Goal: Information Seeking & Learning: Learn about a topic

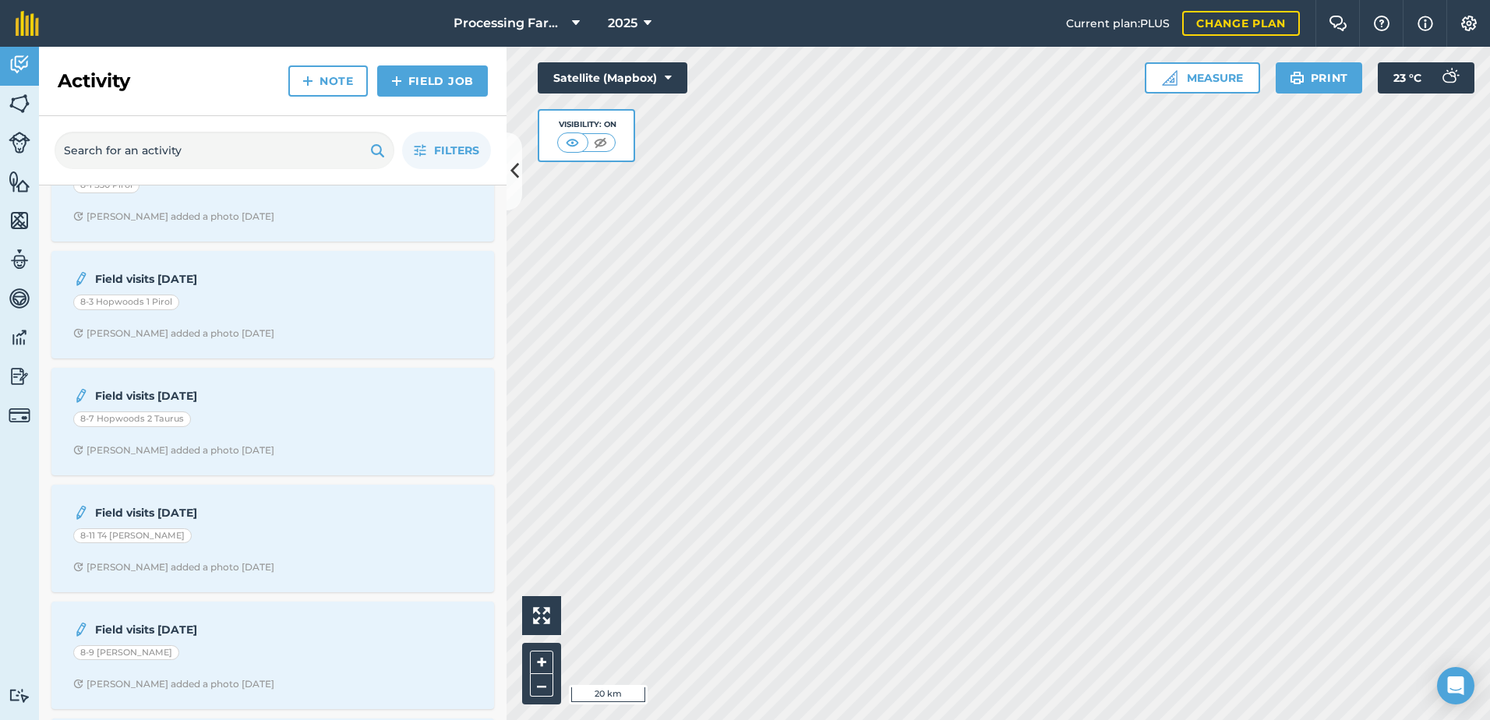
scroll to position [545, 0]
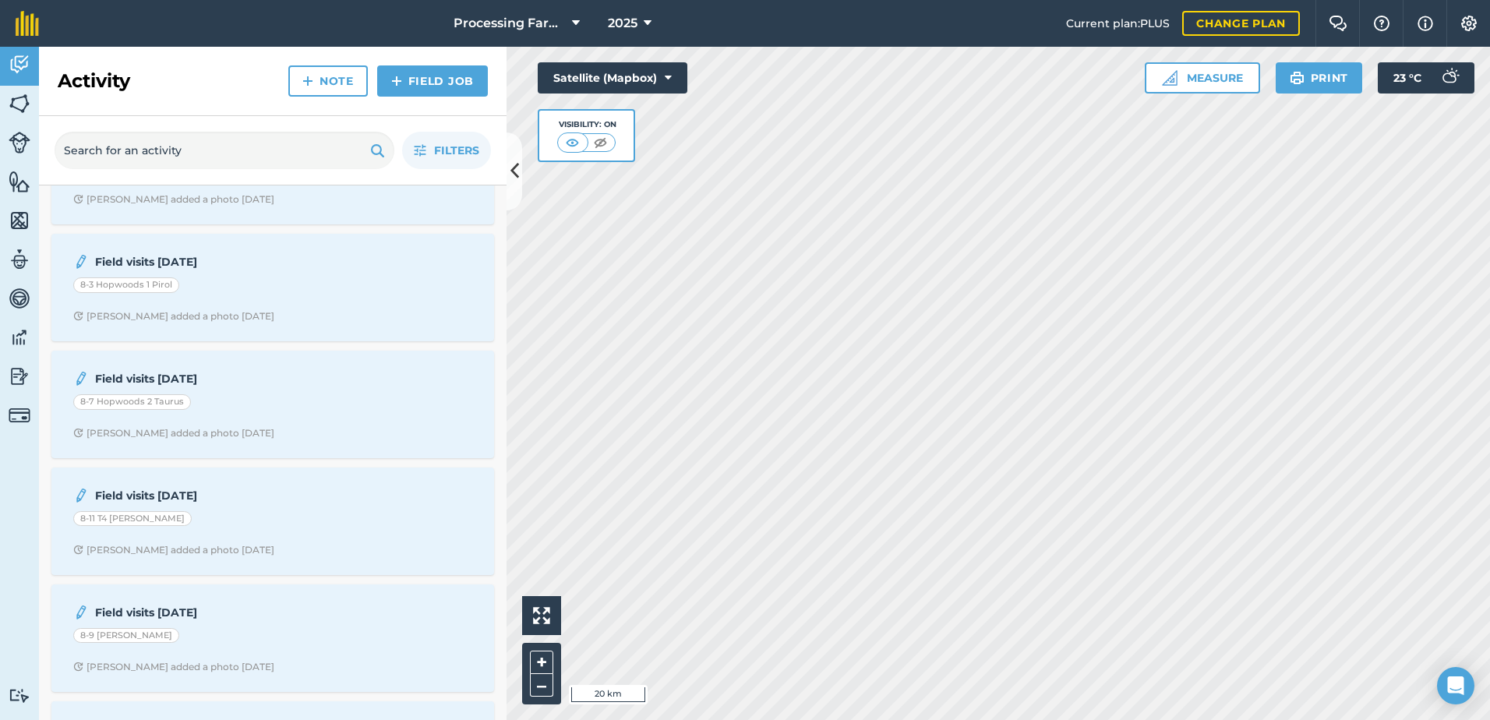
click at [310, 570] on div "Field visits [DATE] 8-11 T4 [PERSON_NAME] added a photo [DATE]" at bounding box center [272, 522] width 443 height 108
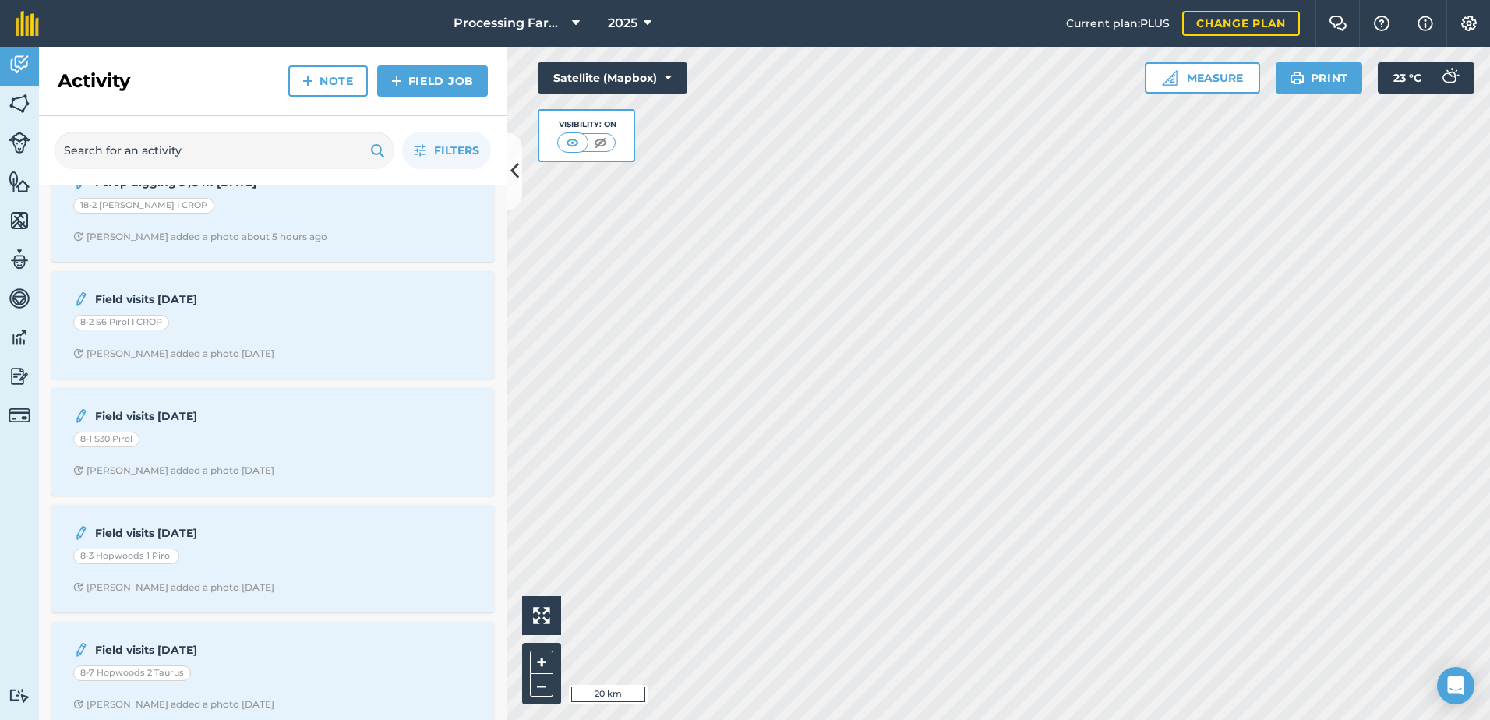
scroll to position [0, 0]
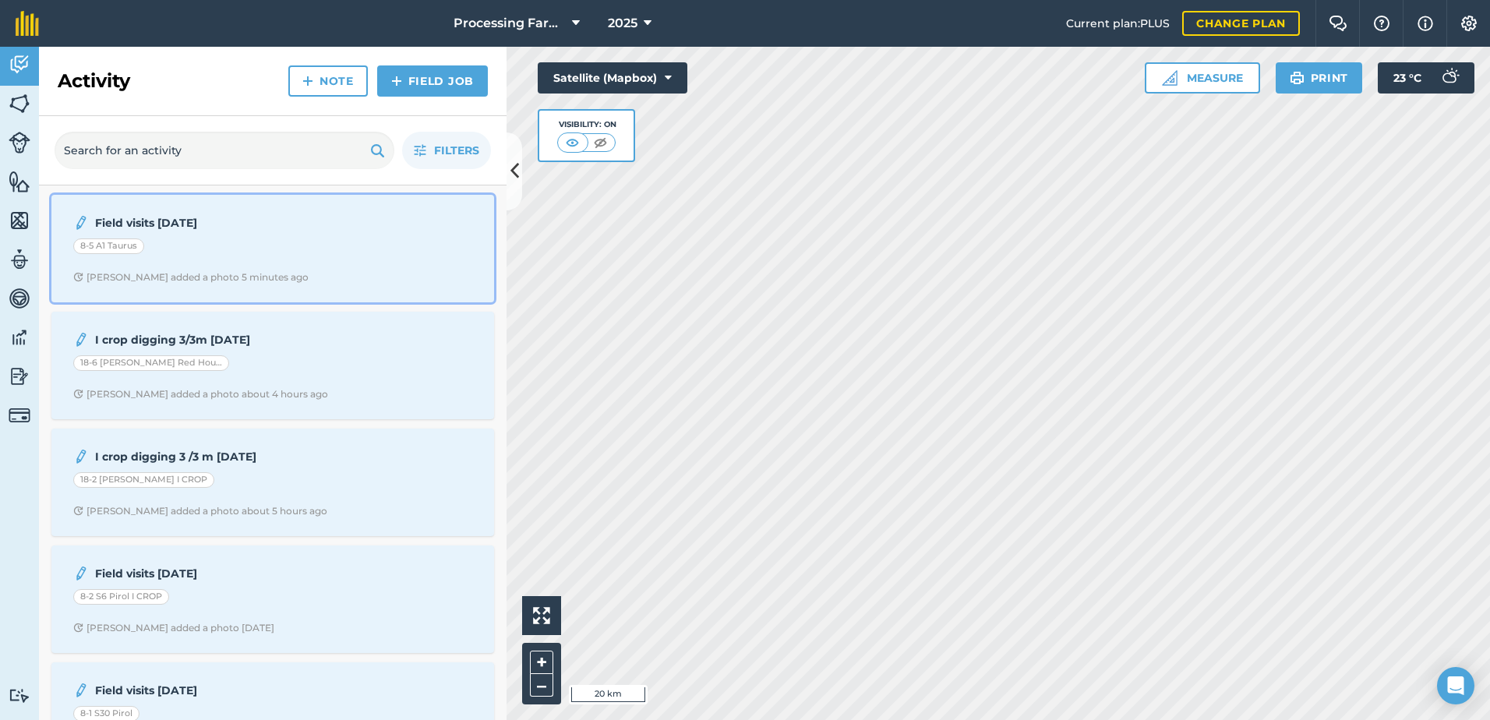
click at [369, 268] on div "Field visits [DATE] 8-5 A1 Taurus [PERSON_NAME] added a photo 5 minutes ago" at bounding box center [273, 248] width 424 height 89
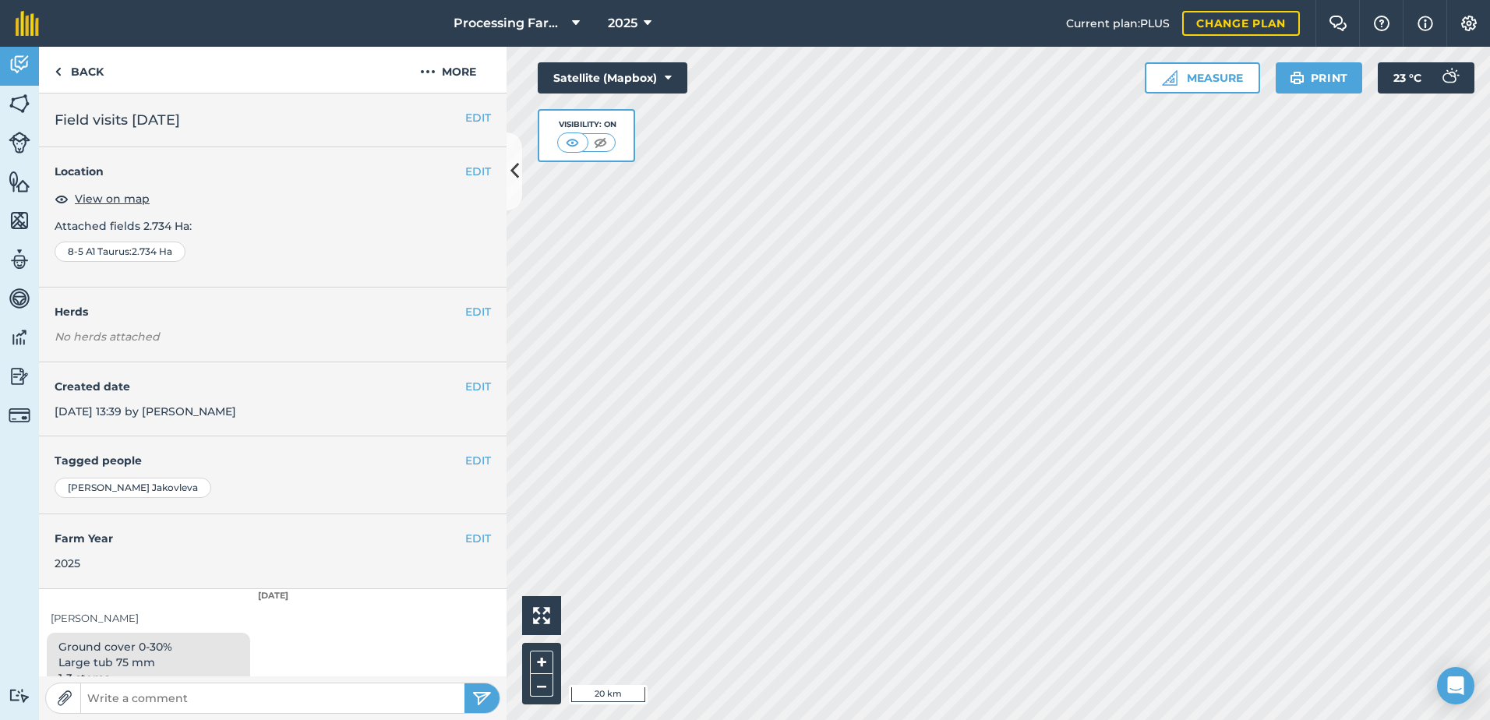
scroll to position [39, 0]
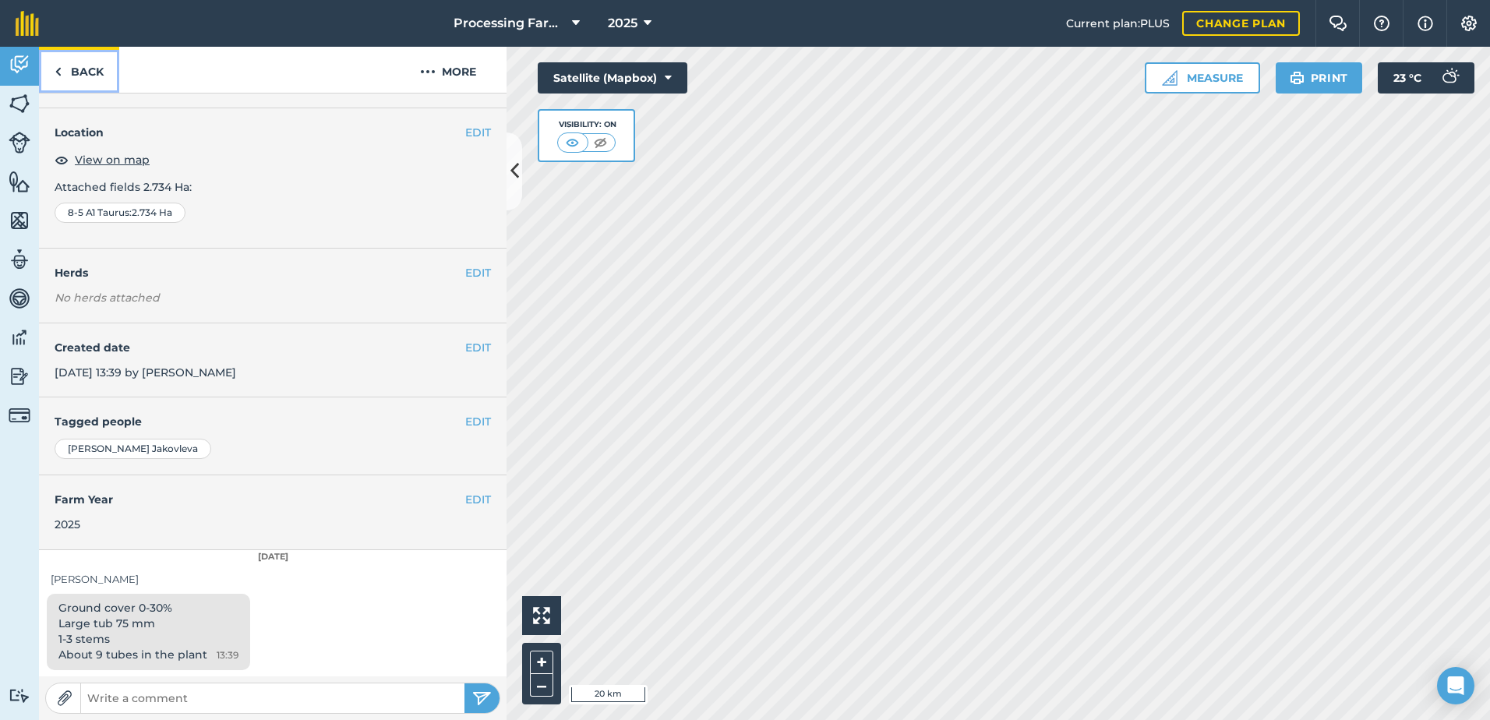
drag, startPoint x: 97, startPoint y: 68, endPoint x: 26, endPoint y: 110, distance: 81.8
click at [97, 68] on link "Back" at bounding box center [79, 70] width 80 height 46
click at [26, 110] on img at bounding box center [20, 103] width 22 height 23
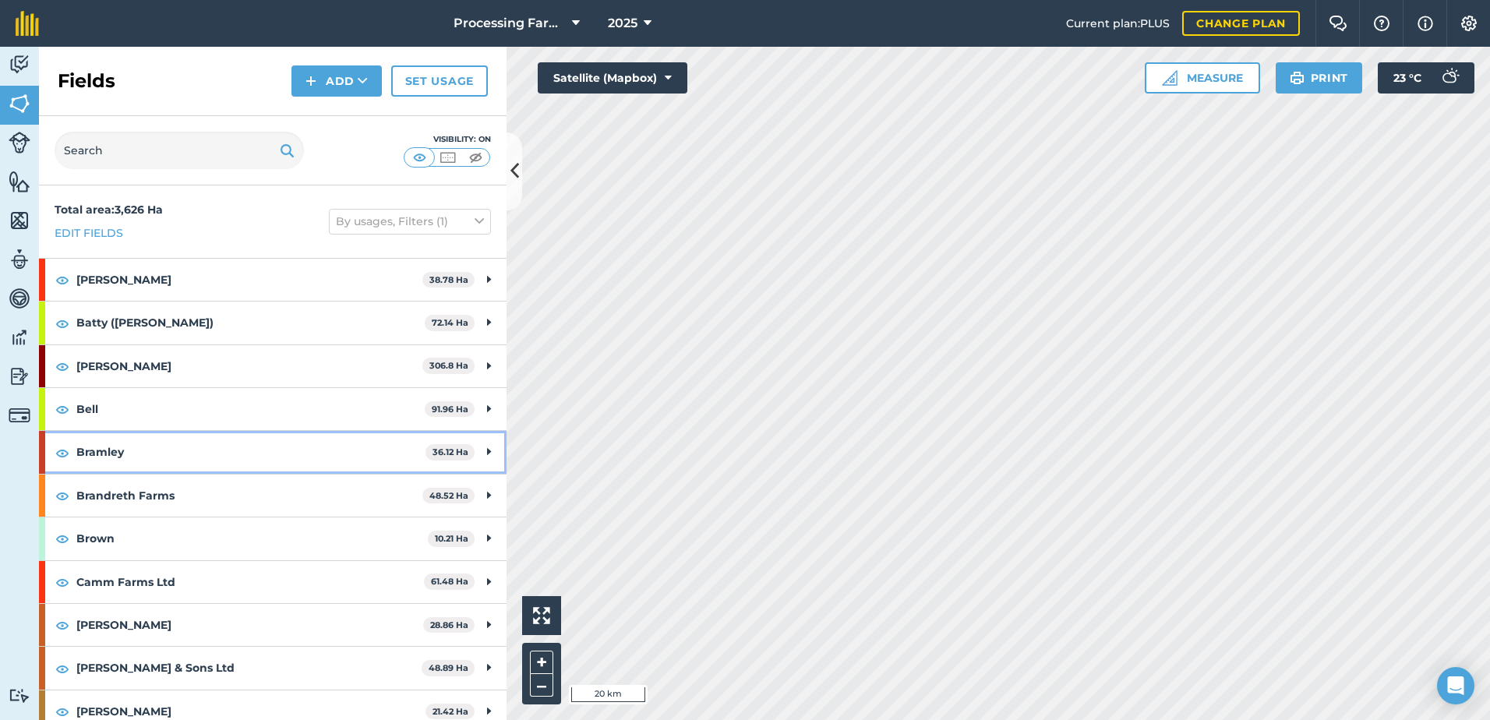
click at [126, 445] on strong "Bramley" at bounding box center [250, 452] width 349 height 42
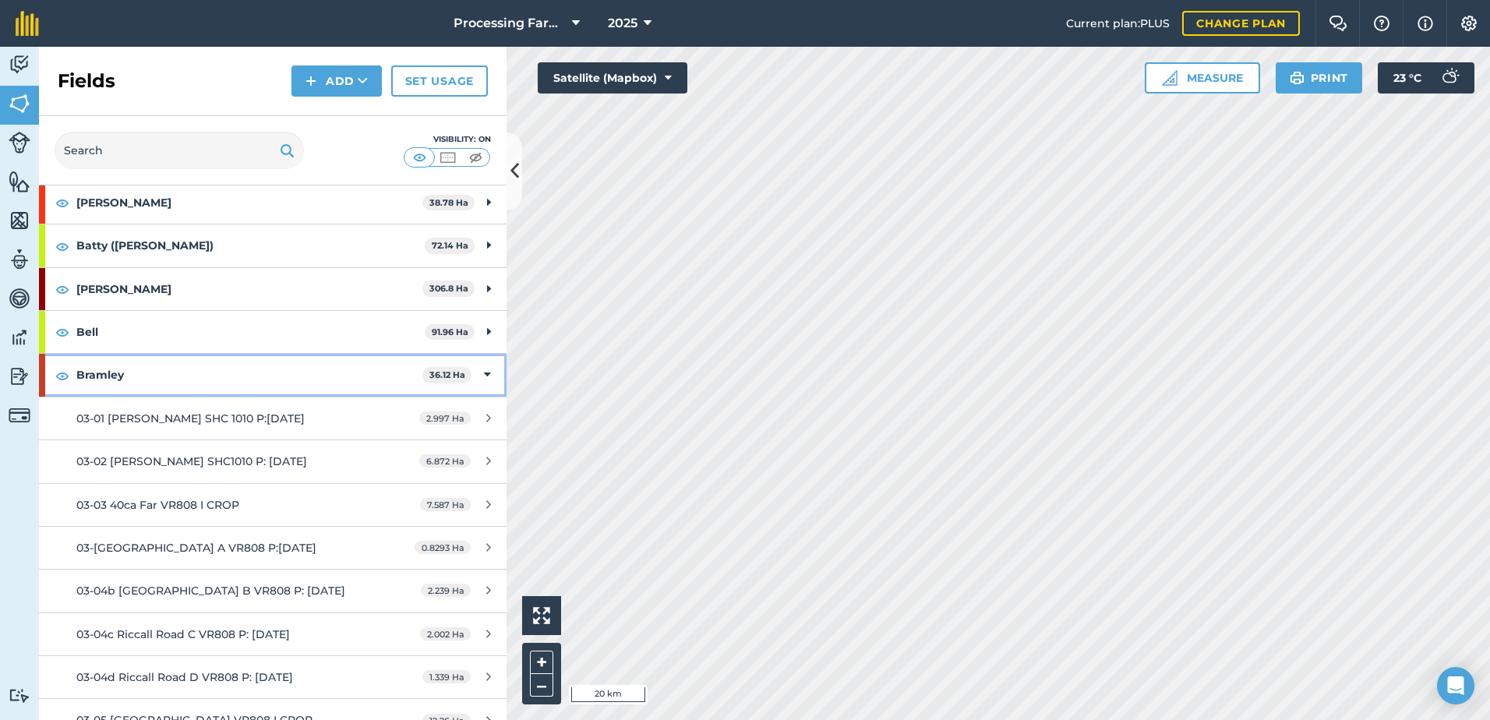
scroll to position [78, 0]
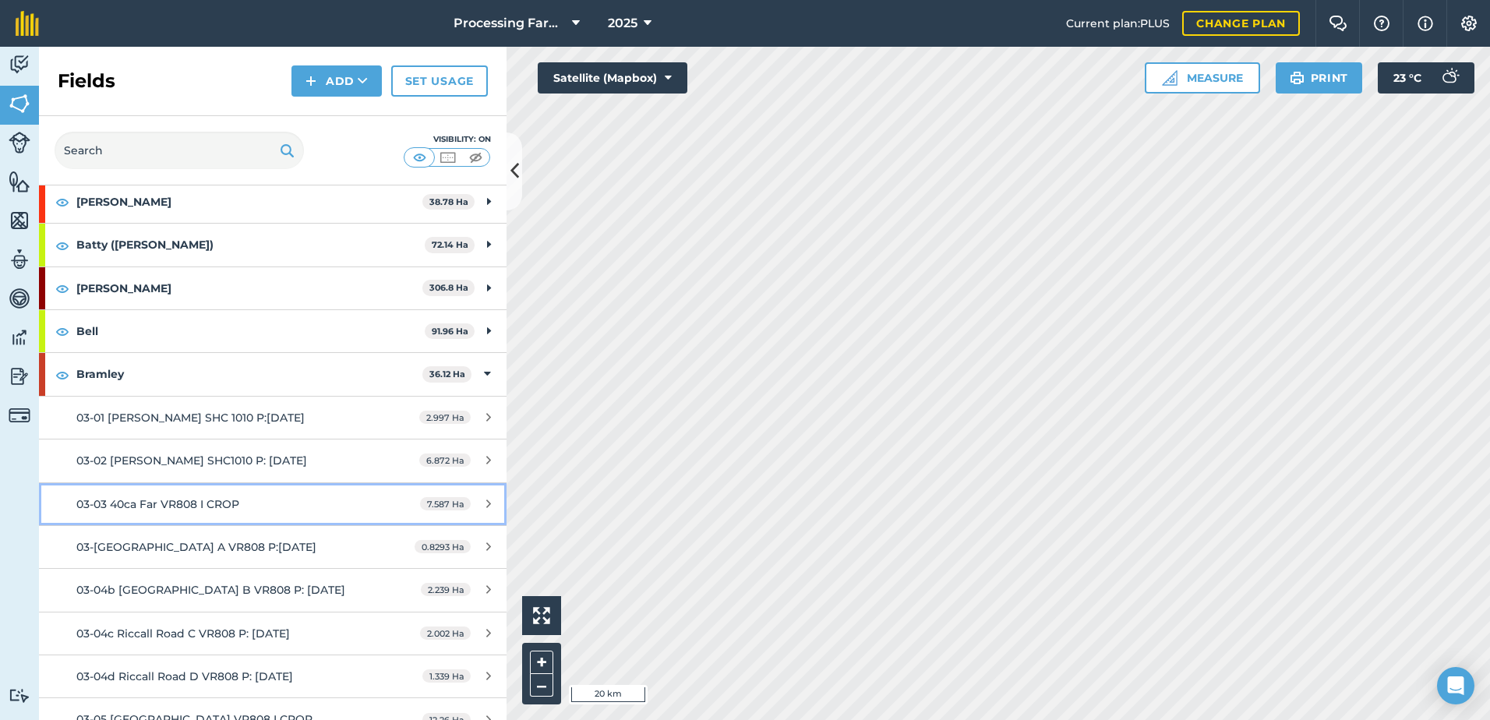
click at [245, 500] on div "03-03 40ca Far VR808 I CROP" at bounding box center [222, 504] width 293 height 17
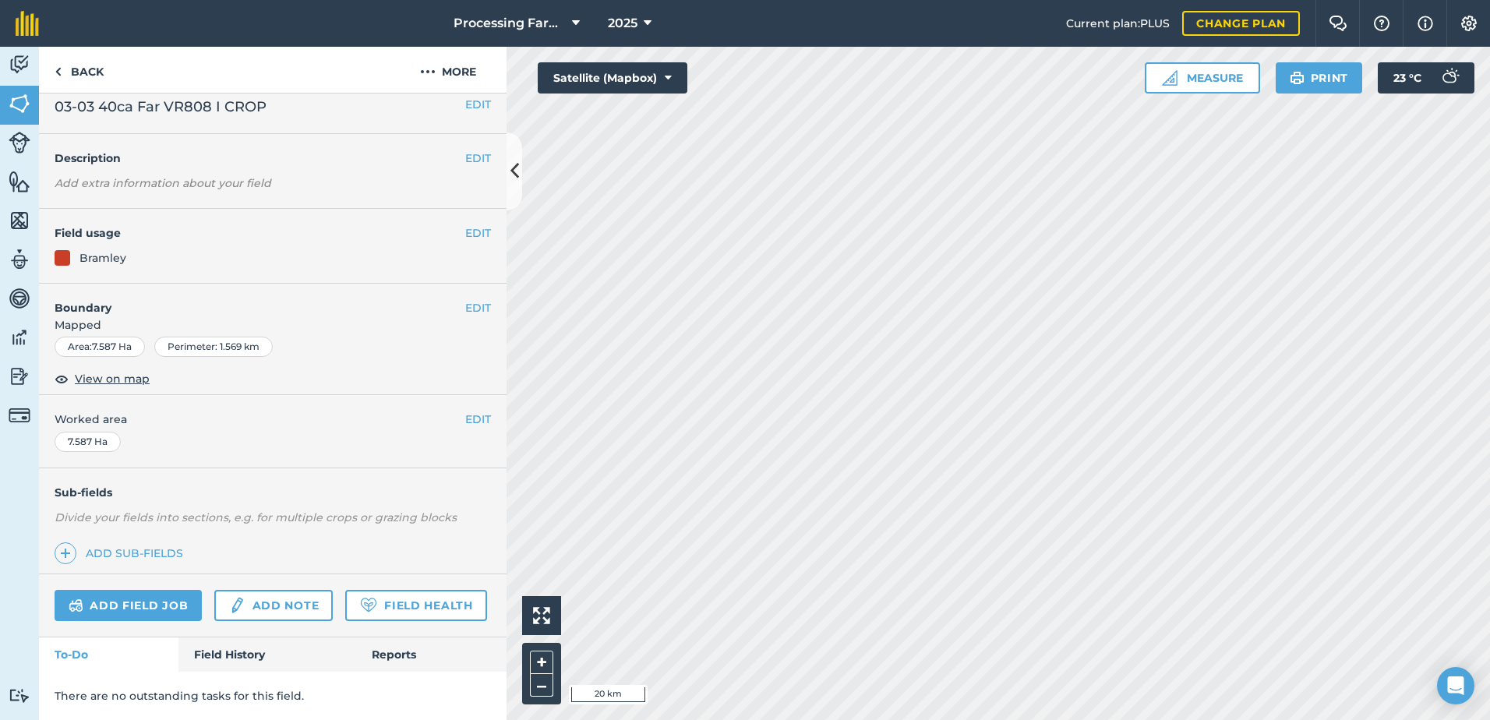
scroll to position [57, 0]
click at [259, 650] on link "Field History" at bounding box center [266, 654] width 177 height 34
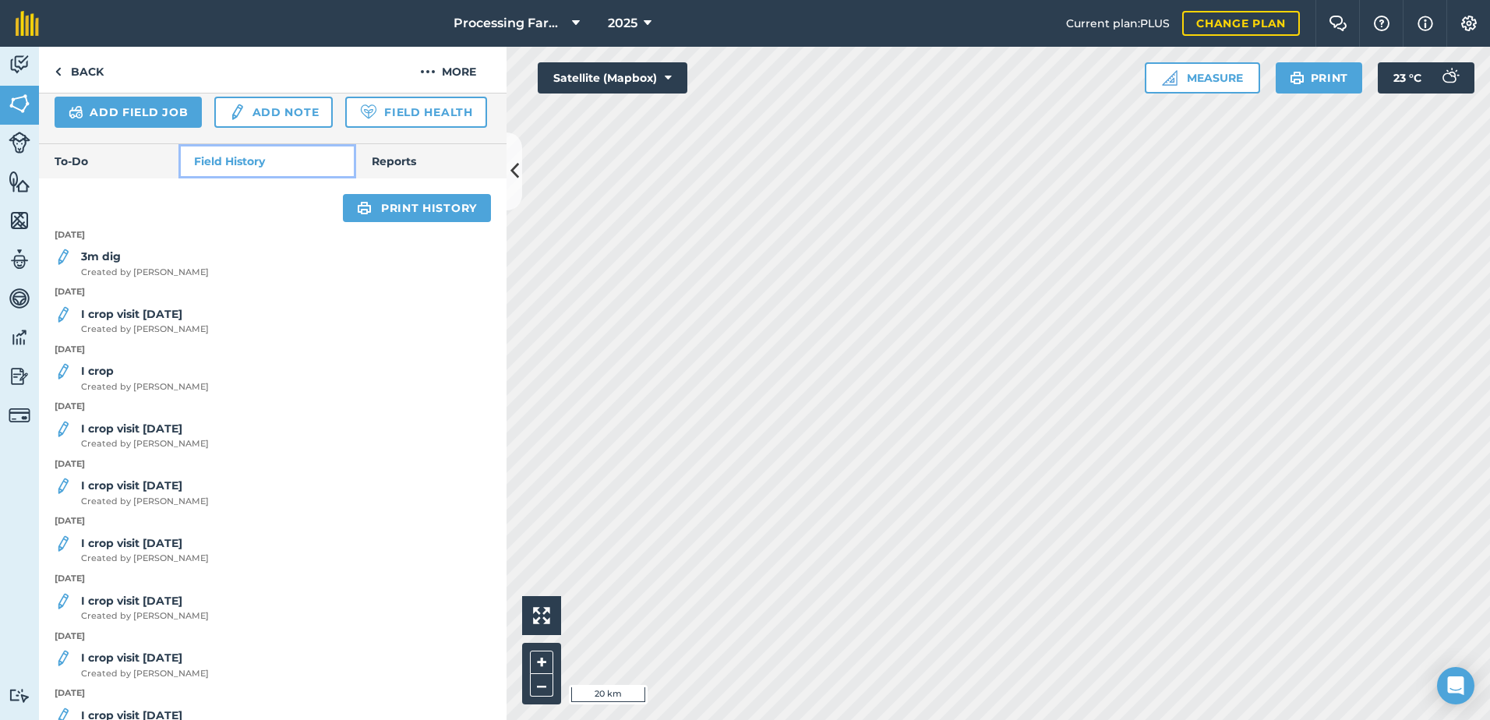
scroll to position [524, 0]
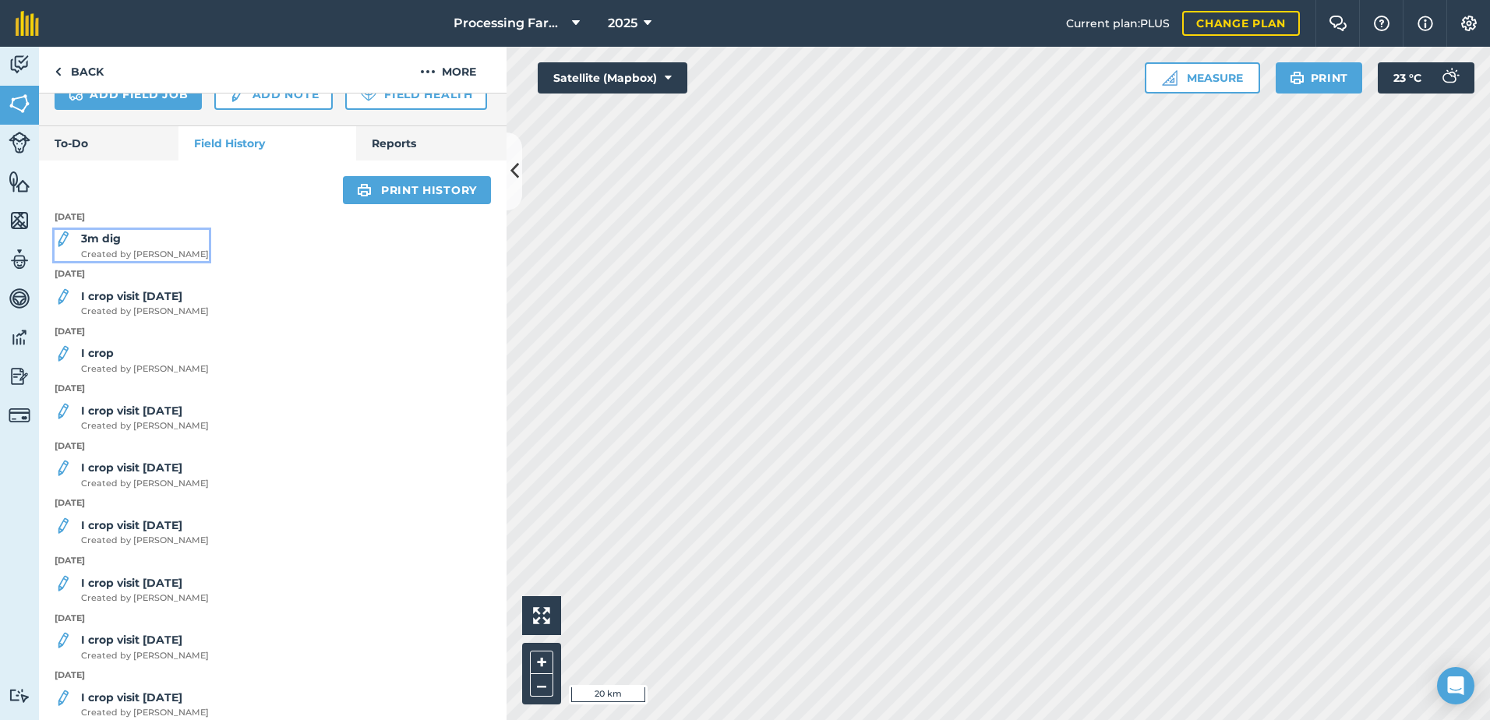
click at [146, 261] on div "3m dig Created by [PERSON_NAME]" at bounding box center [145, 245] width 128 height 31
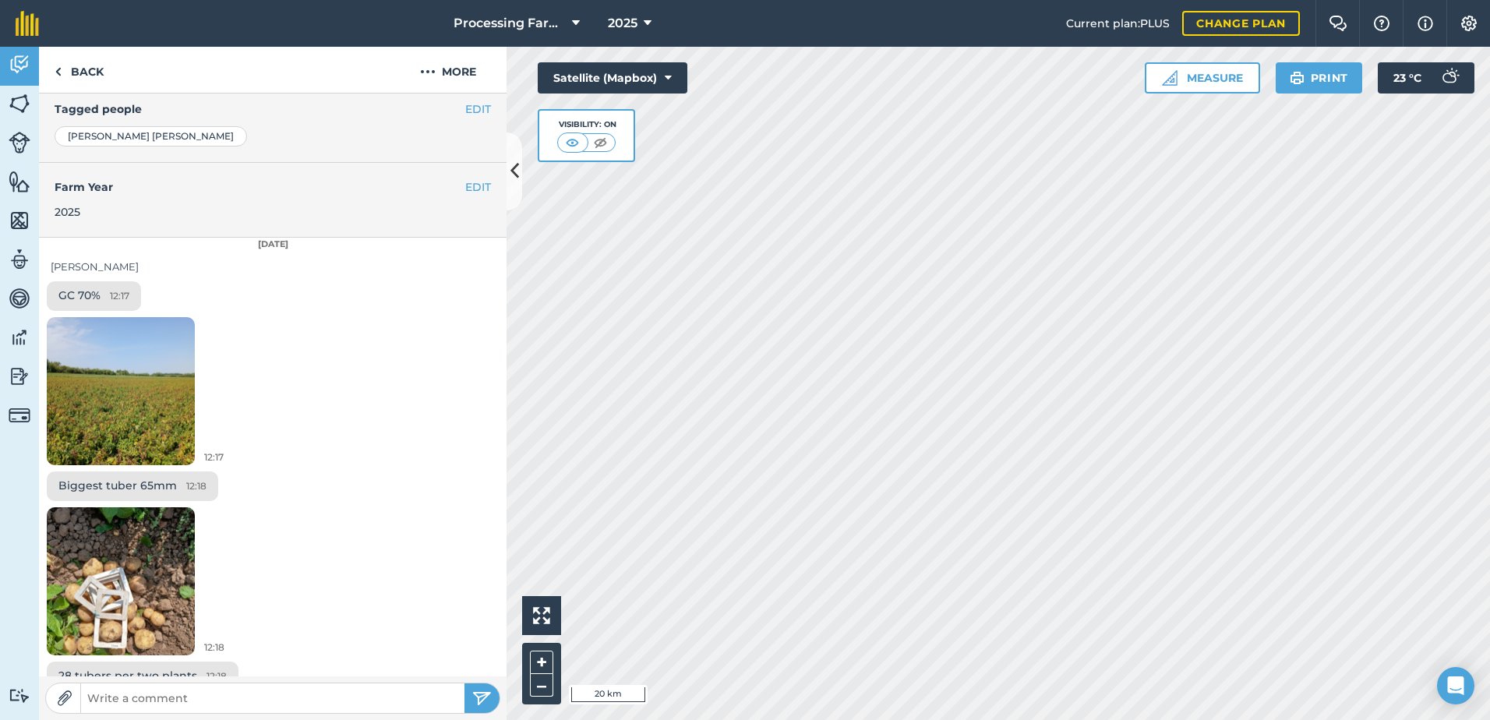
scroll to position [372, 0]
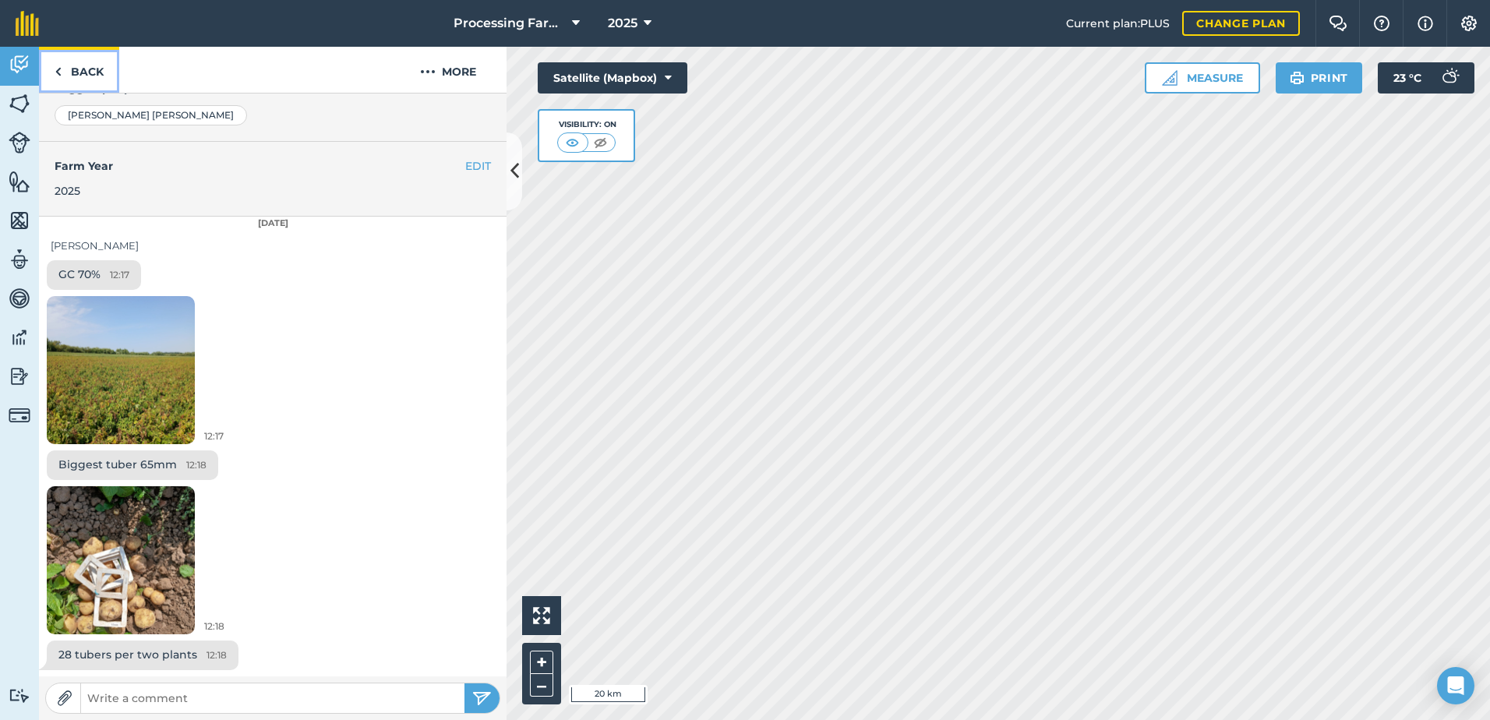
click at [89, 74] on link "Back" at bounding box center [79, 70] width 80 height 46
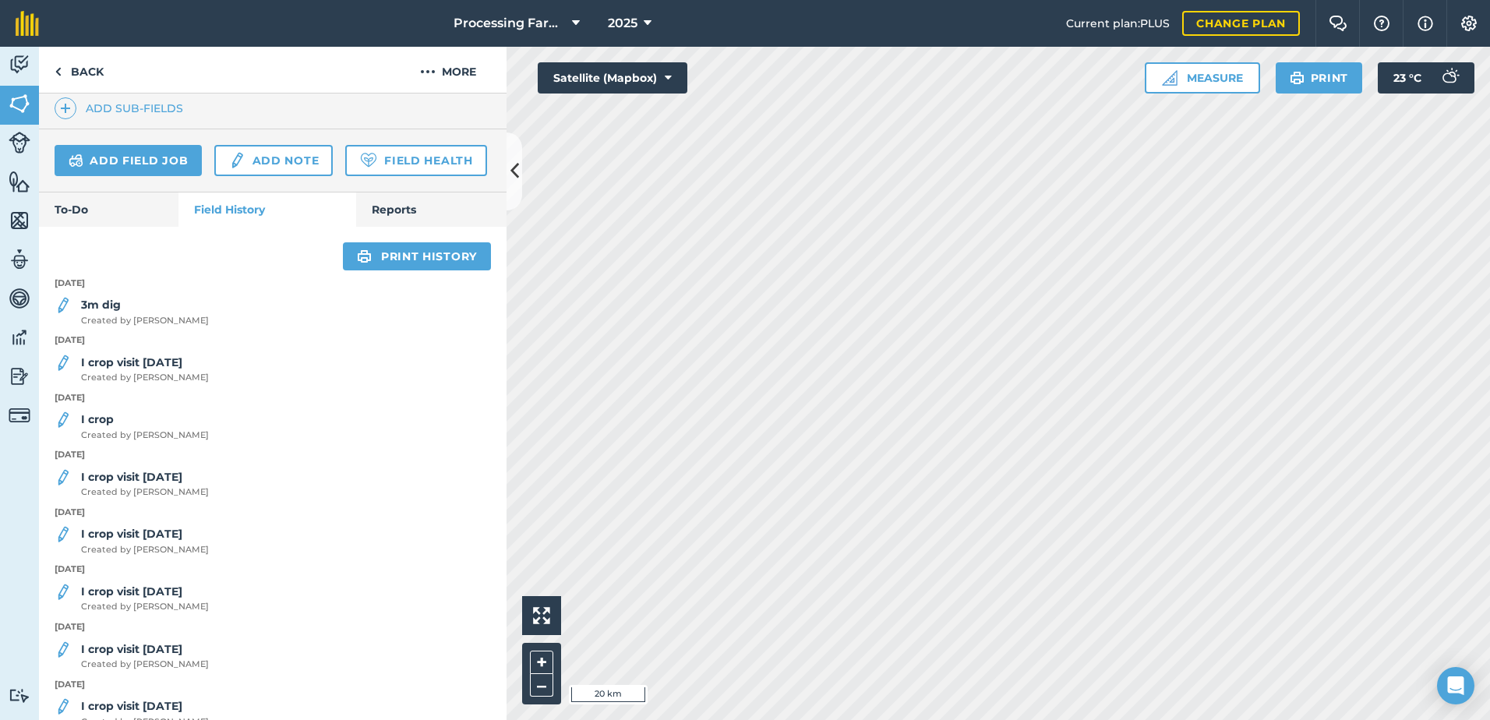
scroll to position [468, 0]
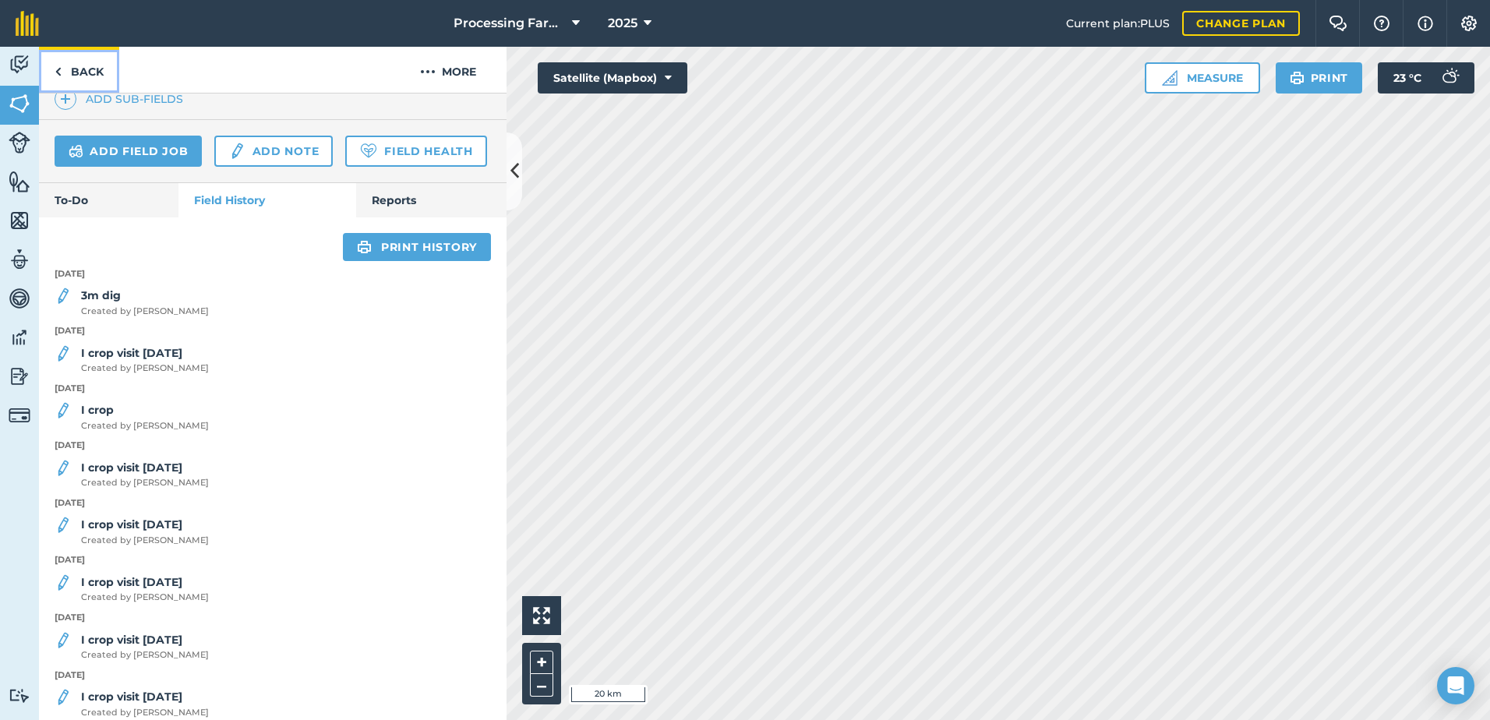
click at [81, 62] on link "Back" at bounding box center [79, 70] width 80 height 46
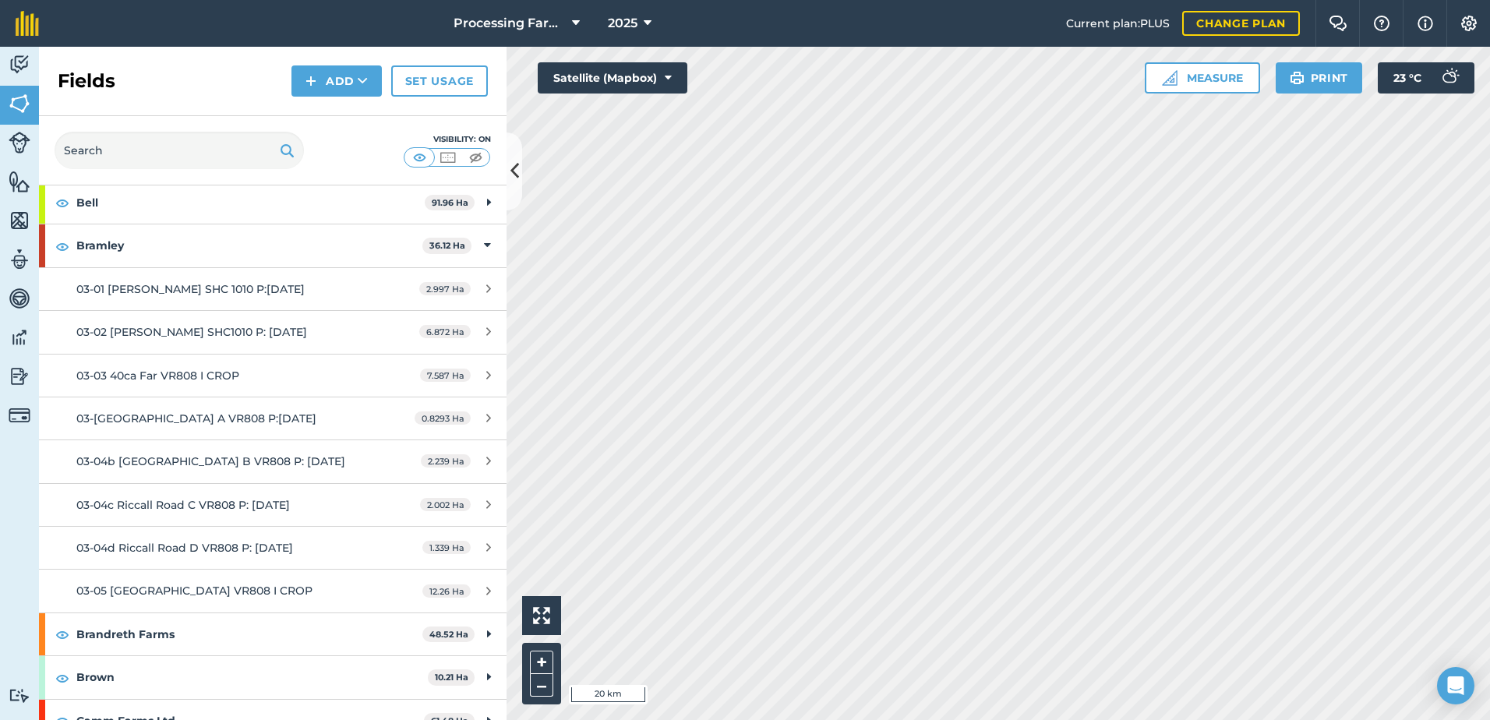
scroll to position [234, 0]
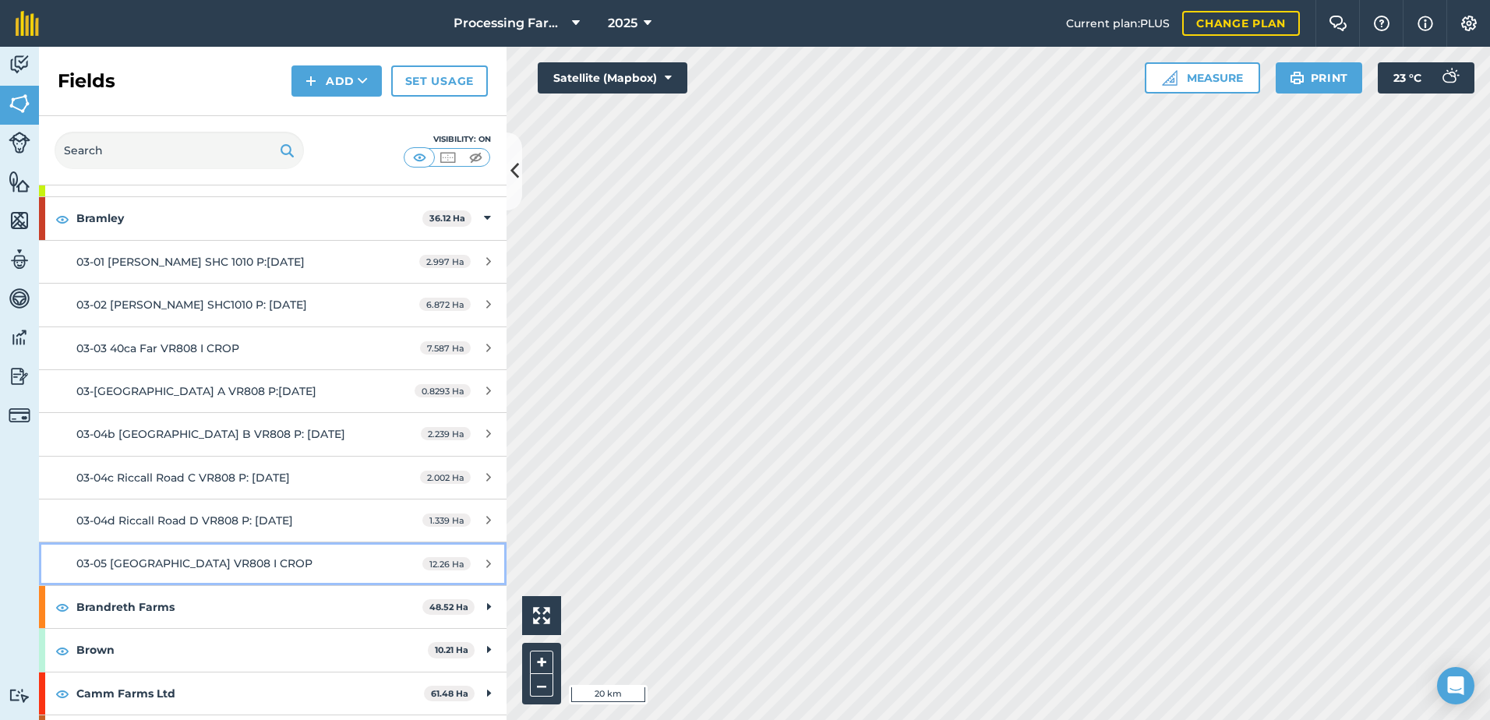
click at [242, 568] on span "03-05 [GEOGRAPHIC_DATA] VR808 I CROP" at bounding box center [194, 563] width 236 height 14
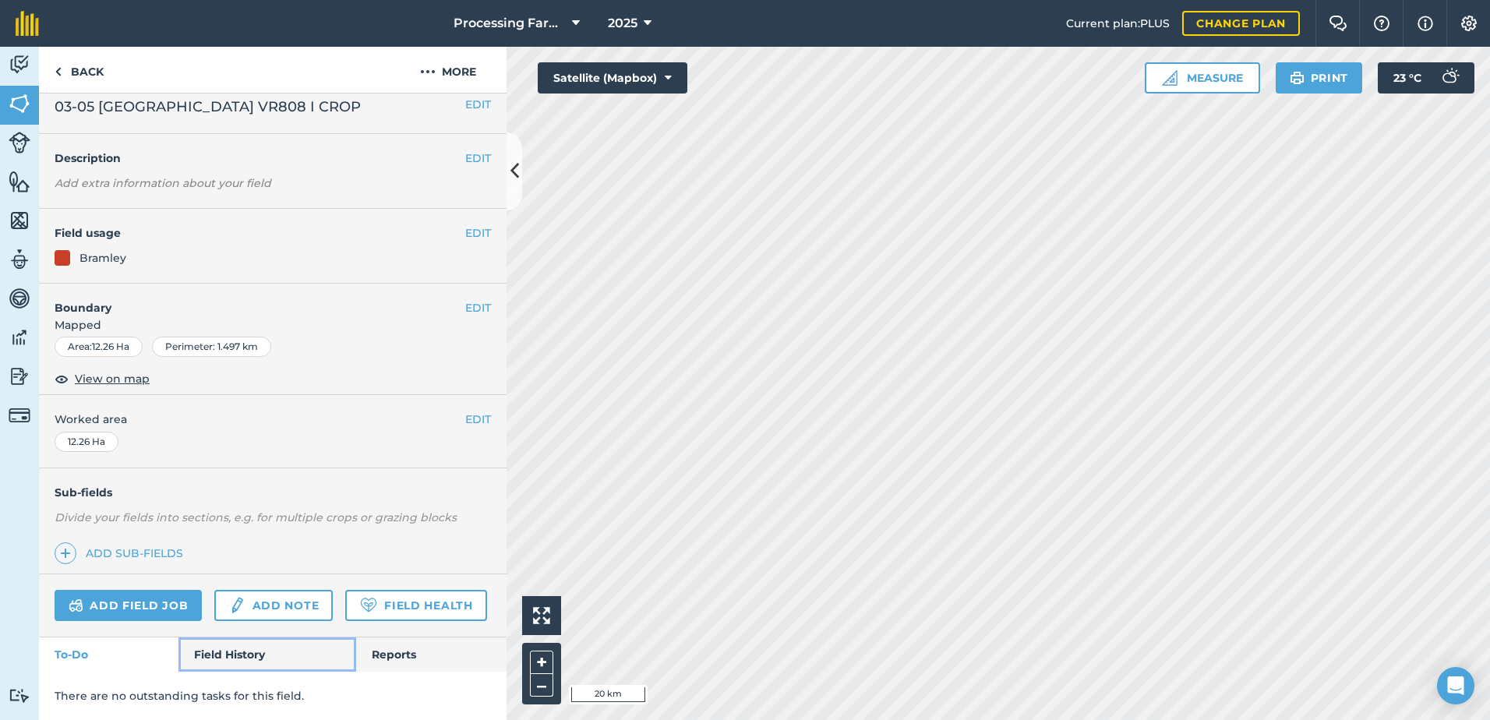
click at [221, 645] on link "Field History" at bounding box center [266, 654] width 177 height 34
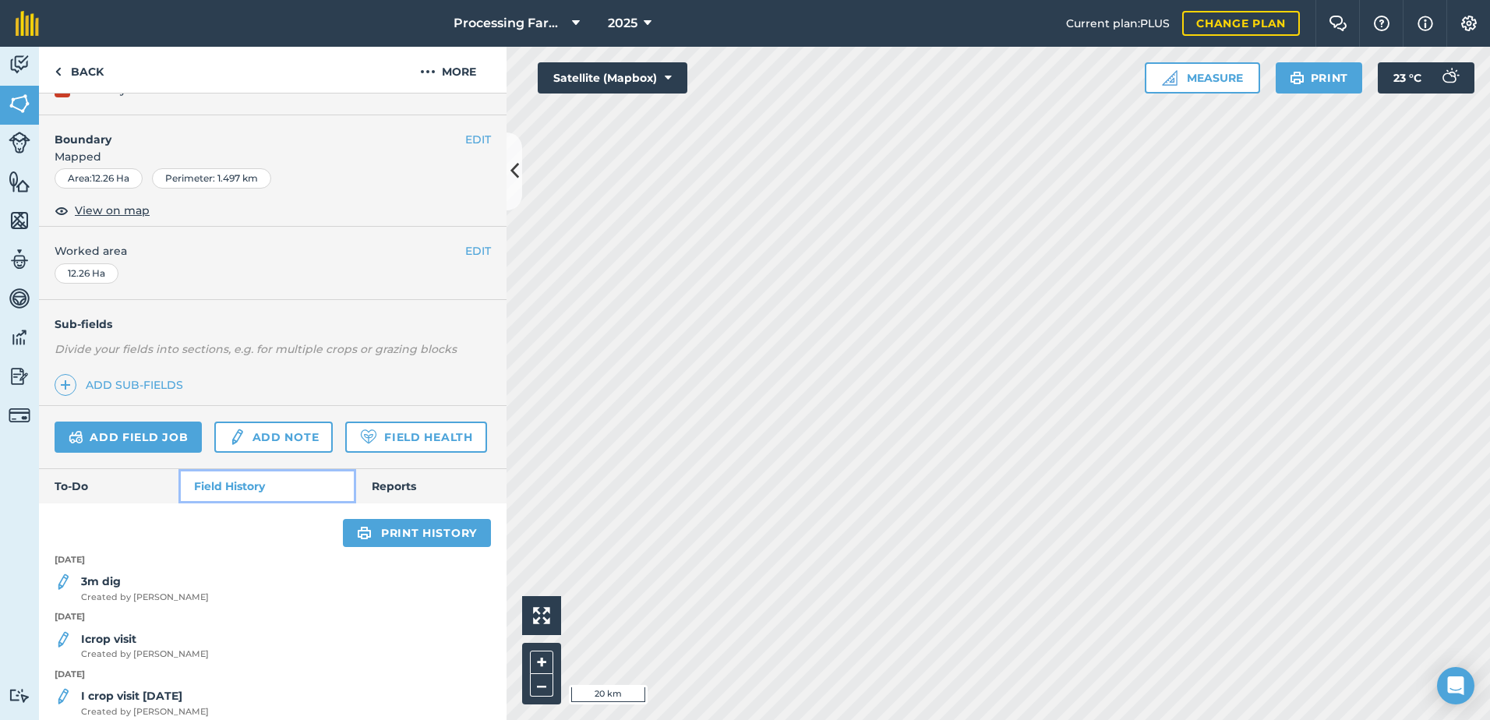
scroll to position [369, 0]
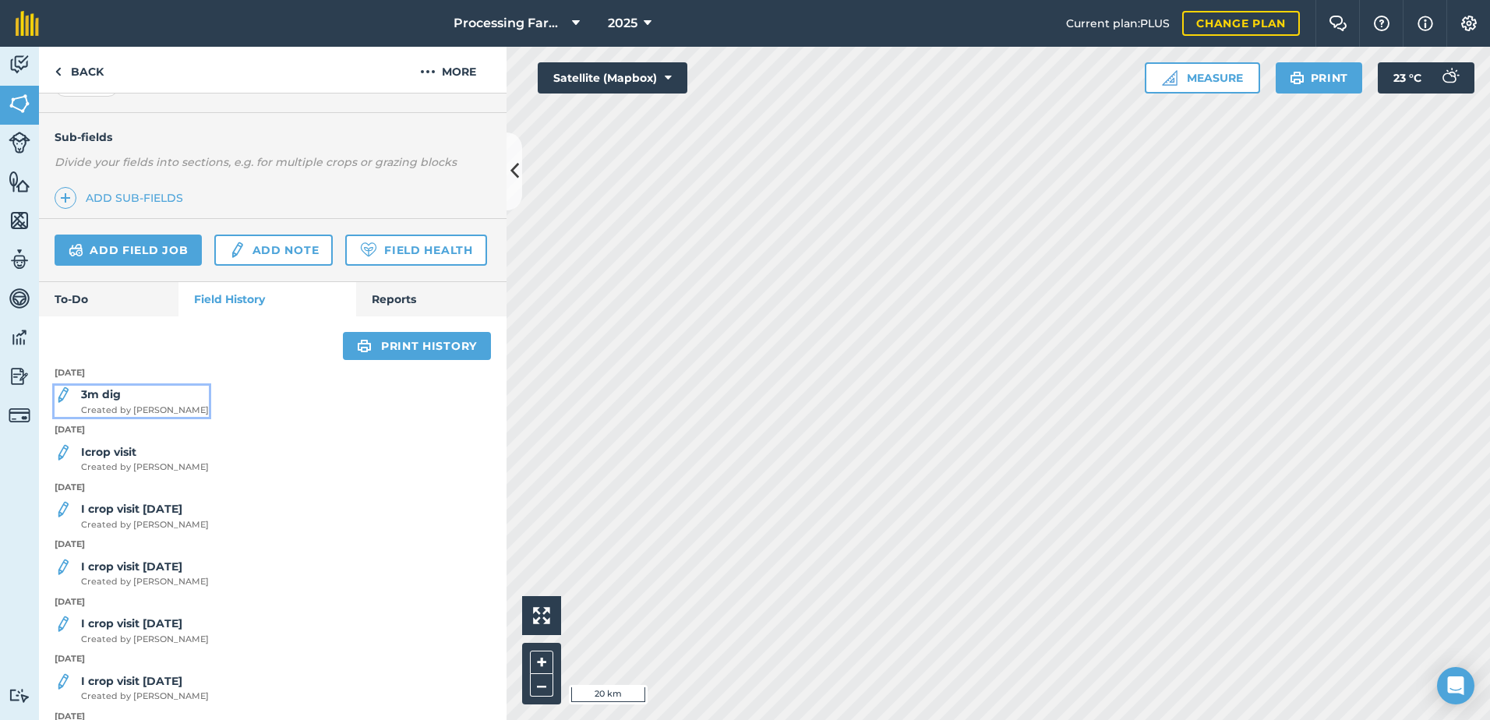
click at [113, 418] on span "Created by [PERSON_NAME]" at bounding box center [145, 411] width 128 height 14
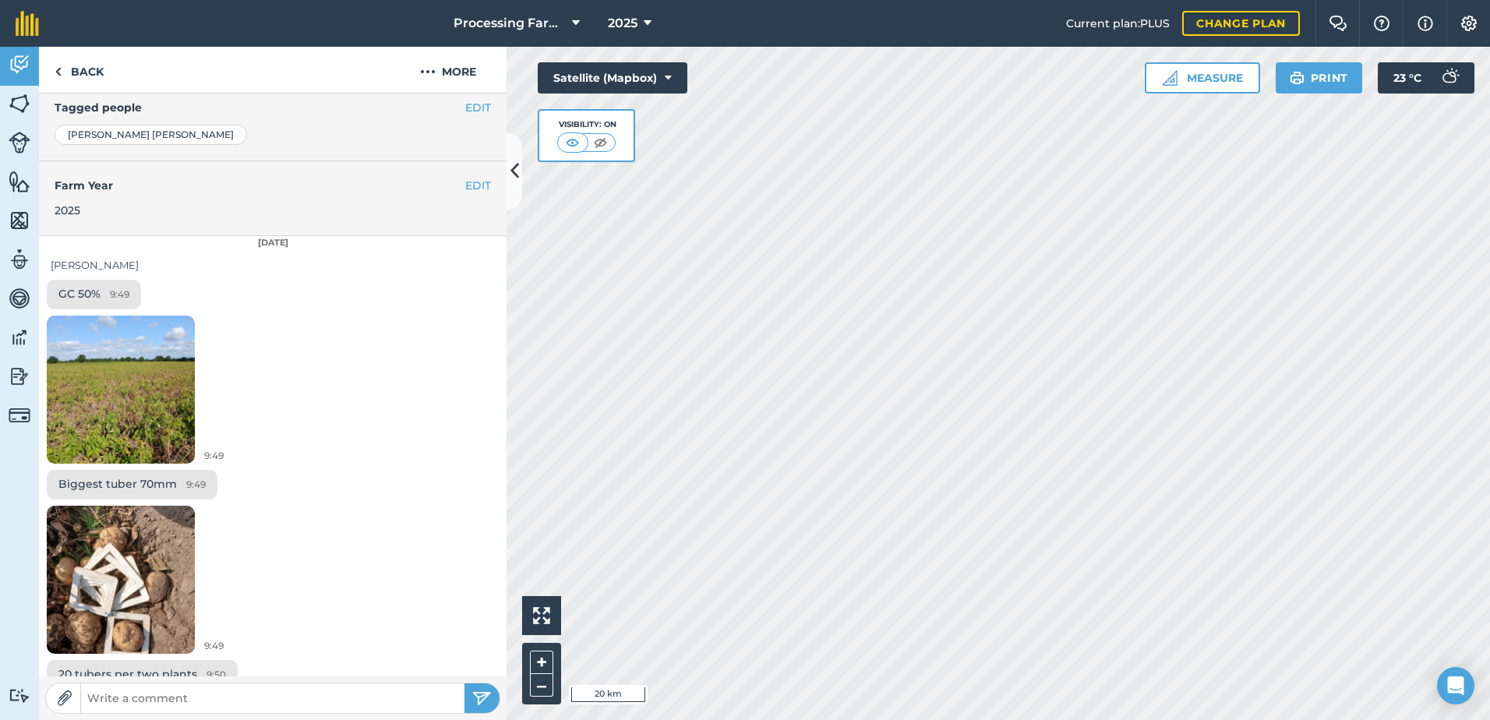
scroll to position [372, 0]
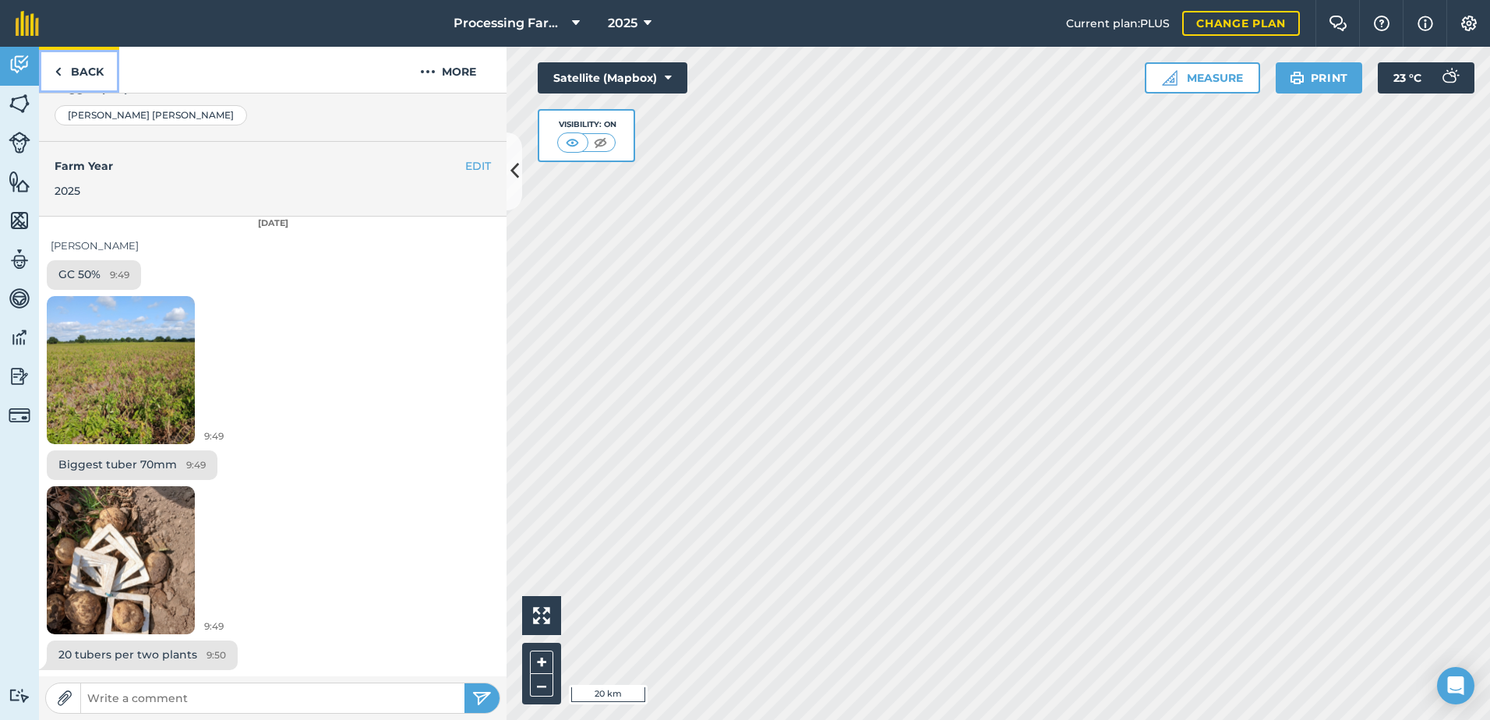
click at [90, 61] on link "Back" at bounding box center [79, 70] width 80 height 46
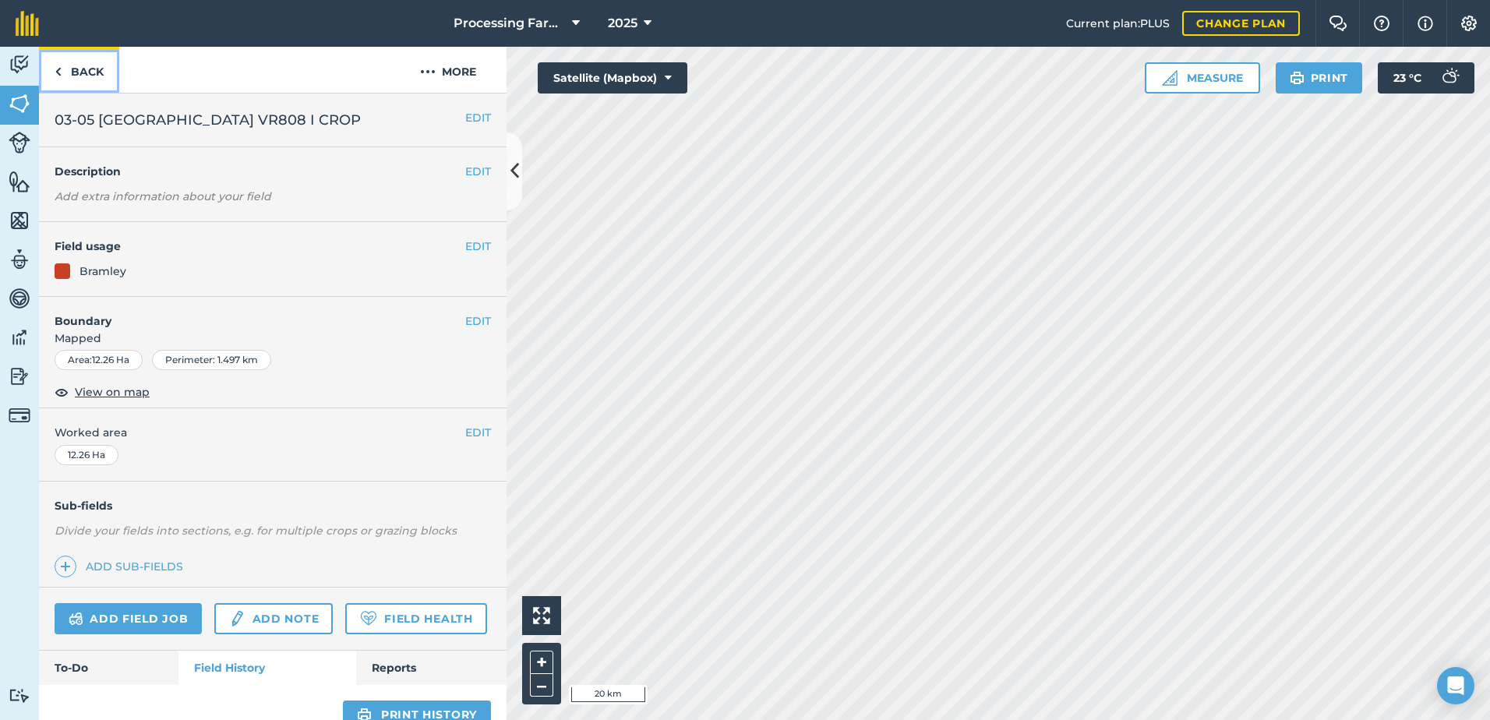
click at [91, 76] on link "Back" at bounding box center [79, 70] width 80 height 46
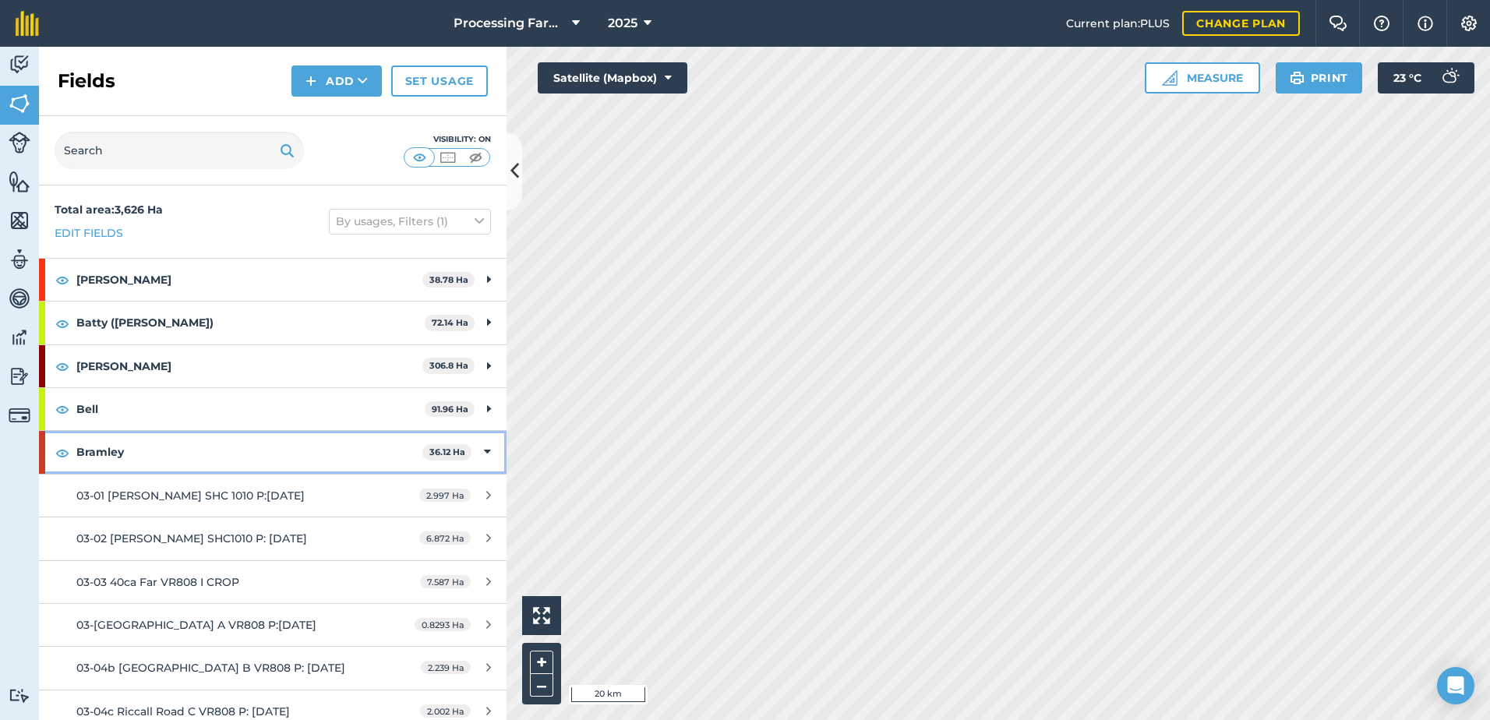
click at [94, 446] on strong "Bramley" at bounding box center [249, 452] width 346 height 42
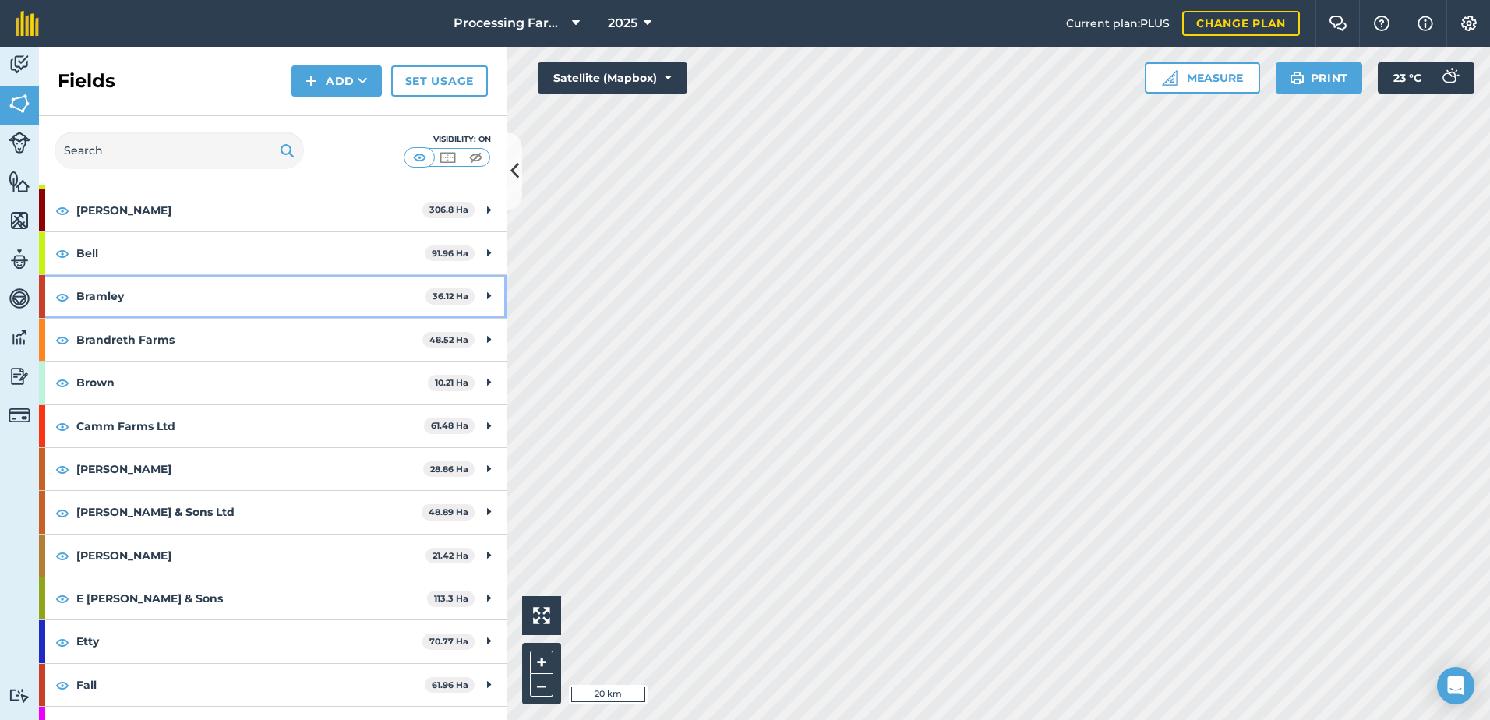
scroll to position [234, 0]
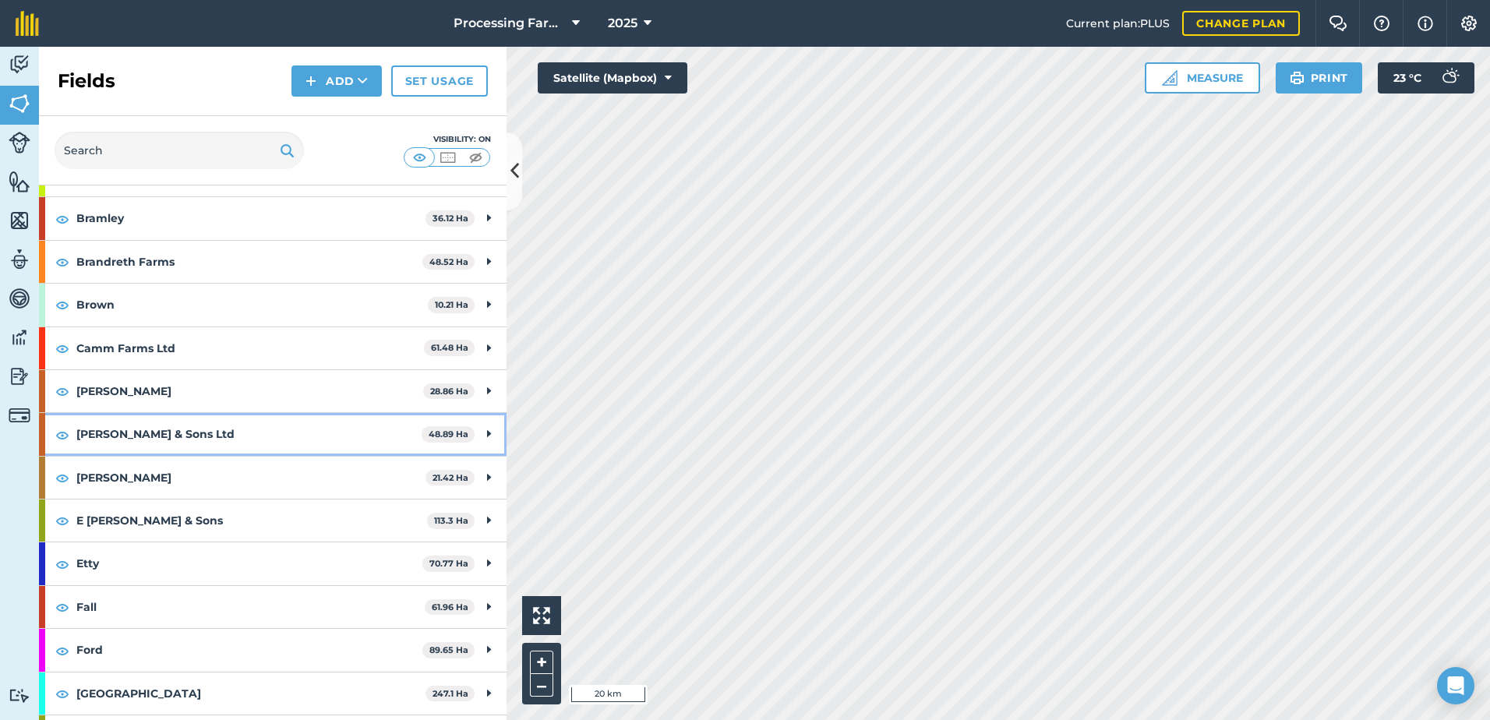
click at [138, 439] on strong "[PERSON_NAME] & Sons Ltd" at bounding box center [248, 434] width 345 height 42
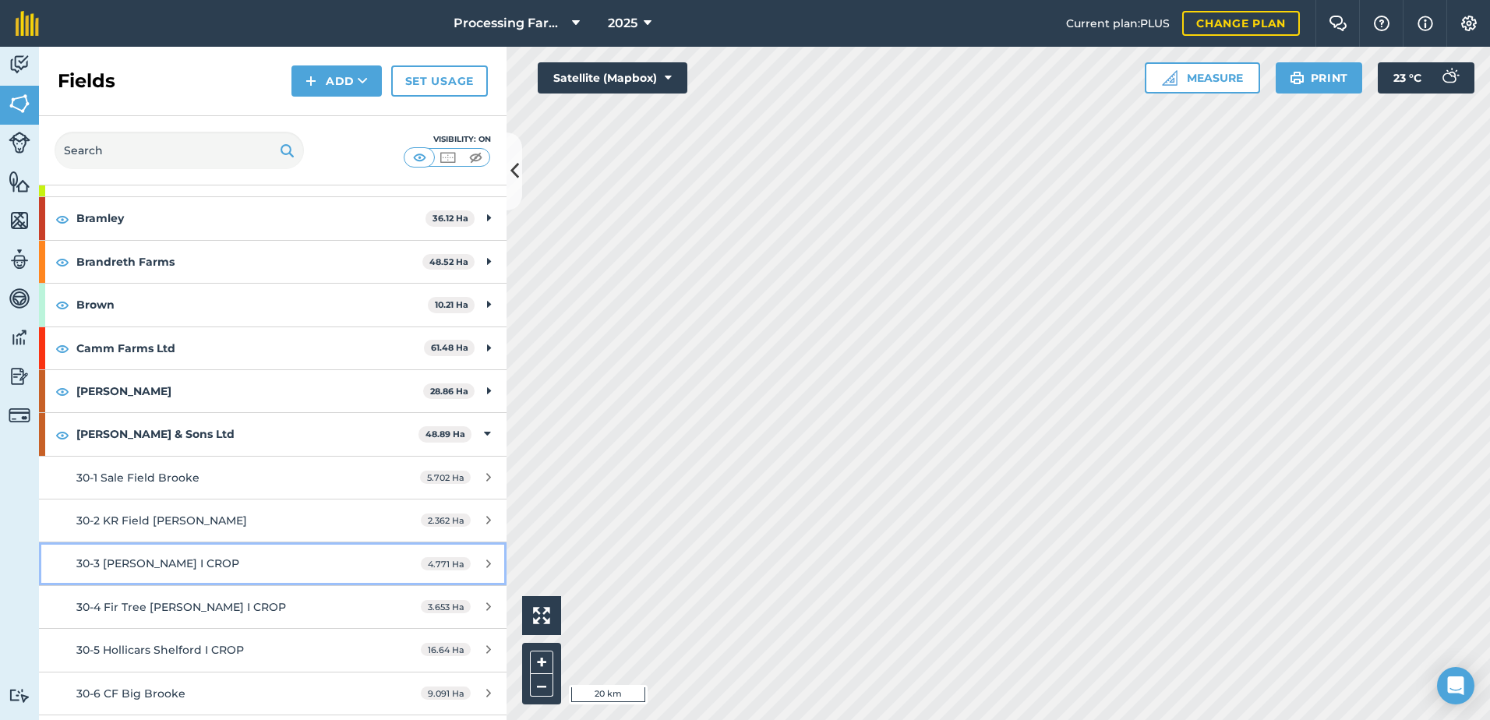
click at [223, 556] on span "30-3 [PERSON_NAME] I CROP" at bounding box center [157, 563] width 163 height 14
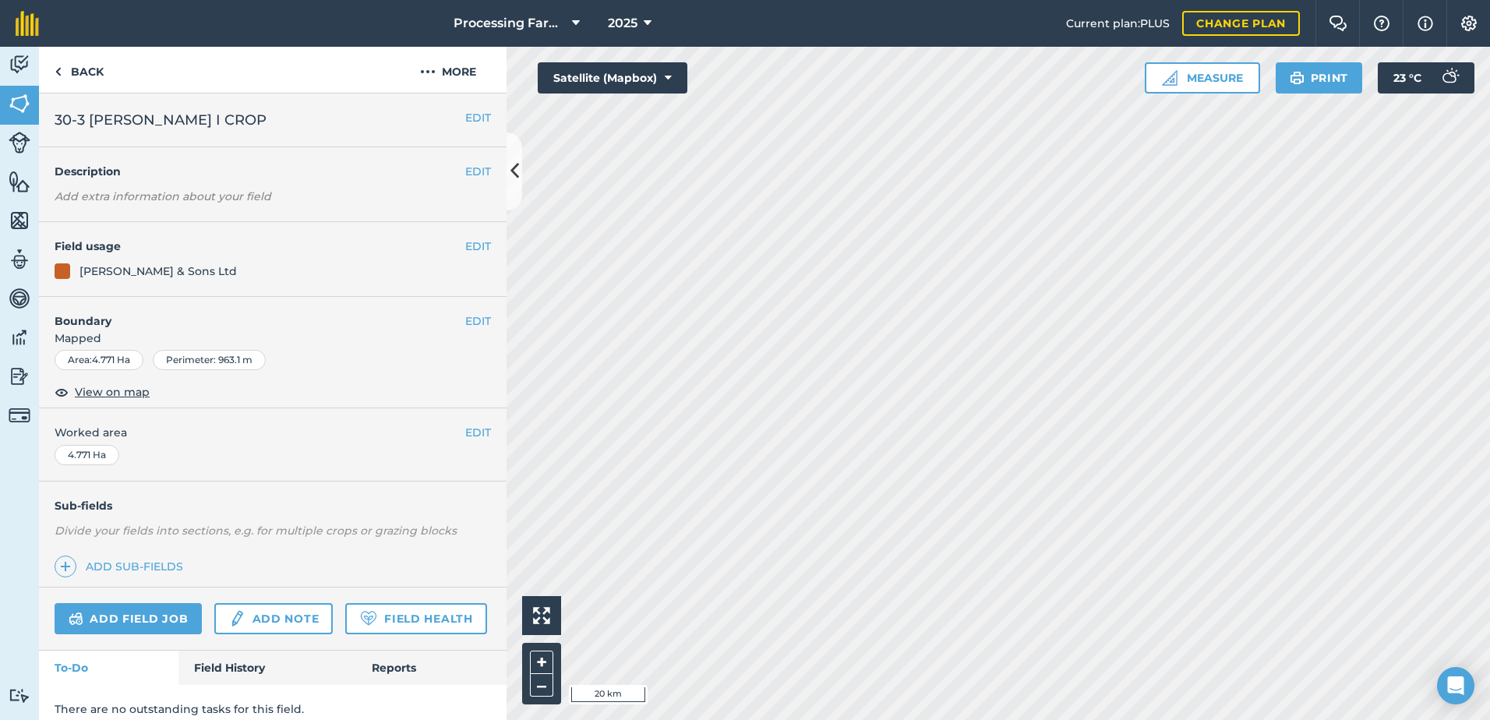
scroll to position [57, 0]
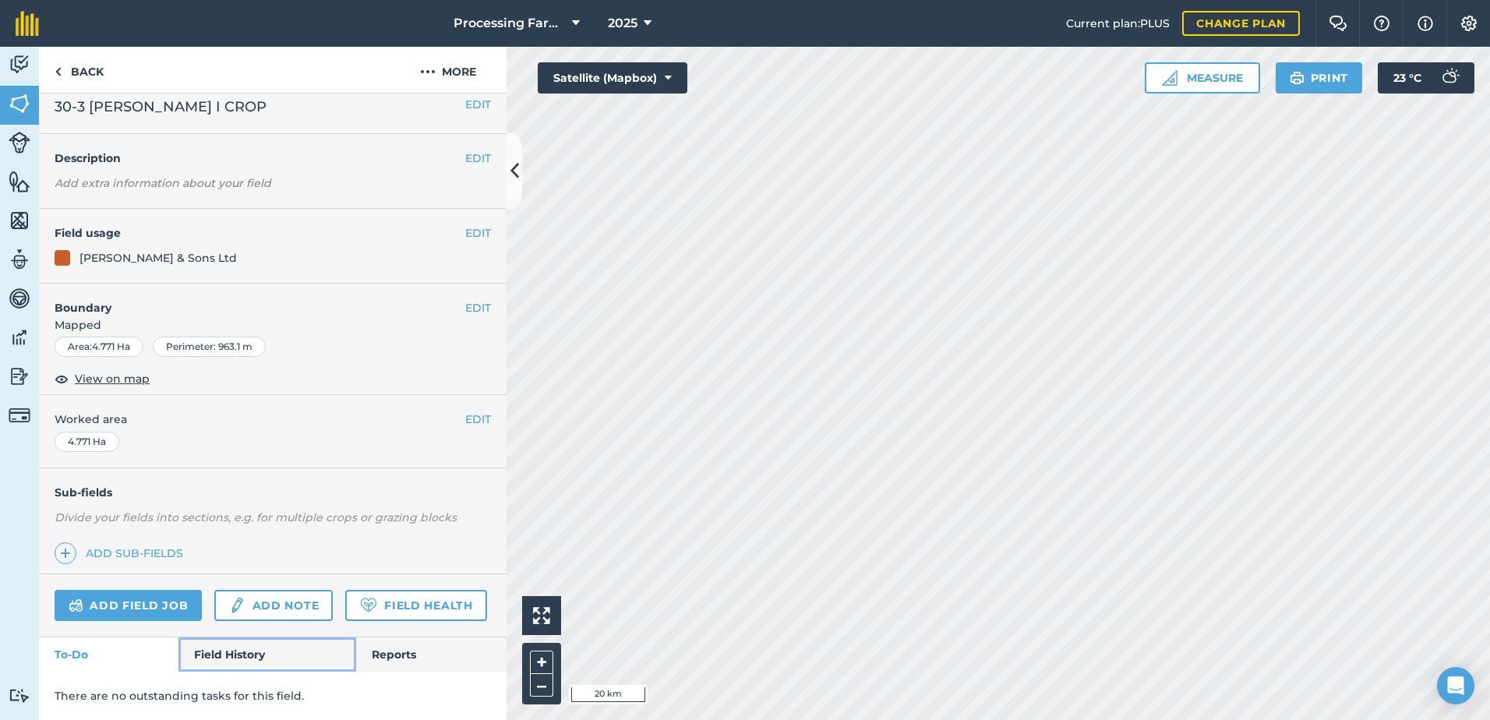
click at [241, 660] on link "Field History" at bounding box center [266, 654] width 177 height 34
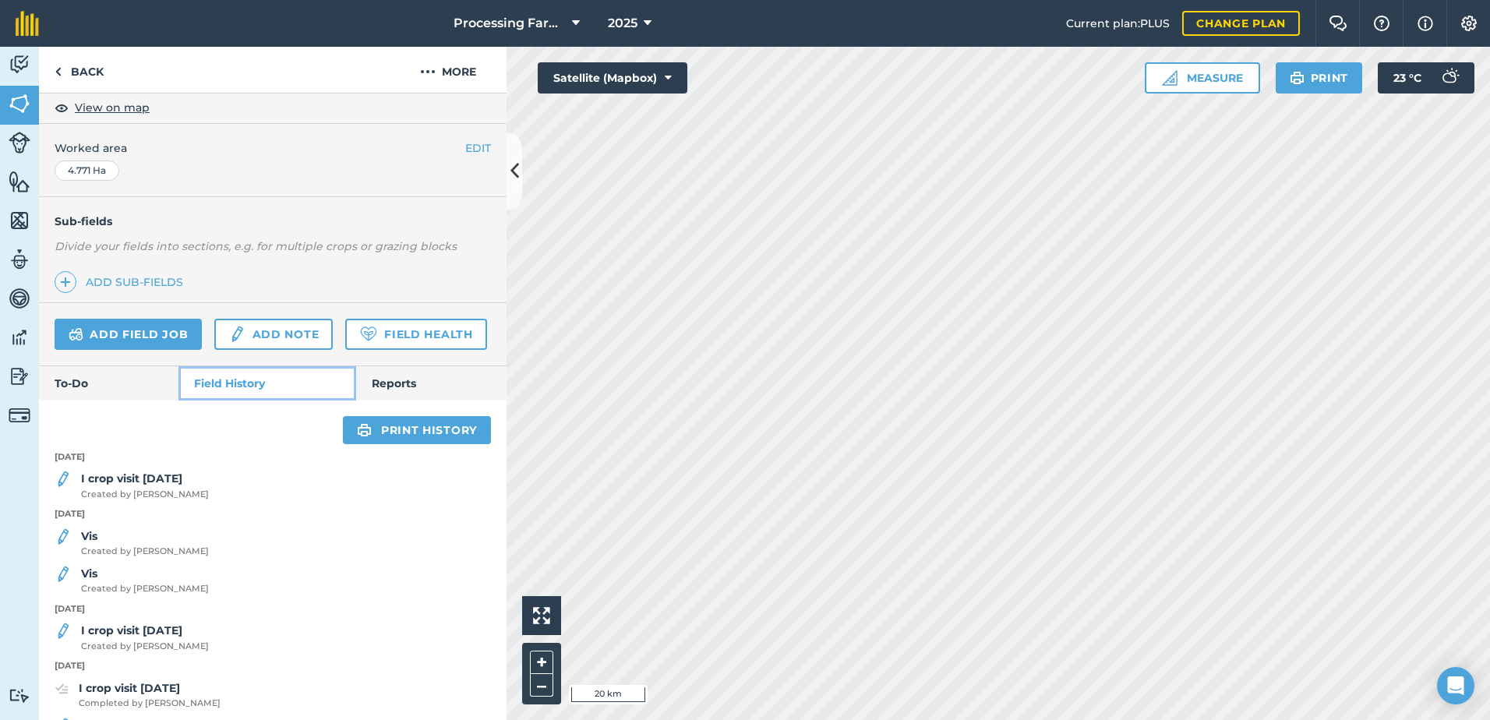
scroll to position [291, 0]
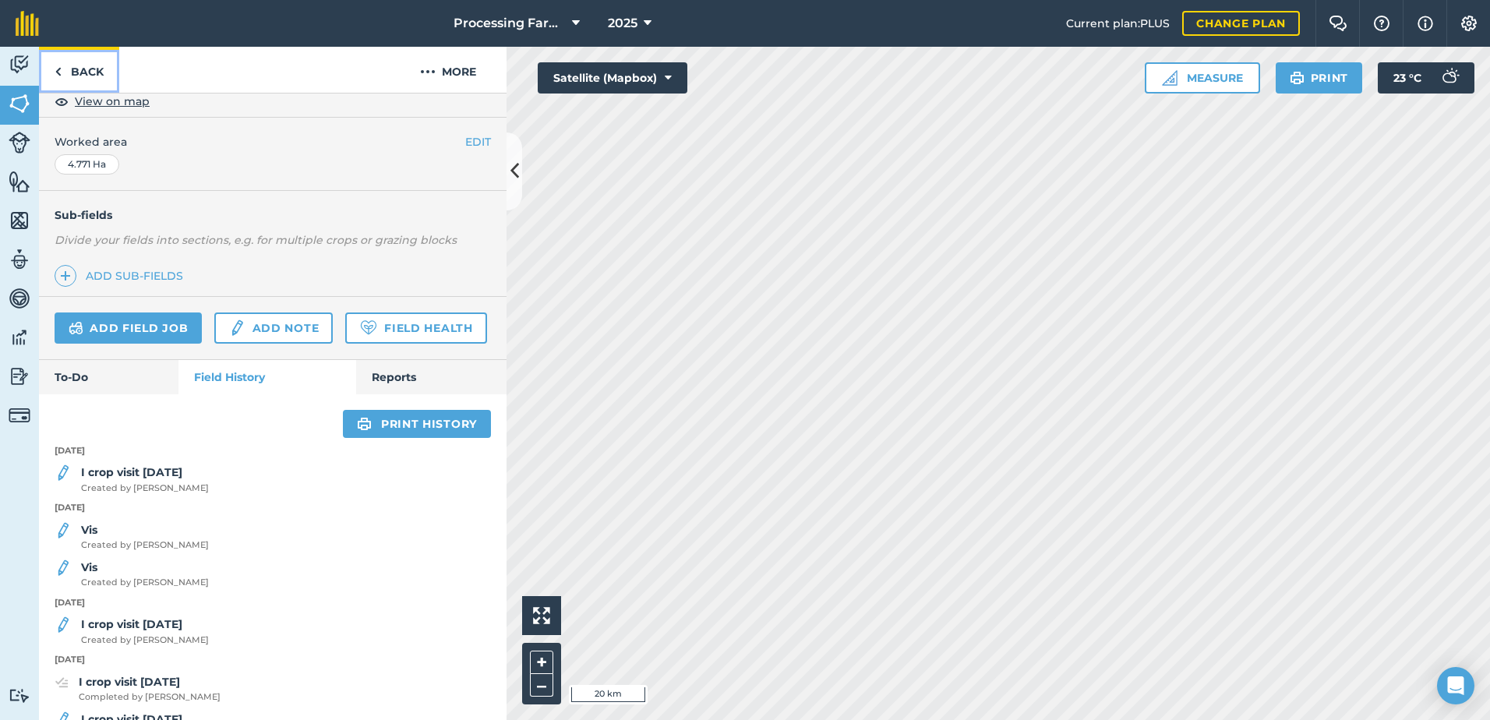
click at [79, 65] on link "Back" at bounding box center [79, 70] width 80 height 46
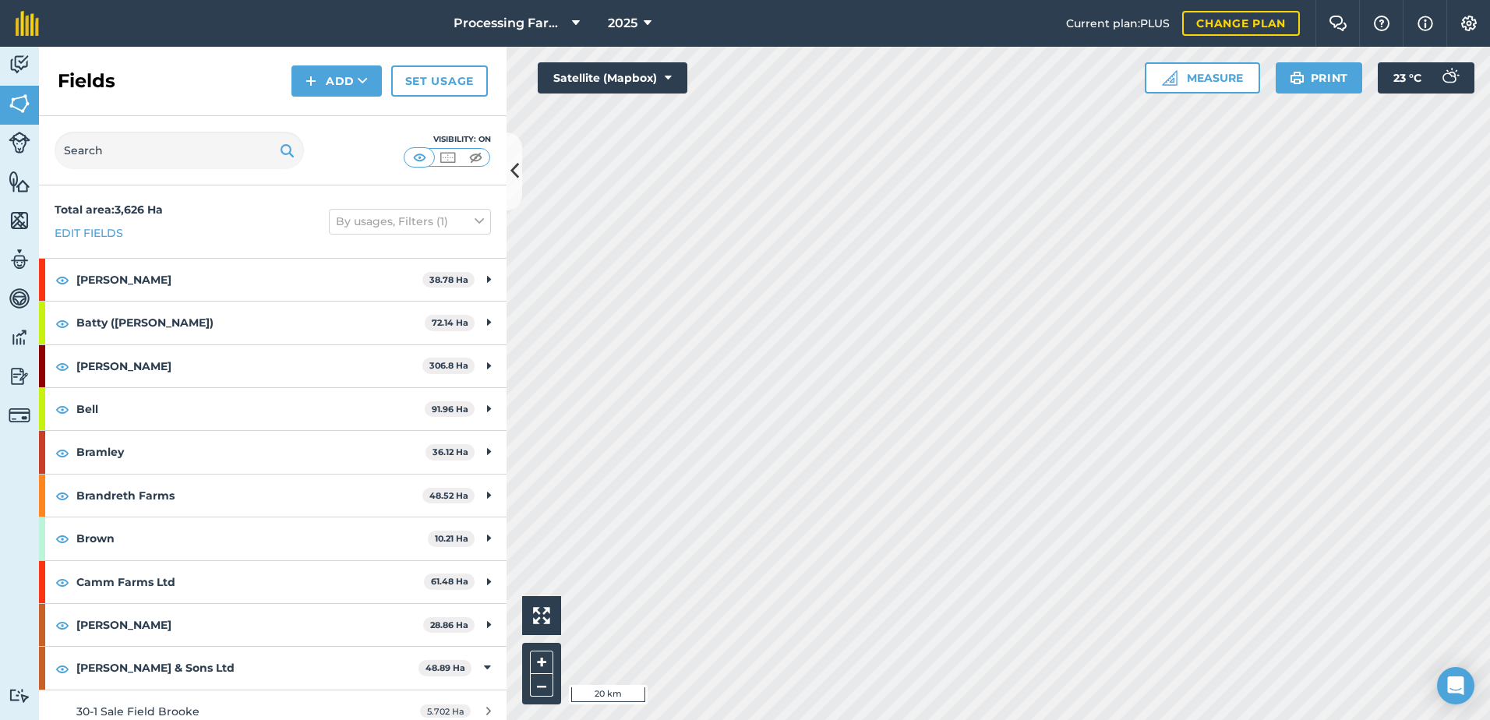
scroll to position [312, 0]
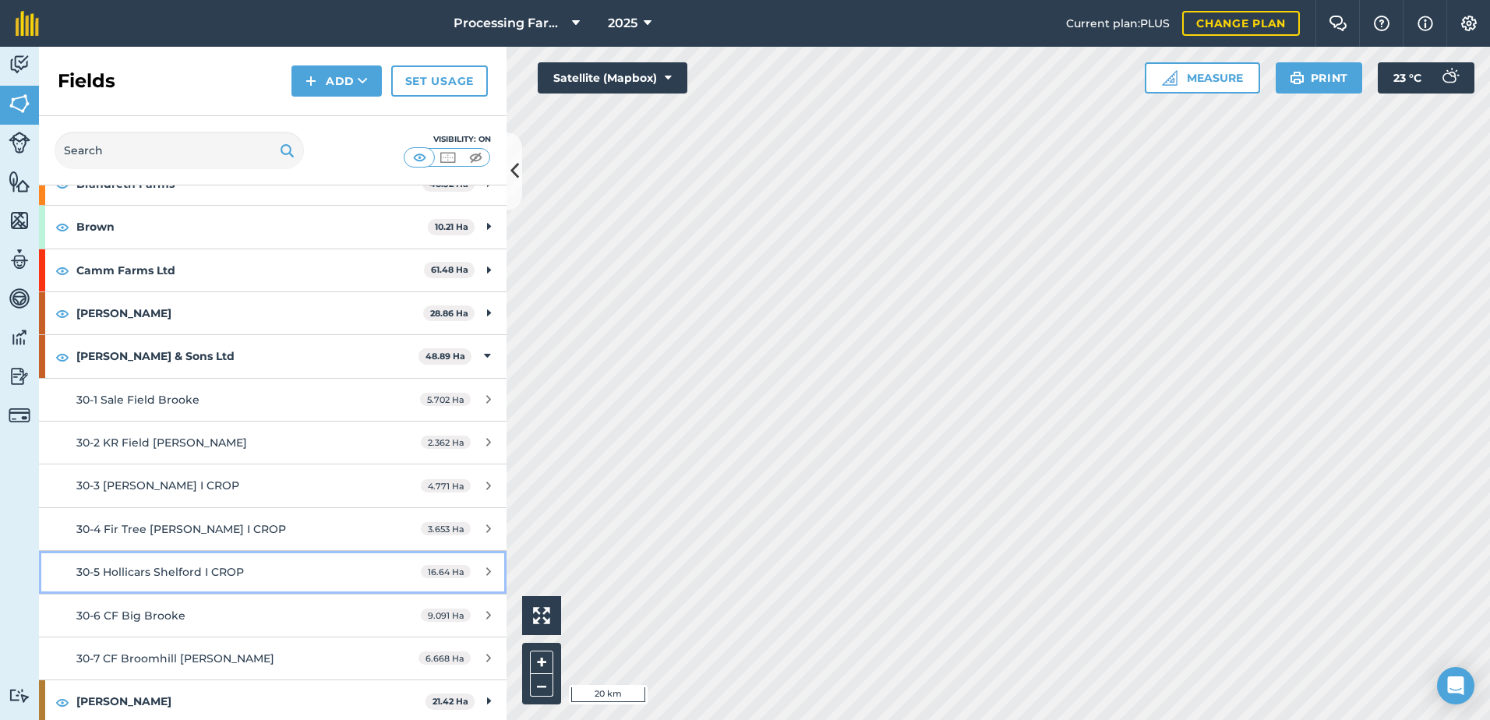
click at [238, 572] on span "30-5 Hollicars Shelford I CROP" at bounding box center [160, 572] width 168 height 14
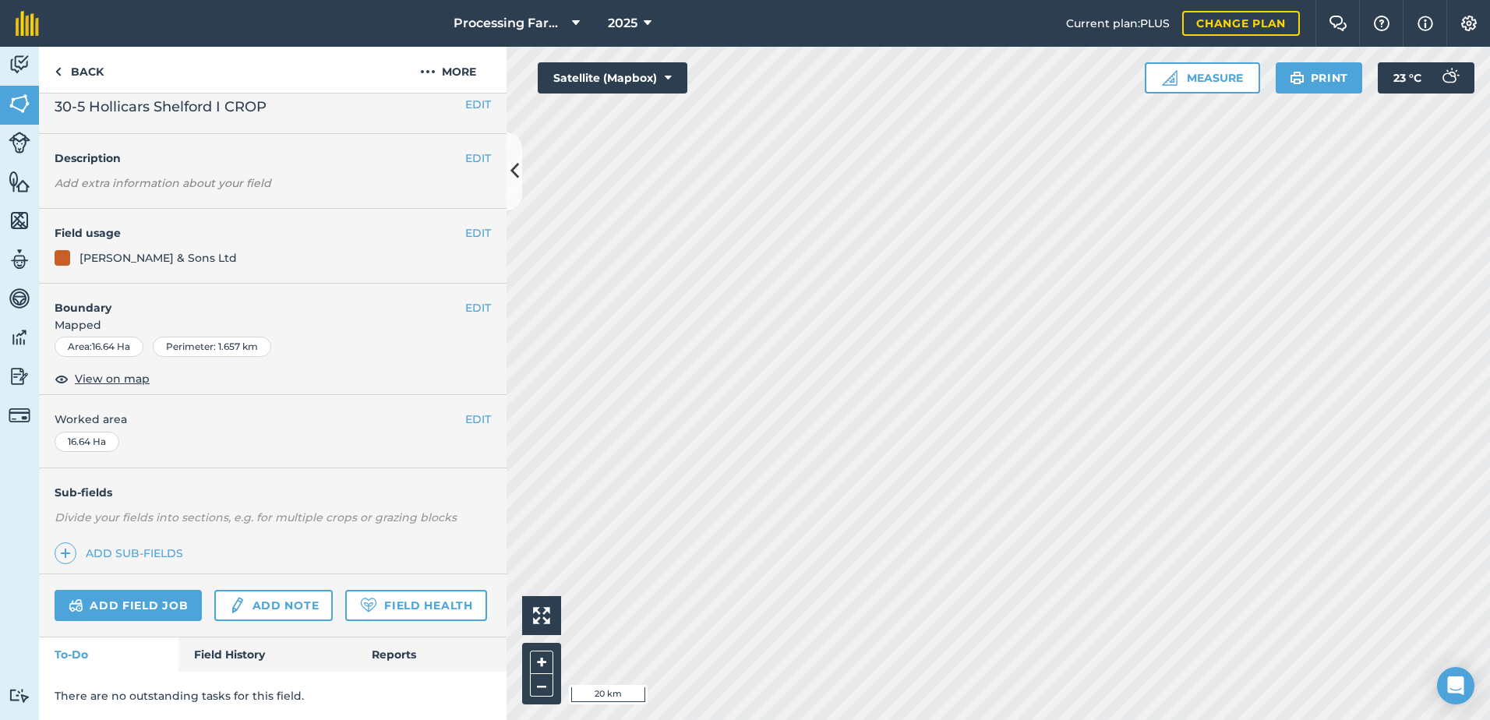
scroll to position [57, 0]
click at [228, 651] on link "Field History" at bounding box center [266, 654] width 177 height 34
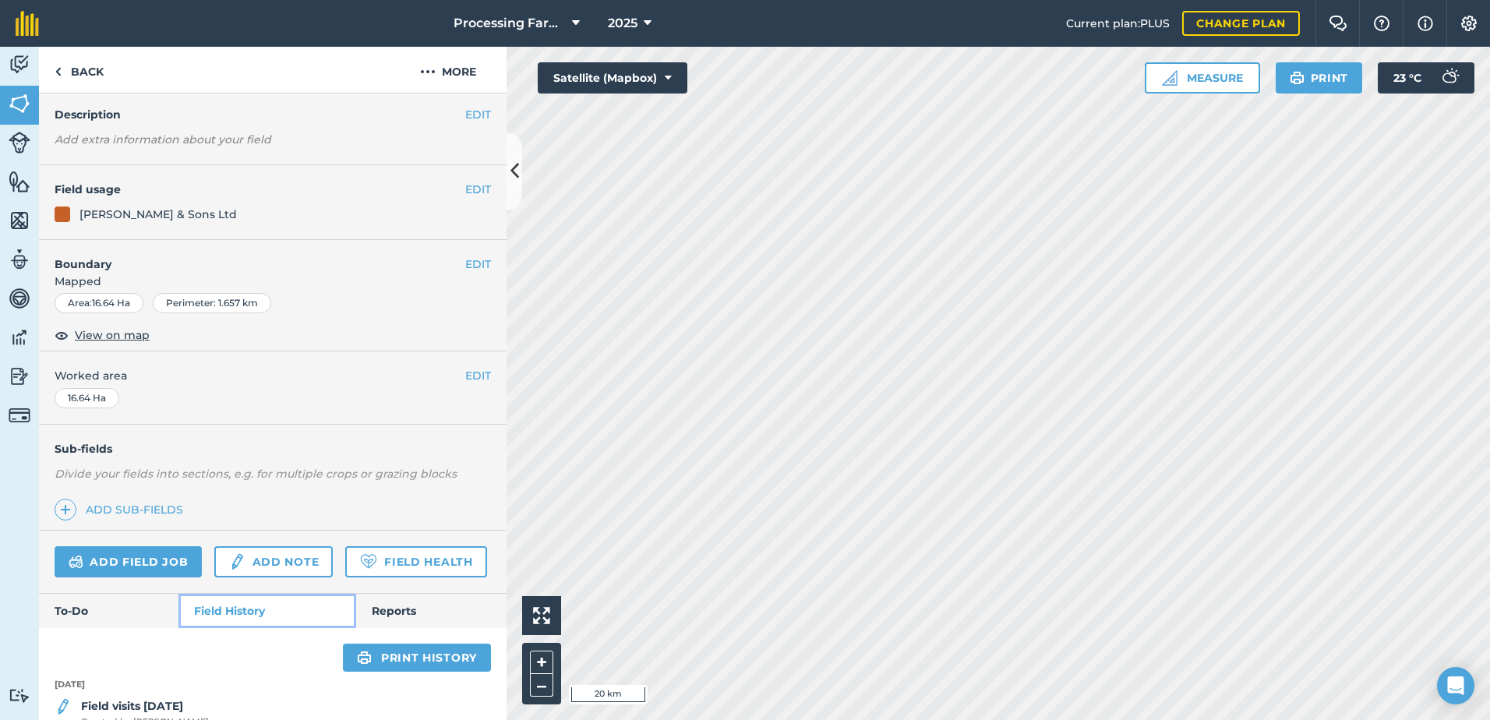
scroll to position [291, 0]
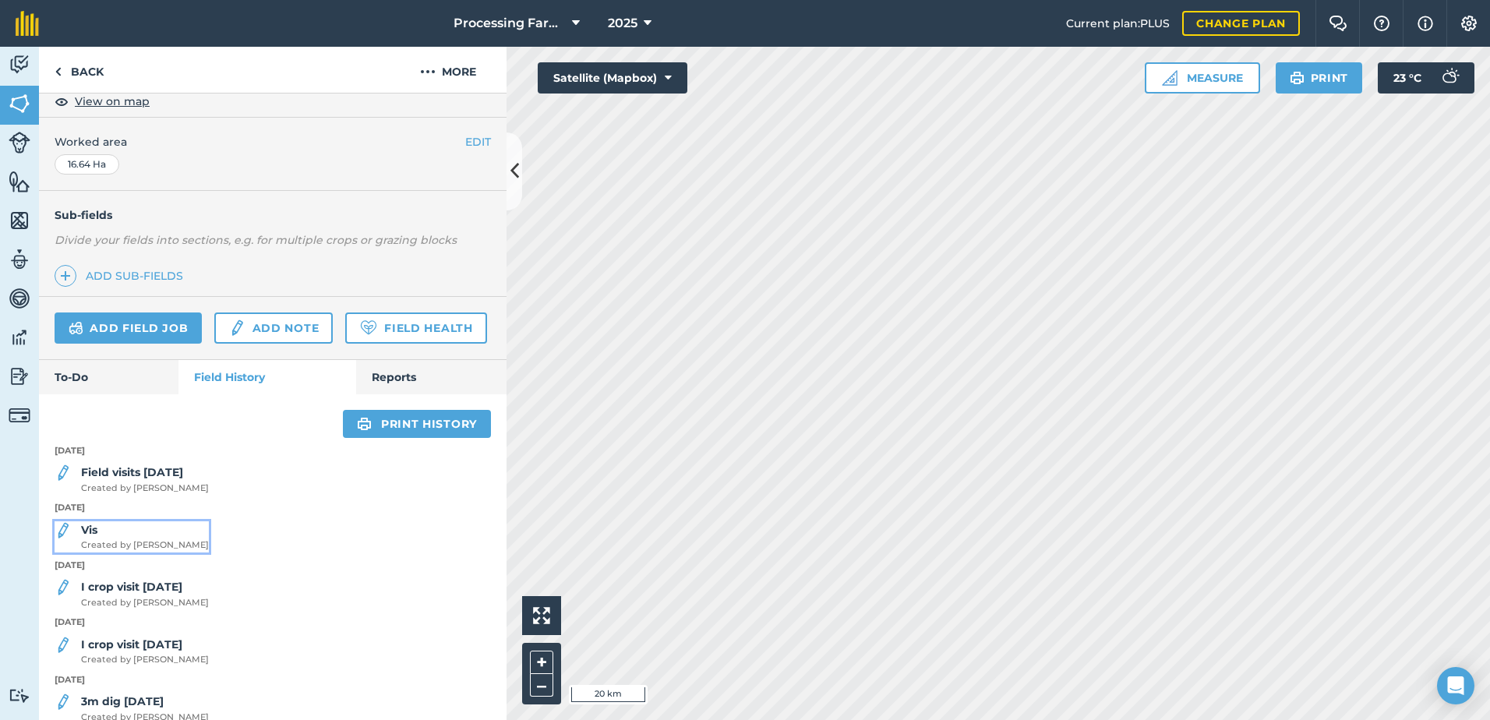
click at [145, 552] on span "Created by [PERSON_NAME]" at bounding box center [145, 545] width 128 height 14
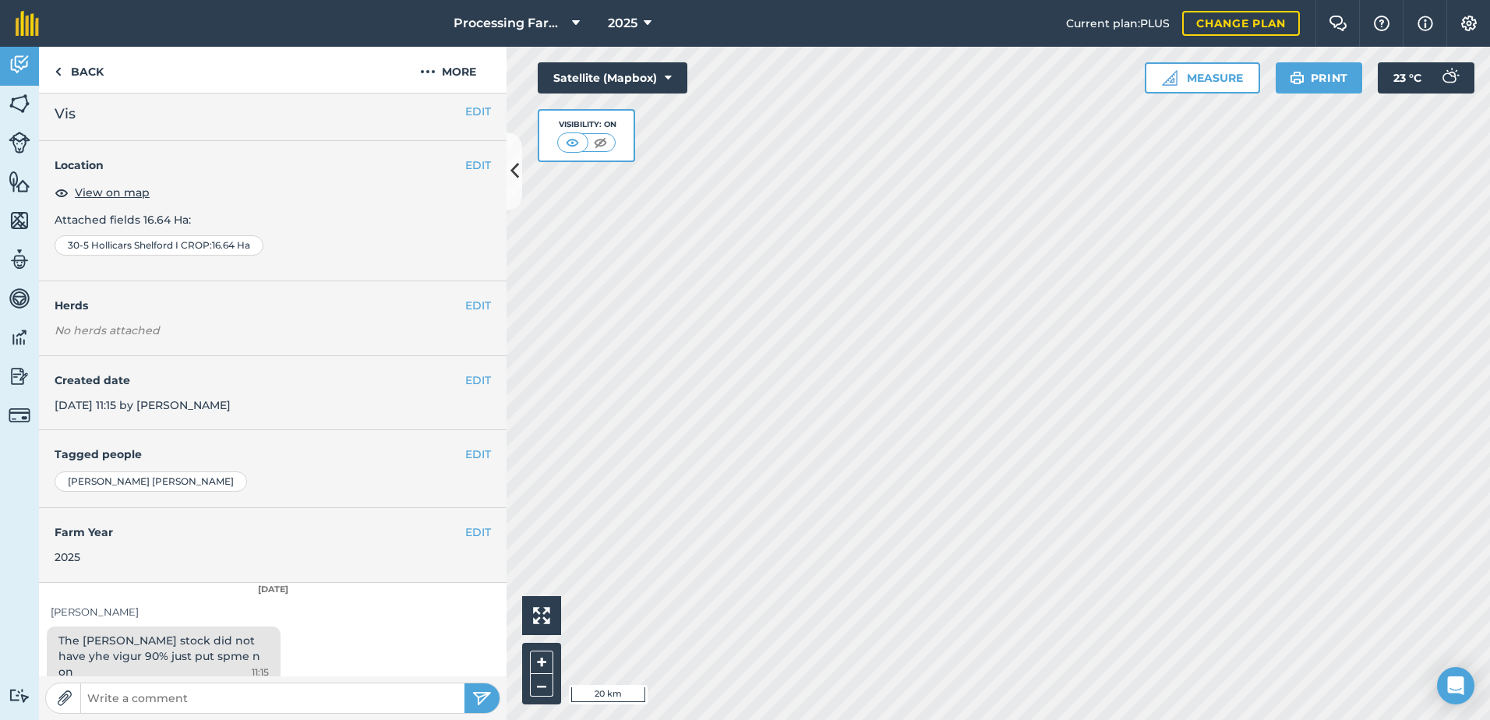
scroll to position [8, 0]
click at [337, 663] on div "The [PERSON_NAME] stock did not have yhe vigur 90% just put spme n on 11:15" at bounding box center [273, 658] width 468 height 67
click at [90, 72] on link "Back" at bounding box center [79, 70] width 80 height 46
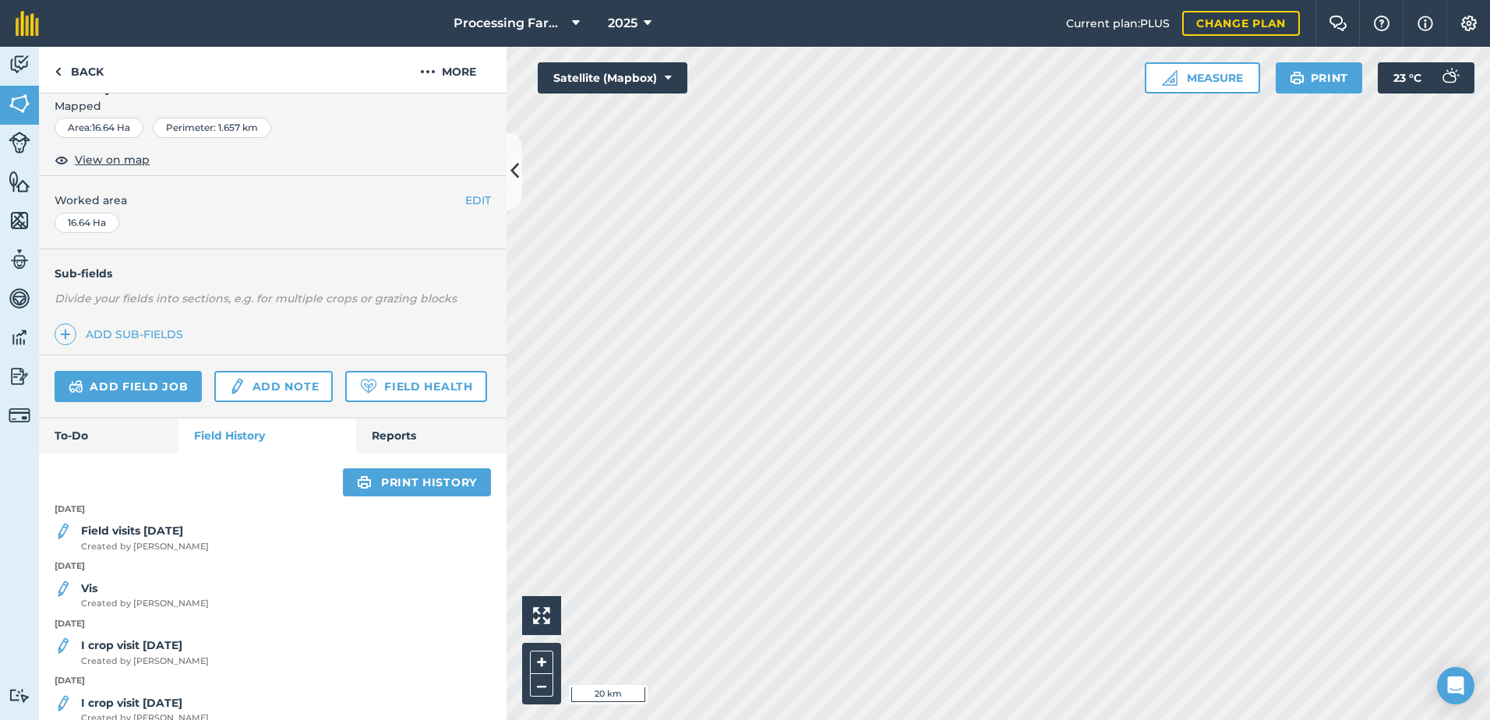
scroll to position [234, 0]
click at [182, 552] on div "Field visits [DATE] Created by [PERSON_NAME]" at bounding box center [145, 535] width 128 height 31
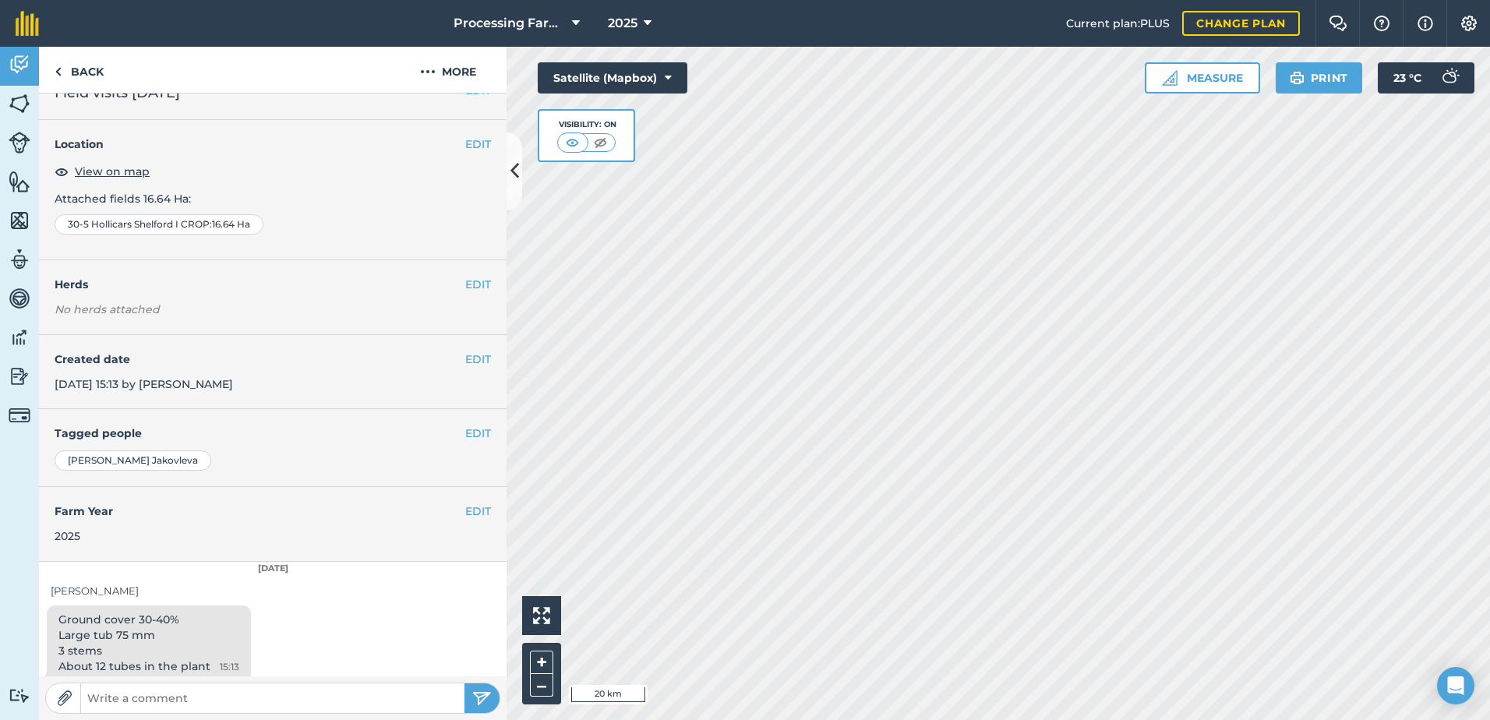
scroll to position [39, 0]
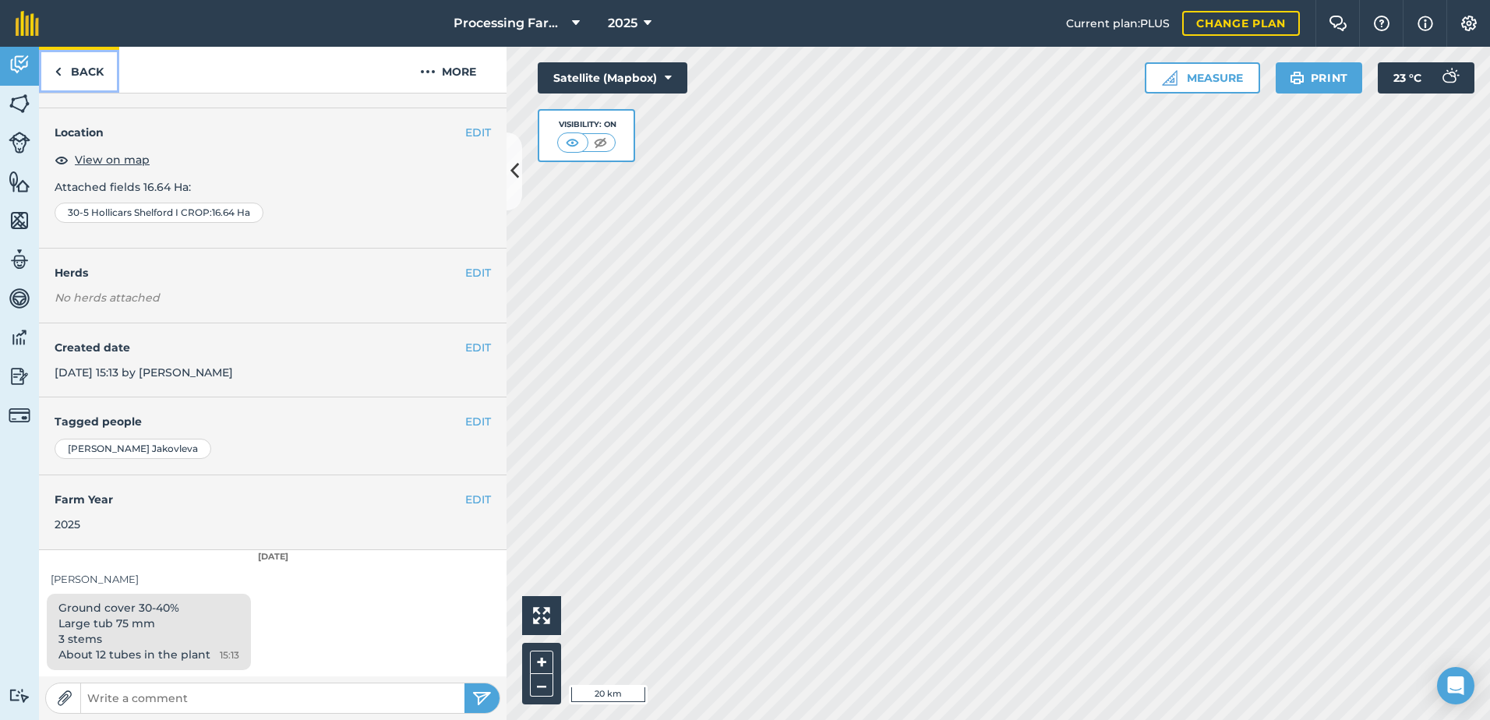
click at [80, 62] on link "Back" at bounding box center [79, 70] width 80 height 46
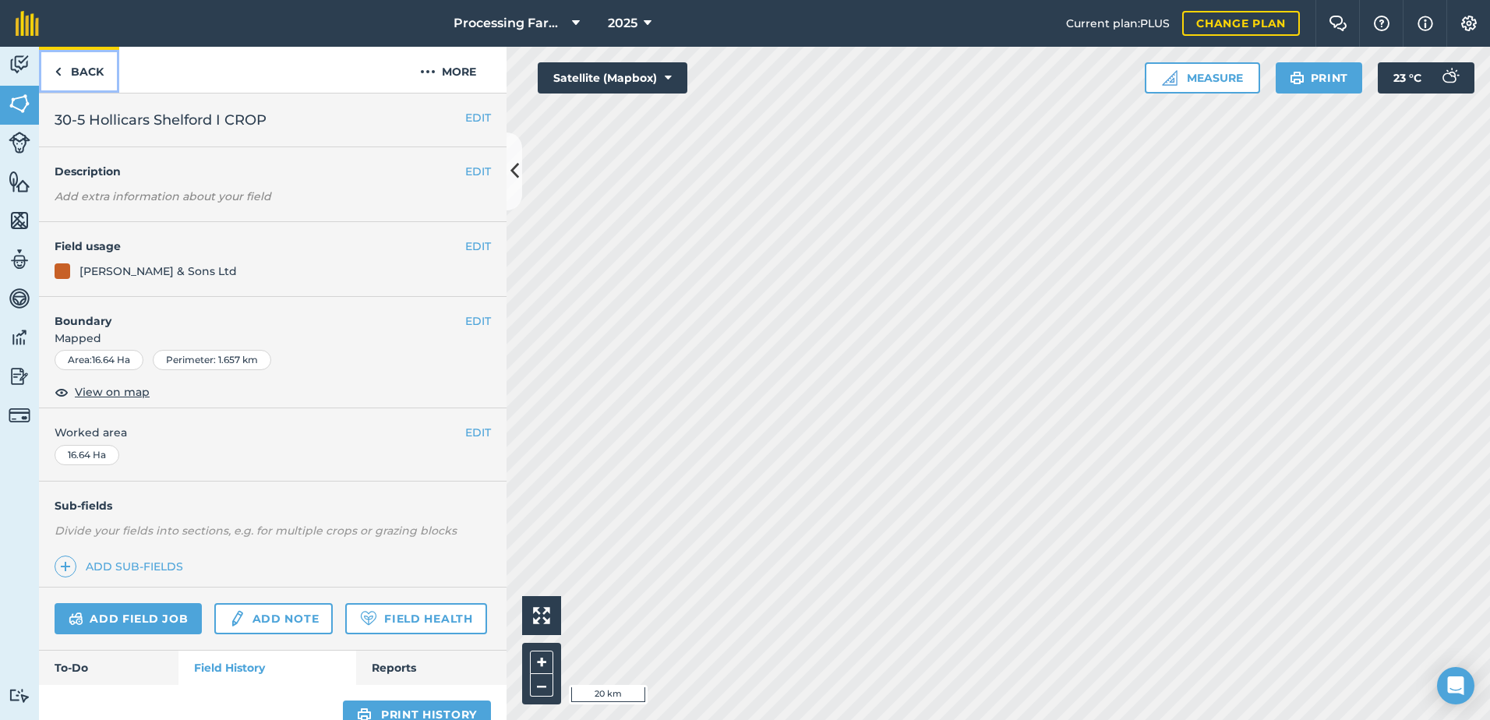
click at [87, 68] on link "Back" at bounding box center [79, 70] width 80 height 46
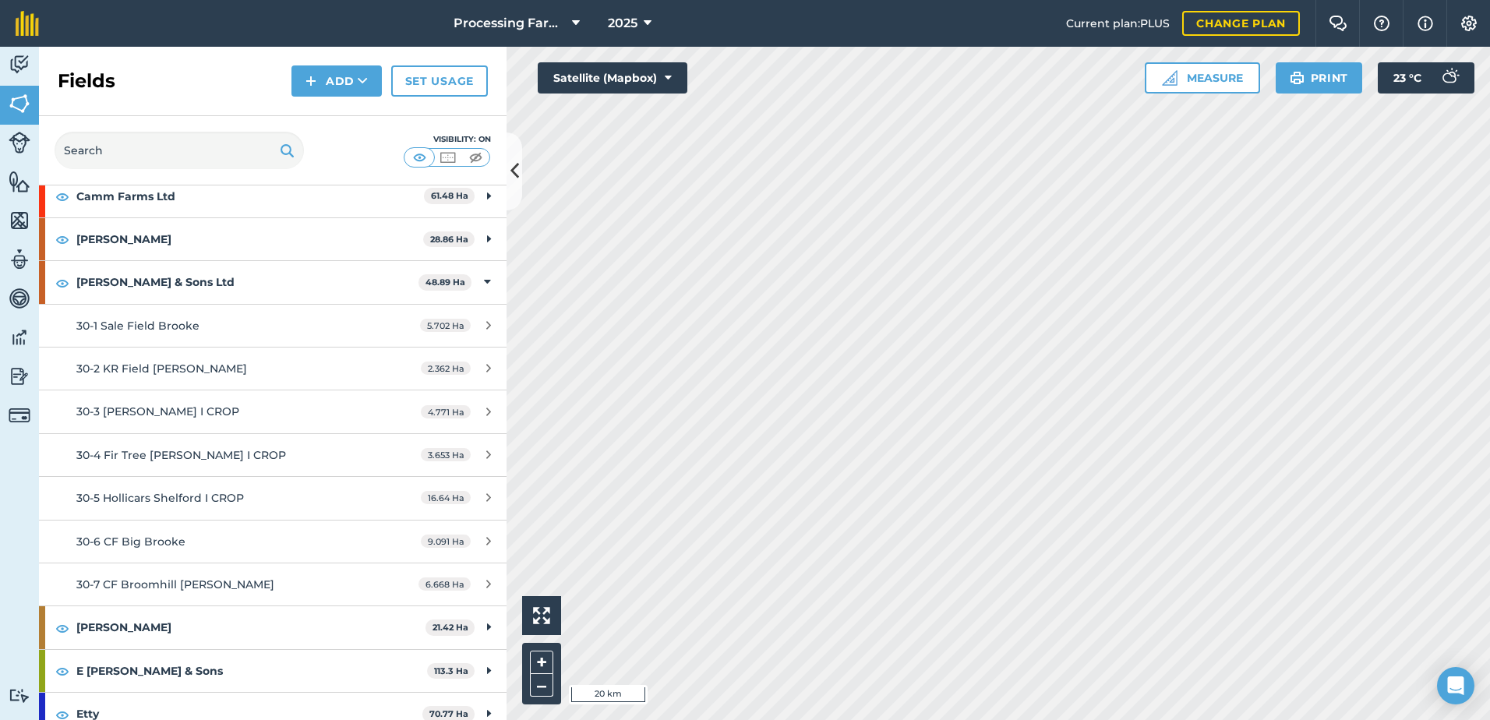
scroll to position [390, 0]
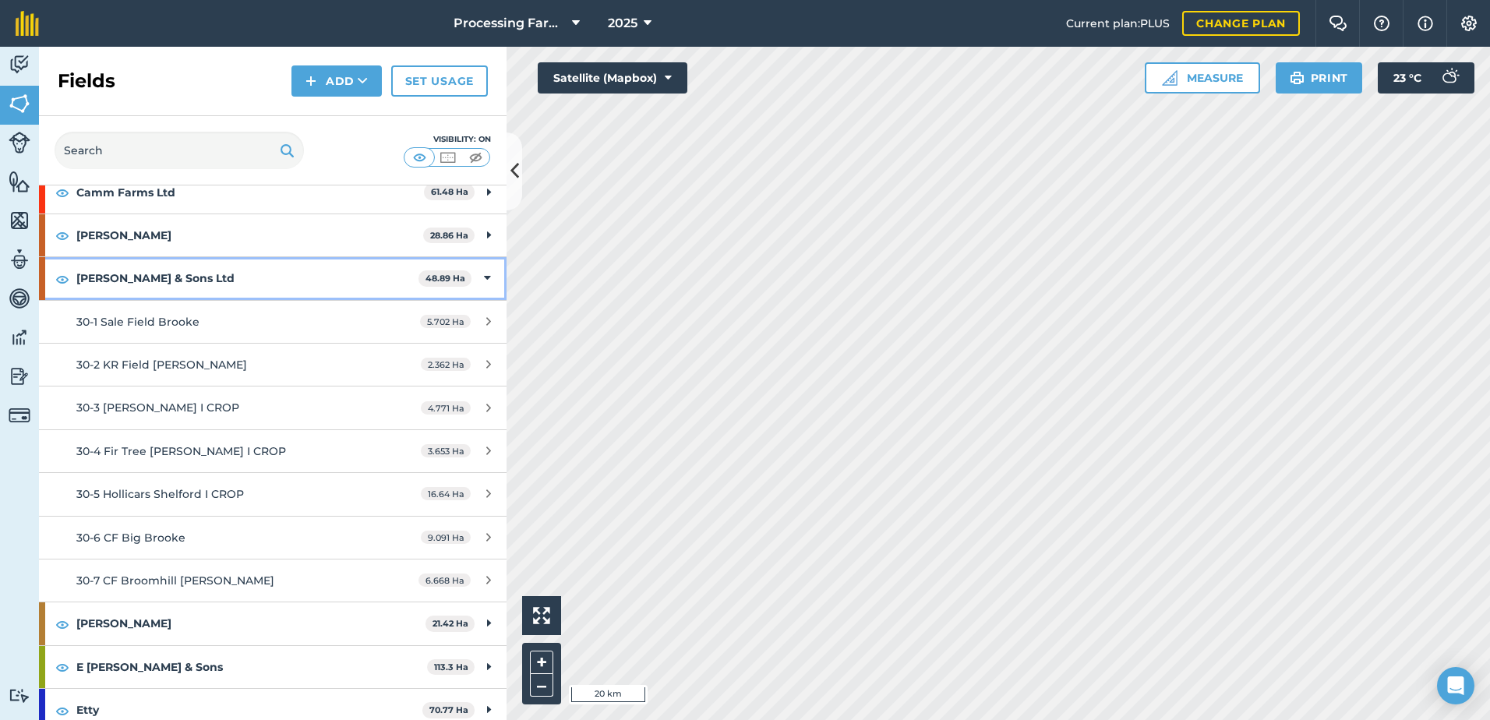
click at [128, 279] on strong "[PERSON_NAME] & Sons Ltd" at bounding box center [247, 278] width 342 height 42
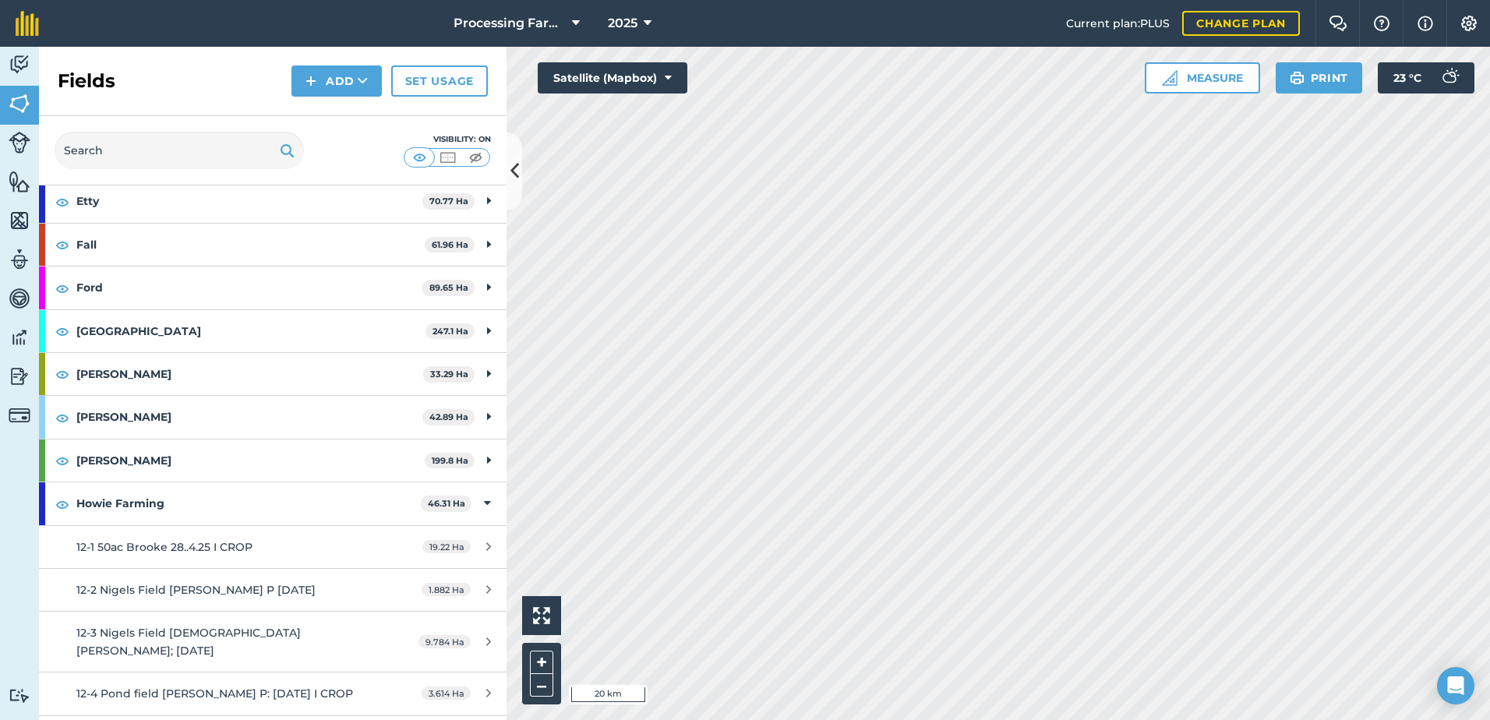
scroll to position [623, 0]
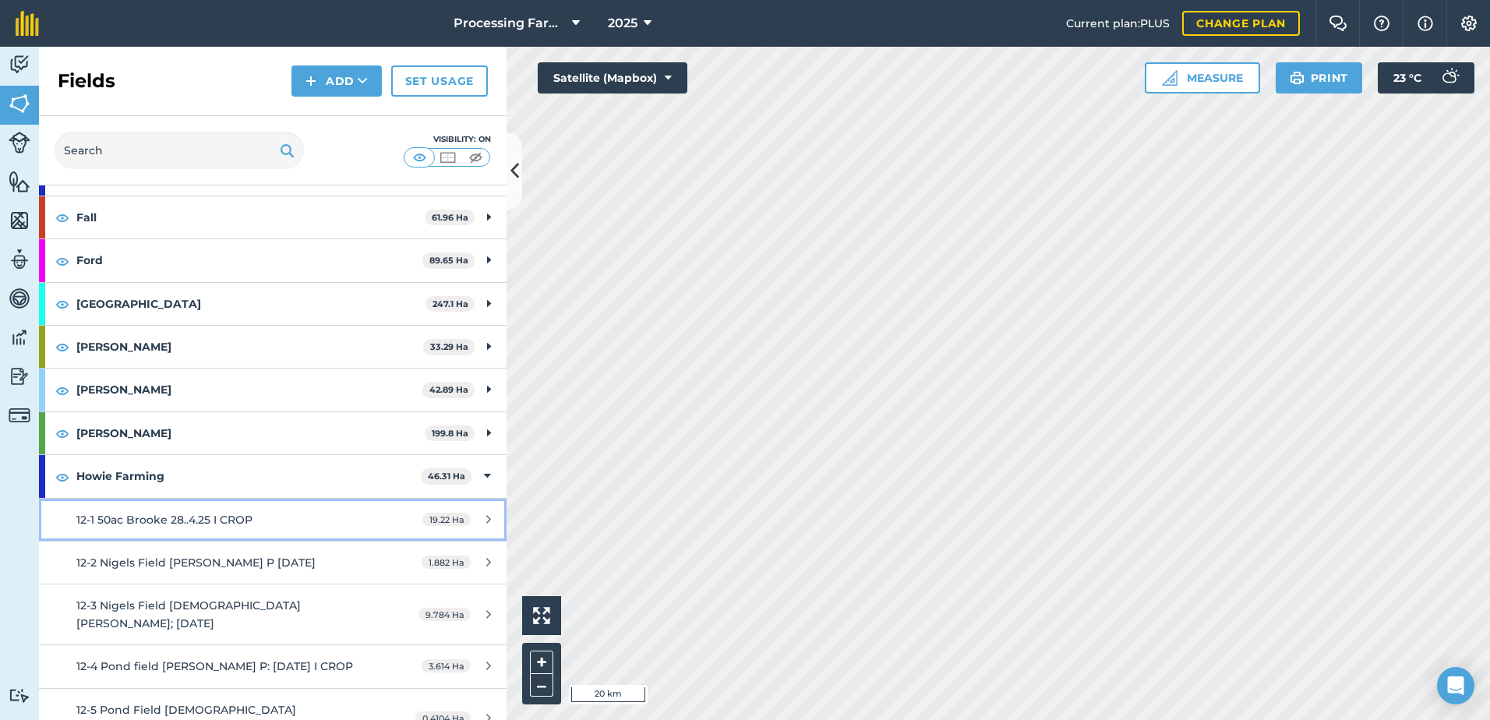
click at [233, 517] on span "12-1 50ac Brooke 28..4.25 I CROP" at bounding box center [164, 520] width 176 height 14
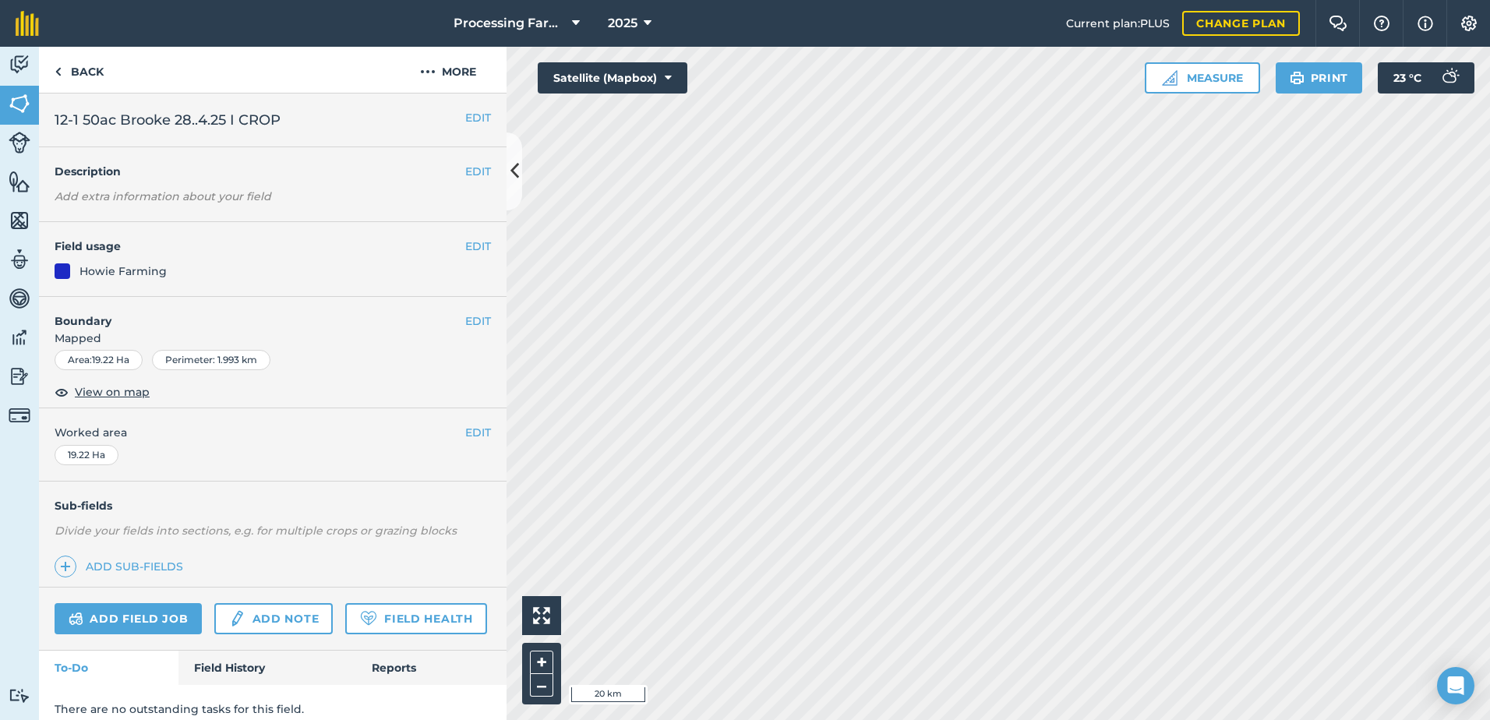
scroll to position [57, 0]
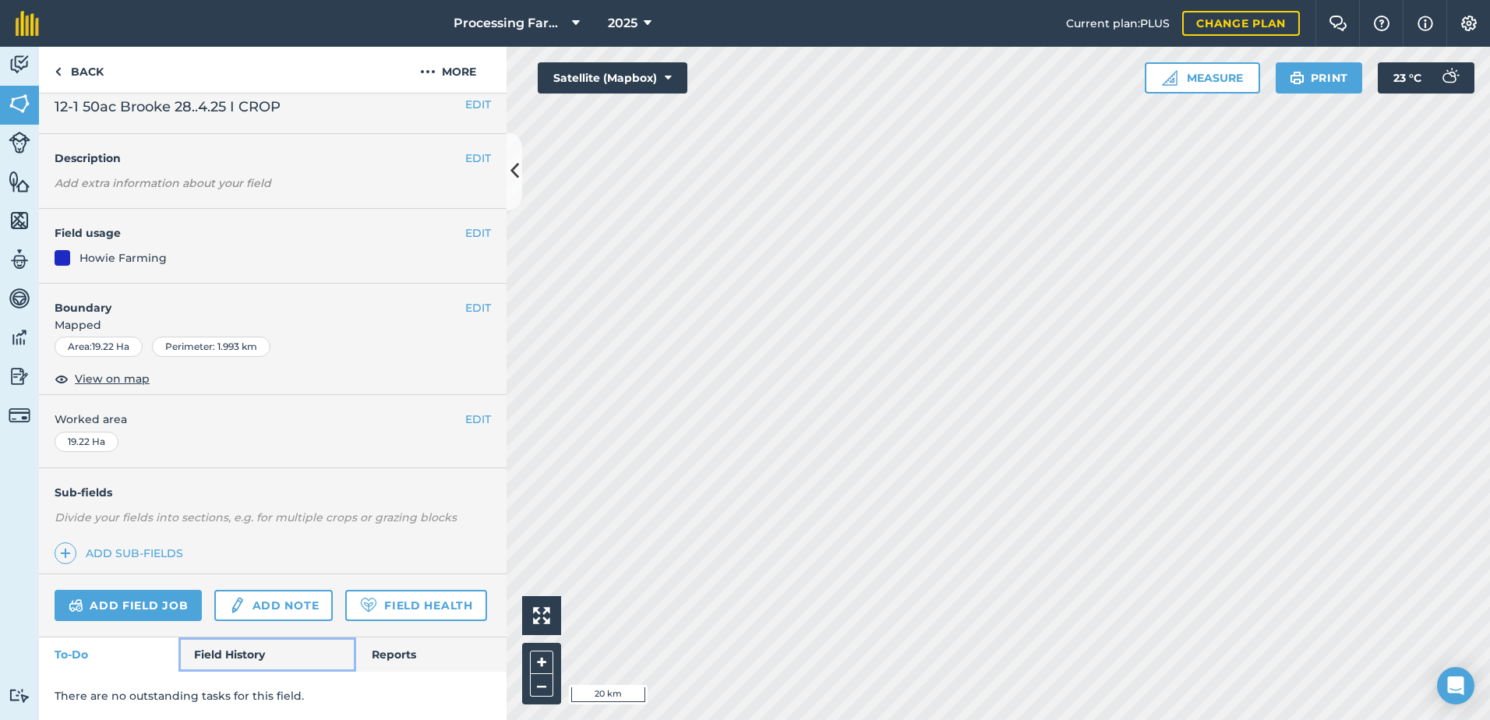
click at [230, 665] on link "Field History" at bounding box center [266, 654] width 177 height 34
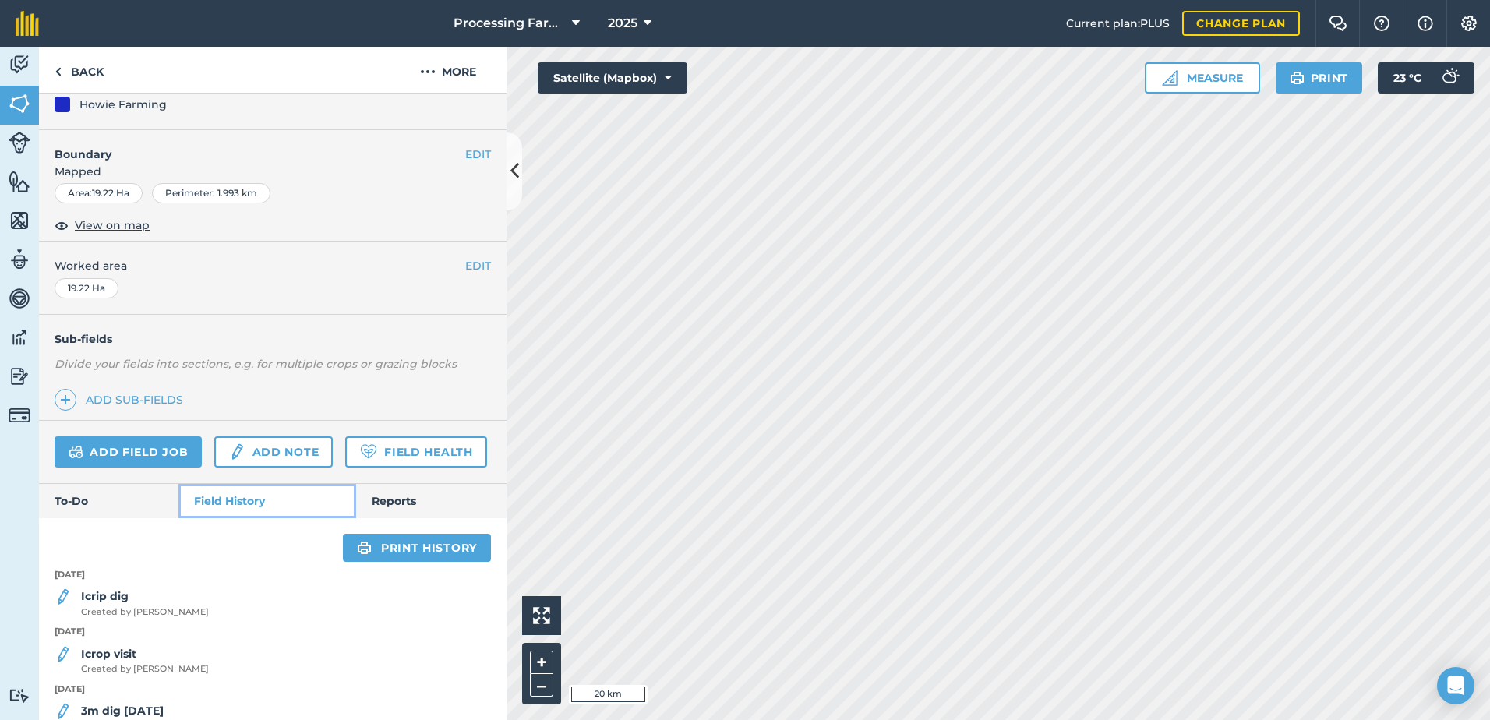
scroll to position [369, 0]
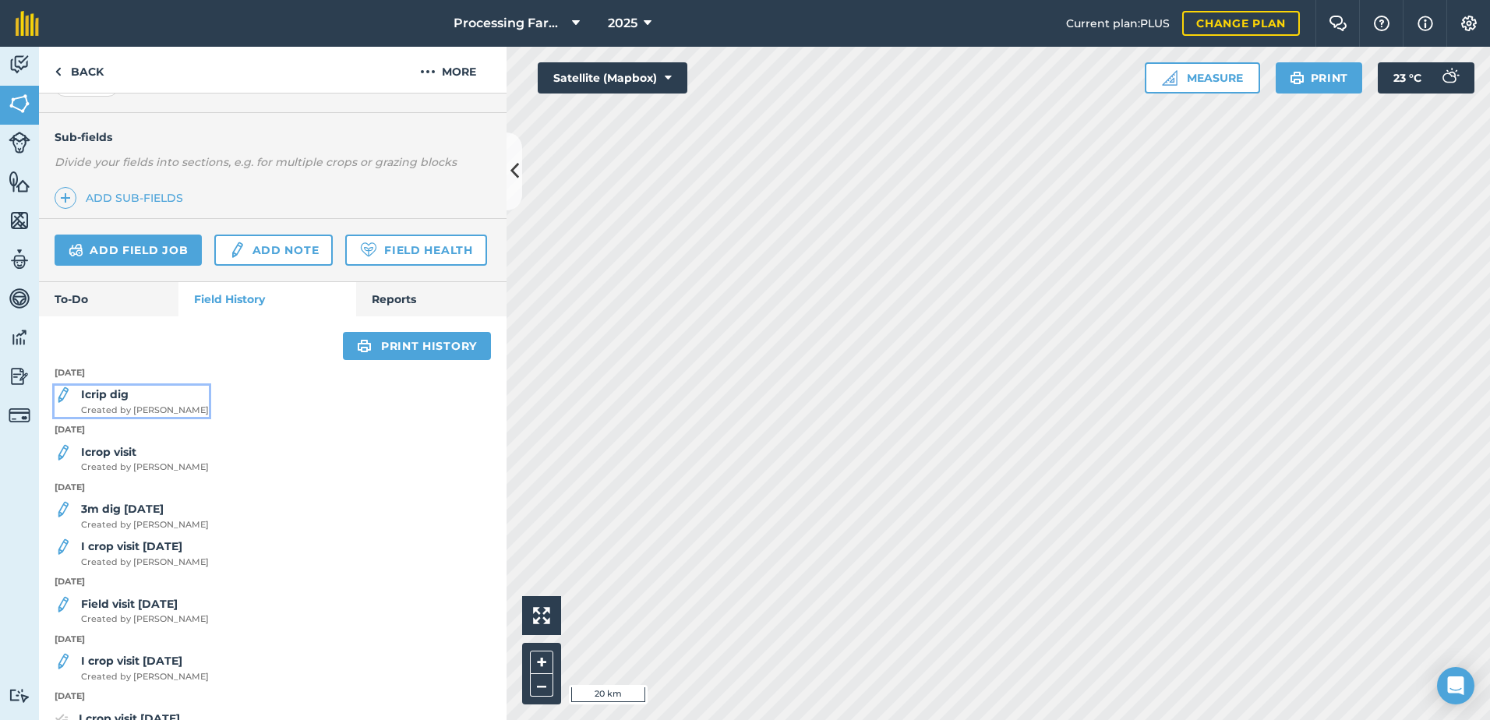
click at [153, 418] on span "Created by [PERSON_NAME]" at bounding box center [145, 411] width 128 height 14
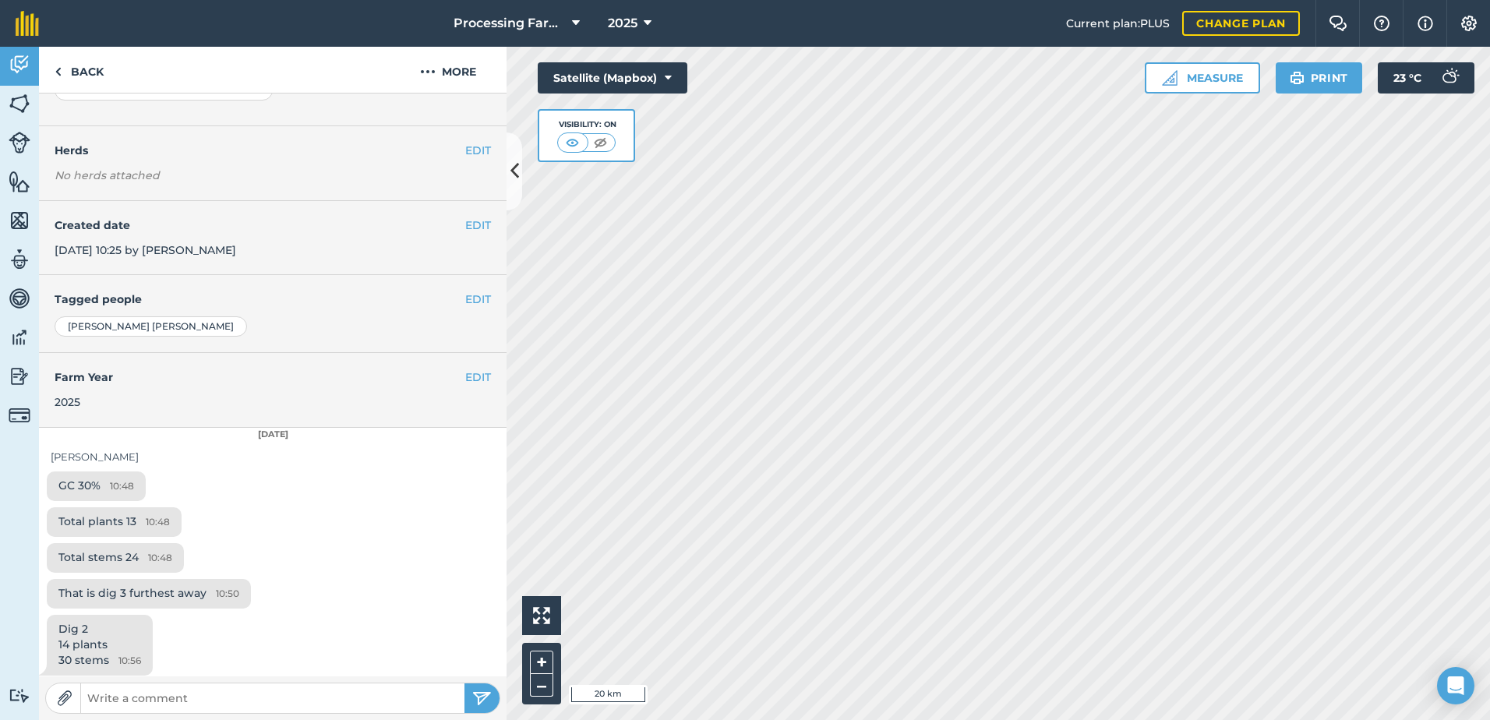
scroll to position [167, 0]
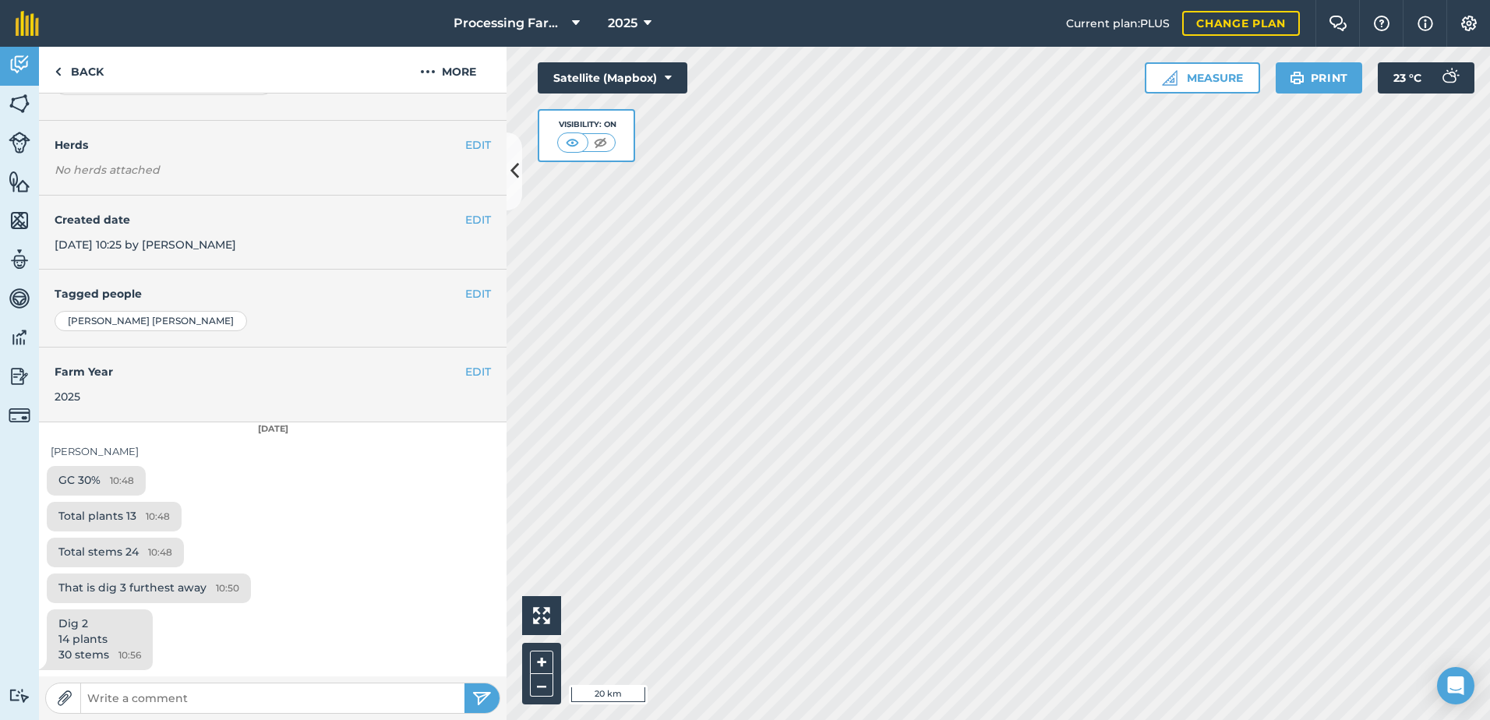
click at [283, 609] on div "Dig 2 14 plants 30 stems 10:56" at bounding box center [273, 642] width 468 height 67
click at [82, 68] on link "Back" at bounding box center [79, 70] width 80 height 46
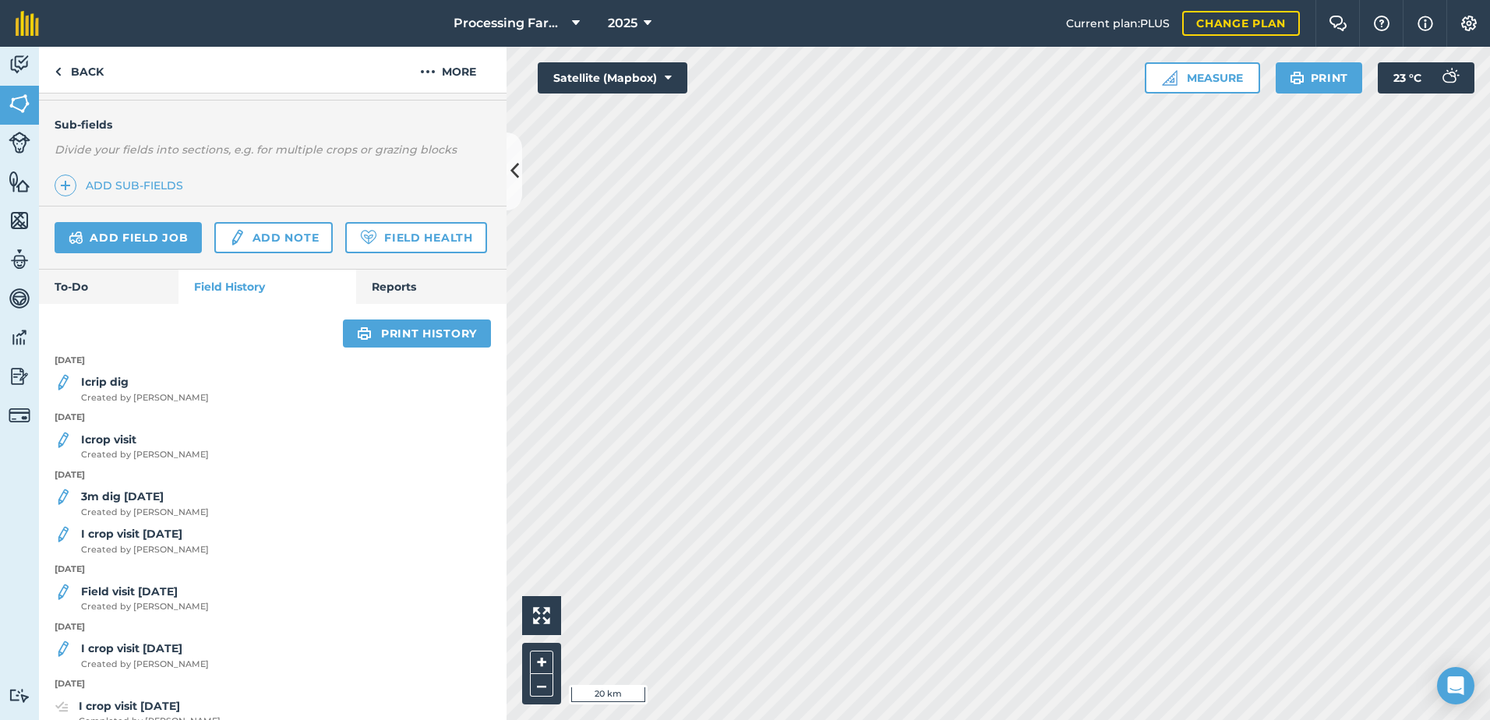
scroll to position [390, 0]
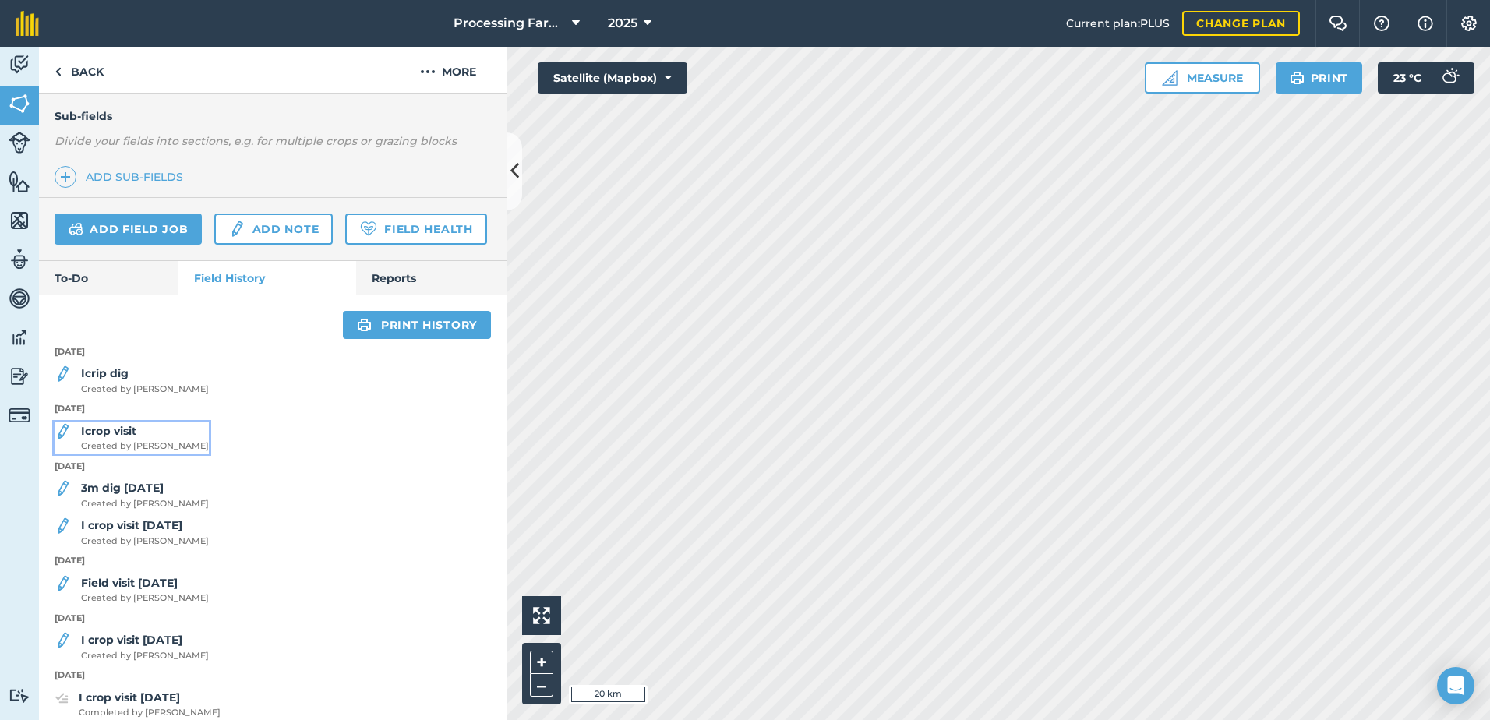
click at [145, 453] on div "Icrop visit Created by [PERSON_NAME]" at bounding box center [145, 437] width 128 height 31
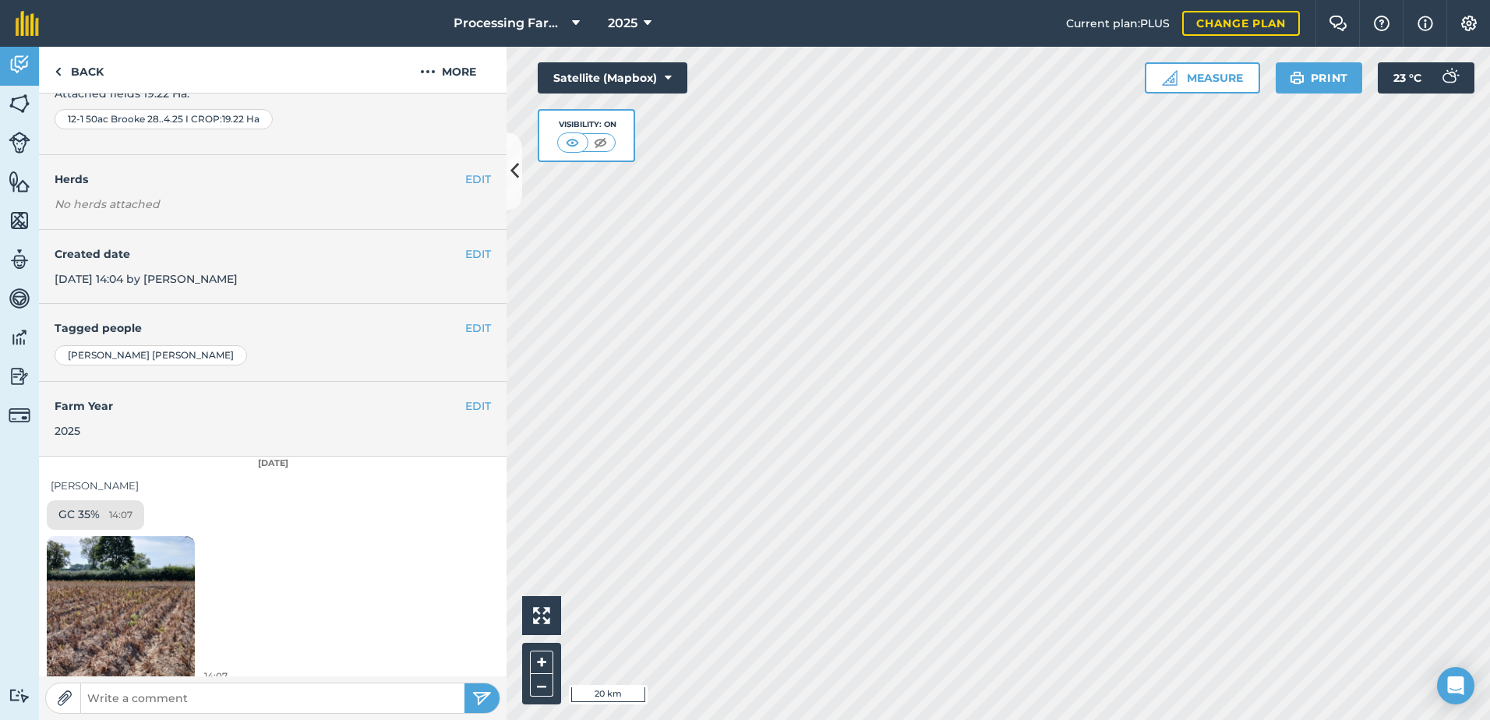
scroll to position [146, 0]
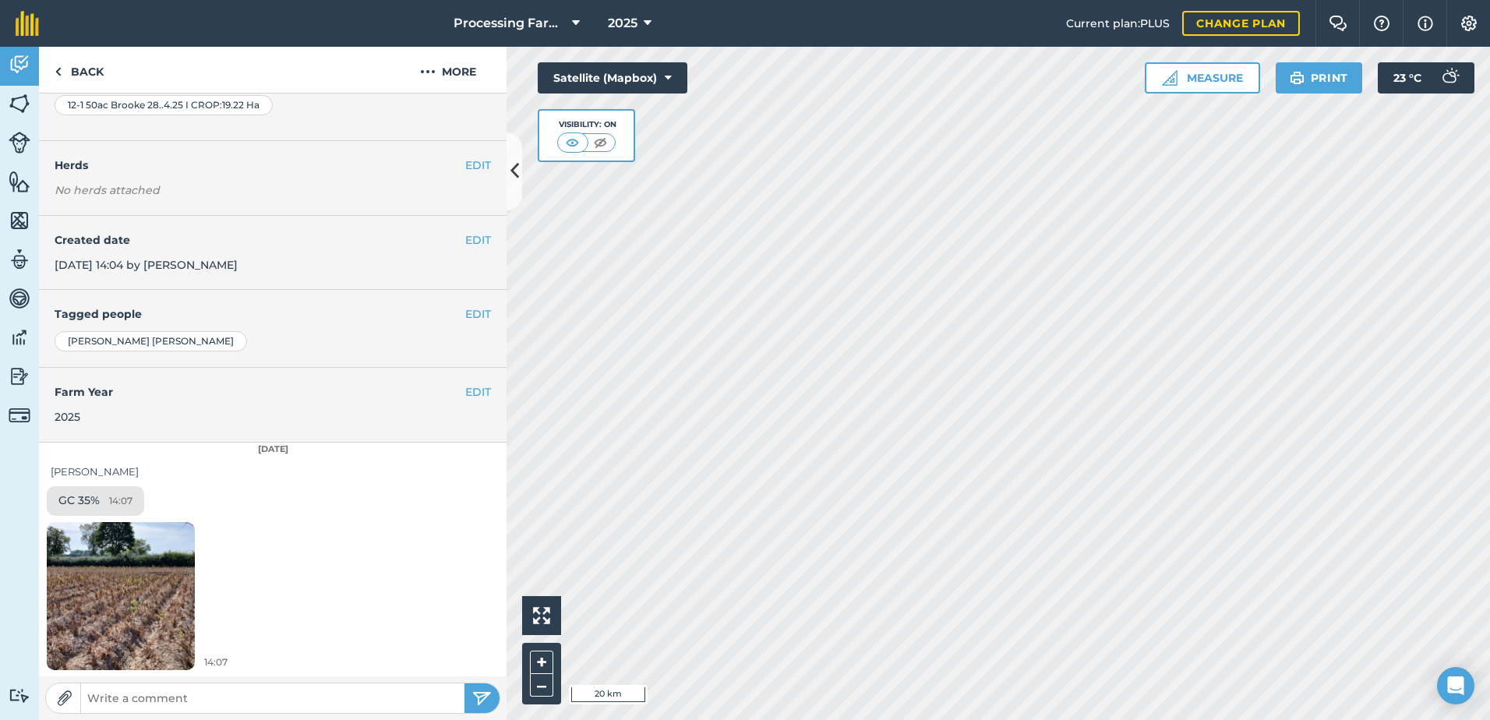
click at [127, 629] on img at bounding box center [121, 595] width 148 height 197
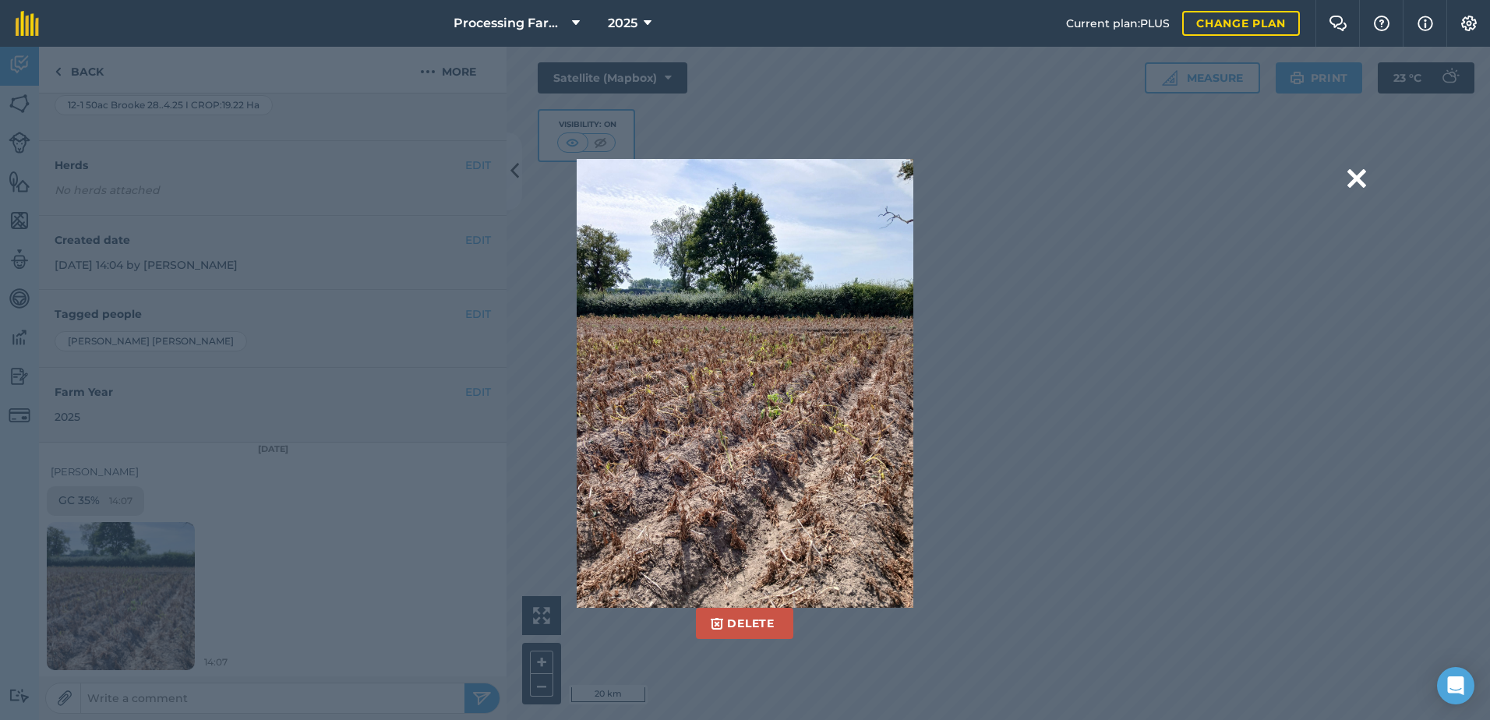
click at [408, 586] on div "Delete Are you sure you would like to delete this image? [GEOGRAPHIC_DATA]" at bounding box center [745, 383] width 1035 height 449
click at [1358, 178] on button at bounding box center [1356, 179] width 19 height 40
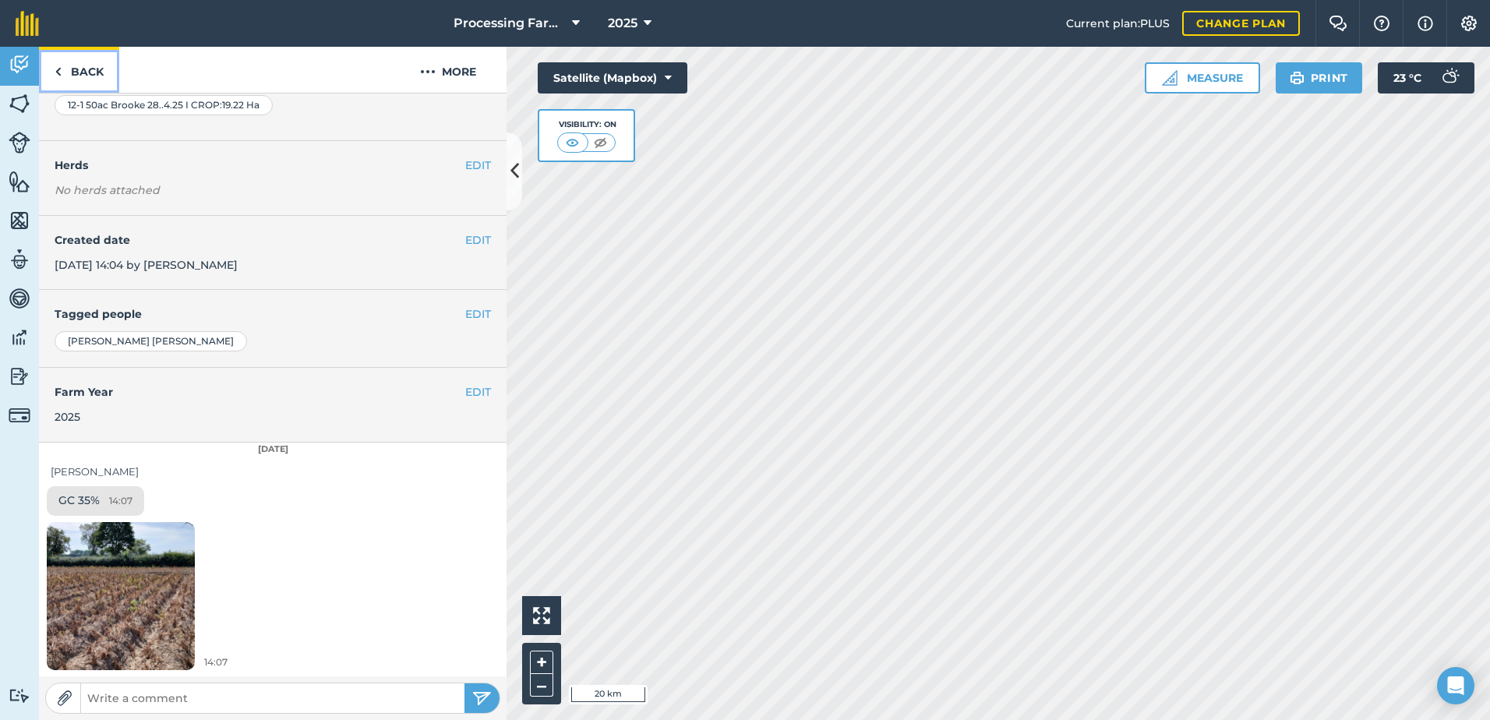
click at [70, 73] on link "Back" at bounding box center [79, 70] width 80 height 46
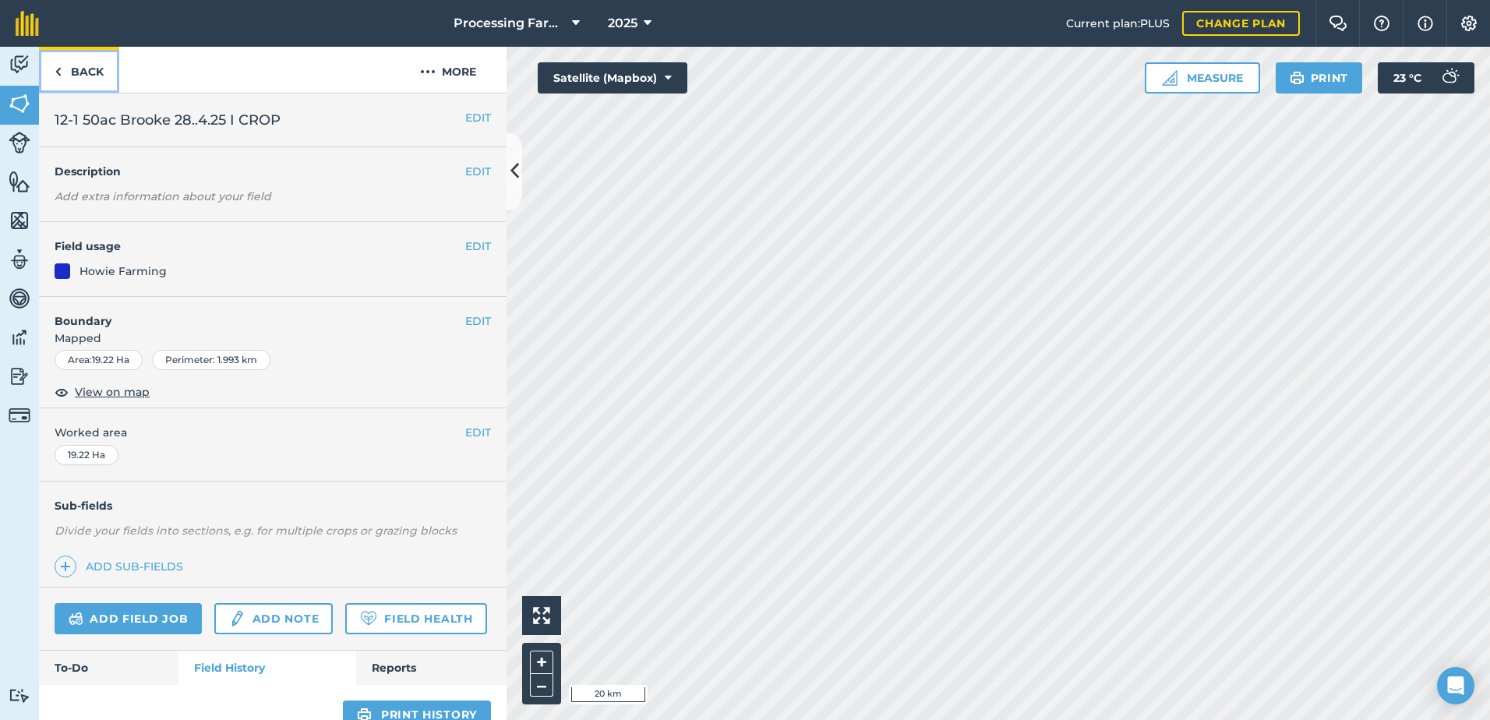
click at [86, 76] on link "Back" at bounding box center [79, 70] width 80 height 46
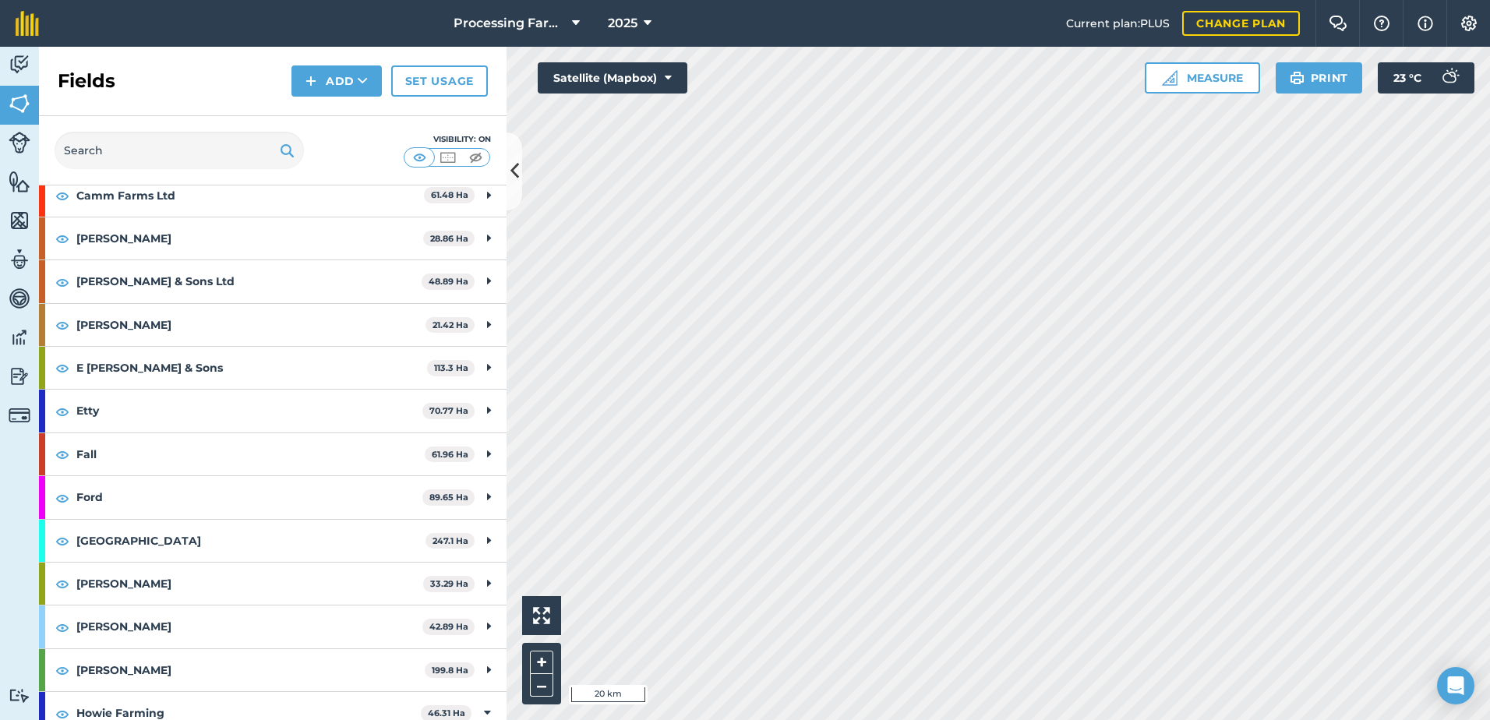
scroll to position [623, 0]
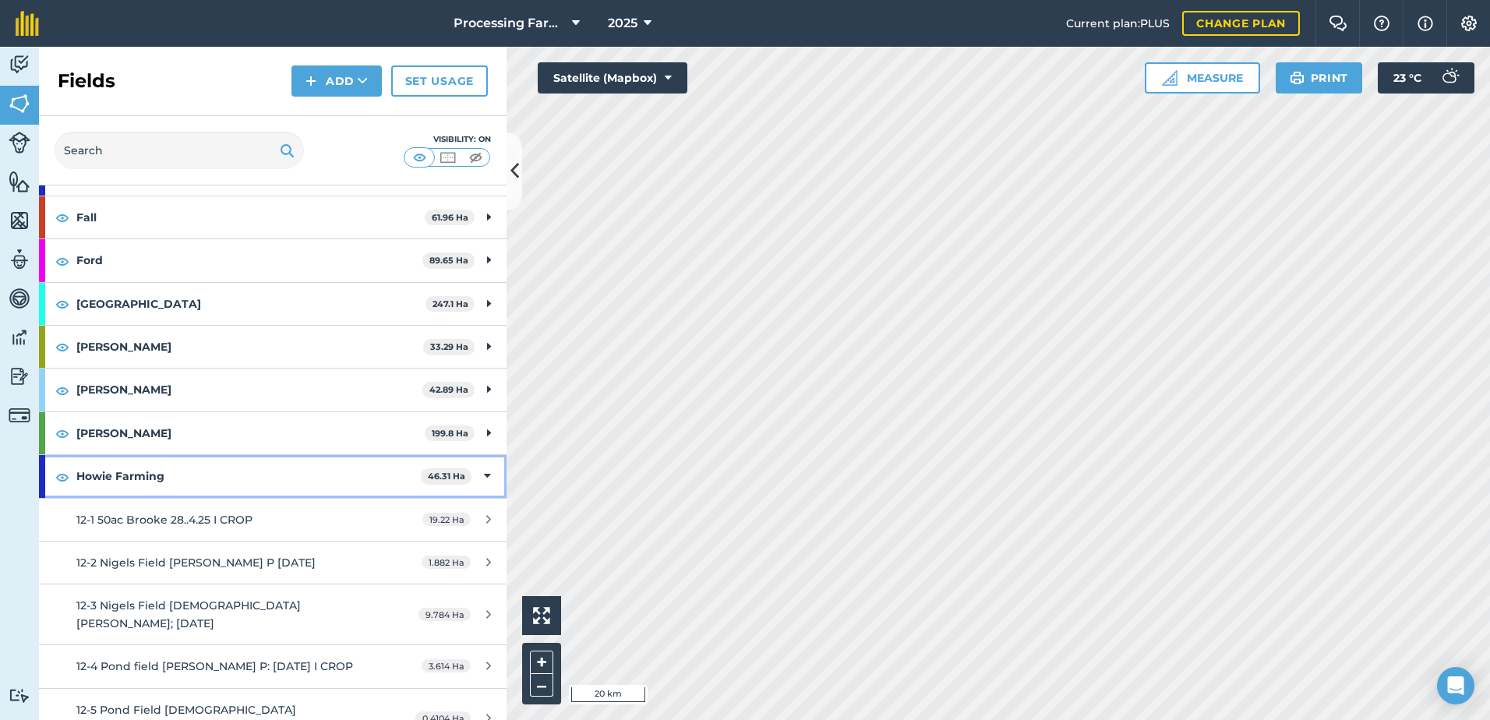
click at [134, 460] on strong "Howie Farming" at bounding box center [248, 476] width 344 height 42
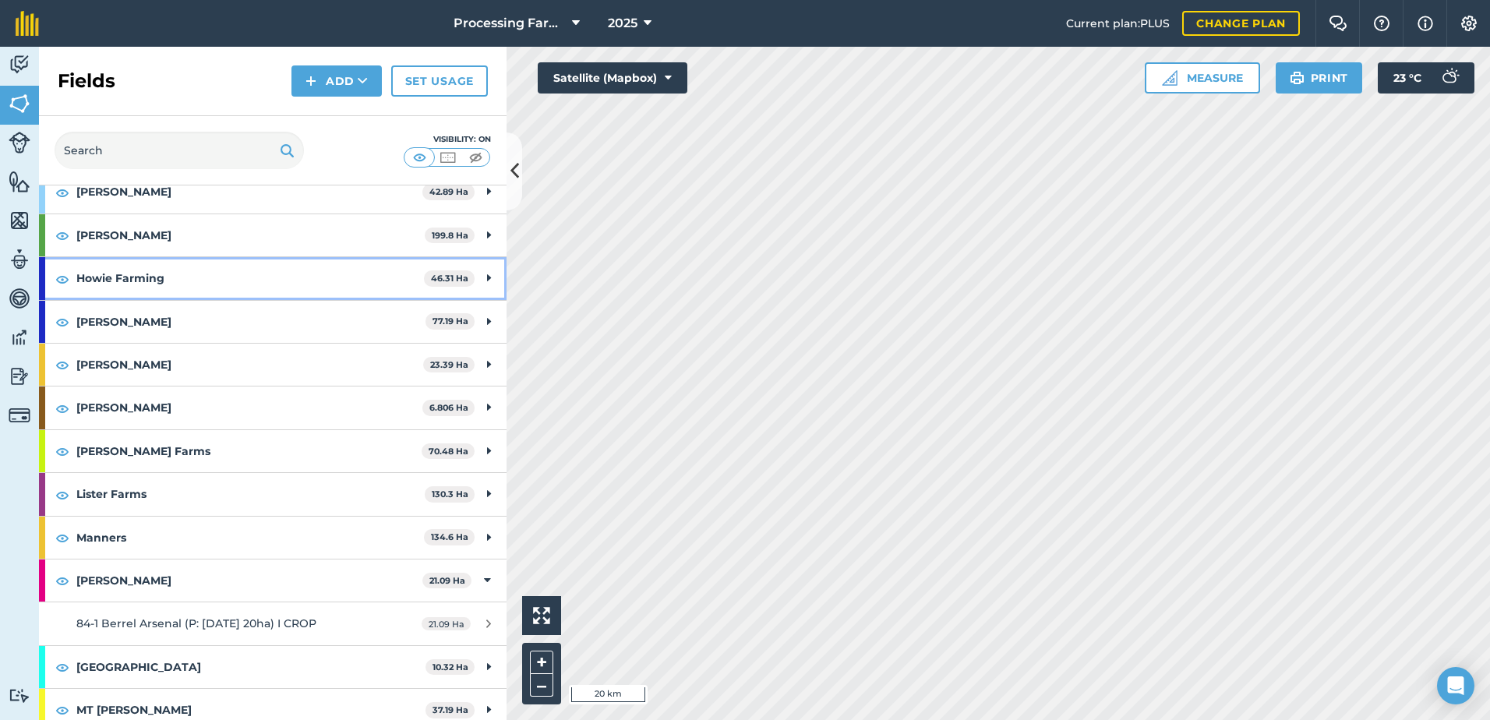
scroll to position [857, 0]
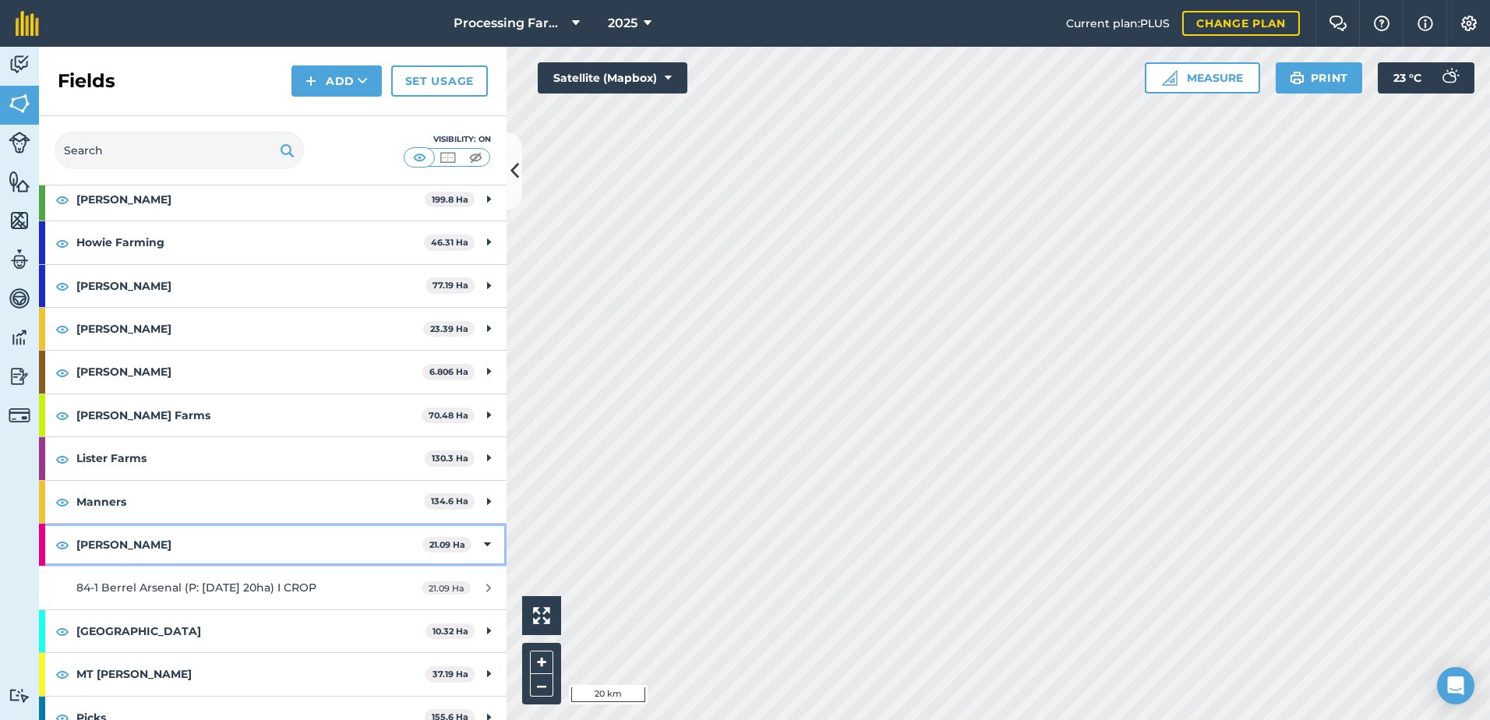
click at [101, 544] on strong "[PERSON_NAME]" at bounding box center [249, 545] width 346 height 42
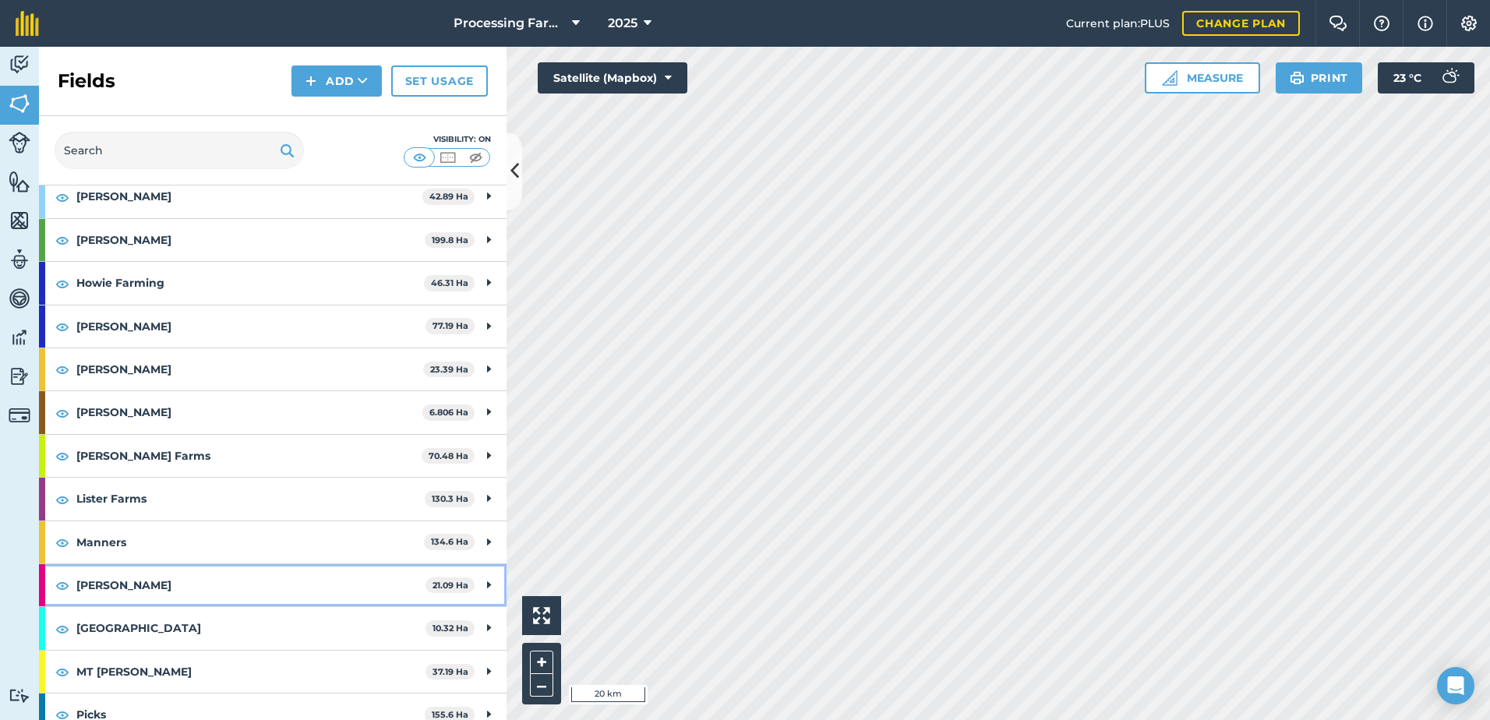
scroll to position [778, 0]
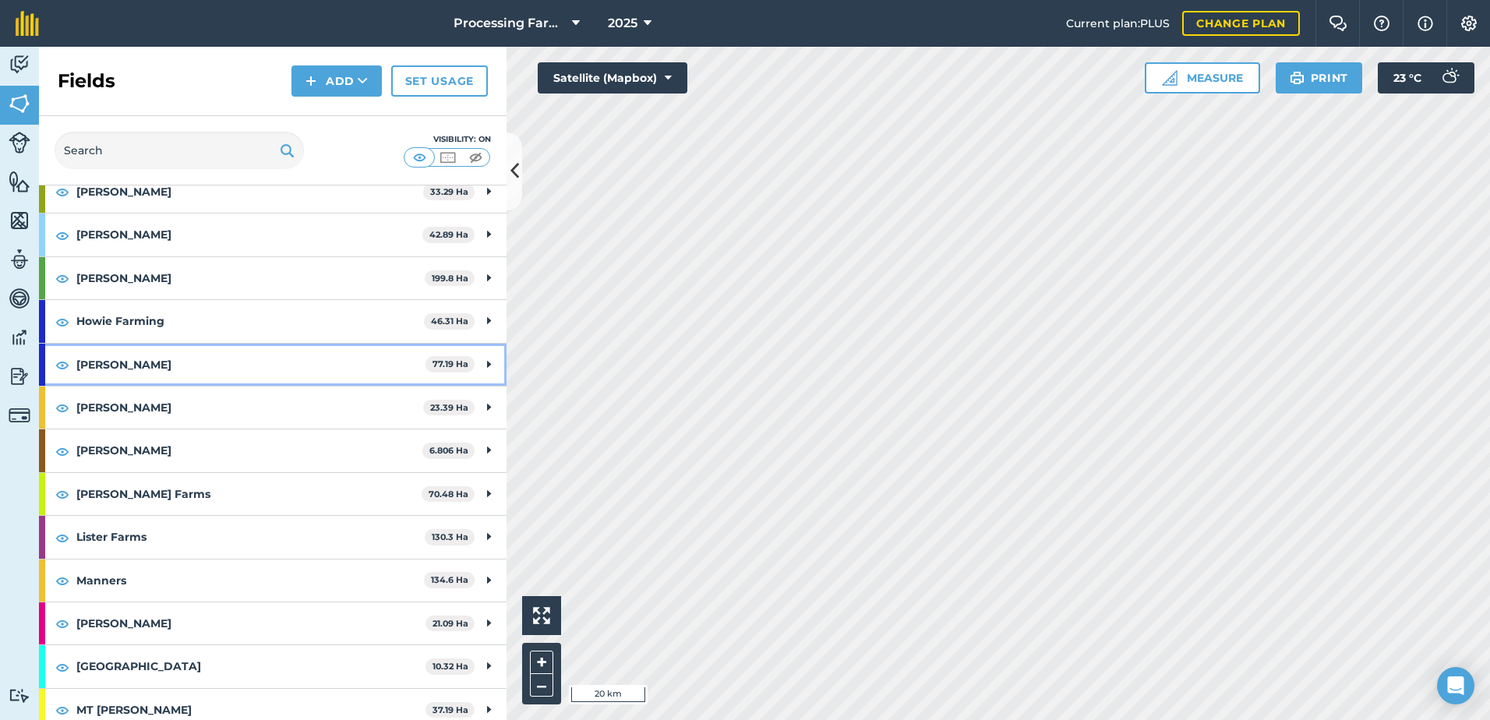
click at [123, 368] on strong "[PERSON_NAME]" at bounding box center [250, 365] width 349 height 42
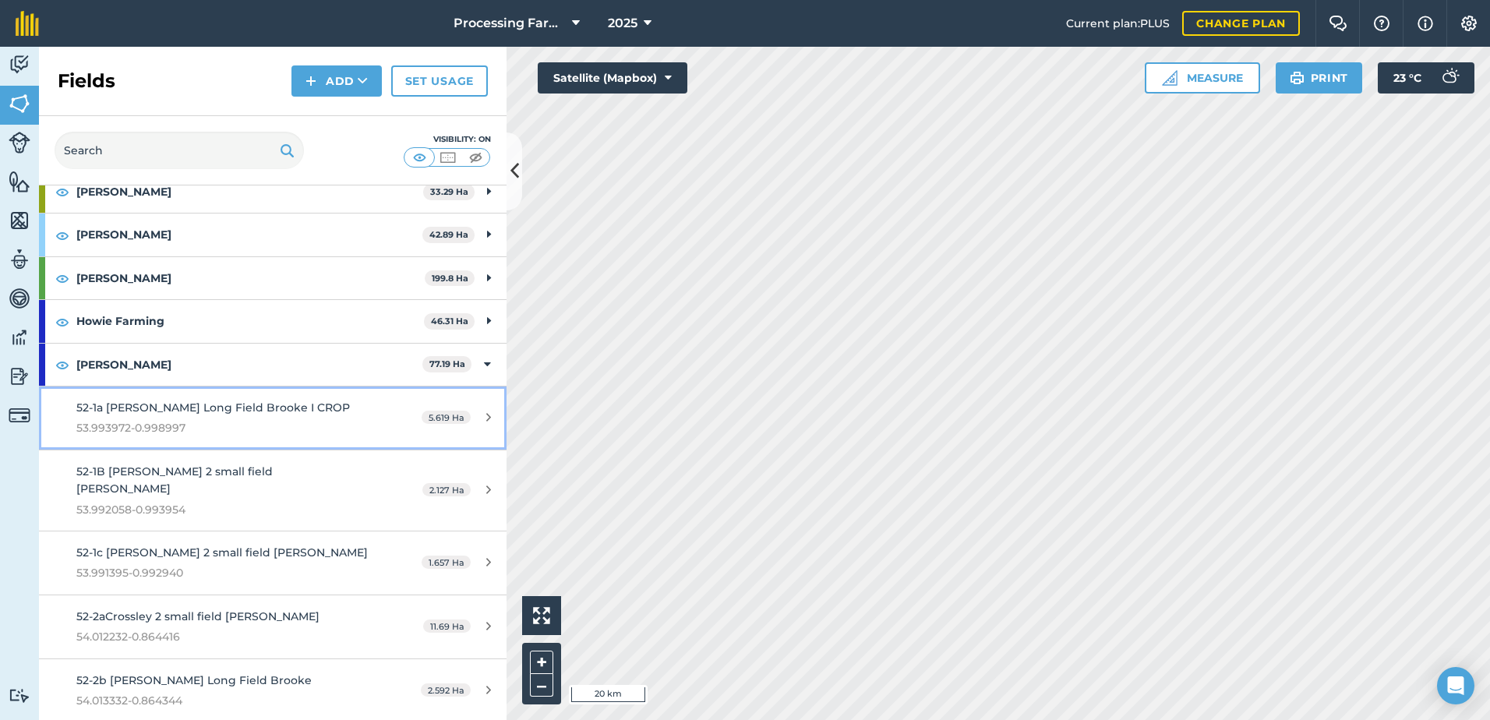
click at [225, 418] on div "52-1a [PERSON_NAME] Long Field Brooke I CROP 53.993972-0.998997" at bounding box center [222, 418] width 293 height 38
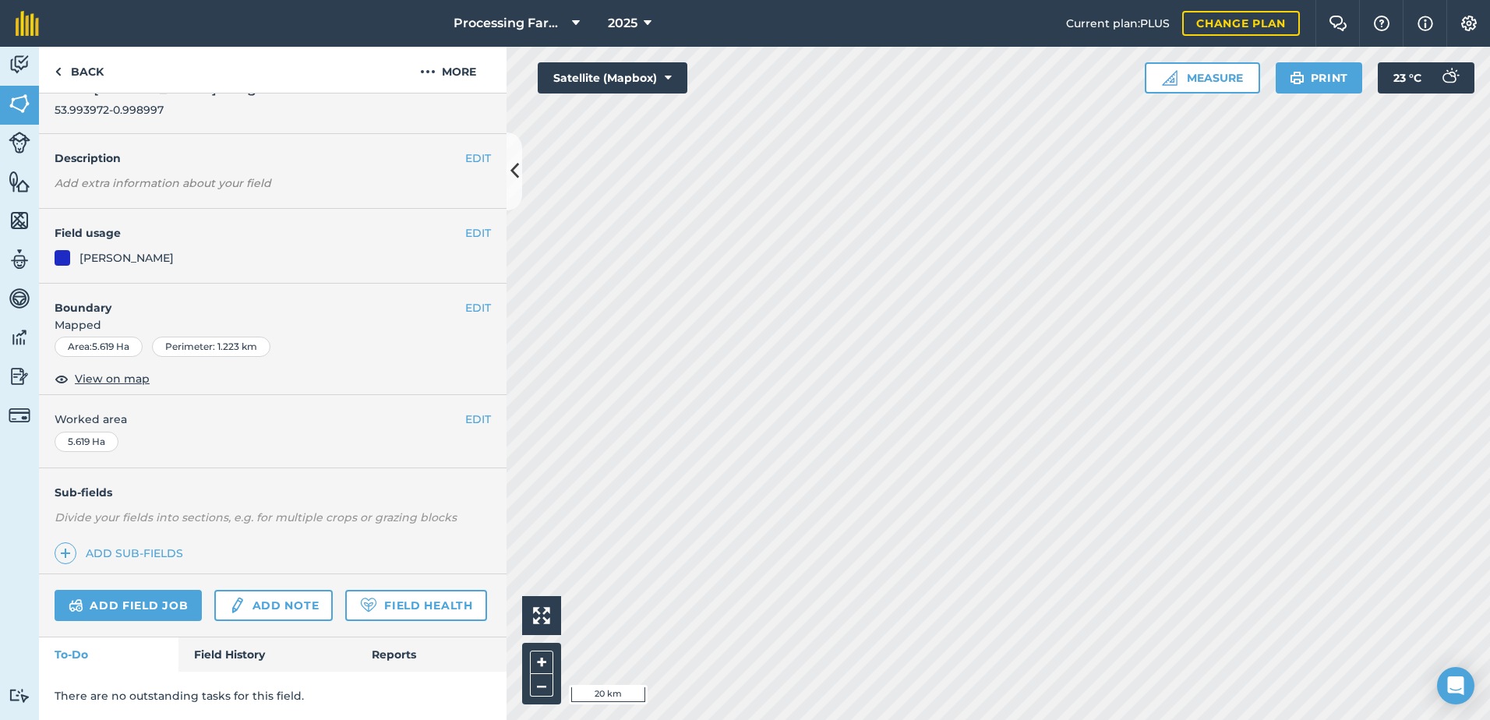
scroll to position [76, 0]
click at [232, 662] on link "Field History" at bounding box center [266, 654] width 177 height 34
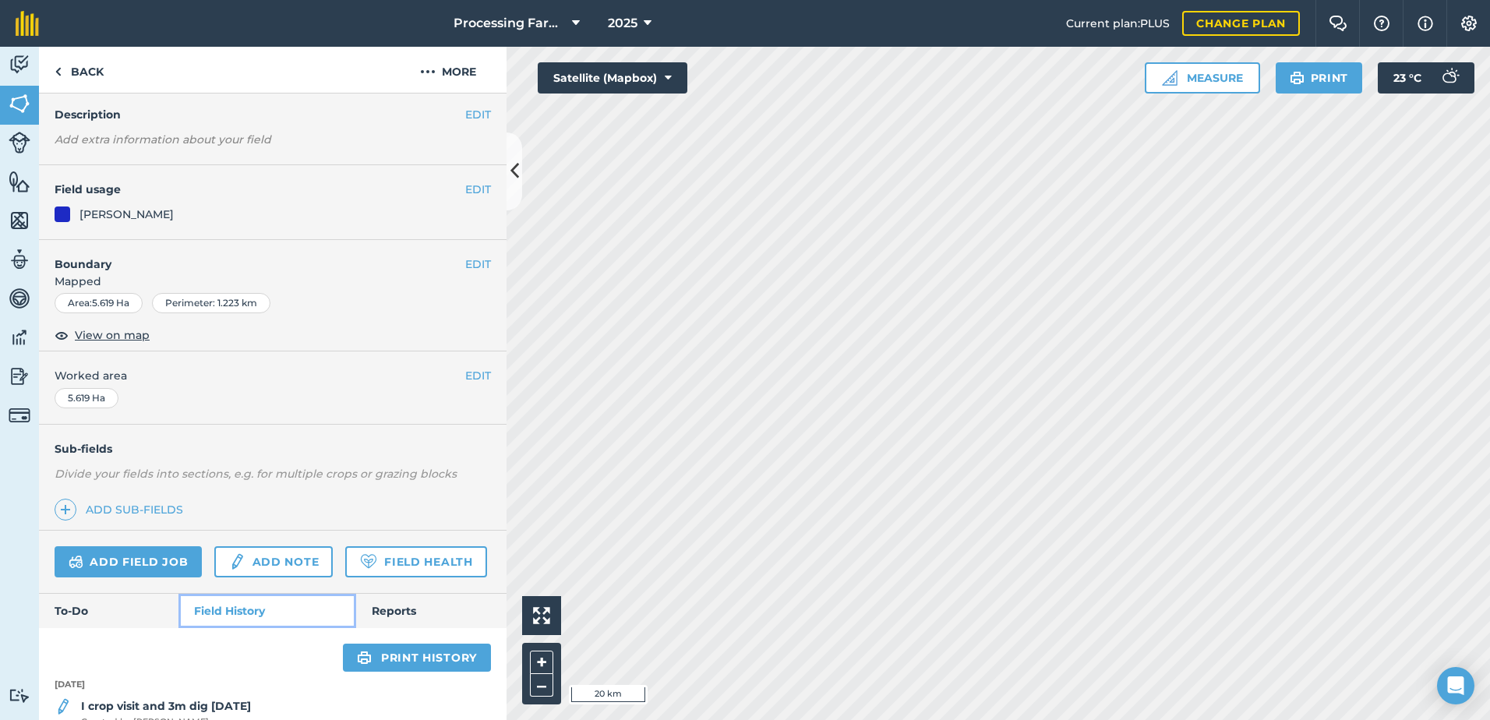
scroll to position [387, 0]
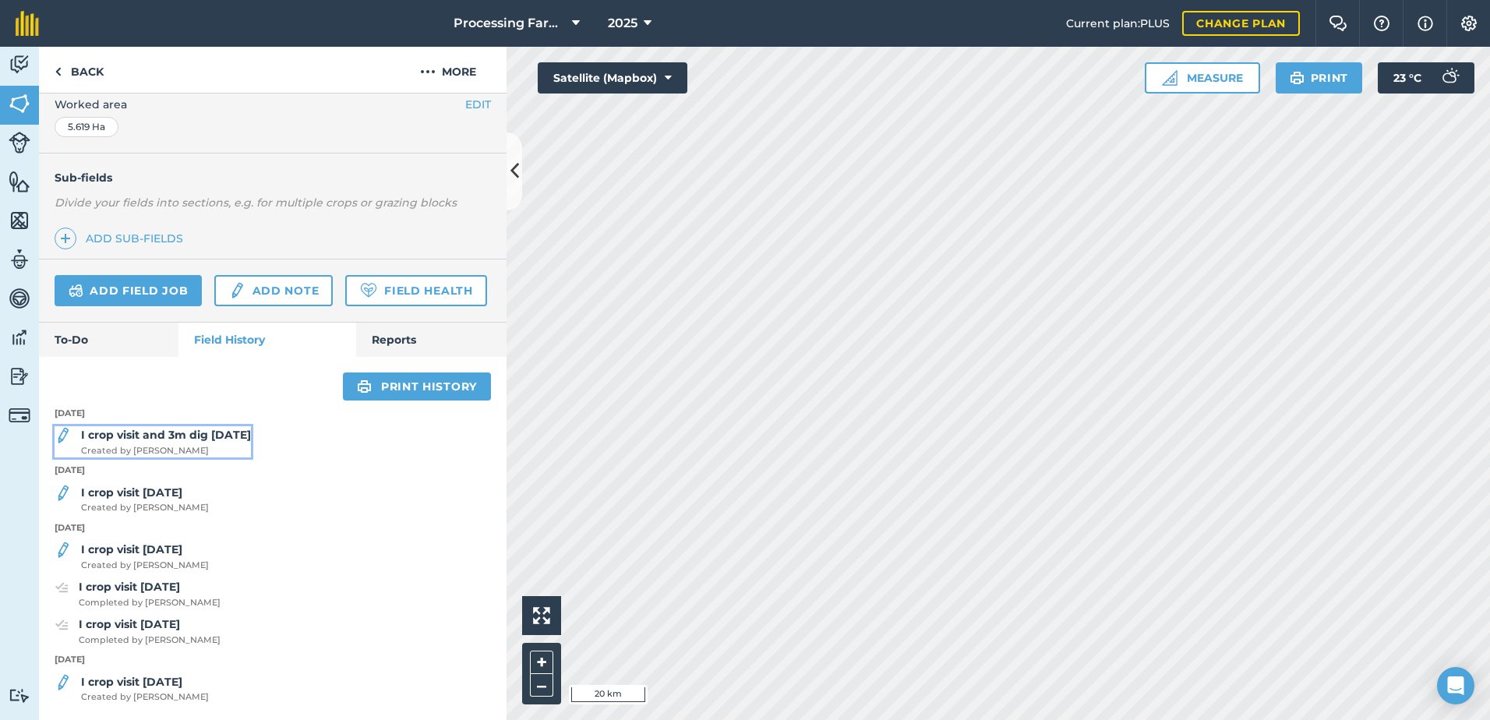
click at [170, 453] on span "Created by [PERSON_NAME]" at bounding box center [166, 451] width 170 height 14
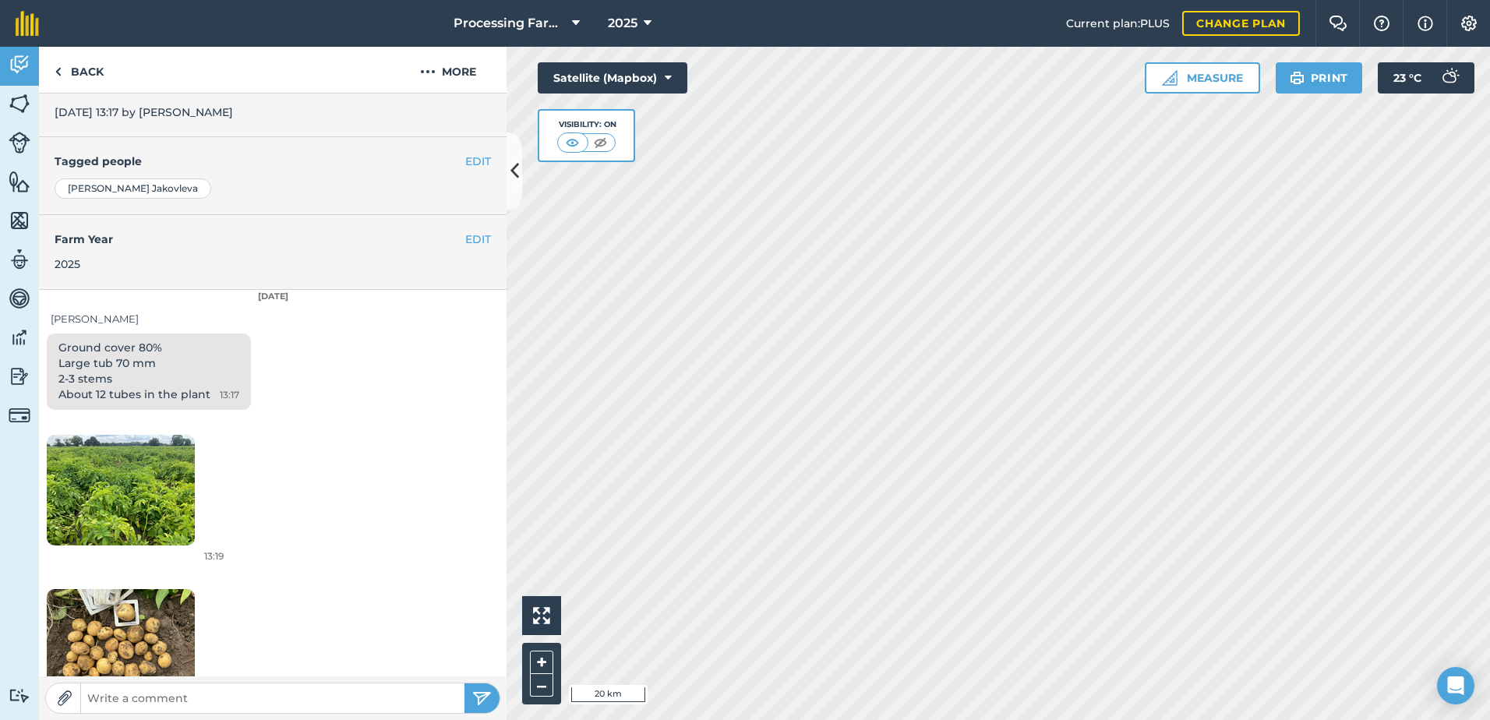
scroll to position [348, 0]
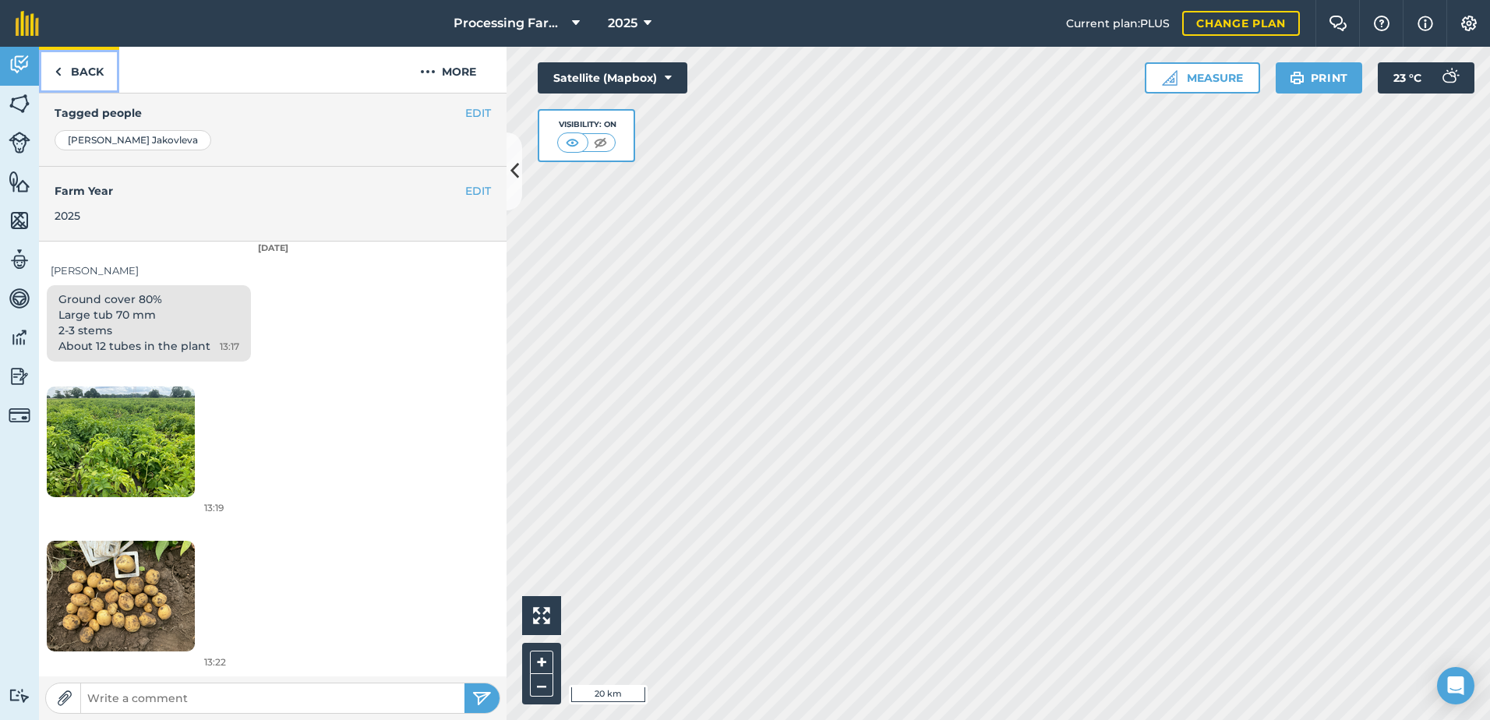
click at [96, 73] on link "Back" at bounding box center [79, 70] width 80 height 46
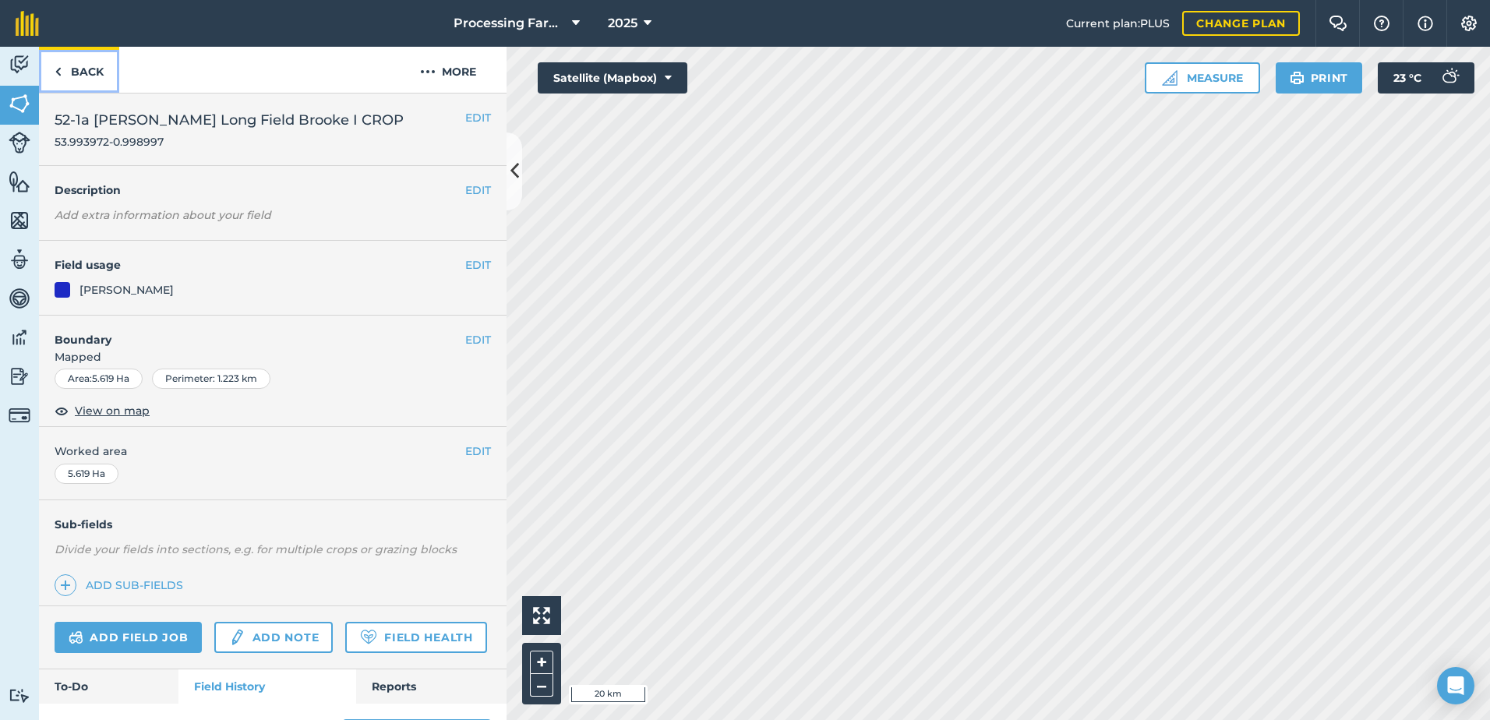
click at [83, 72] on link "Back" at bounding box center [79, 70] width 80 height 46
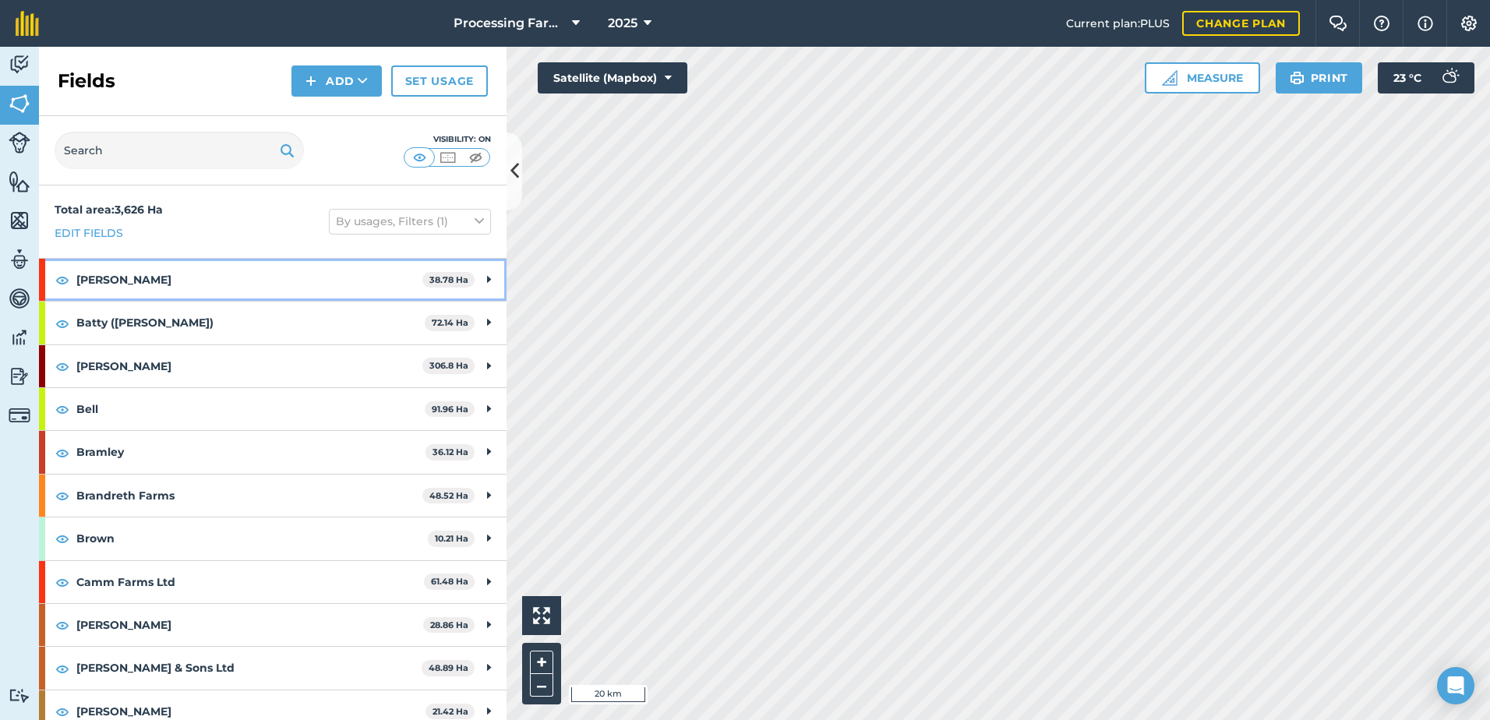
click at [115, 273] on strong "[PERSON_NAME]" at bounding box center [249, 280] width 346 height 42
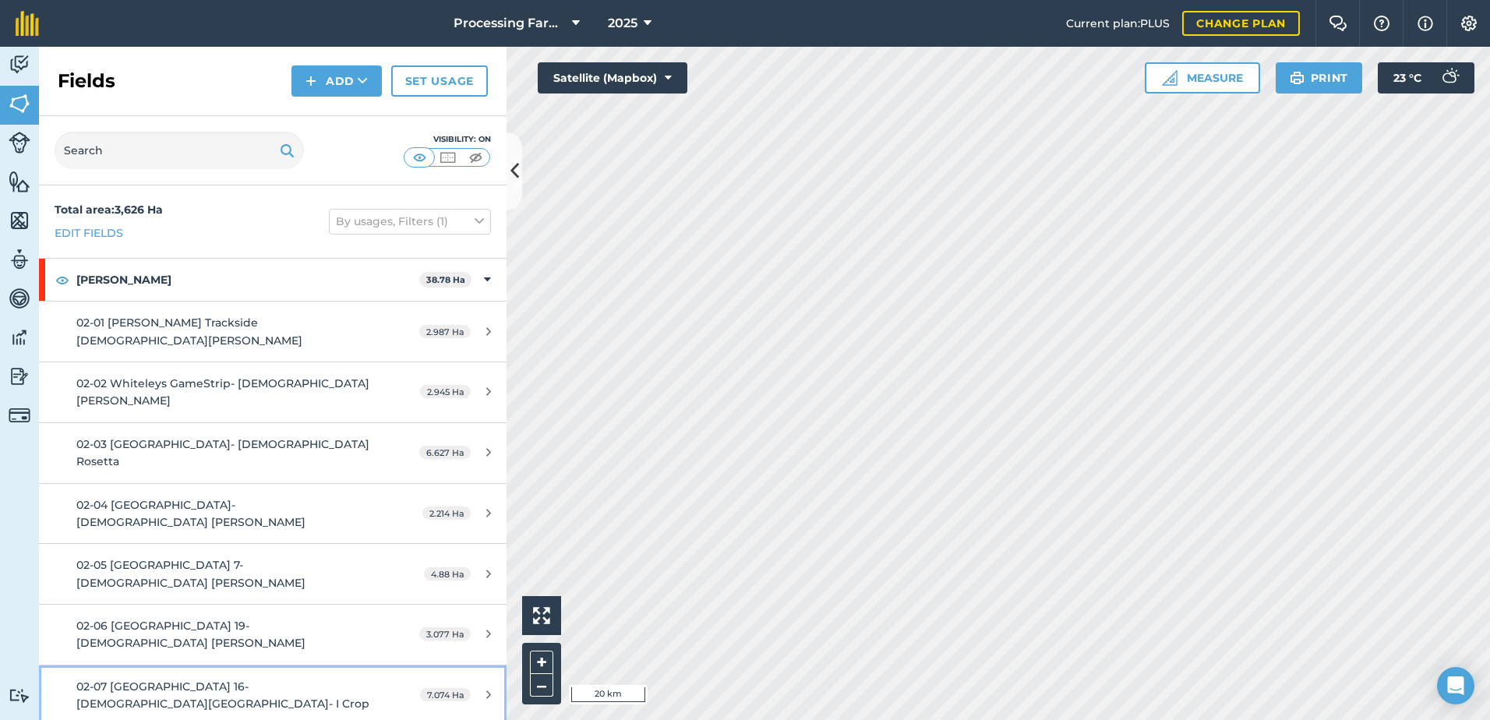
click at [245, 678] on div "02-07 [GEOGRAPHIC_DATA] 16- [DEMOGRAPHIC_DATA][GEOGRAPHIC_DATA]- I Crop" at bounding box center [222, 695] width 293 height 35
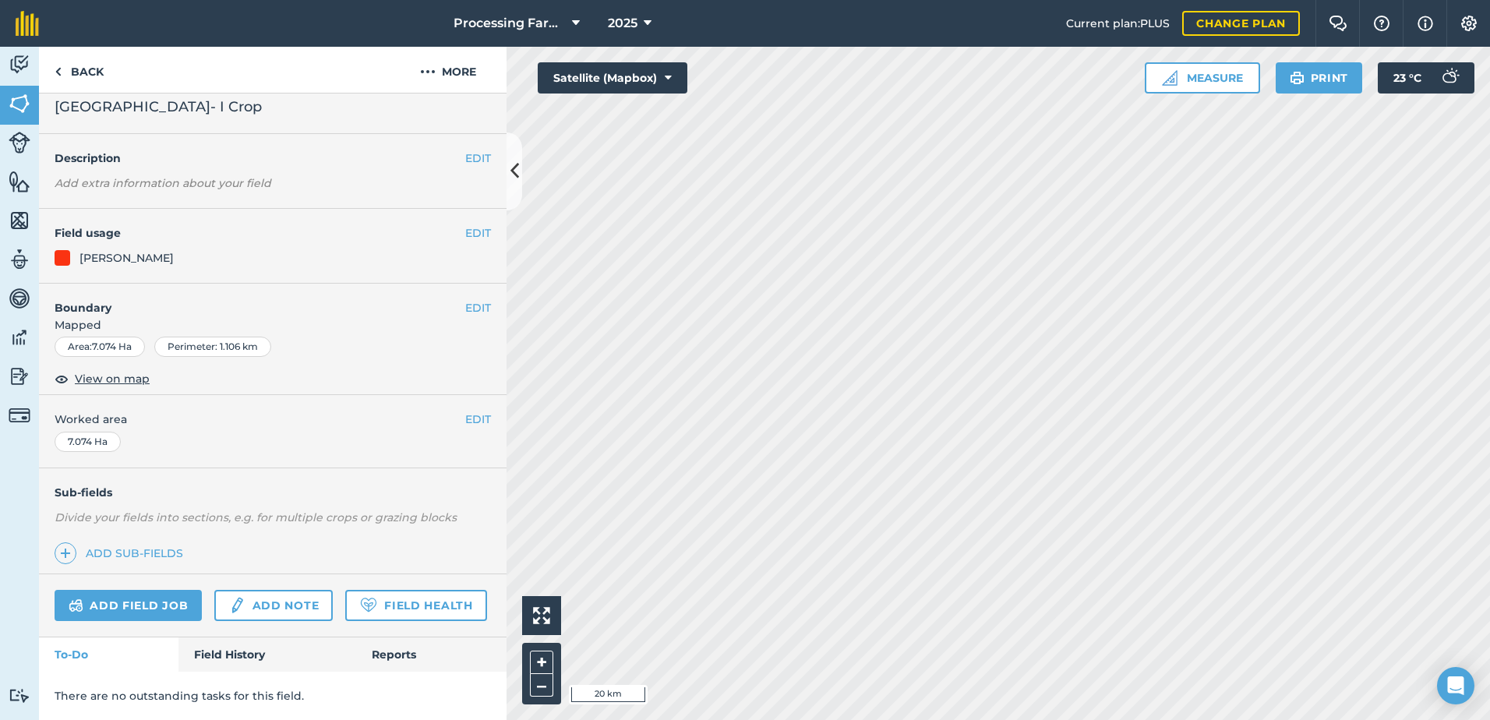
scroll to position [57, 0]
click at [210, 661] on link "Field History" at bounding box center [266, 654] width 177 height 34
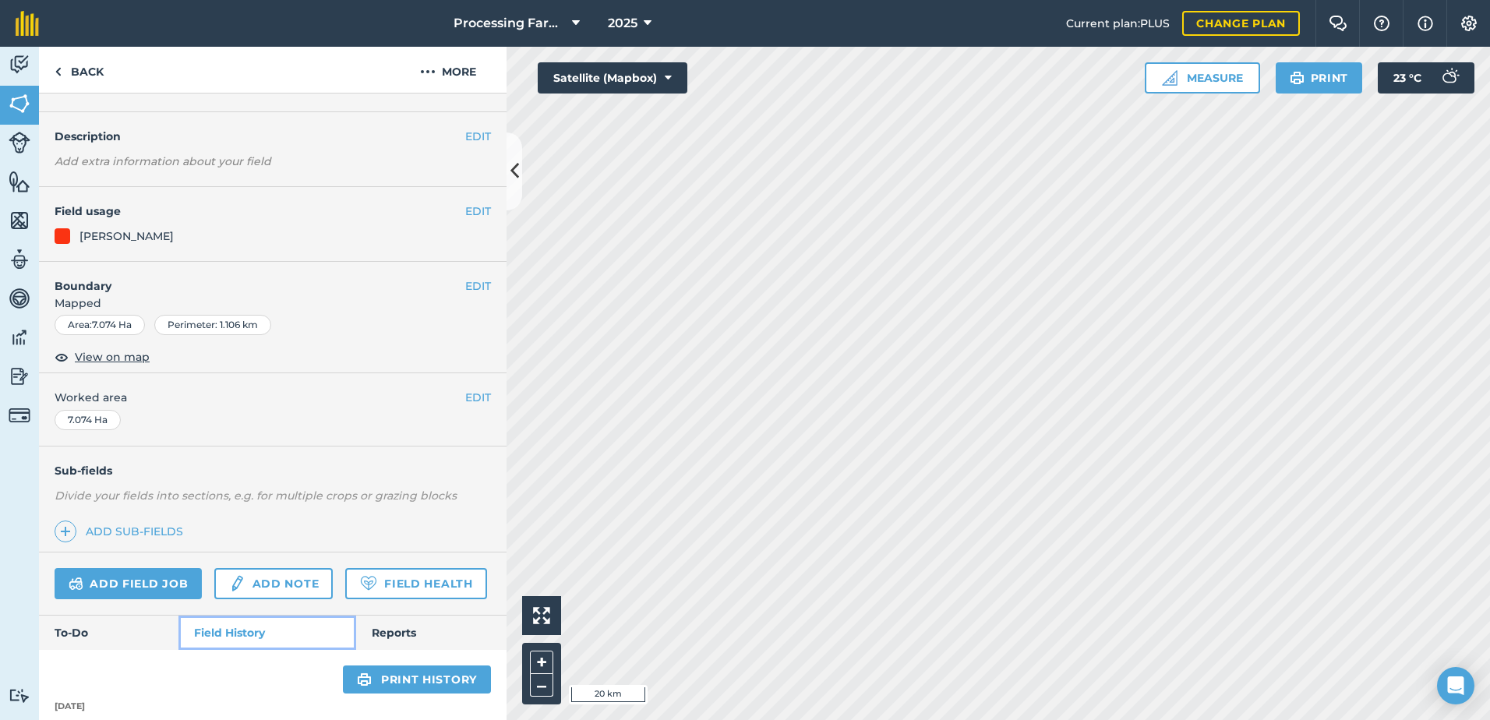
scroll to position [369, 0]
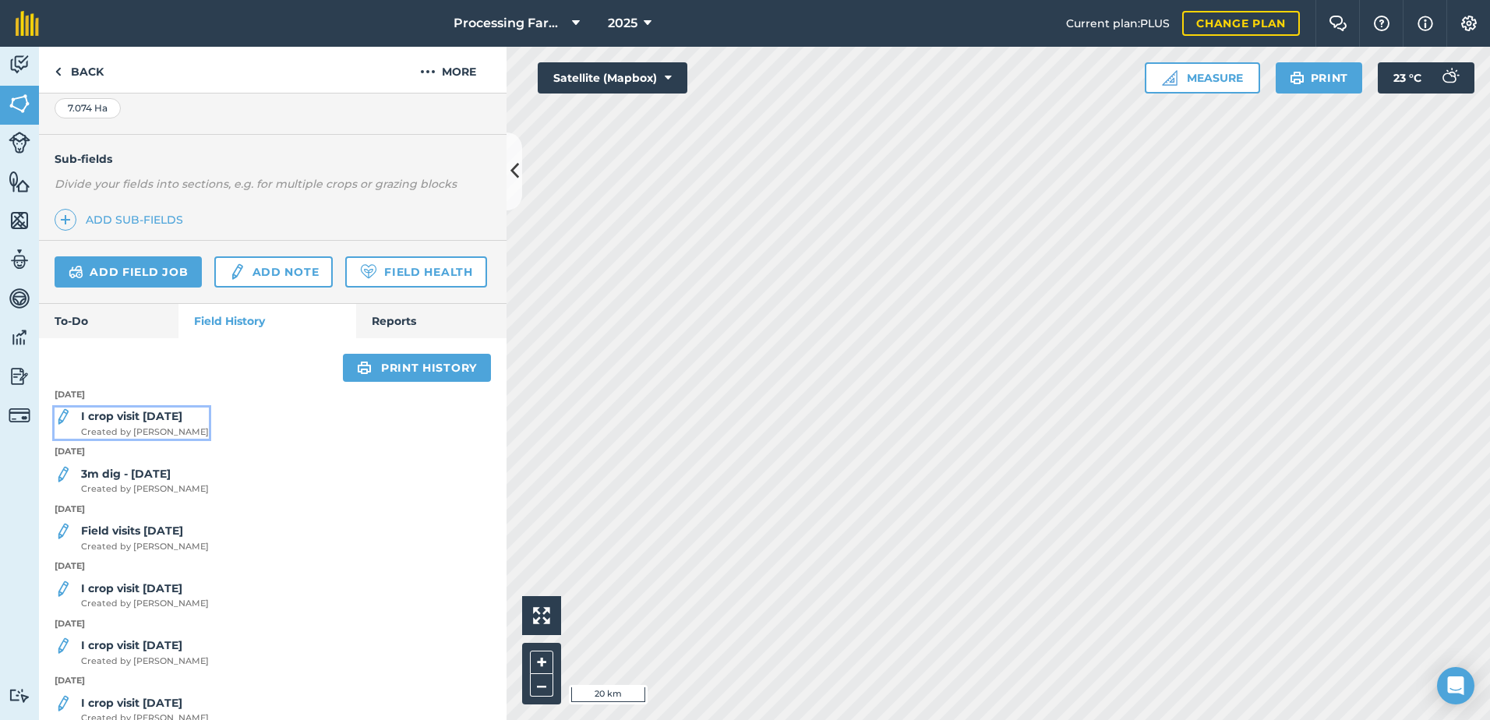
click at [174, 423] on strong "I crop visit [DATE]" at bounding box center [131, 416] width 101 height 14
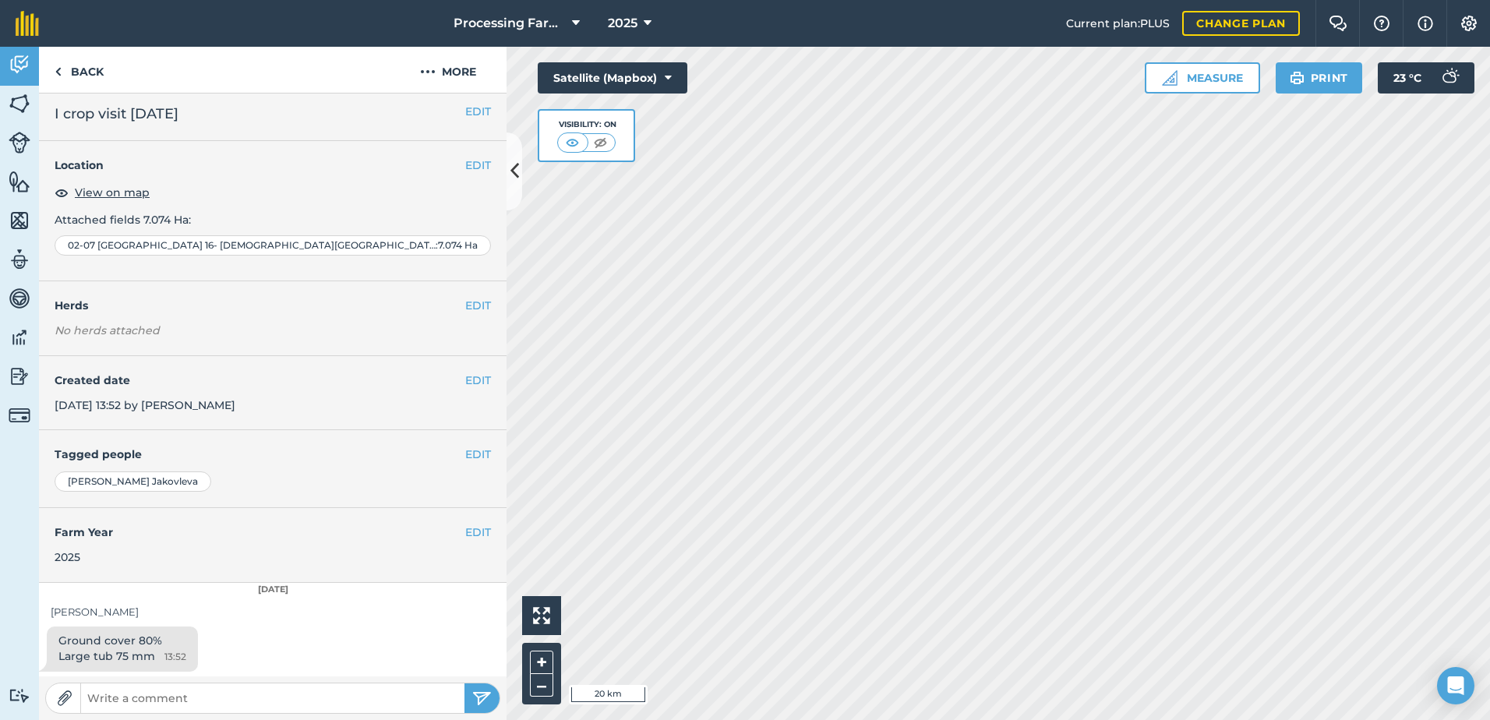
scroll to position [8, 0]
click at [91, 72] on link "Back" at bounding box center [79, 70] width 80 height 46
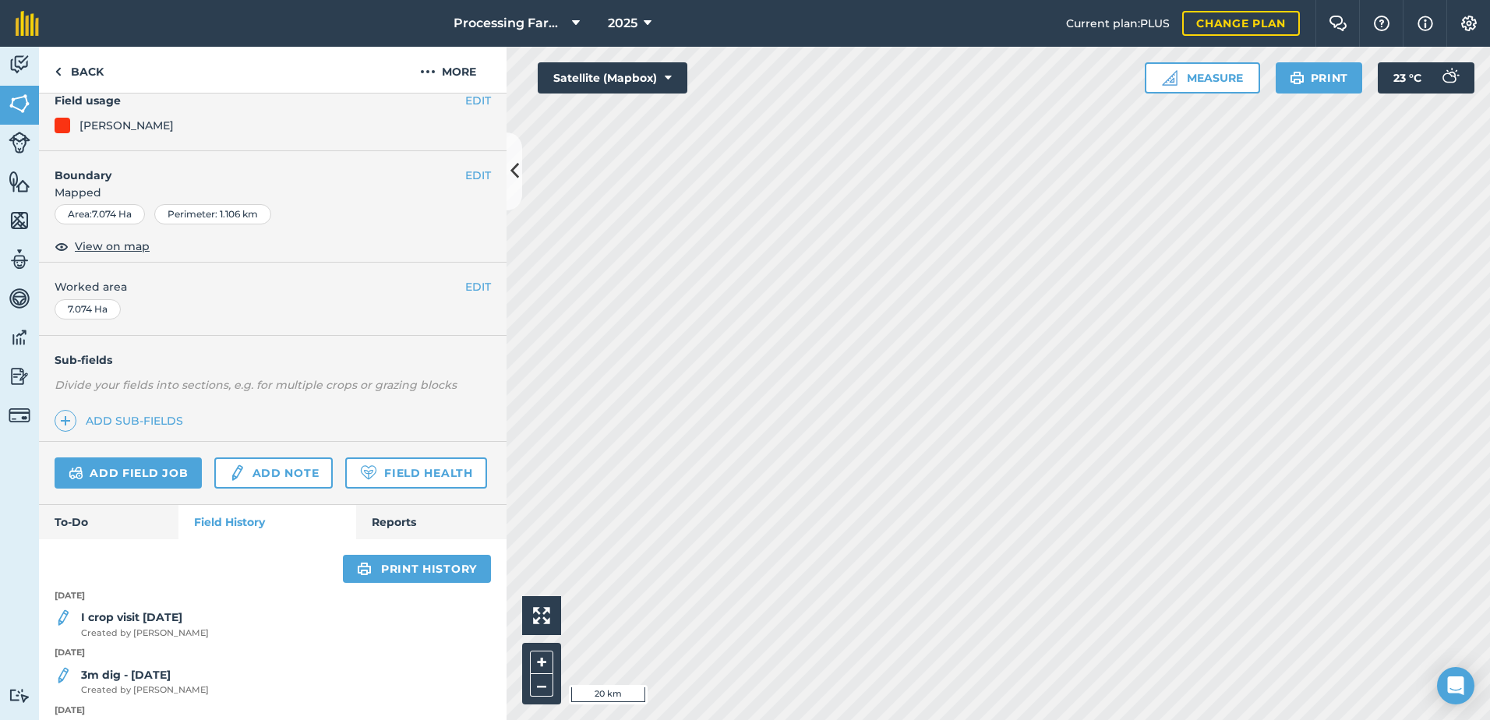
scroll to position [390, 0]
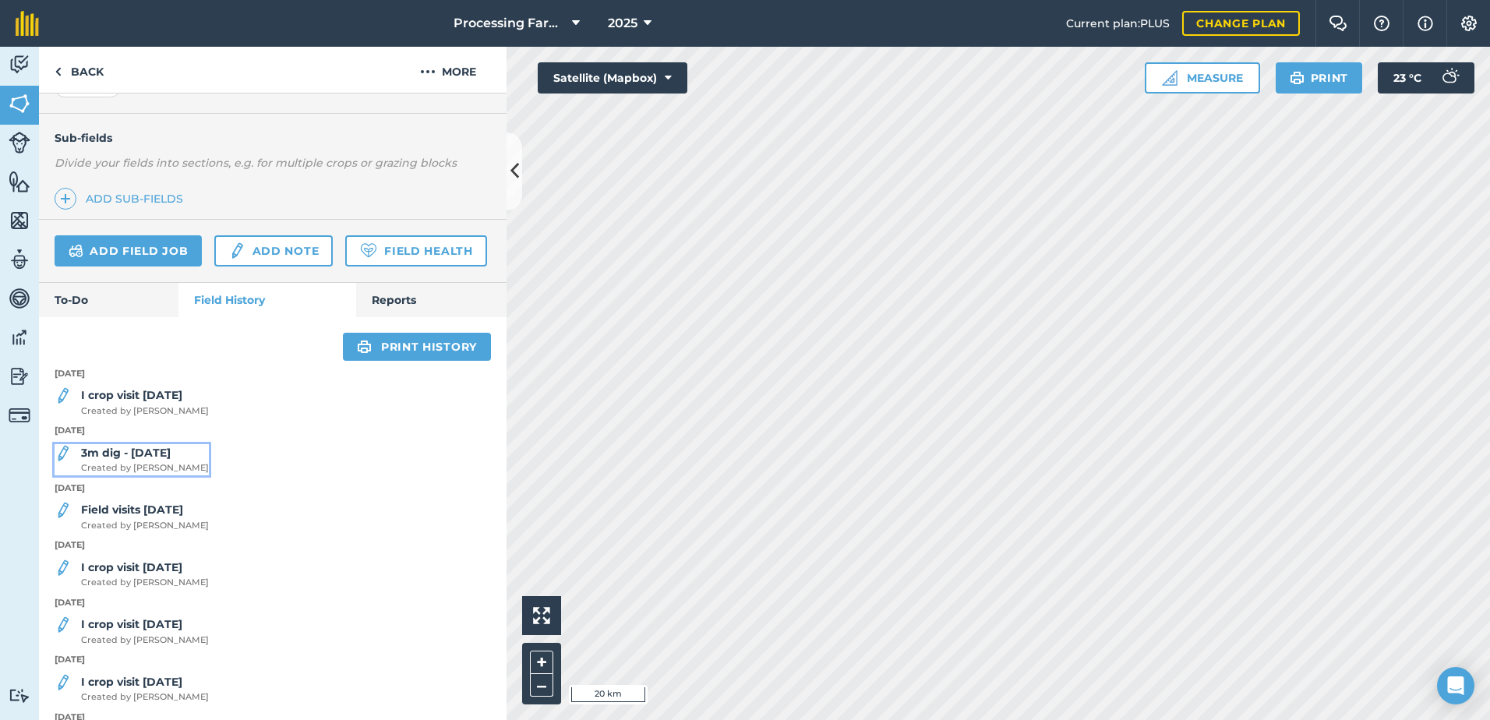
click at [157, 475] on span "Created by [PERSON_NAME]" at bounding box center [145, 468] width 128 height 14
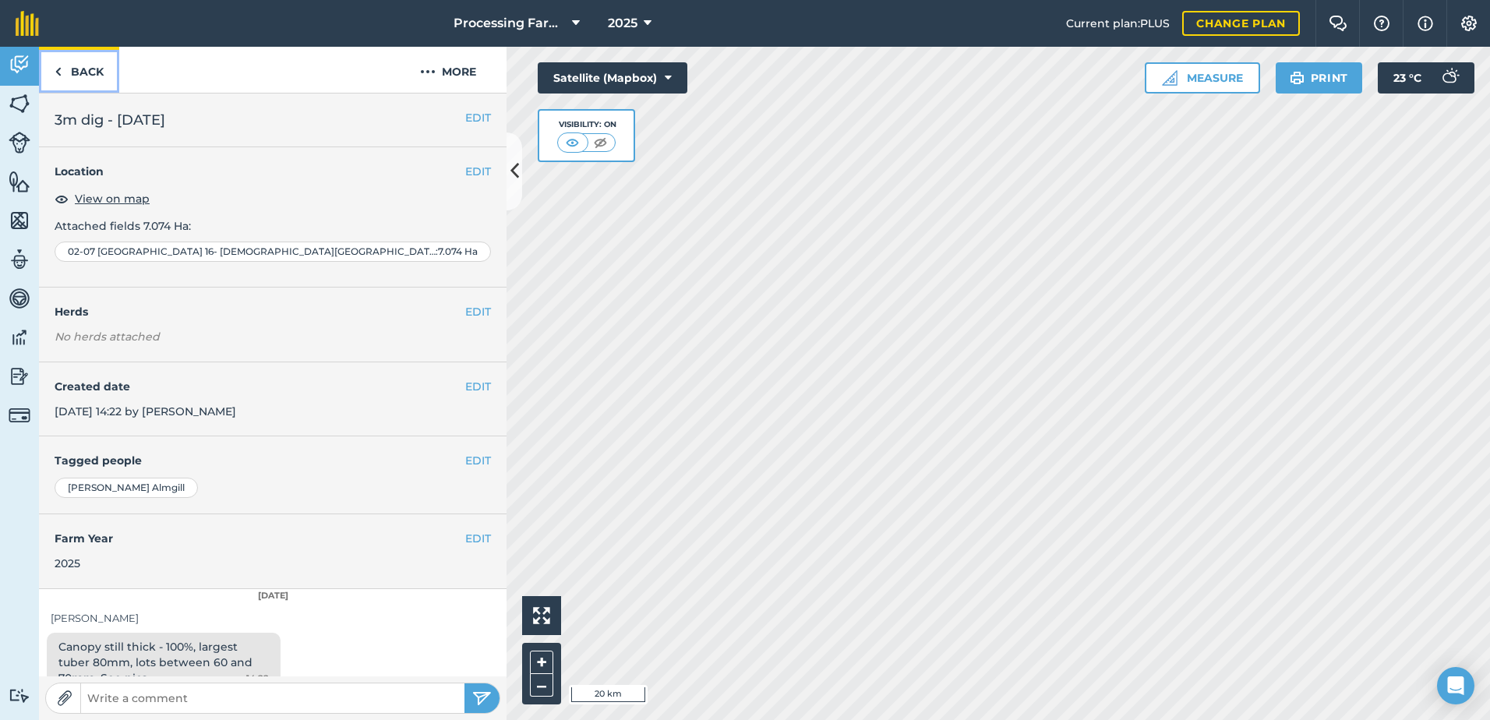
click at [86, 69] on link "Back" at bounding box center [79, 70] width 80 height 46
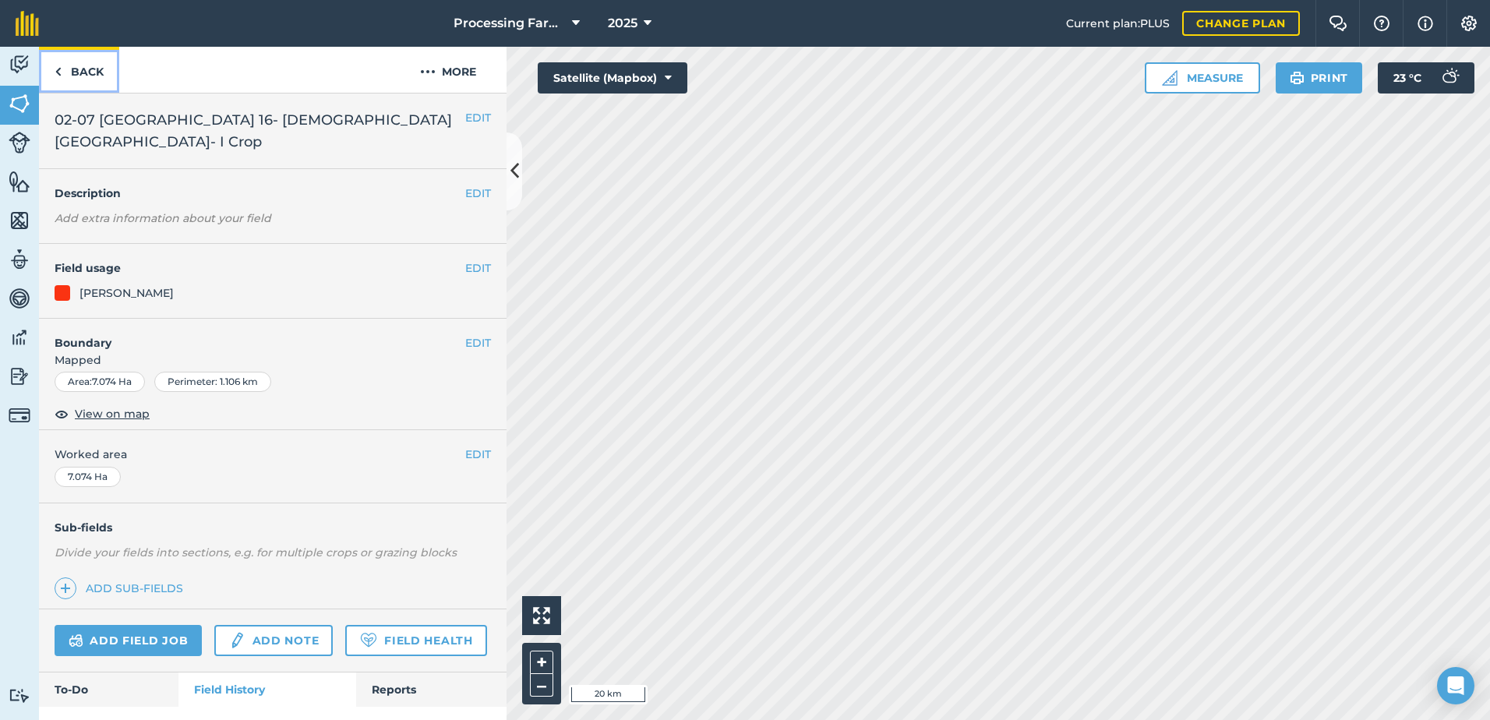
click at [86, 69] on link "Back" at bounding box center [79, 70] width 80 height 46
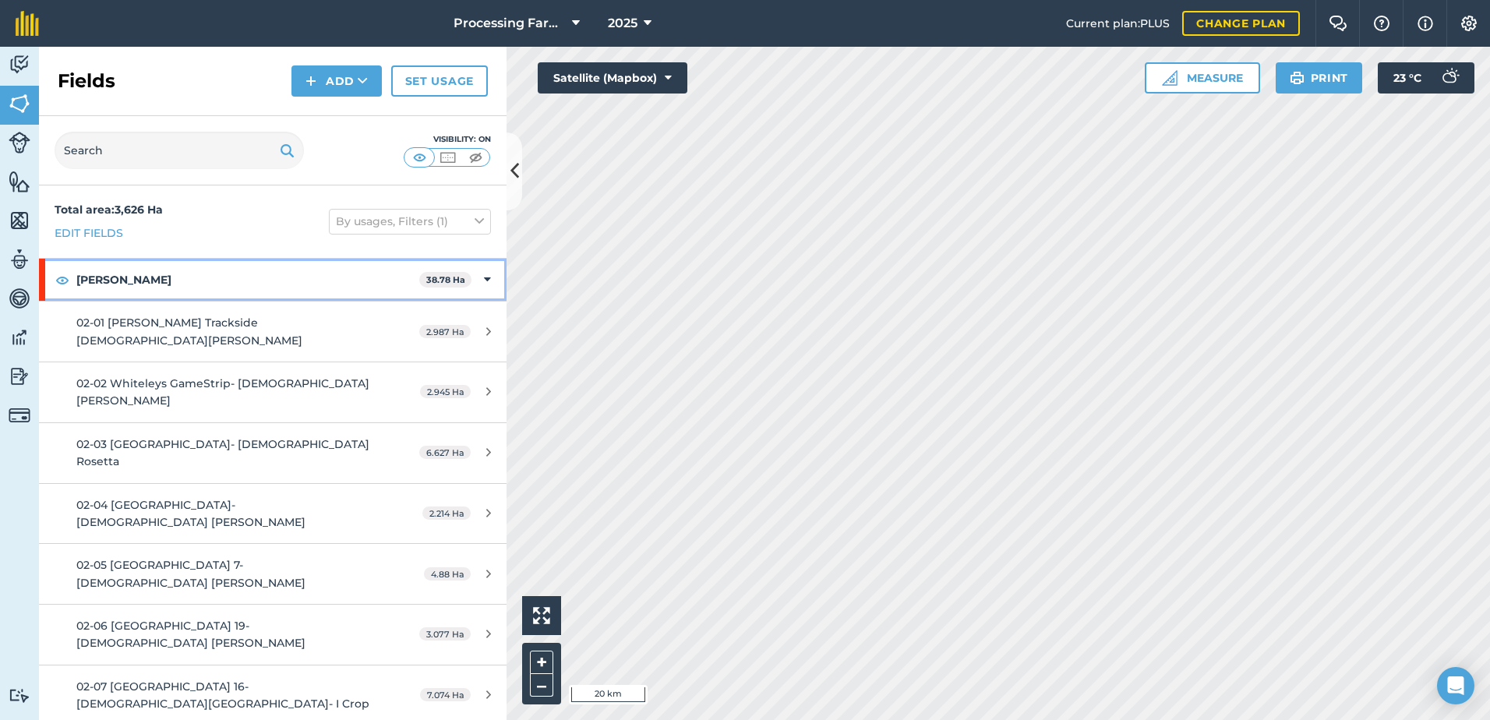
click at [93, 288] on strong "[PERSON_NAME]" at bounding box center [247, 280] width 343 height 42
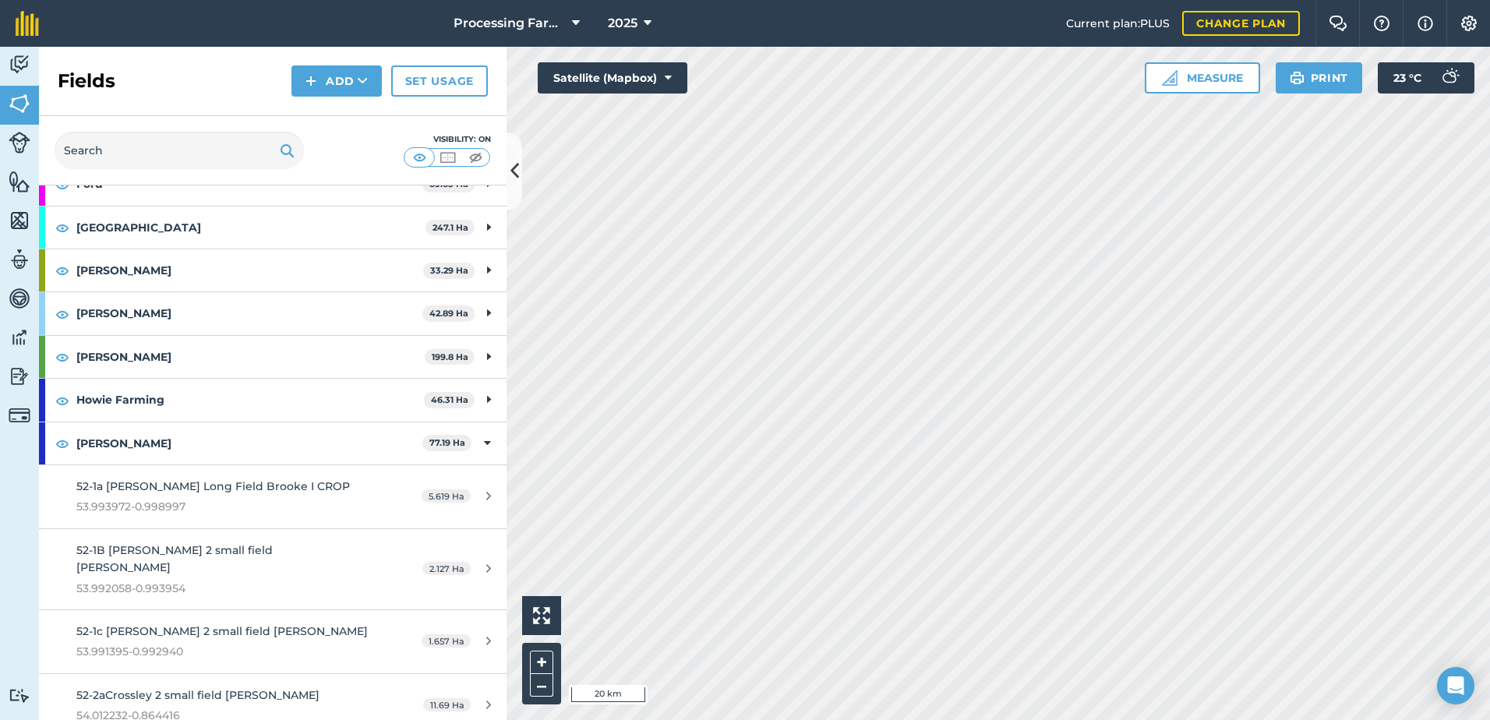
scroll to position [701, 0]
click at [115, 447] on strong "[PERSON_NAME]" at bounding box center [249, 442] width 346 height 42
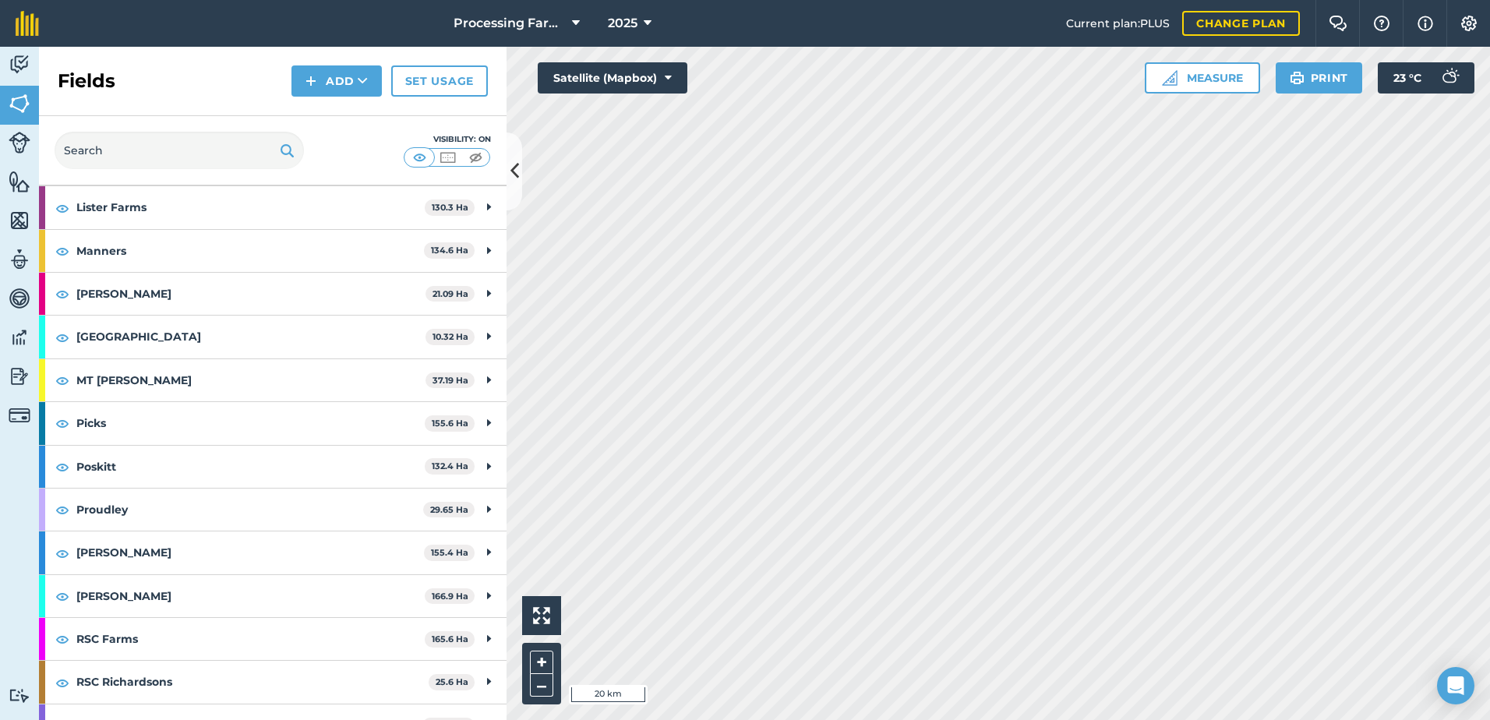
scroll to position [1090, 0]
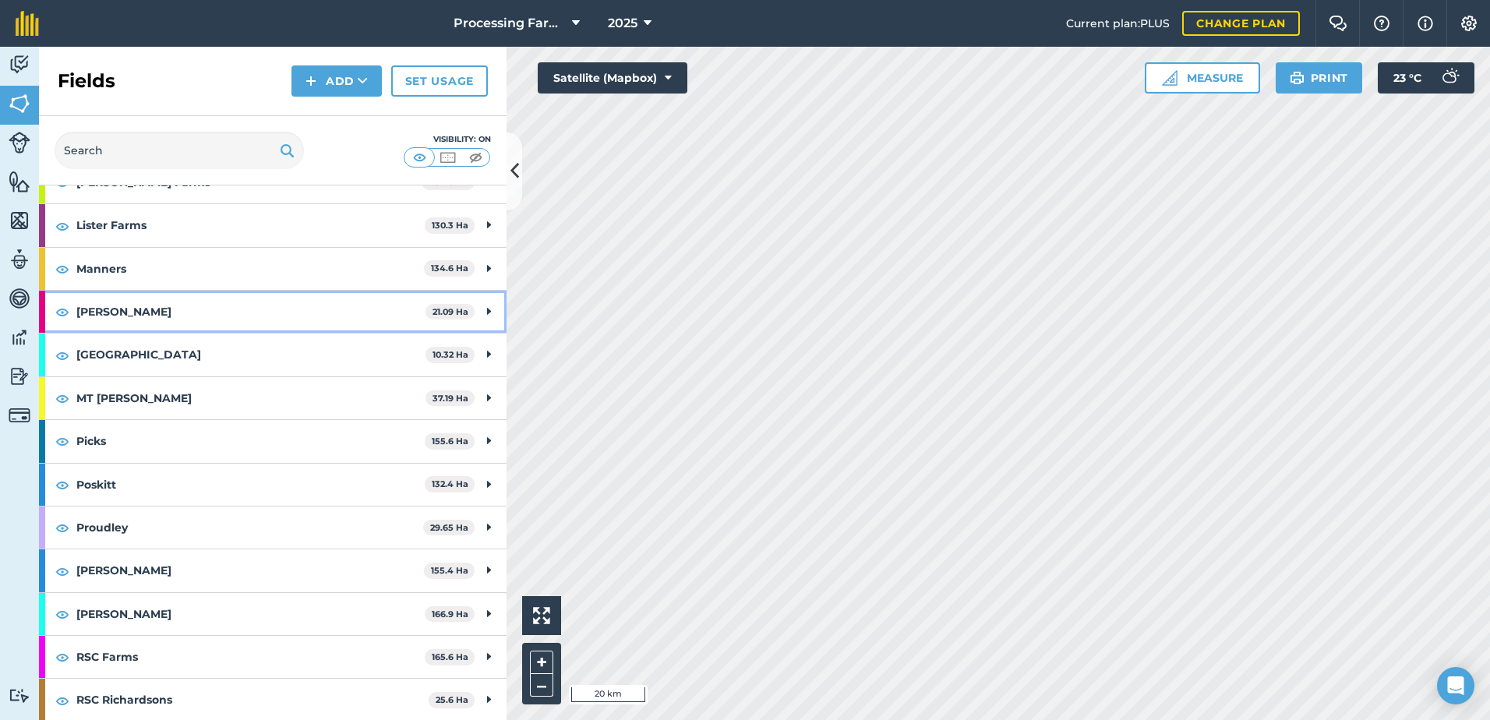
click at [94, 314] on strong "[PERSON_NAME]" at bounding box center [250, 312] width 349 height 42
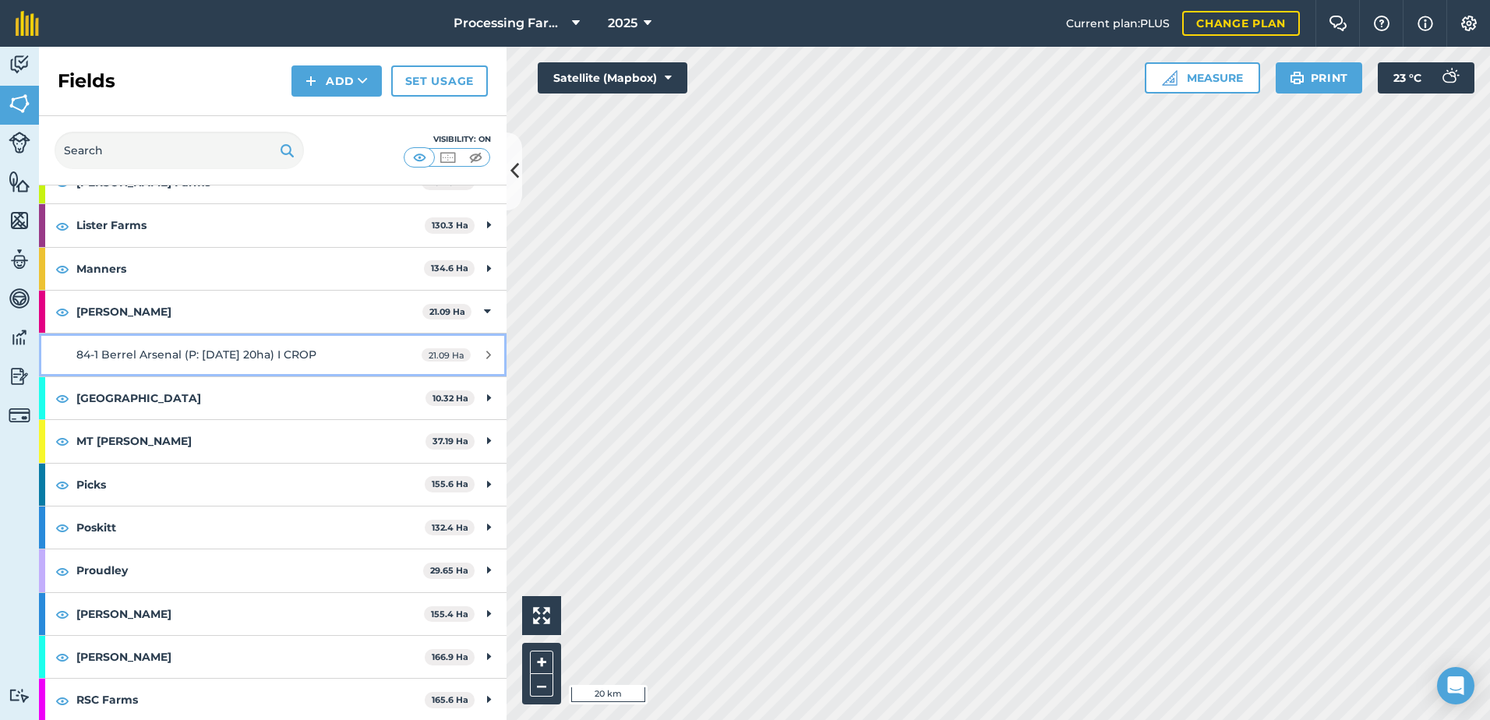
click at [235, 355] on span "84-1 Berrel Arsenal (P: [DATE] 20ha) I CROP" at bounding box center [196, 355] width 240 height 14
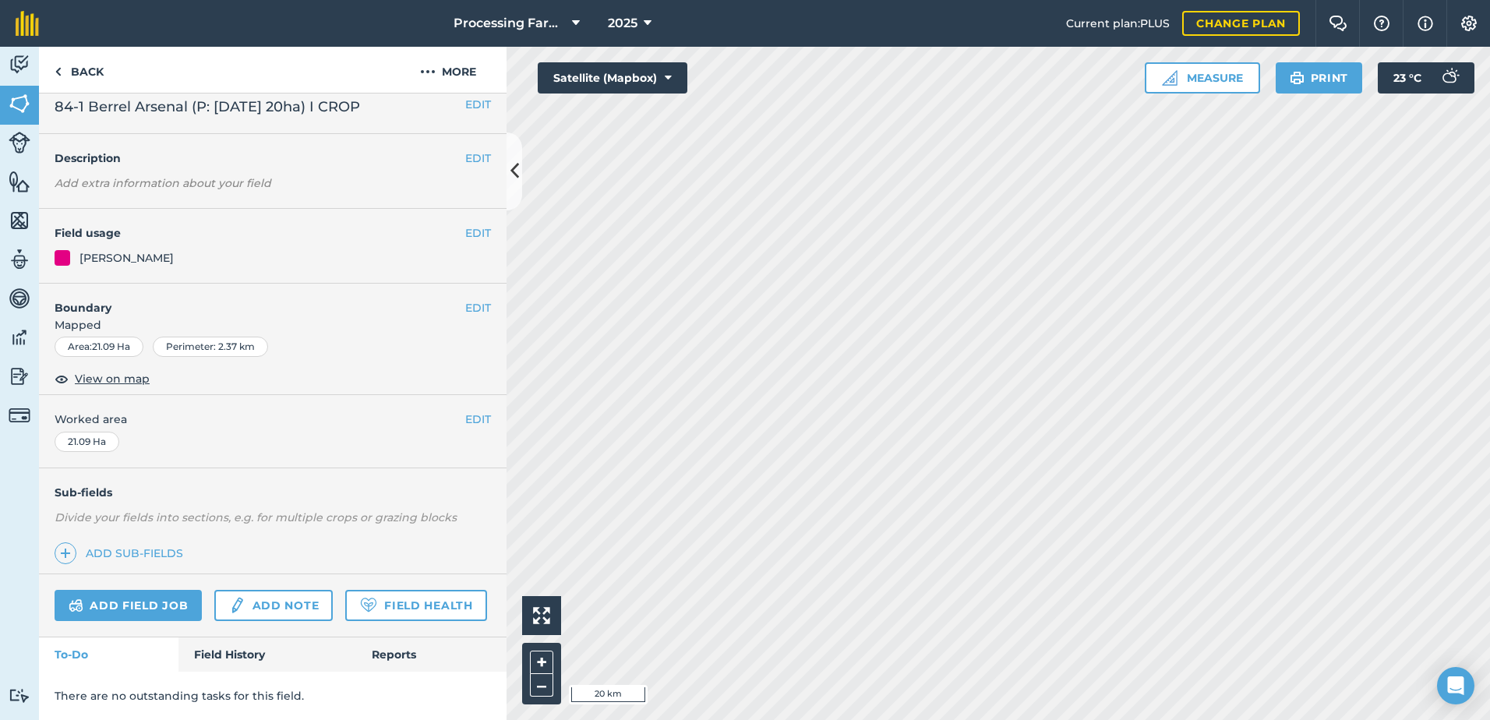
scroll to position [57, 0]
click at [260, 650] on link "Field History" at bounding box center [266, 654] width 177 height 34
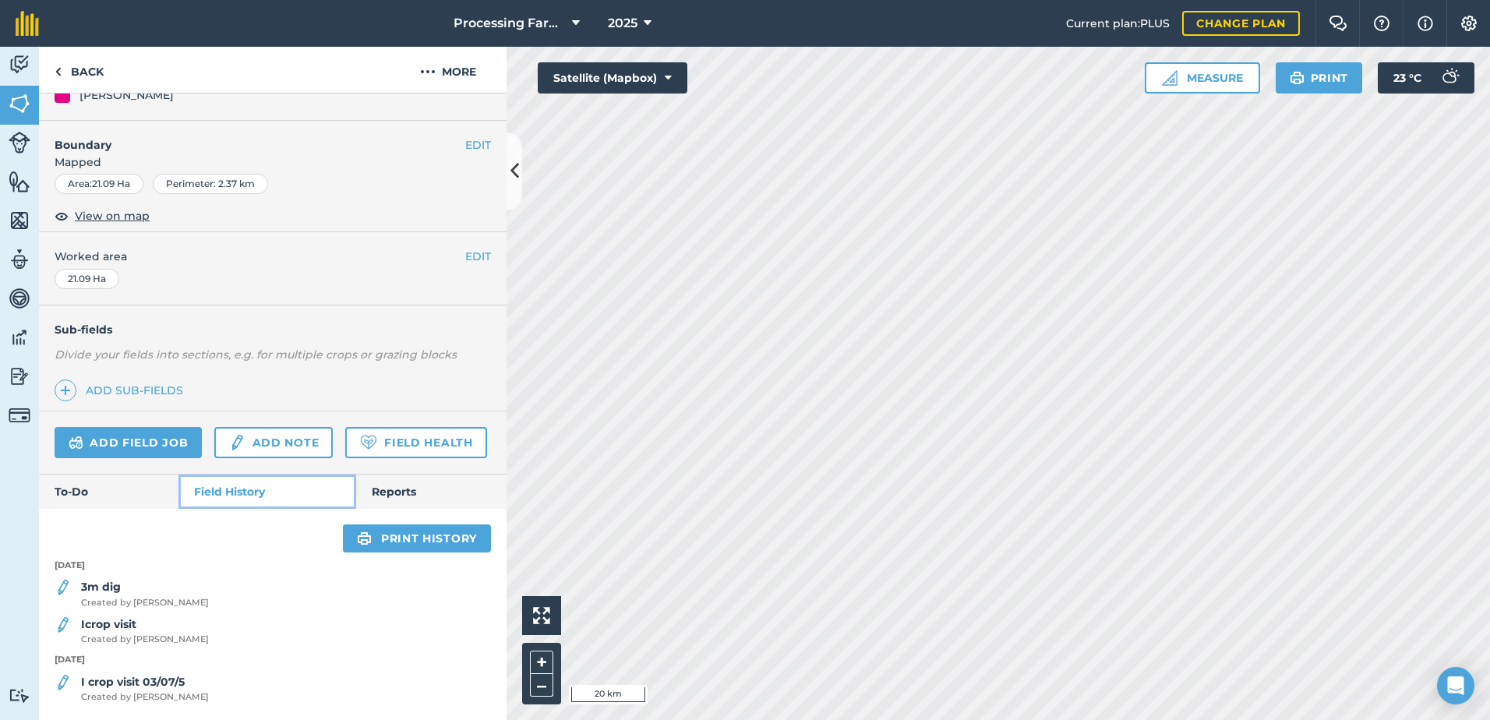
scroll to position [220, 0]
click at [152, 601] on span "Created by [PERSON_NAME]" at bounding box center [145, 603] width 128 height 14
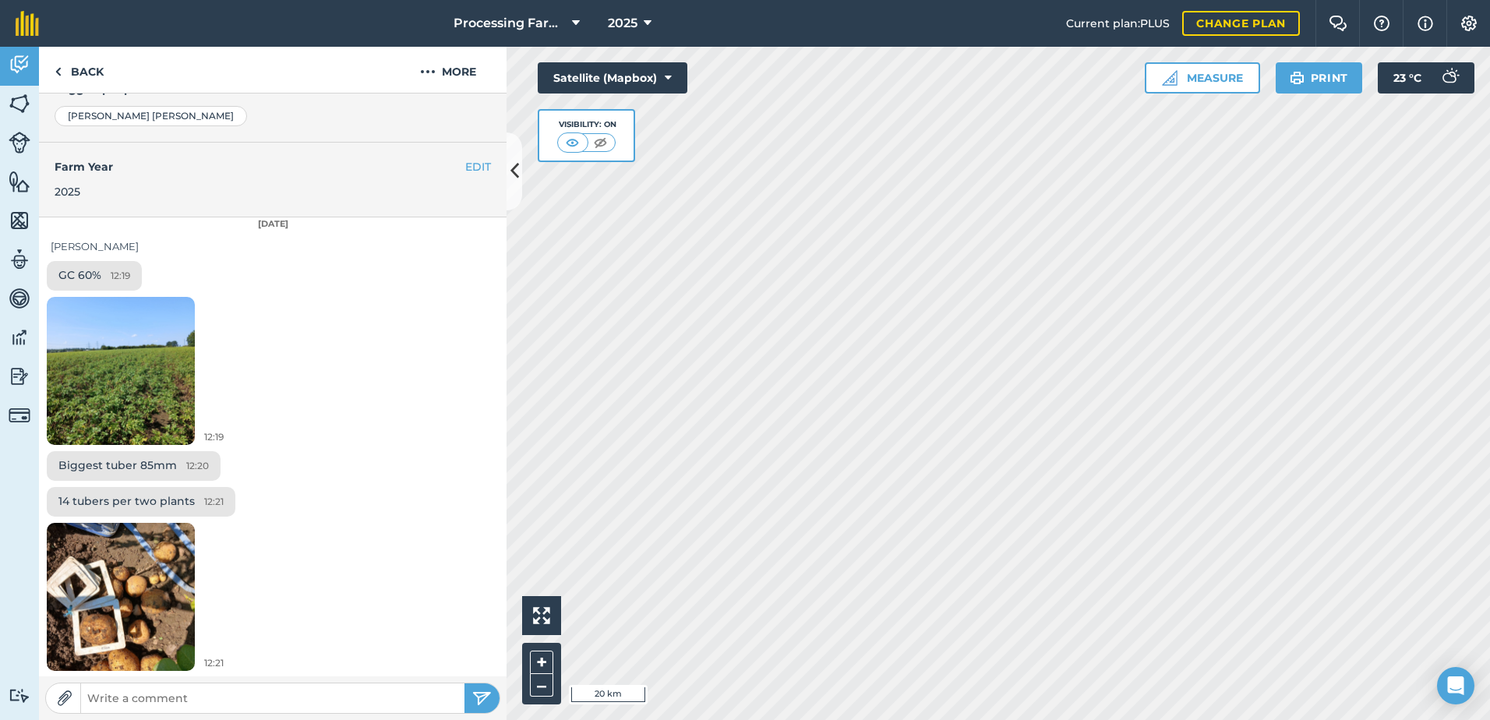
scroll to position [372, 0]
click at [453, 475] on div "Biggest tuber 85mm 12:20" at bounding box center [273, 468] width 468 height 36
click at [327, 591] on div "12:21" at bounding box center [273, 599] width 468 height 154
click at [102, 626] on img at bounding box center [121, 595] width 148 height 197
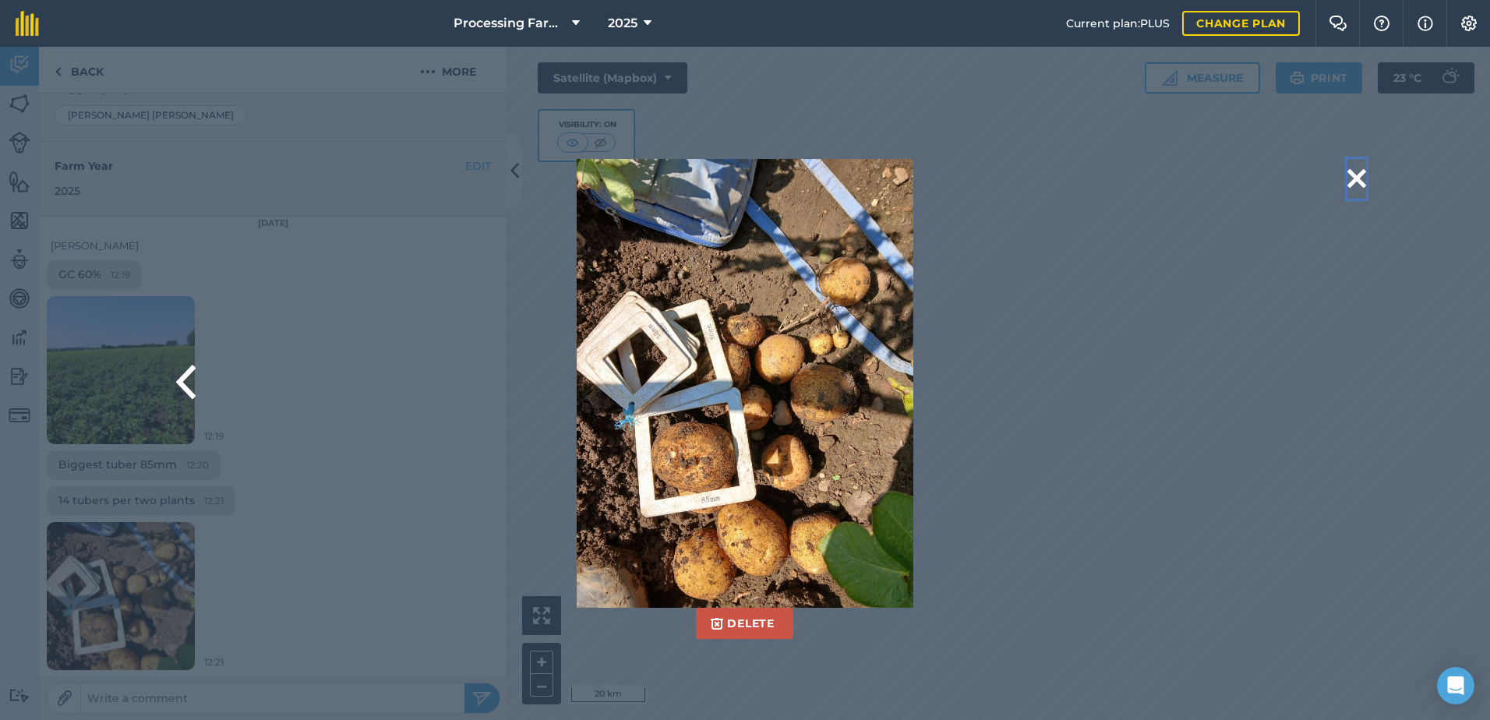
click at [1357, 175] on button at bounding box center [1356, 179] width 19 height 40
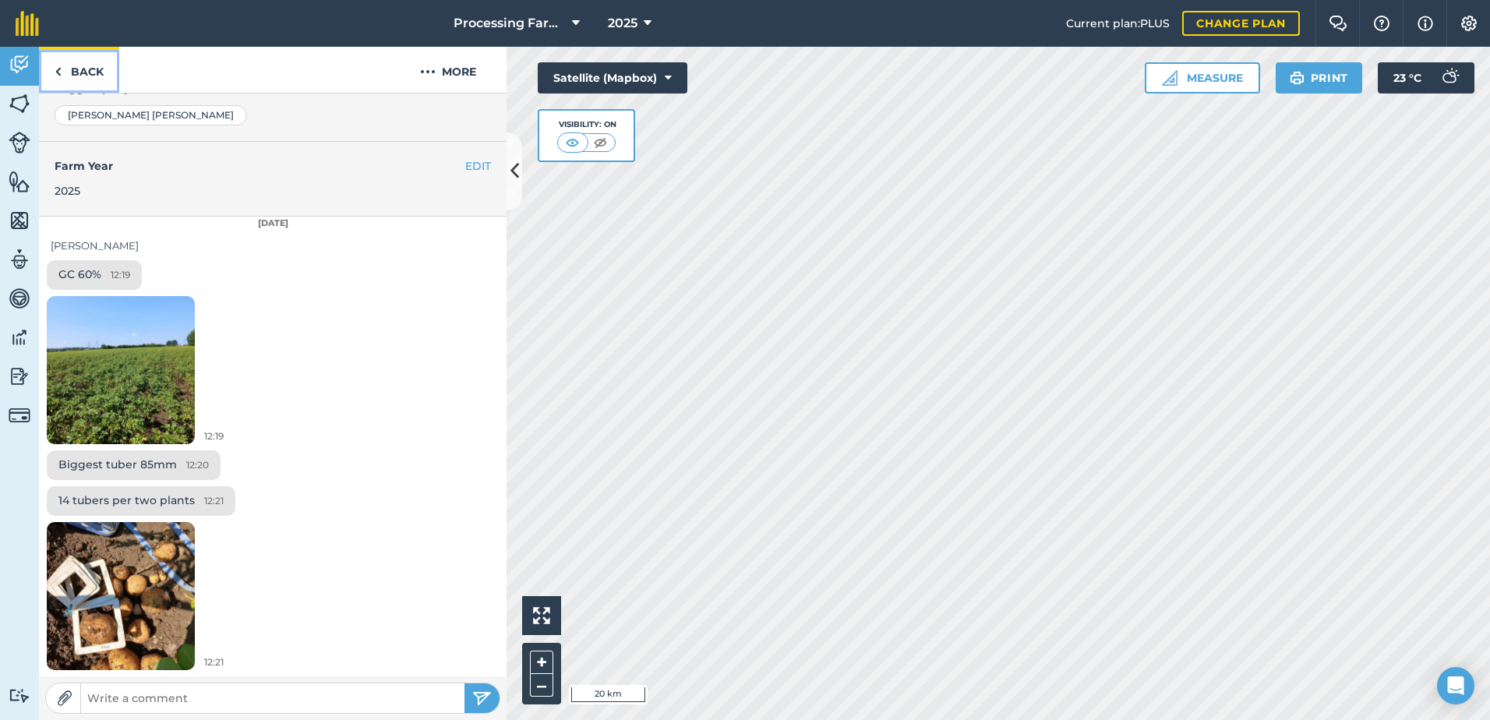
click at [72, 71] on link "Back" at bounding box center [79, 70] width 80 height 46
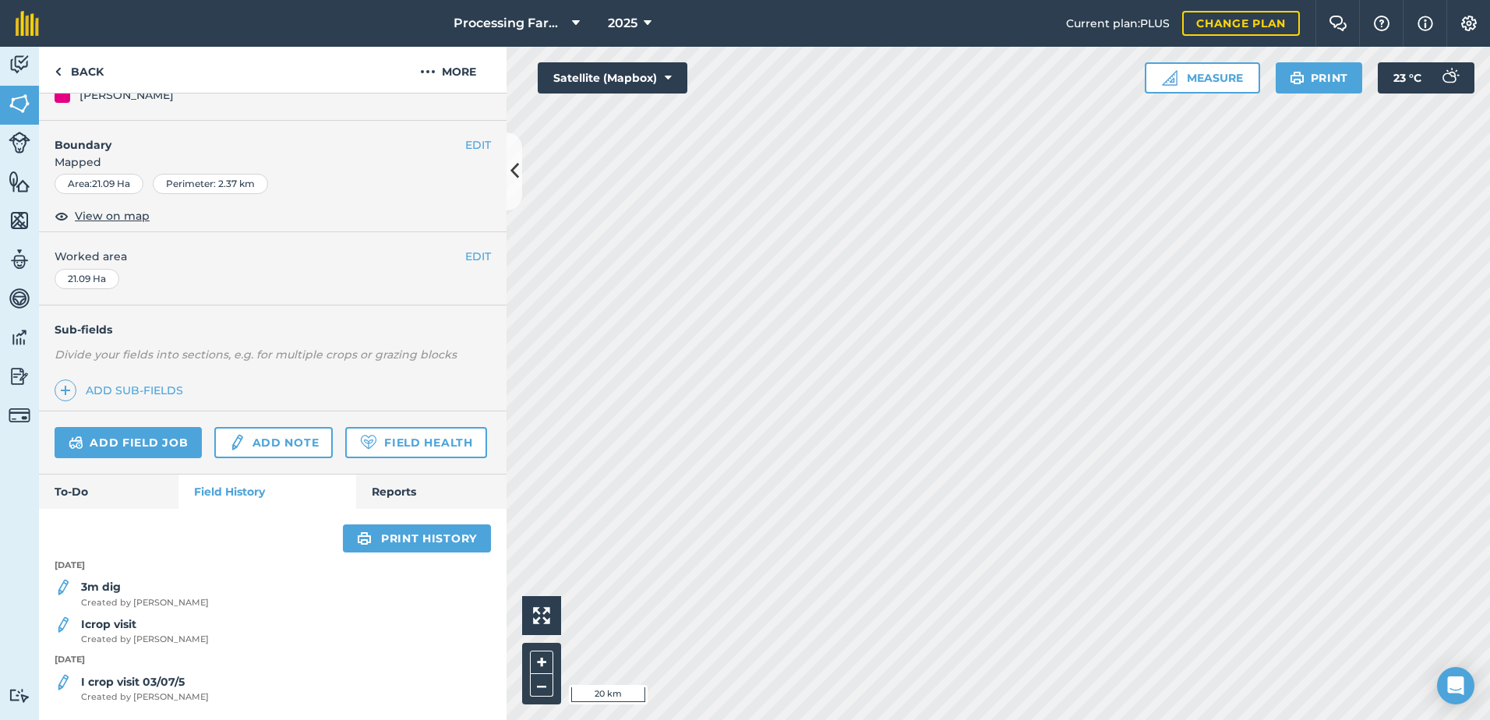
scroll to position [220, 0]
click at [124, 634] on span "Created by [PERSON_NAME]" at bounding box center [145, 640] width 128 height 14
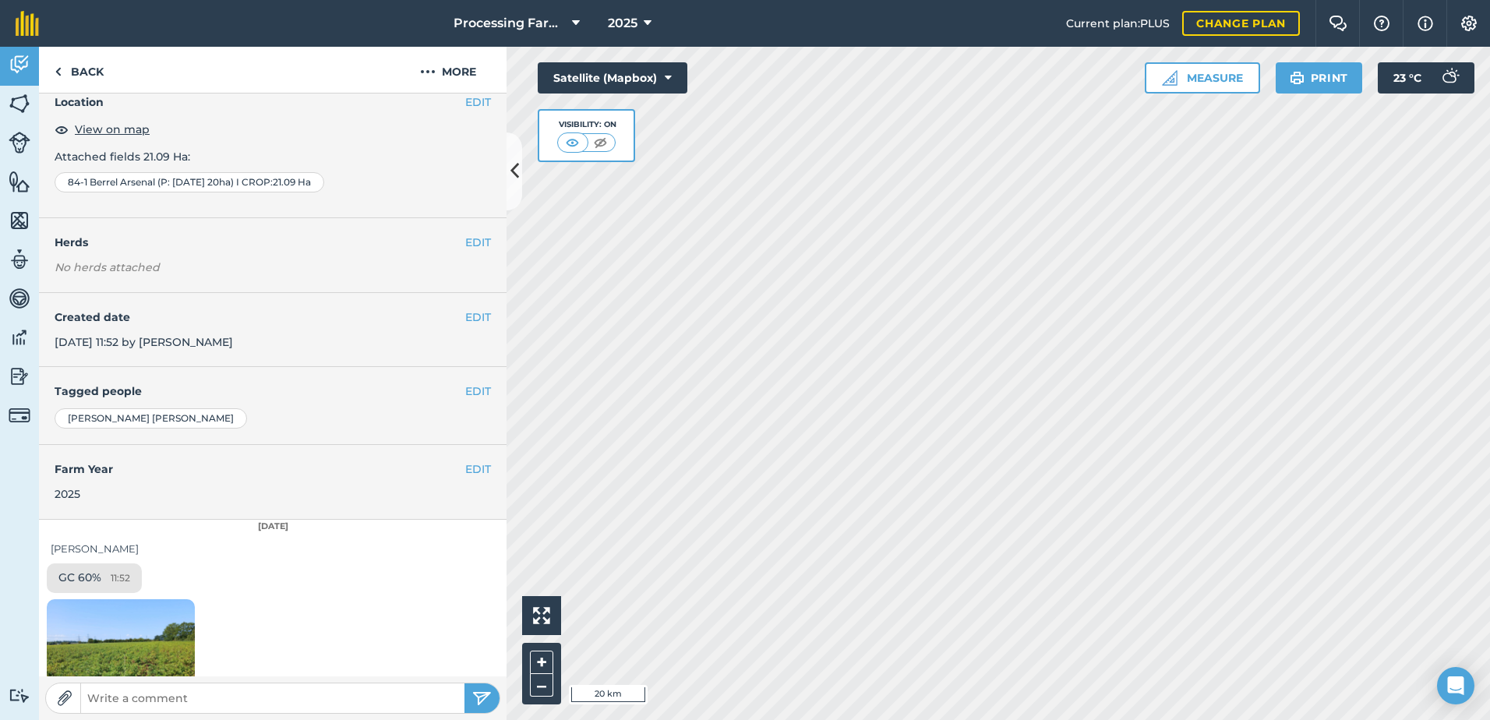
scroll to position [146, 0]
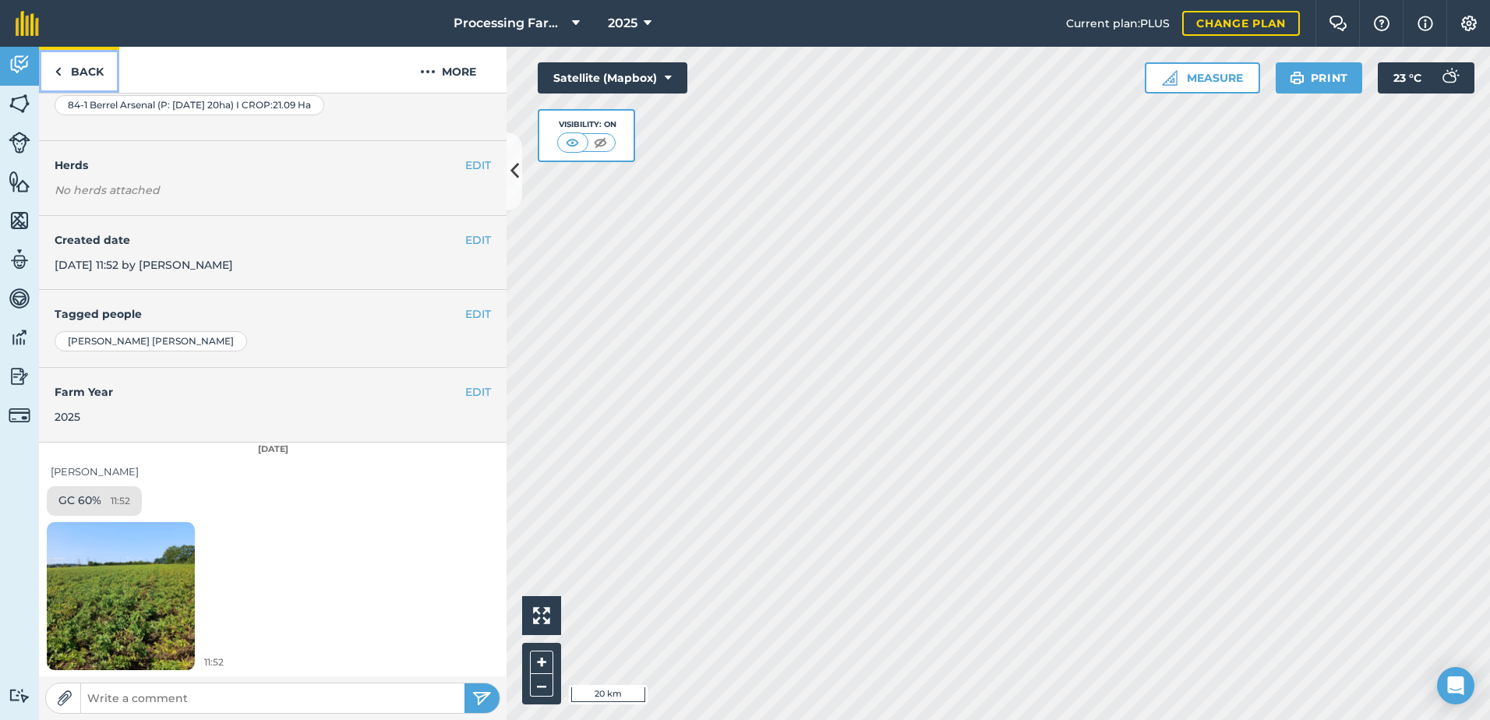
click at [94, 72] on link "Back" at bounding box center [79, 70] width 80 height 46
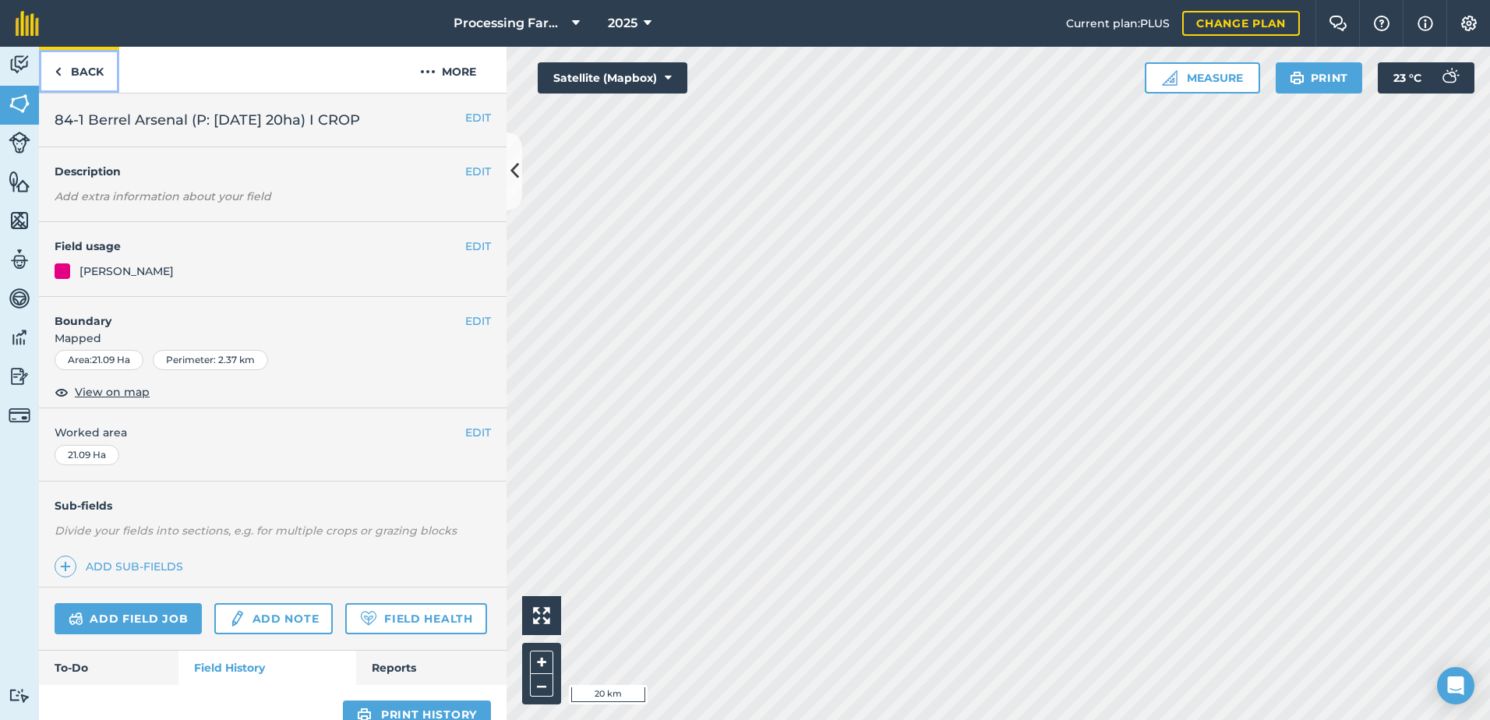
click at [85, 79] on link "Back" at bounding box center [79, 70] width 80 height 46
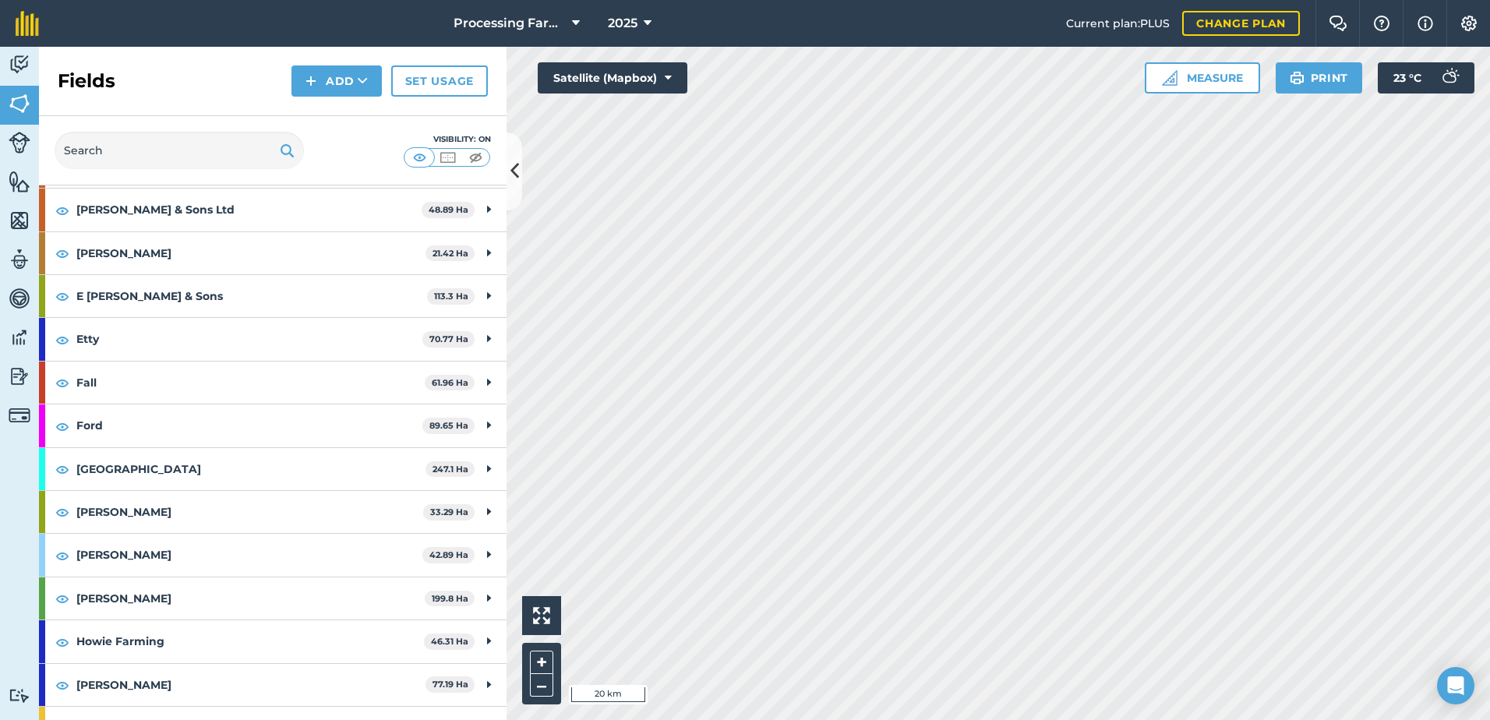
scroll to position [468, 0]
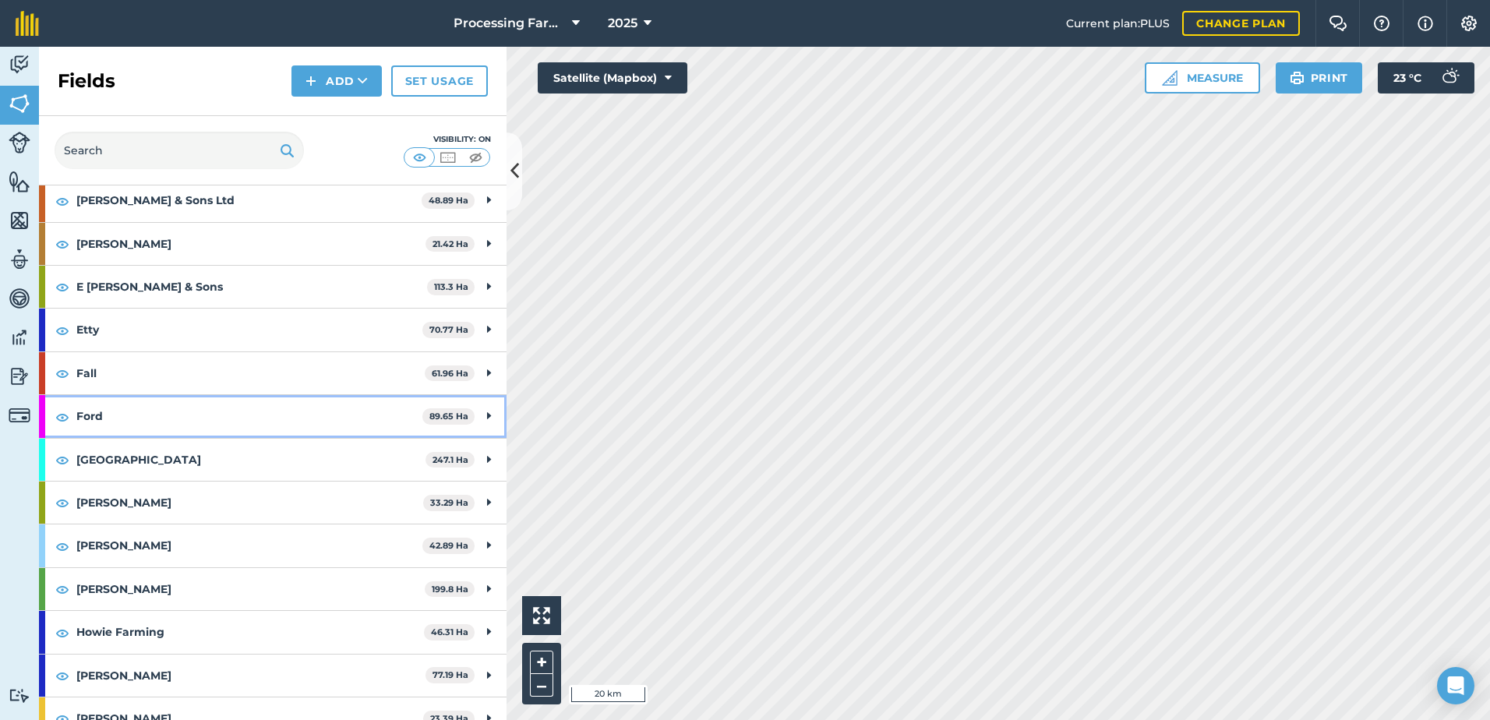
click at [110, 421] on strong "Ford" at bounding box center [249, 416] width 346 height 42
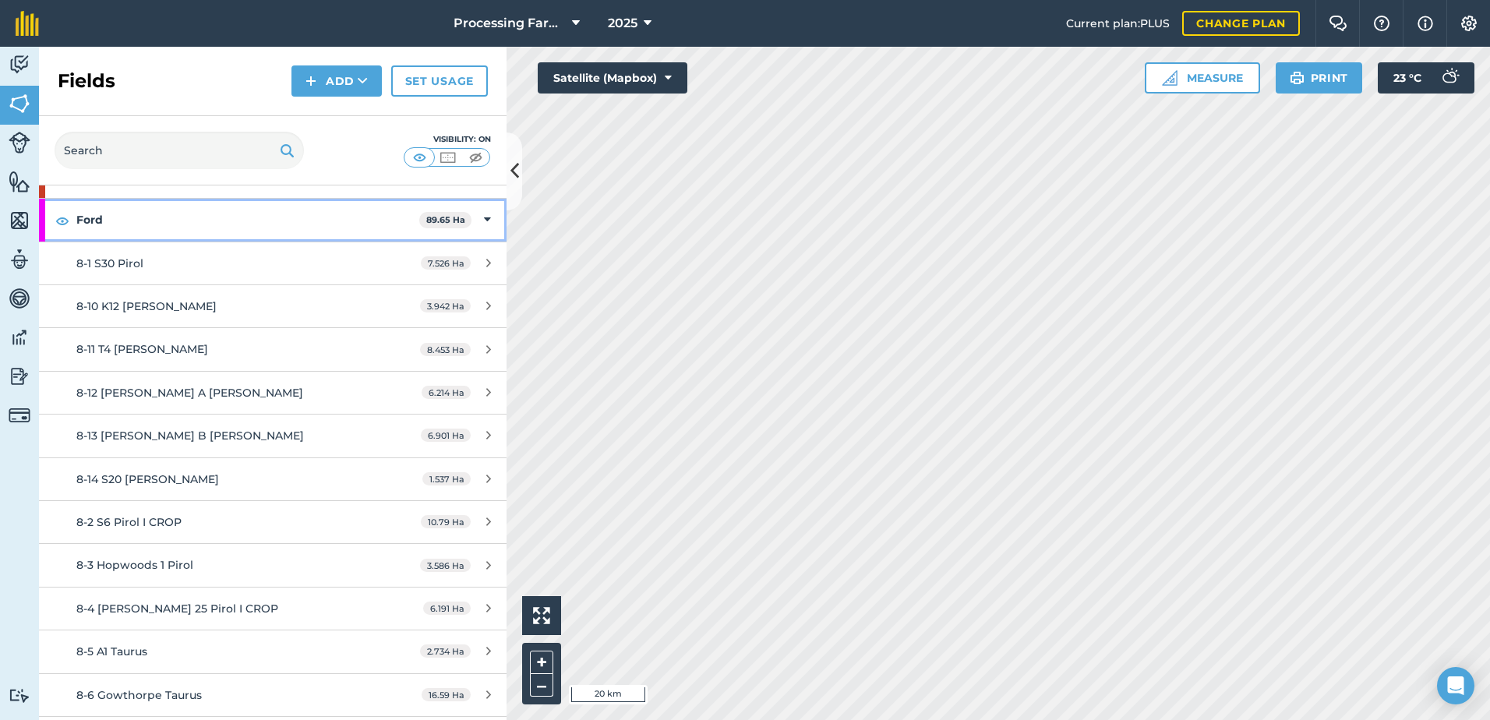
scroll to position [701, 0]
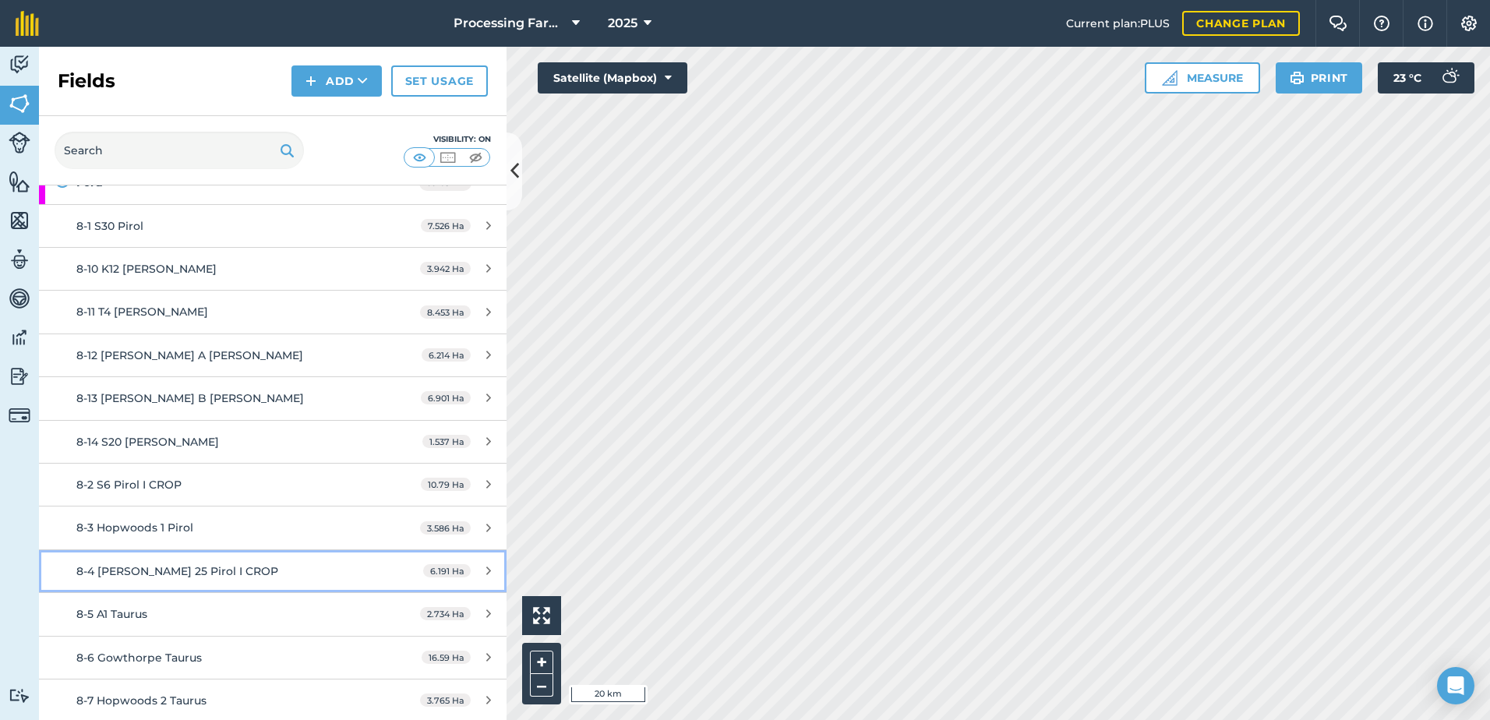
click at [216, 559] on link "8-4 [PERSON_NAME] 25 Pirol I CROP 6.191 Ha" at bounding box center [273, 571] width 468 height 42
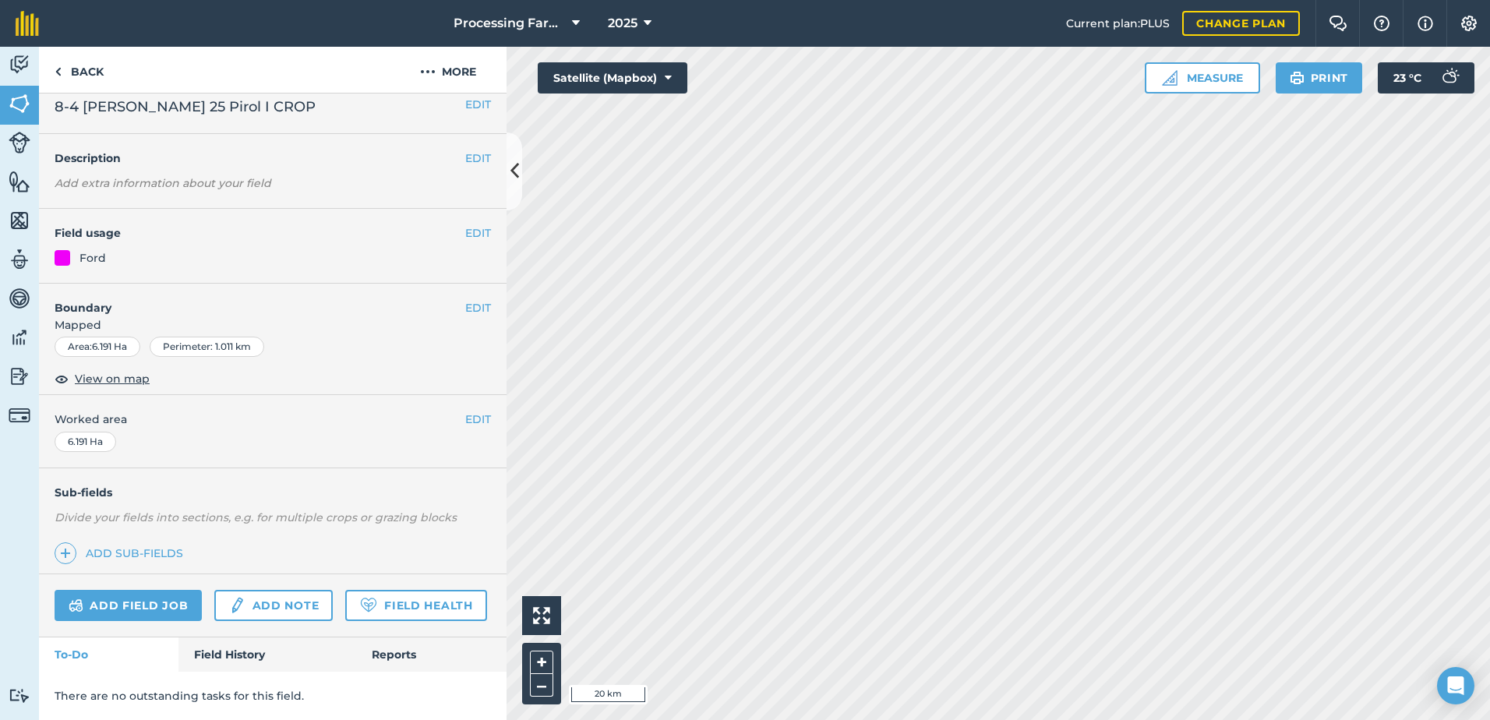
scroll to position [57, 0]
click at [245, 657] on link "Field History" at bounding box center [266, 654] width 177 height 34
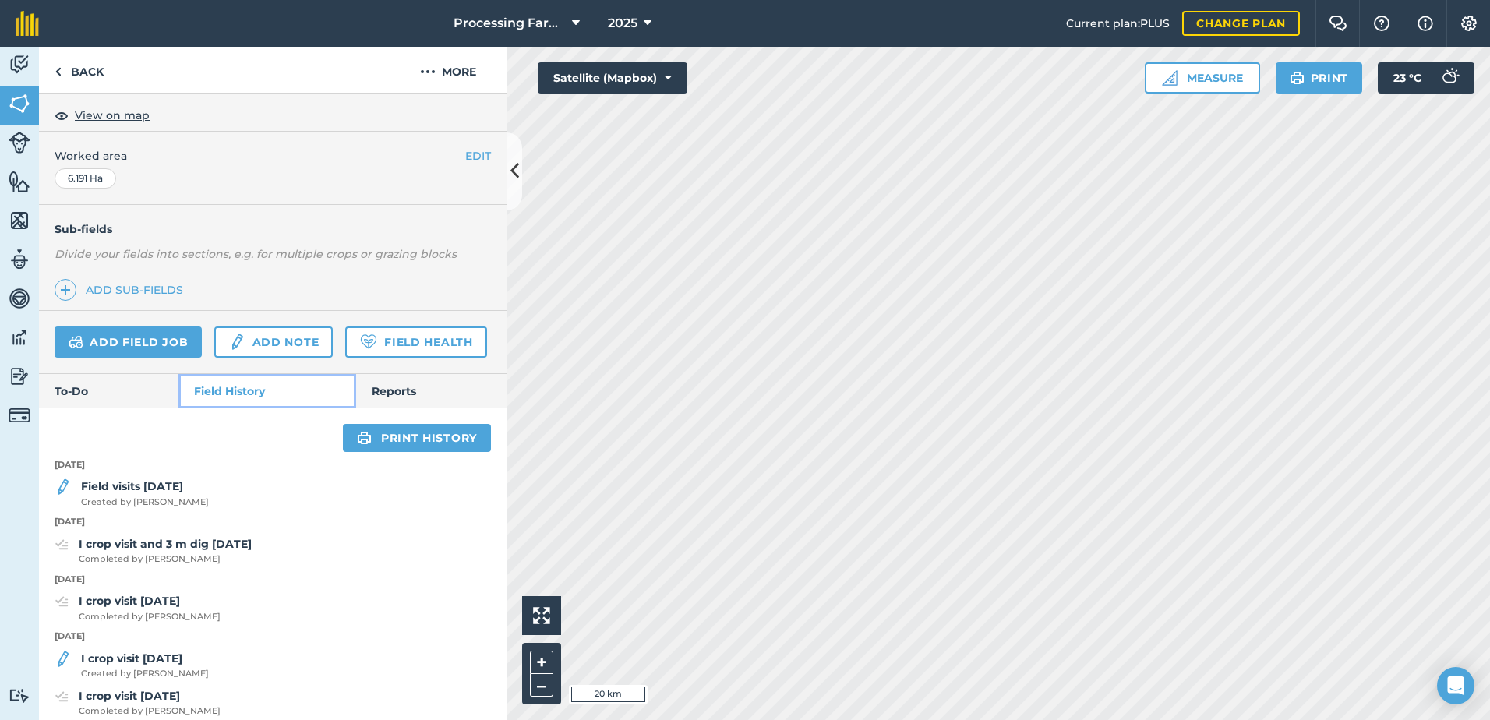
scroll to position [291, 0]
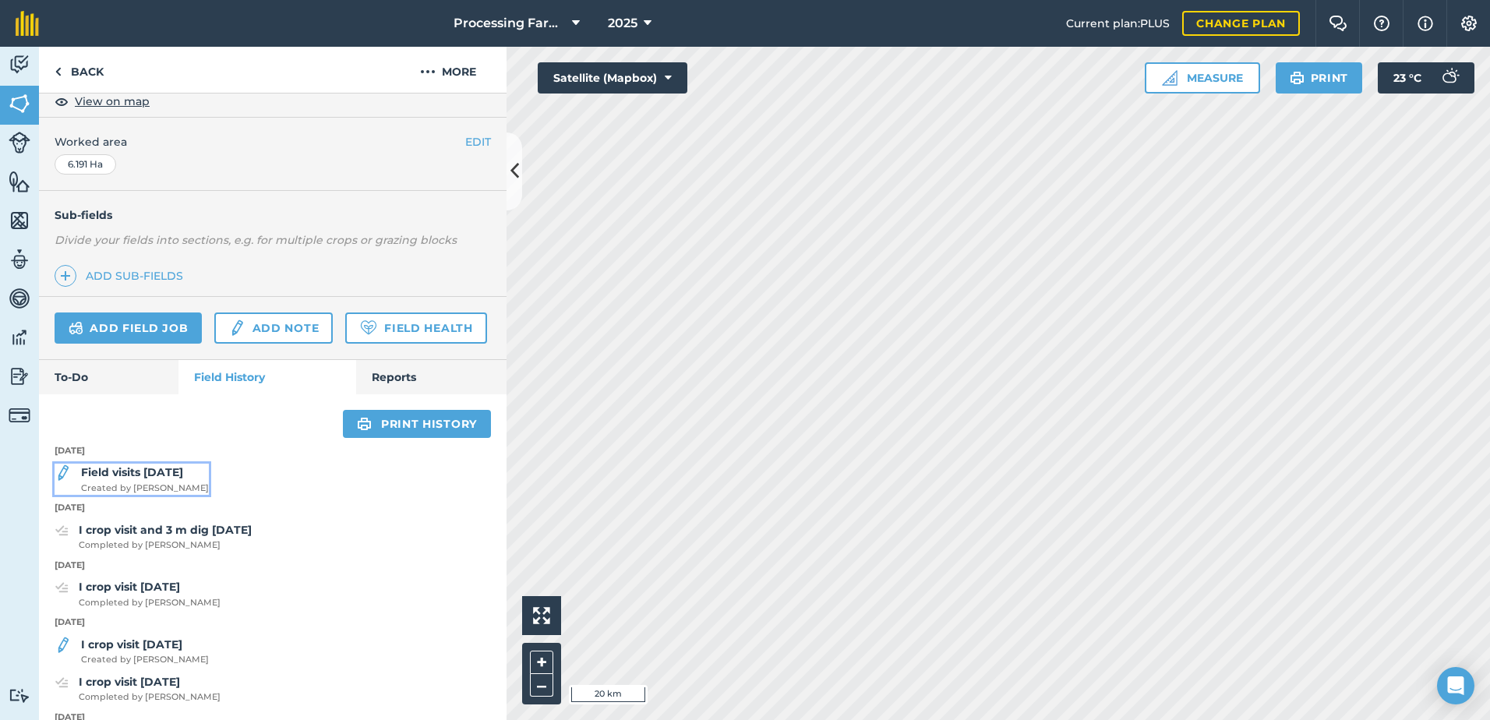
click at [168, 479] on strong "Field visits [DATE]" at bounding box center [132, 472] width 102 height 14
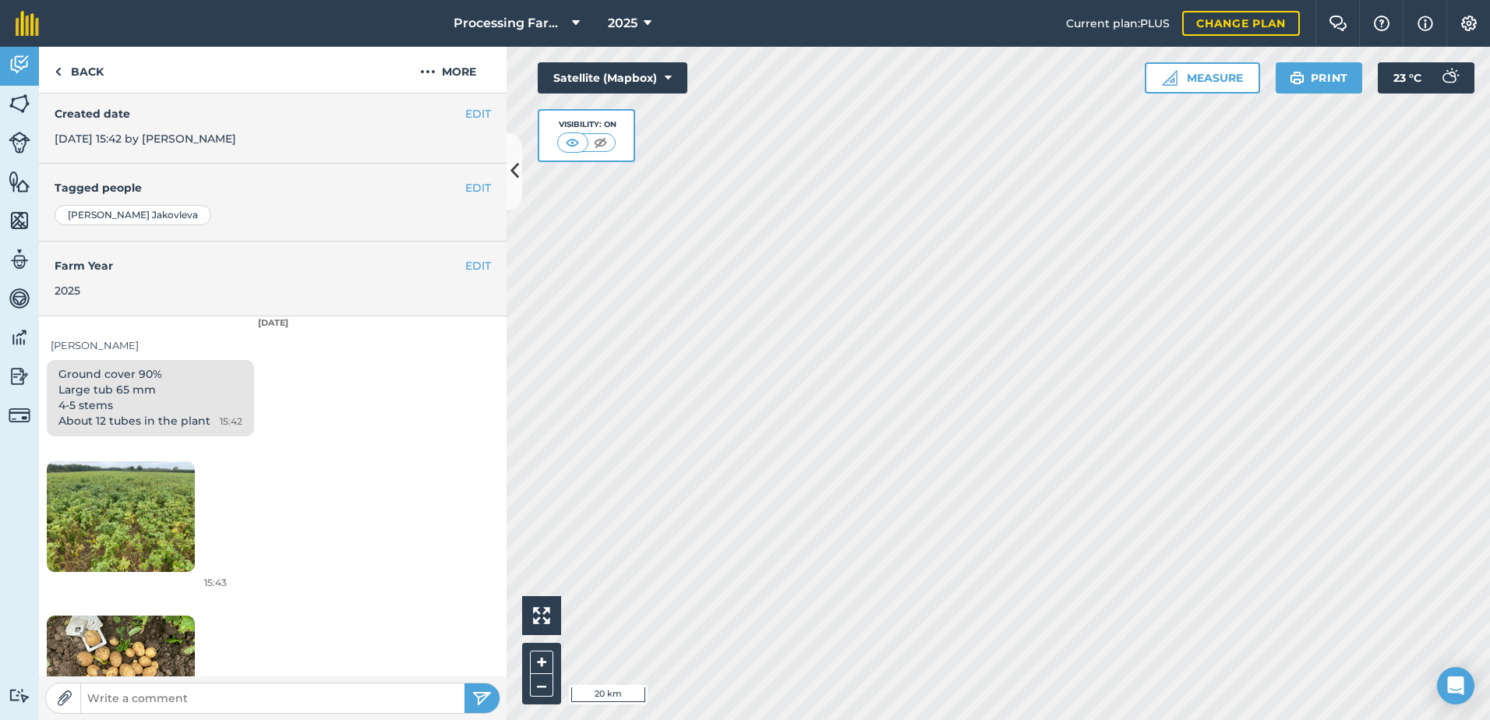
scroll to position [348, 0]
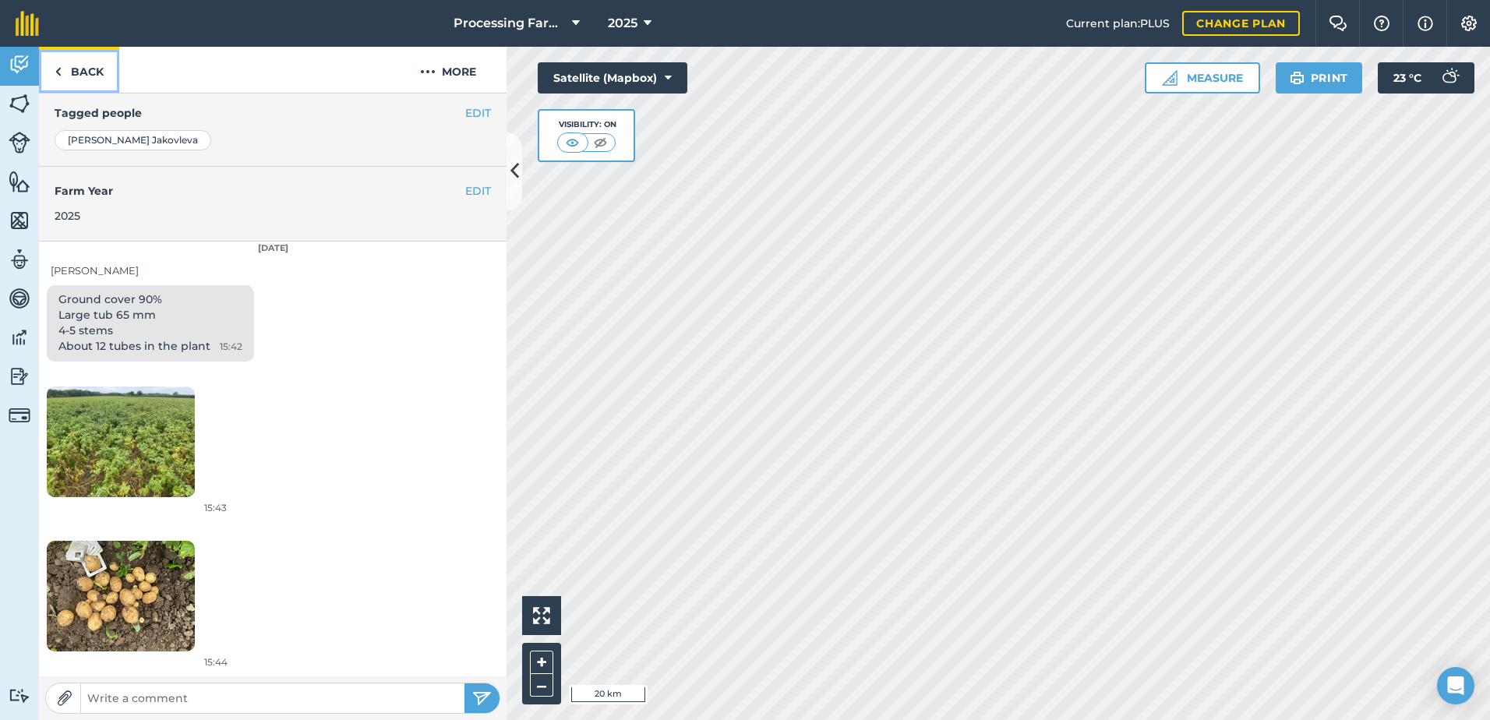
click at [78, 73] on link "Back" at bounding box center [79, 70] width 80 height 46
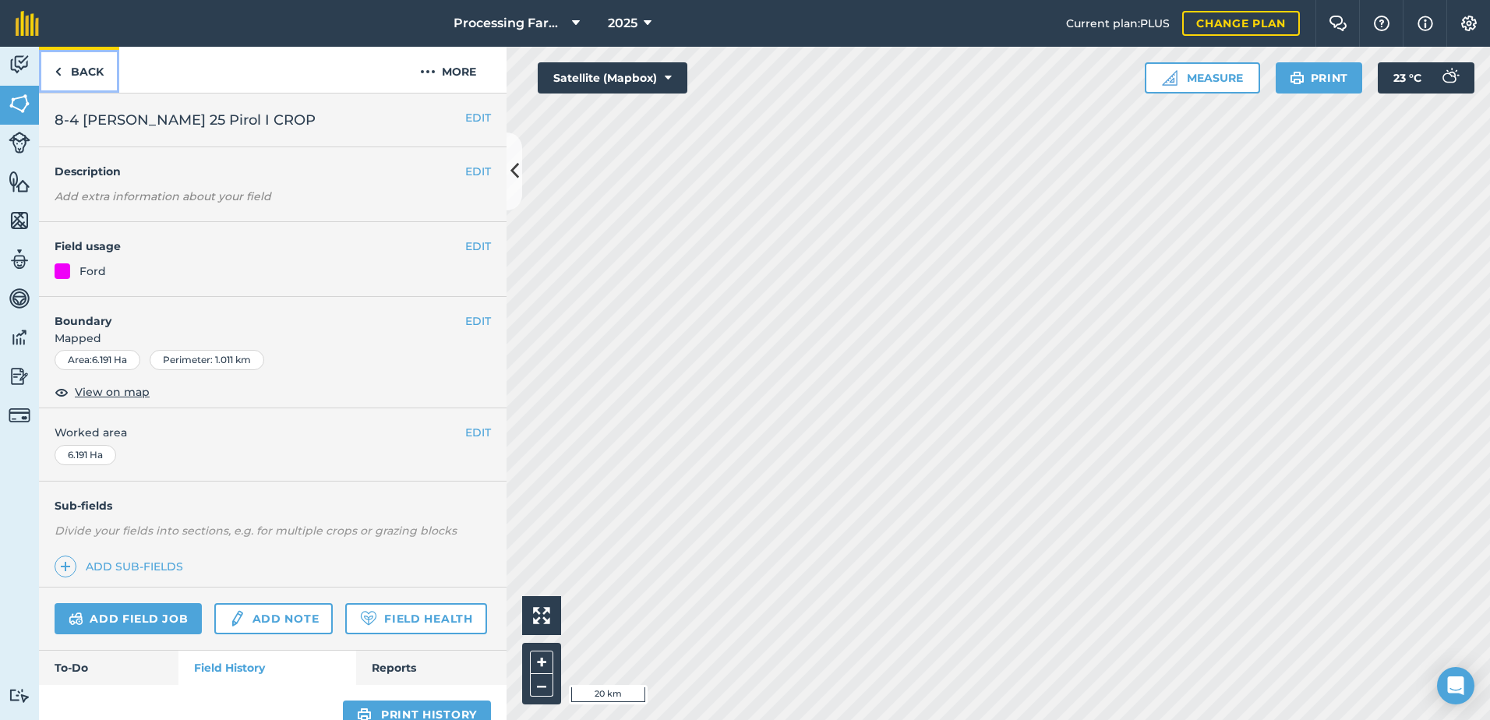
click at [78, 73] on link "Back" at bounding box center [79, 70] width 80 height 46
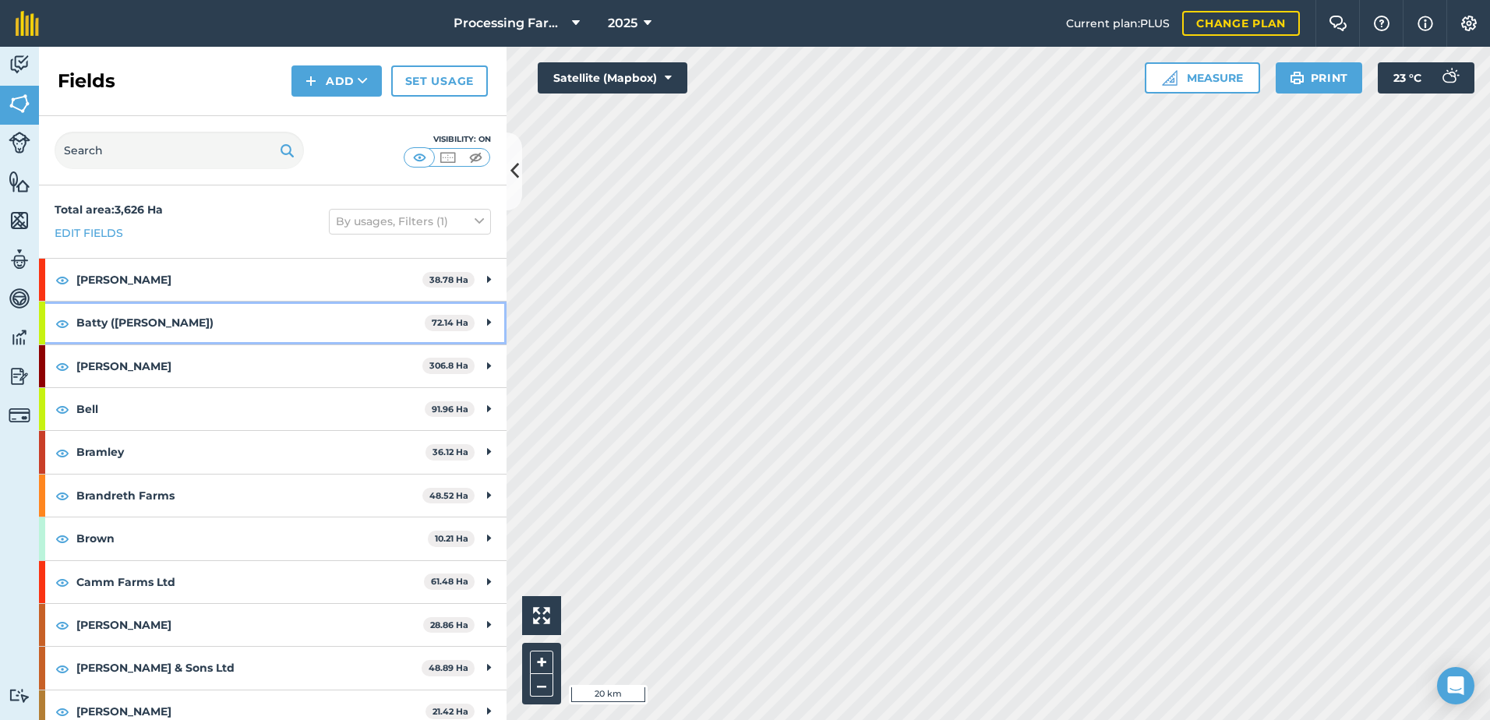
click at [152, 319] on strong "Batty ([PERSON_NAME])" at bounding box center [250, 323] width 348 height 42
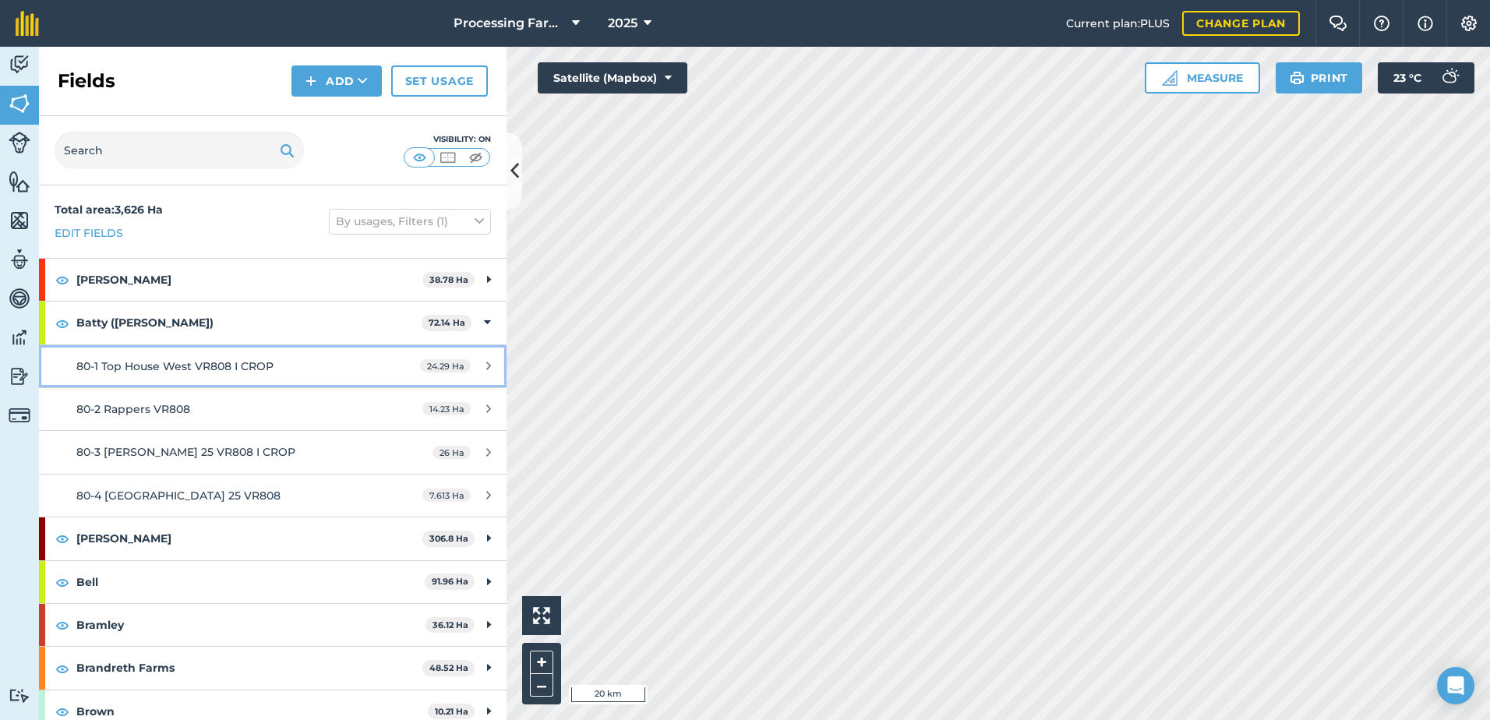
click at [256, 364] on span "80-1 Top House West VR808 I CROP" at bounding box center [174, 366] width 197 height 14
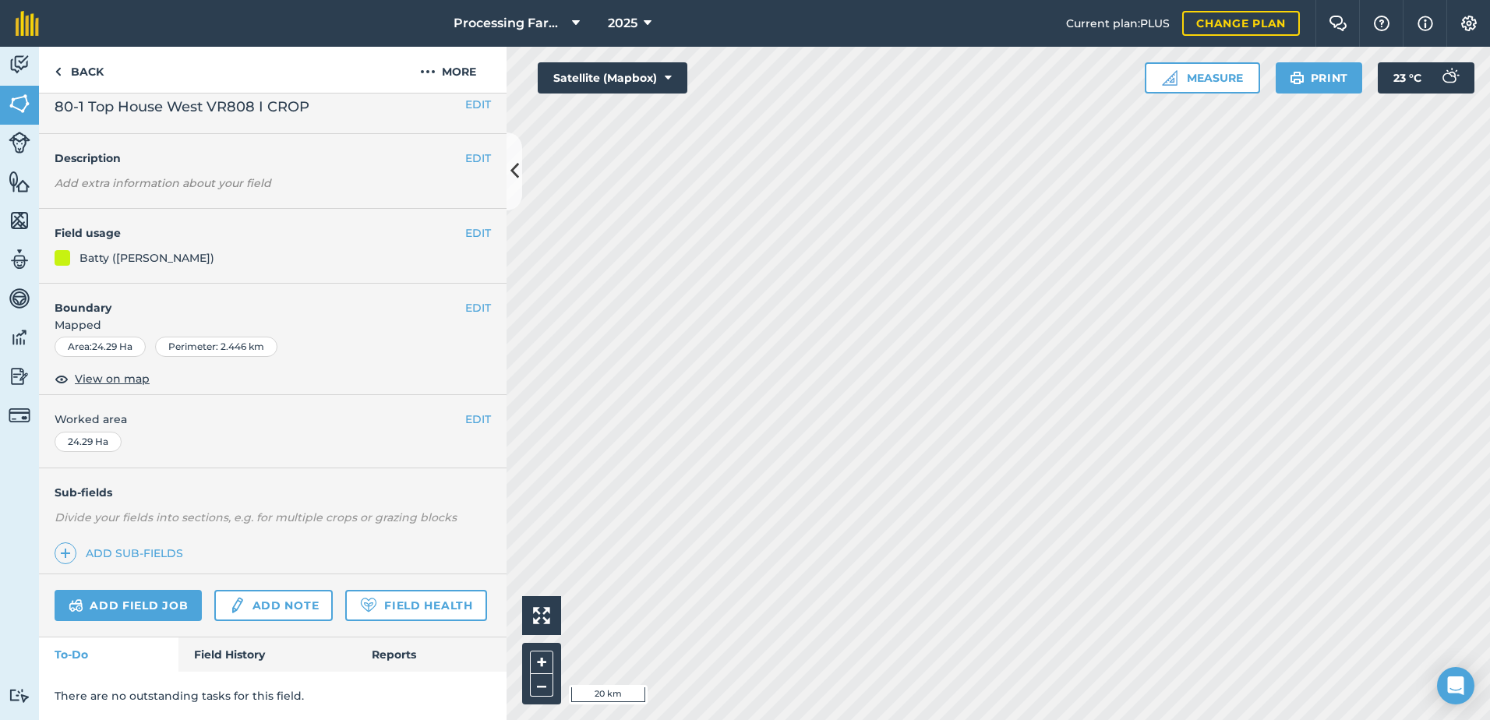
scroll to position [57, 0]
click at [213, 659] on link "Field History" at bounding box center [266, 654] width 177 height 34
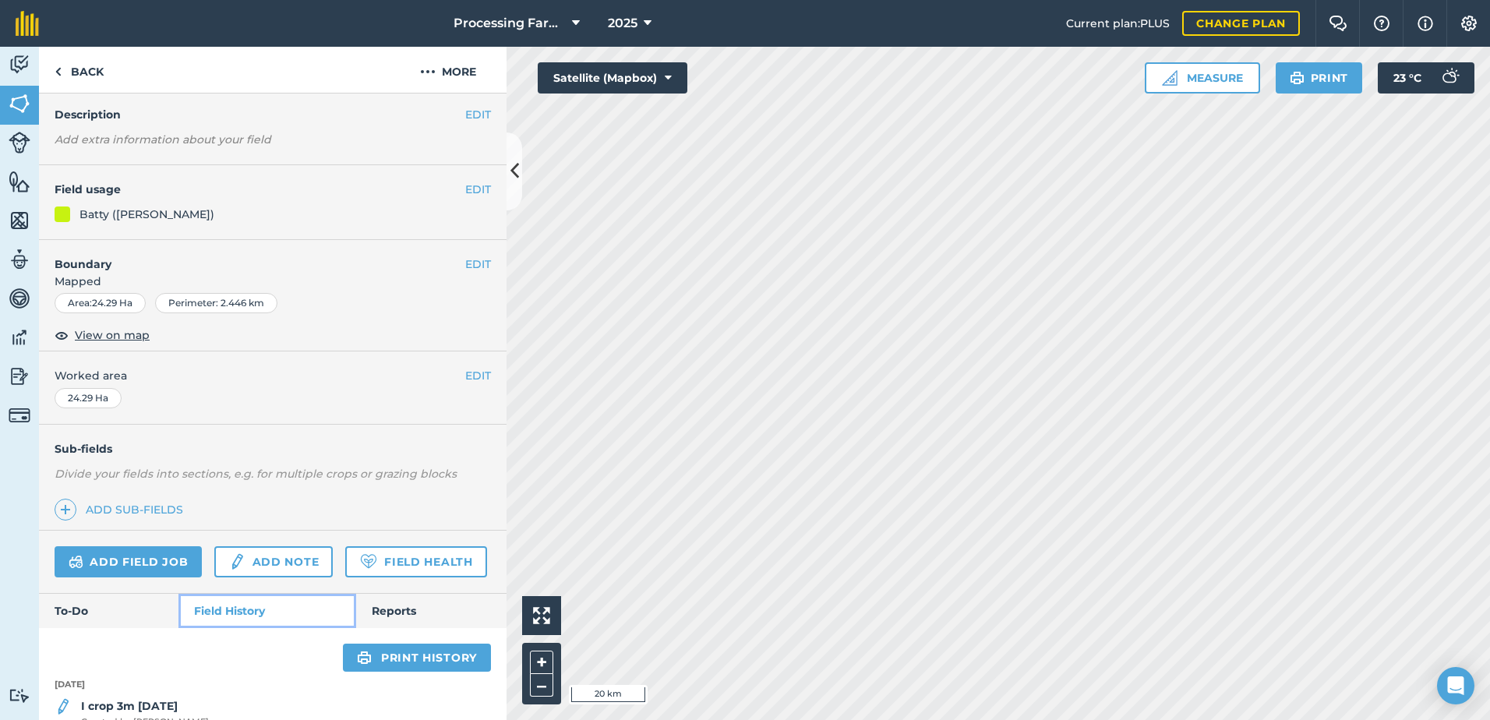
scroll to position [125, 0]
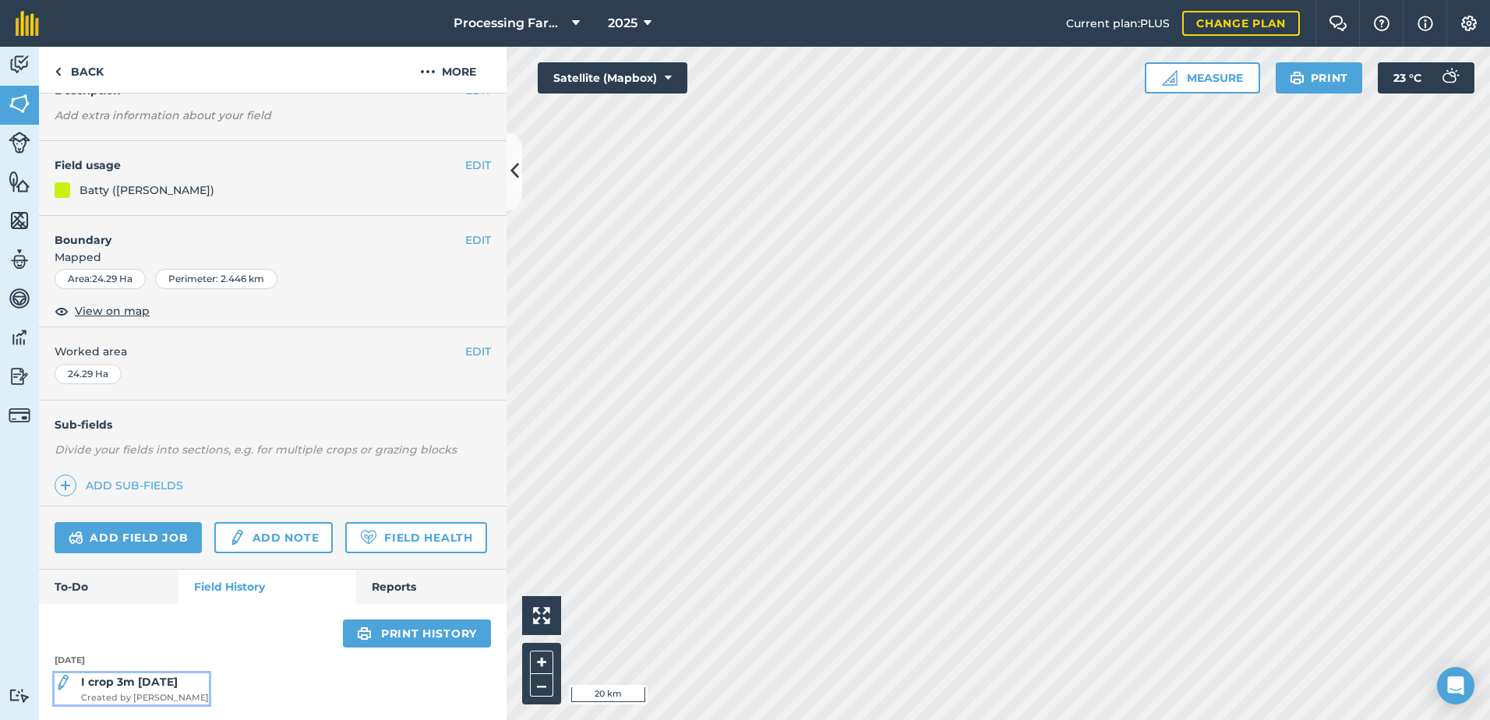
click at [161, 690] on div "I crop 3m [DATE] Created by [PERSON_NAME]" at bounding box center [145, 688] width 128 height 31
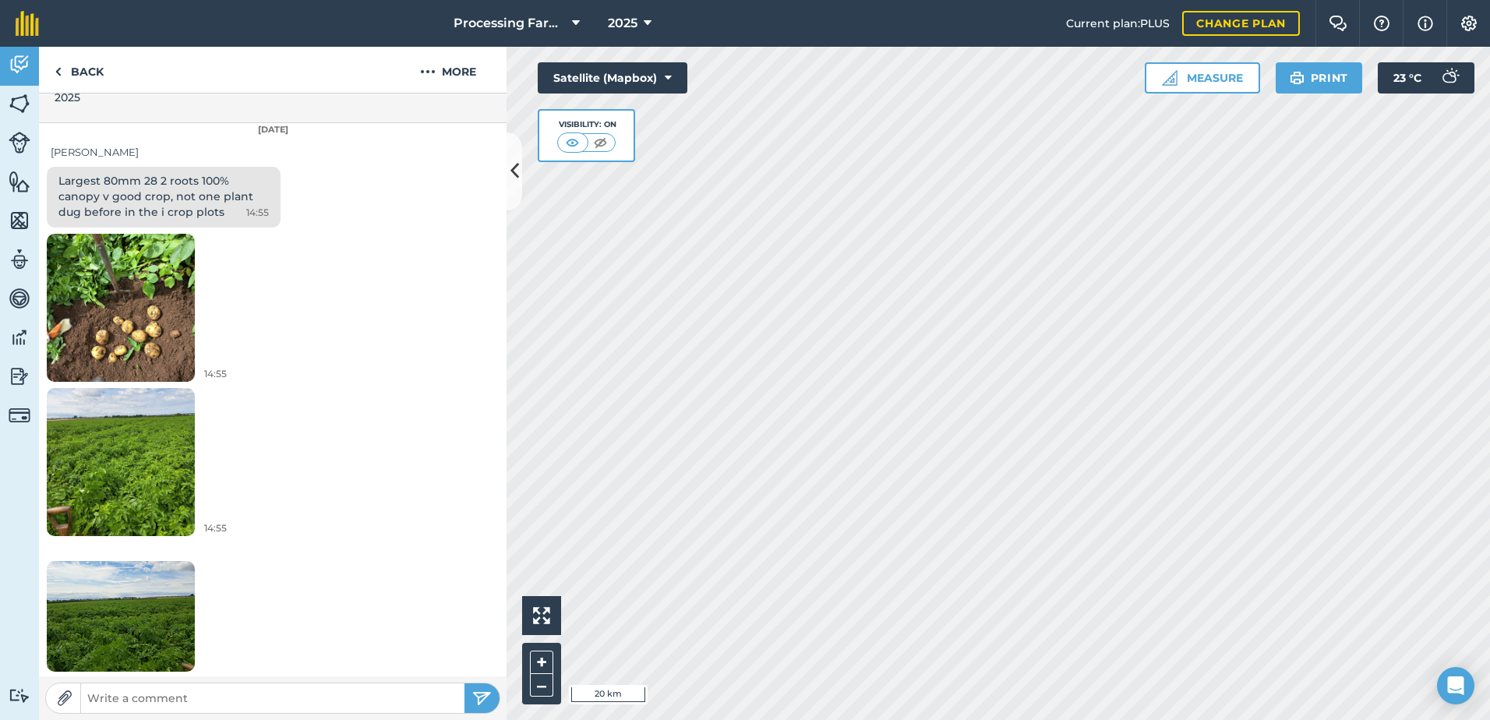
scroll to position [468, 0]
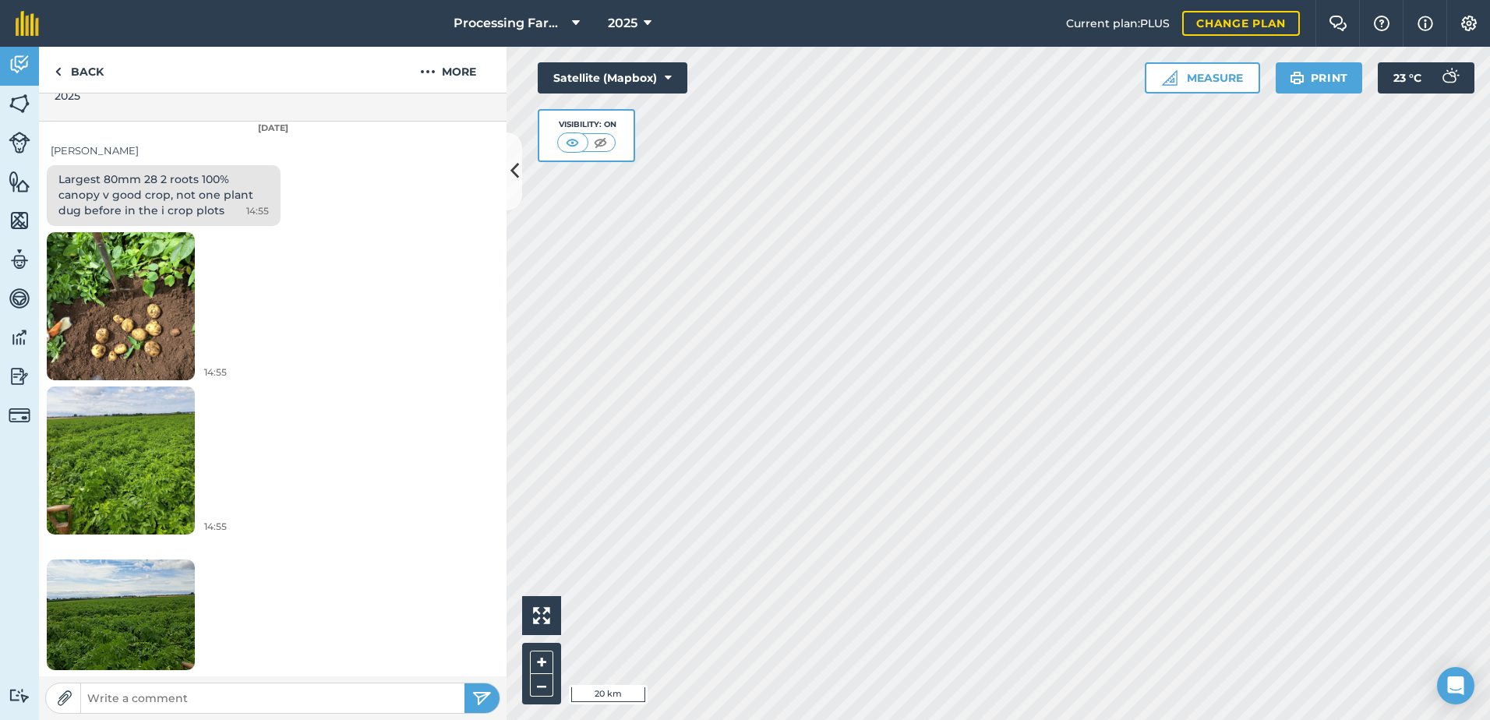
click at [134, 432] on img at bounding box center [121, 460] width 148 height 197
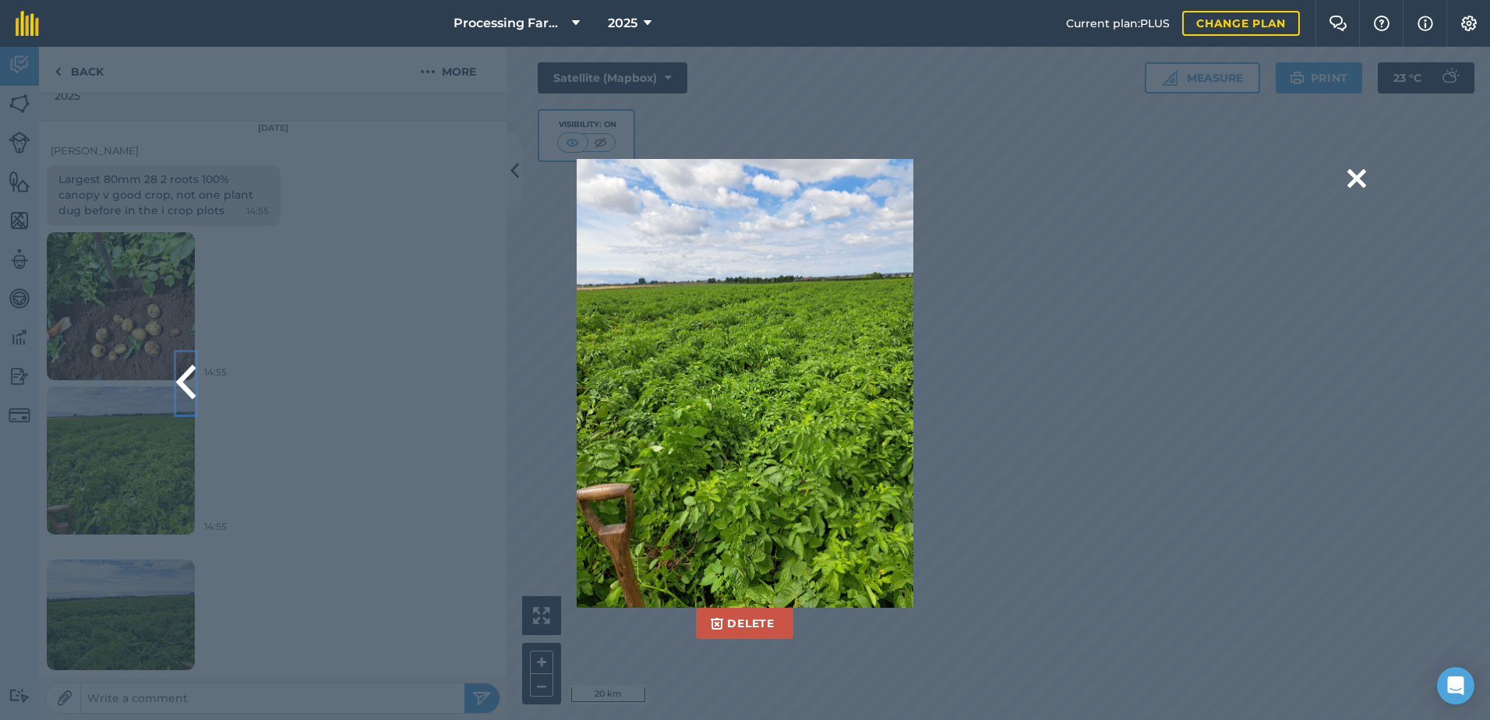
click at [193, 388] on button at bounding box center [185, 383] width 19 height 62
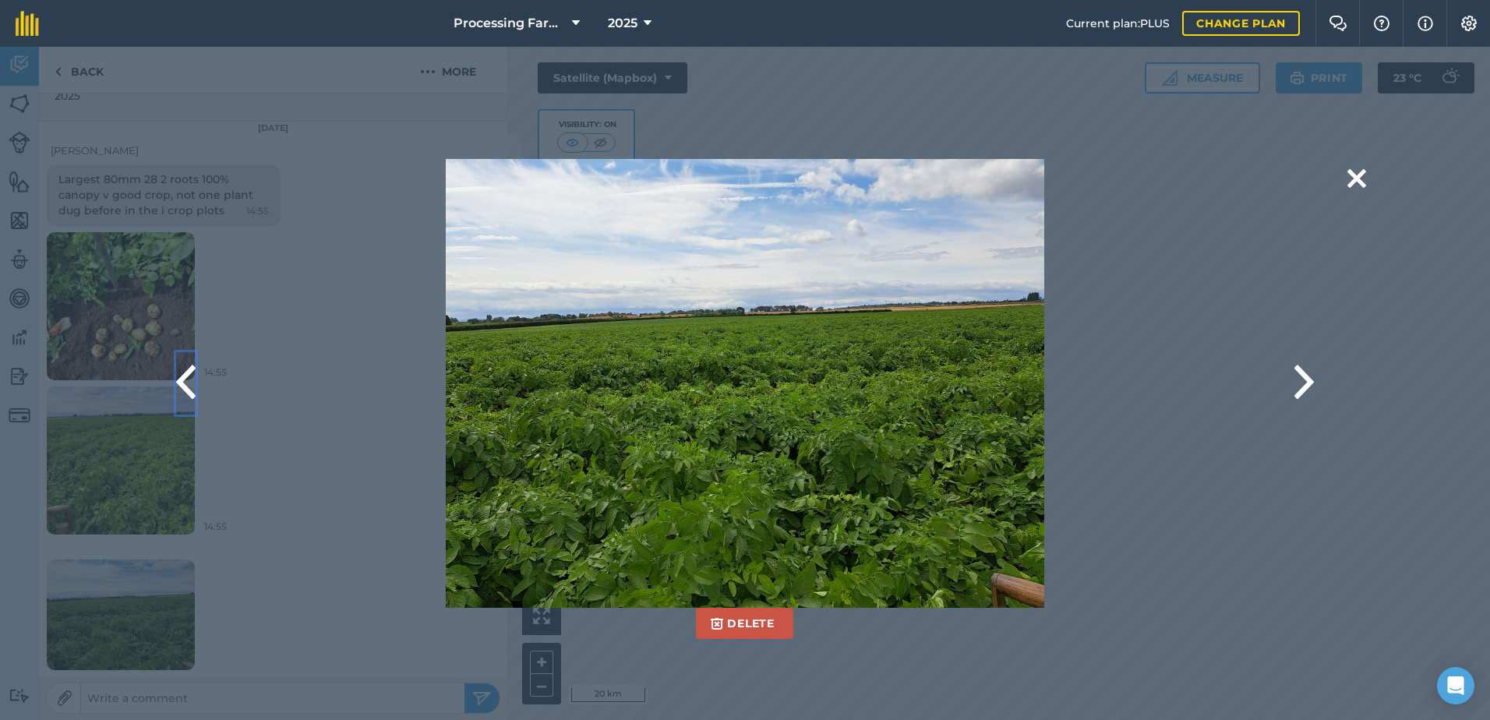
click at [193, 388] on button at bounding box center [185, 383] width 19 height 62
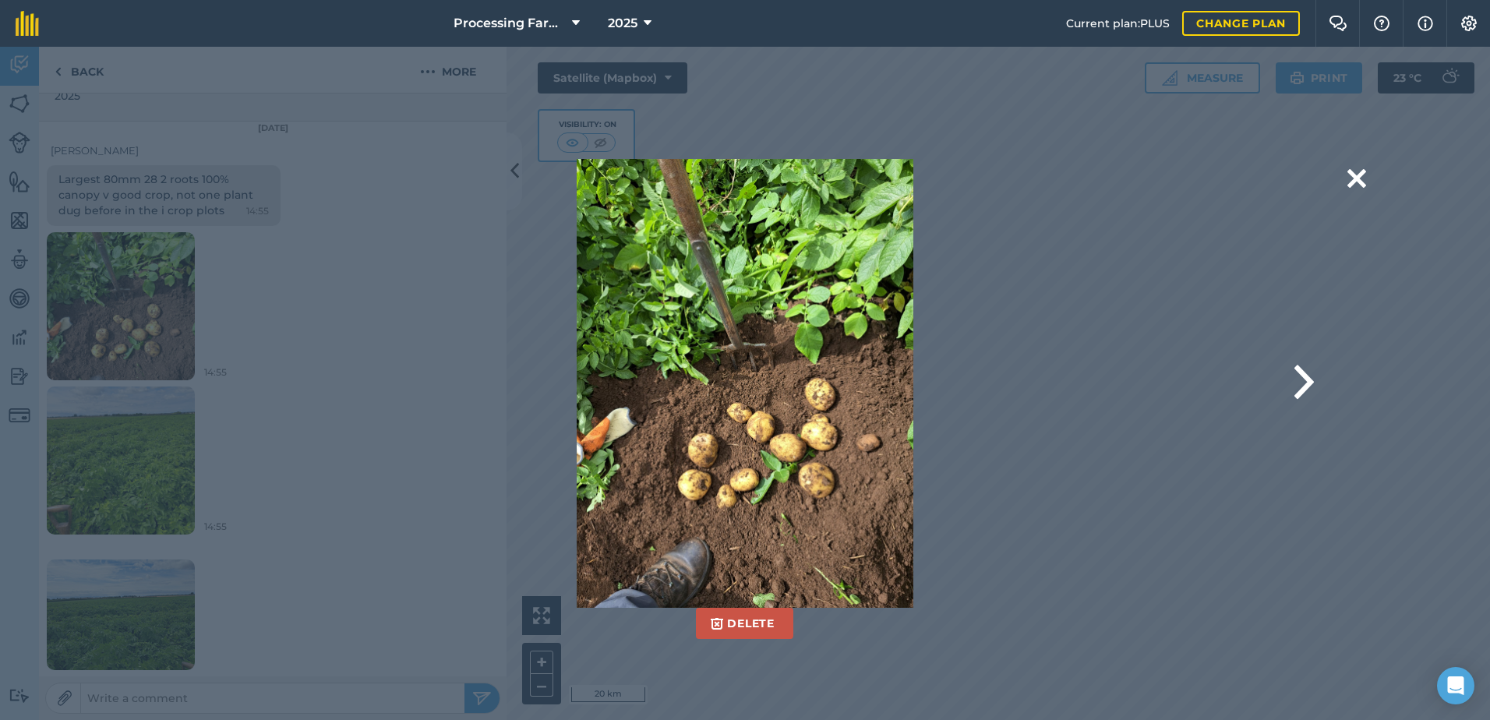
click at [193, 388] on div "Delete Are you sure you would like to delete this image? [GEOGRAPHIC_DATA]" at bounding box center [744, 383] width 1241 height 449
click at [1352, 185] on button at bounding box center [1356, 179] width 19 height 40
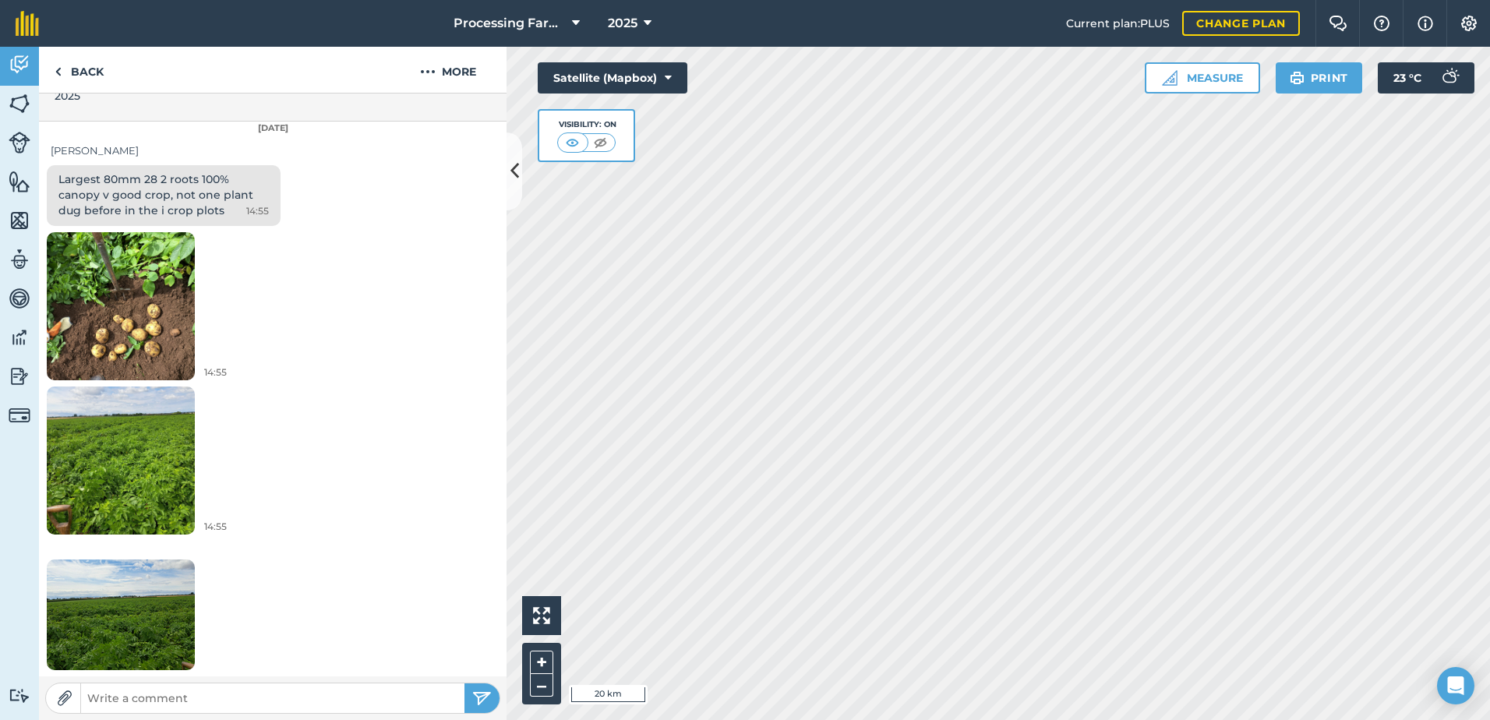
click at [150, 506] on img at bounding box center [121, 460] width 148 height 197
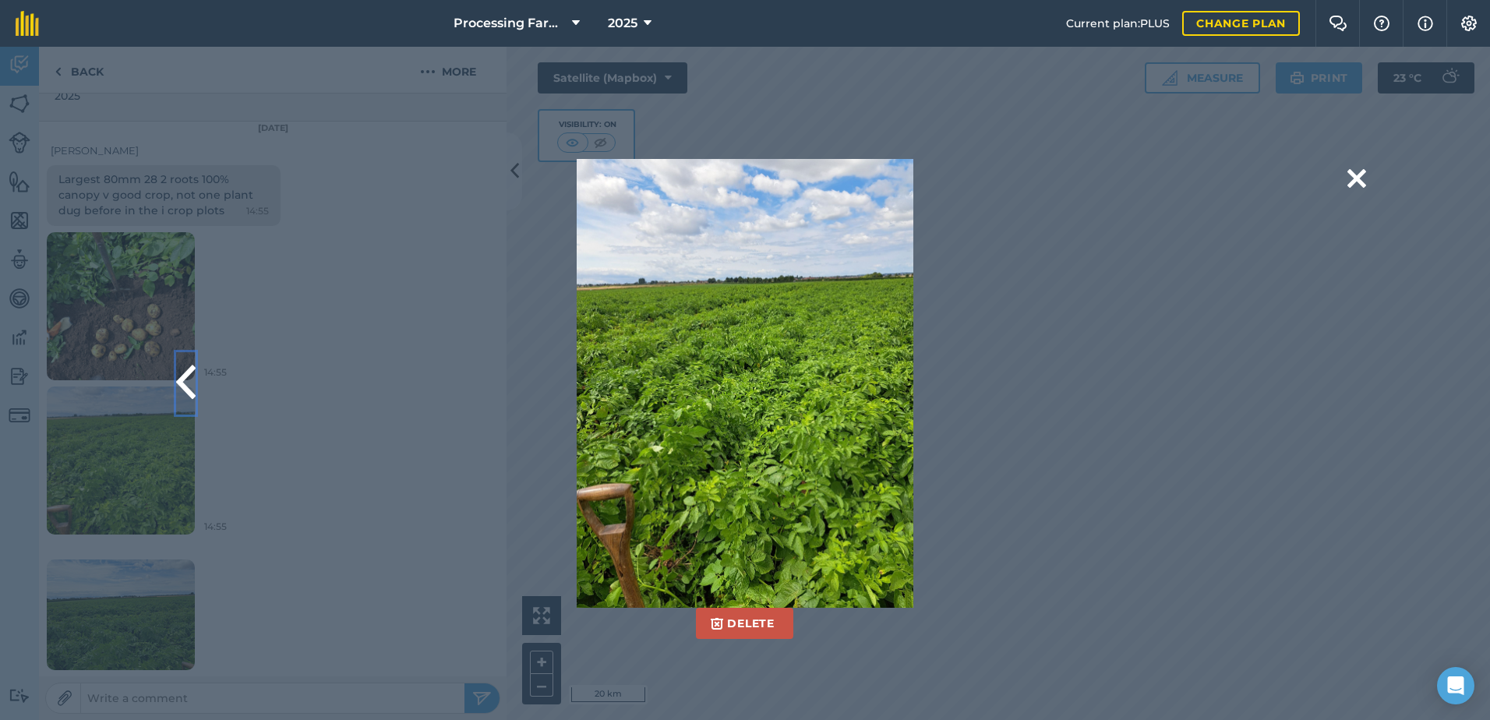
click at [188, 379] on button at bounding box center [185, 383] width 19 height 62
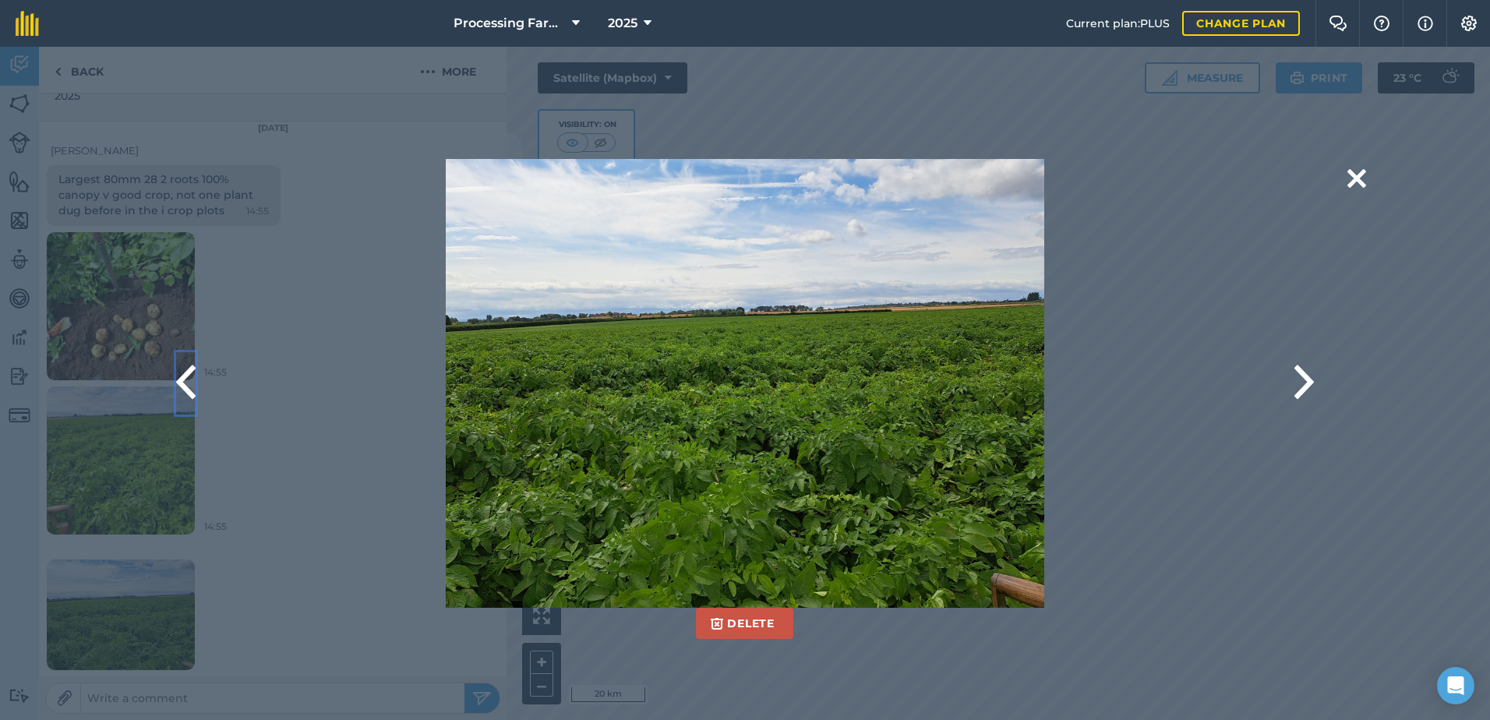
click at [188, 379] on button at bounding box center [185, 383] width 19 height 62
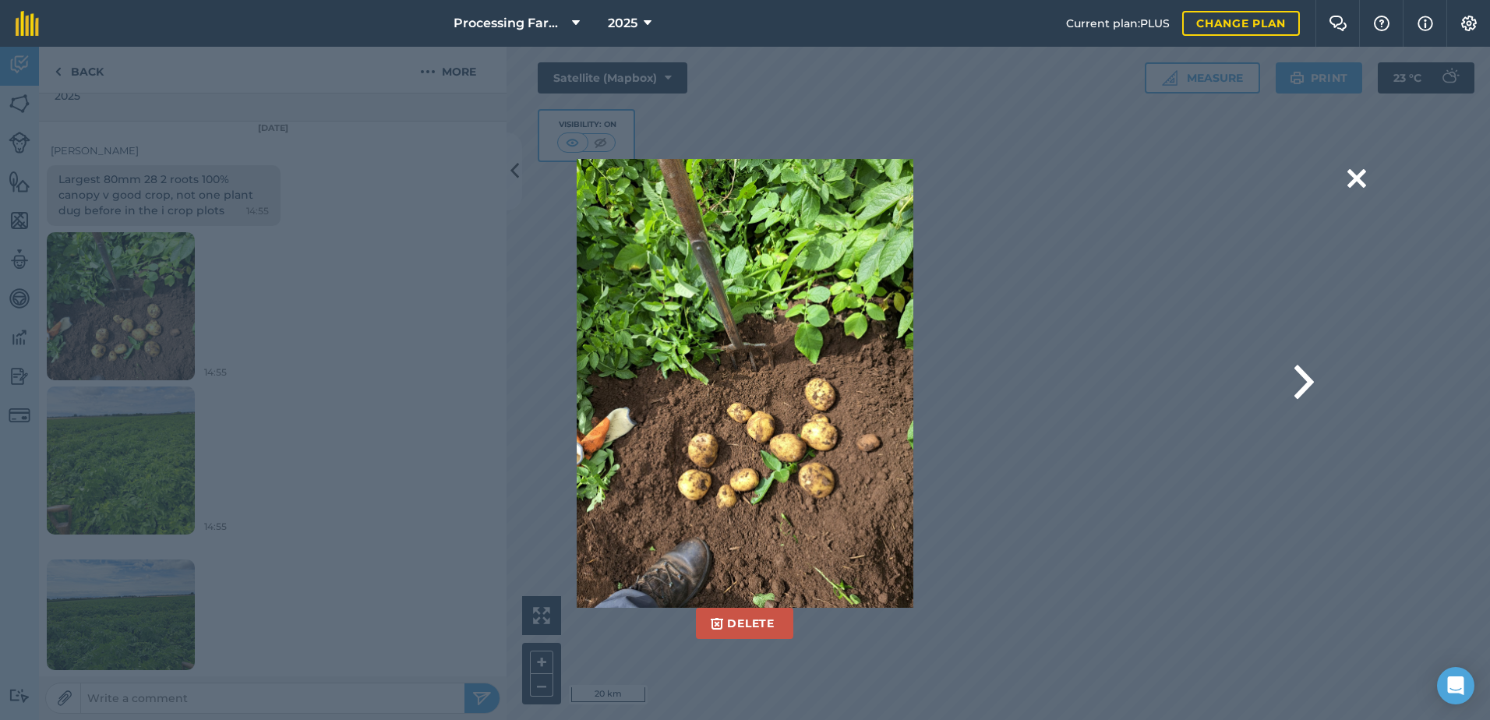
click at [188, 379] on div "Delete Are you sure you would like to delete this image? [GEOGRAPHIC_DATA]" at bounding box center [744, 383] width 1241 height 449
click at [1363, 182] on button at bounding box center [1356, 179] width 19 height 40
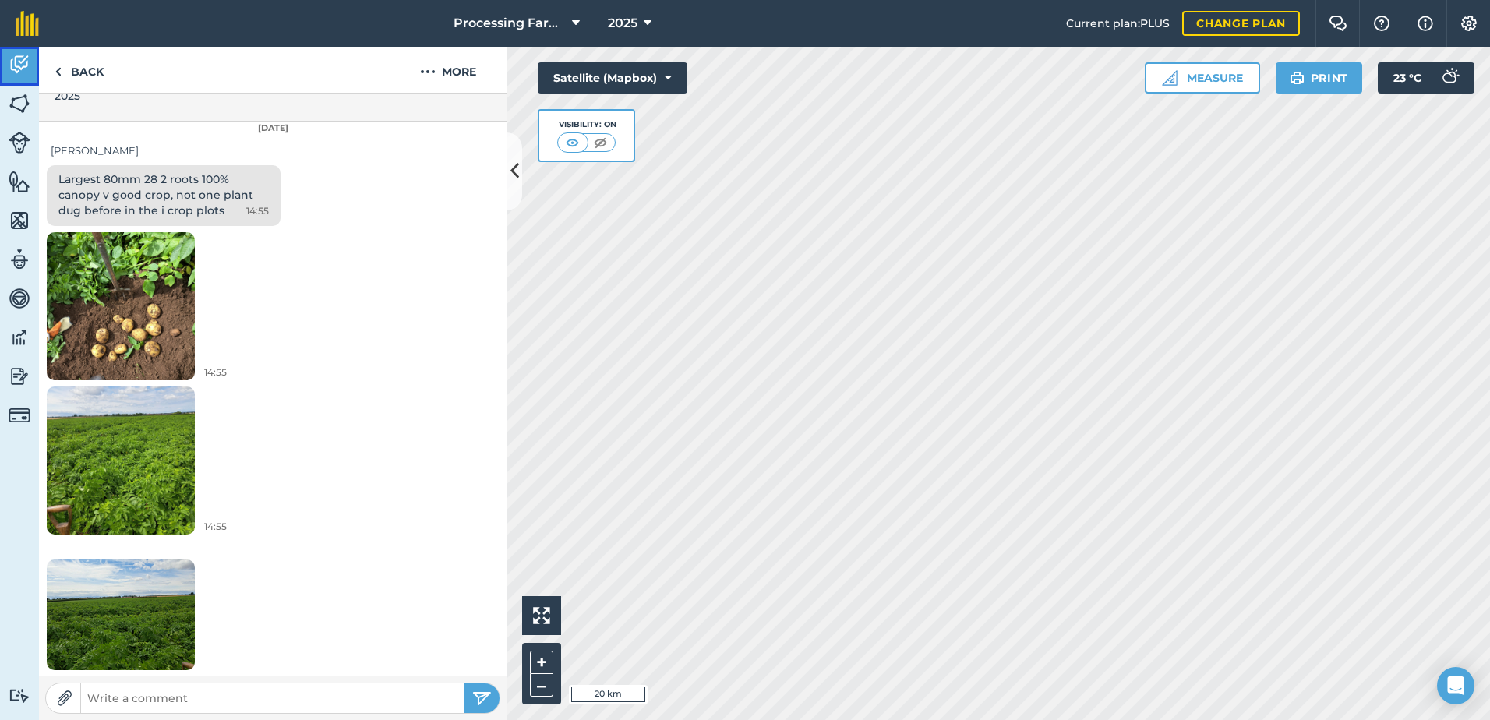
click at [20, 62] on img at bounding box center [20, 64] width 22 height 23
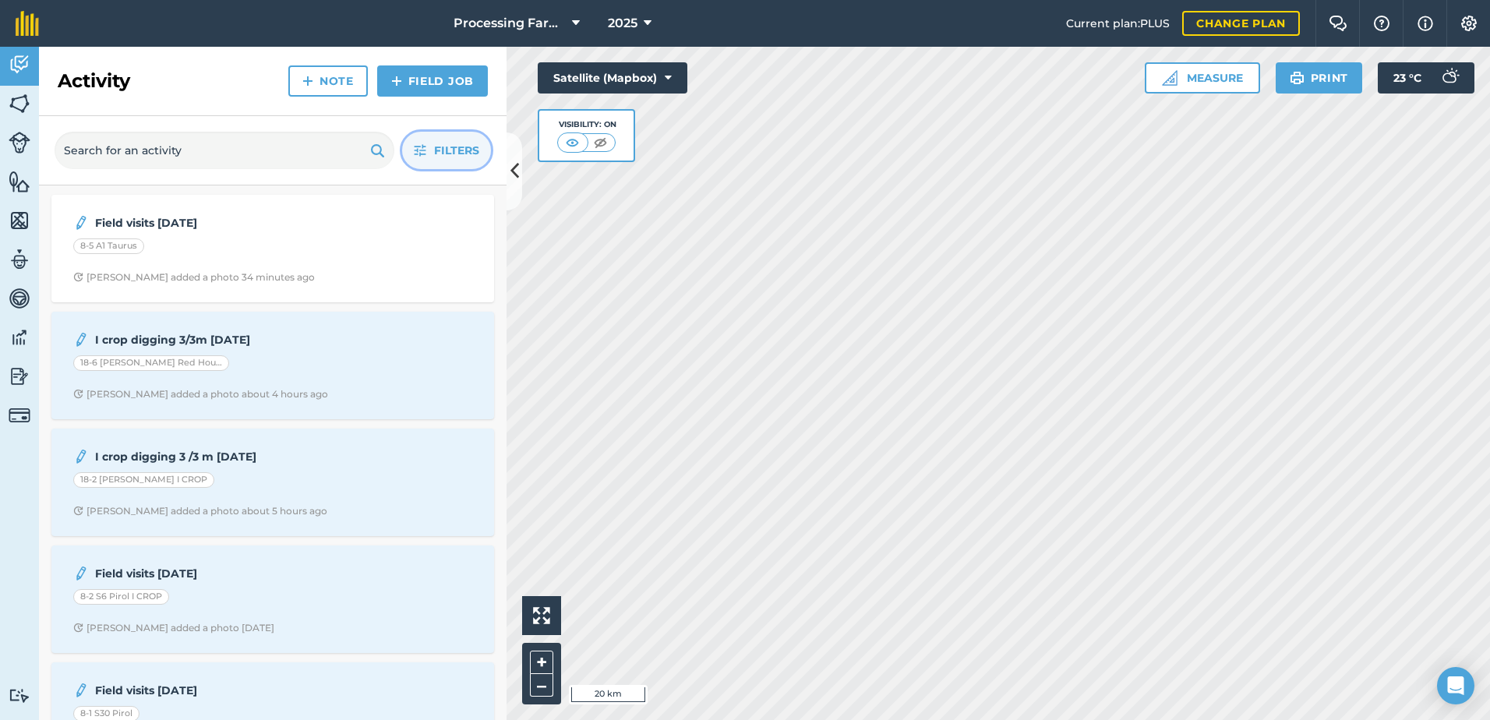
click at [443, 153] on span "Filters" at bounding box center [456, 150] width 45 height 17
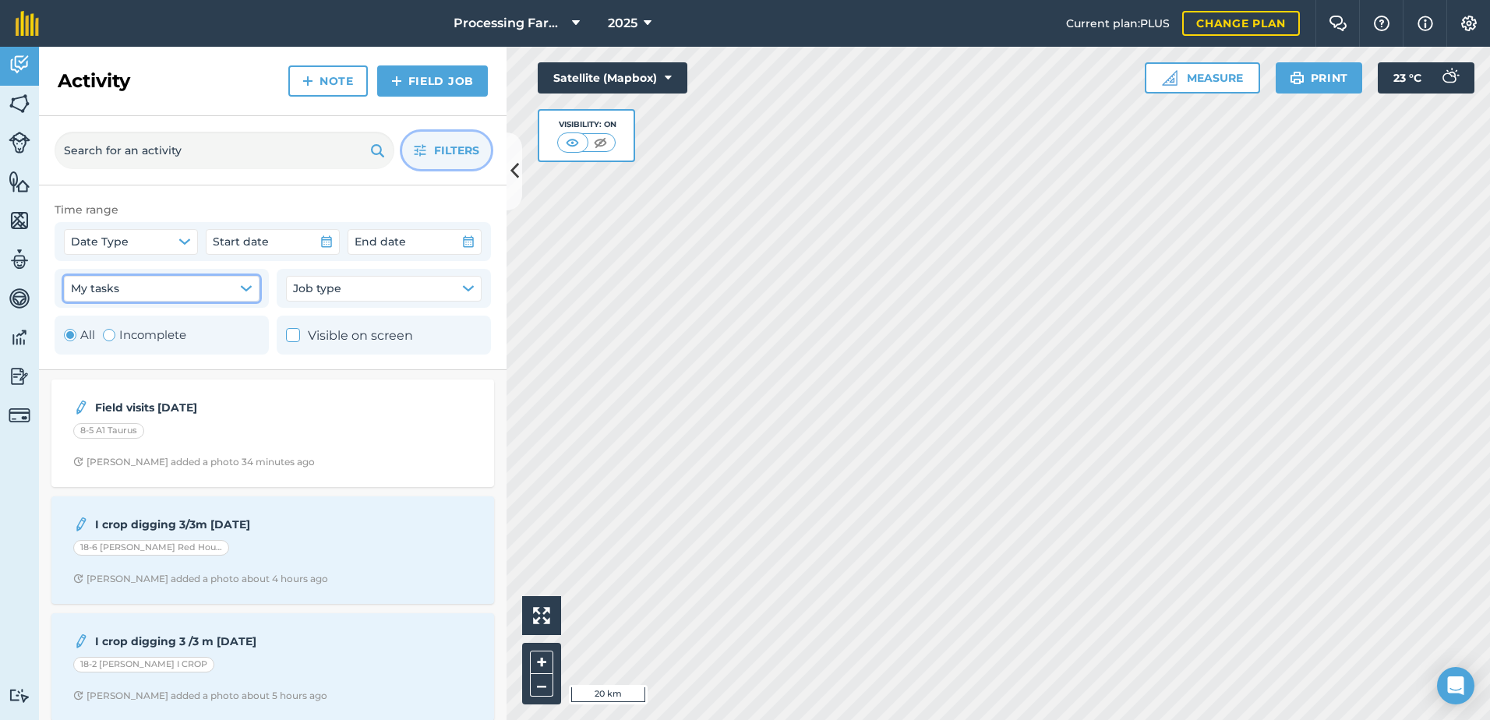
click at [206, 291] on button "My tasks" at bounding box center [162, 288] width 196 height 25
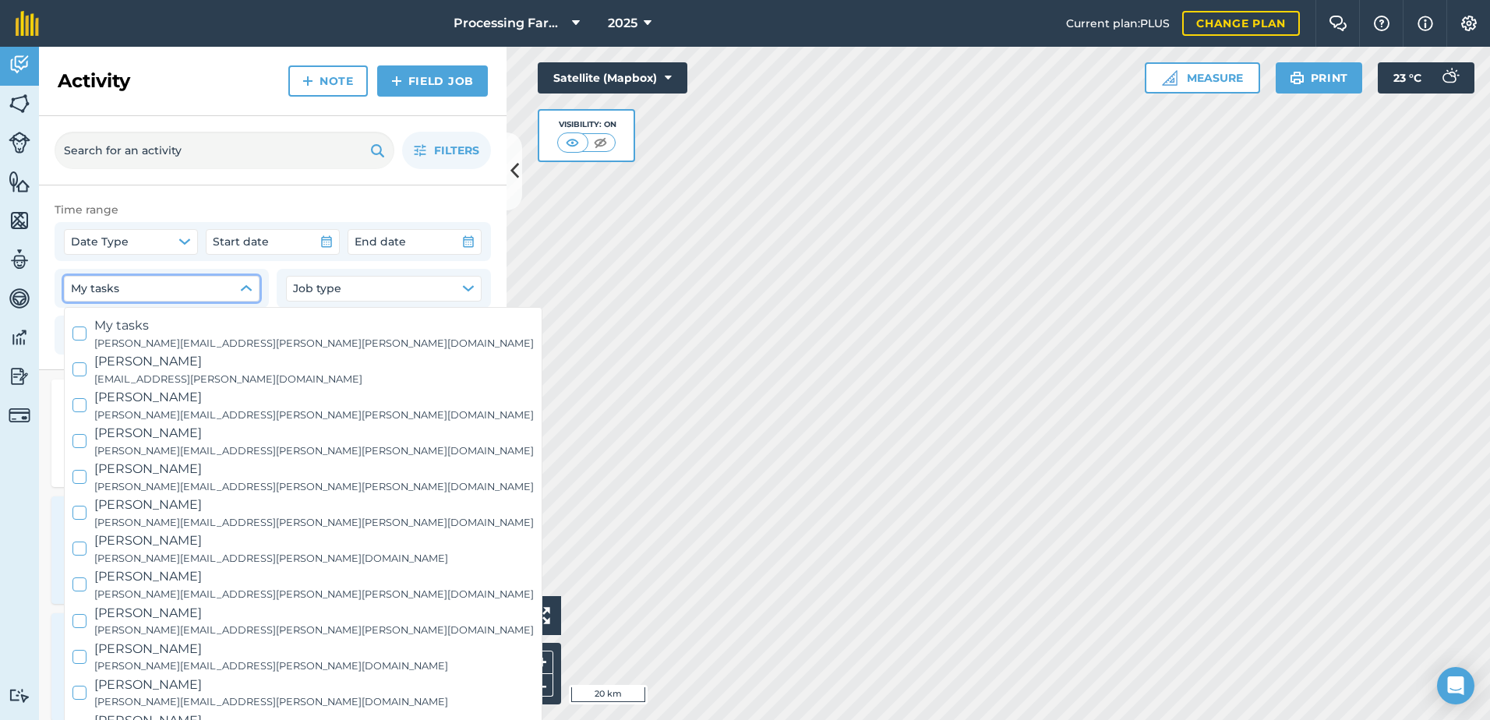
click at [83, 512] on icon at bounding box center [80, 513] width 10 height 10
checkbox input "true"
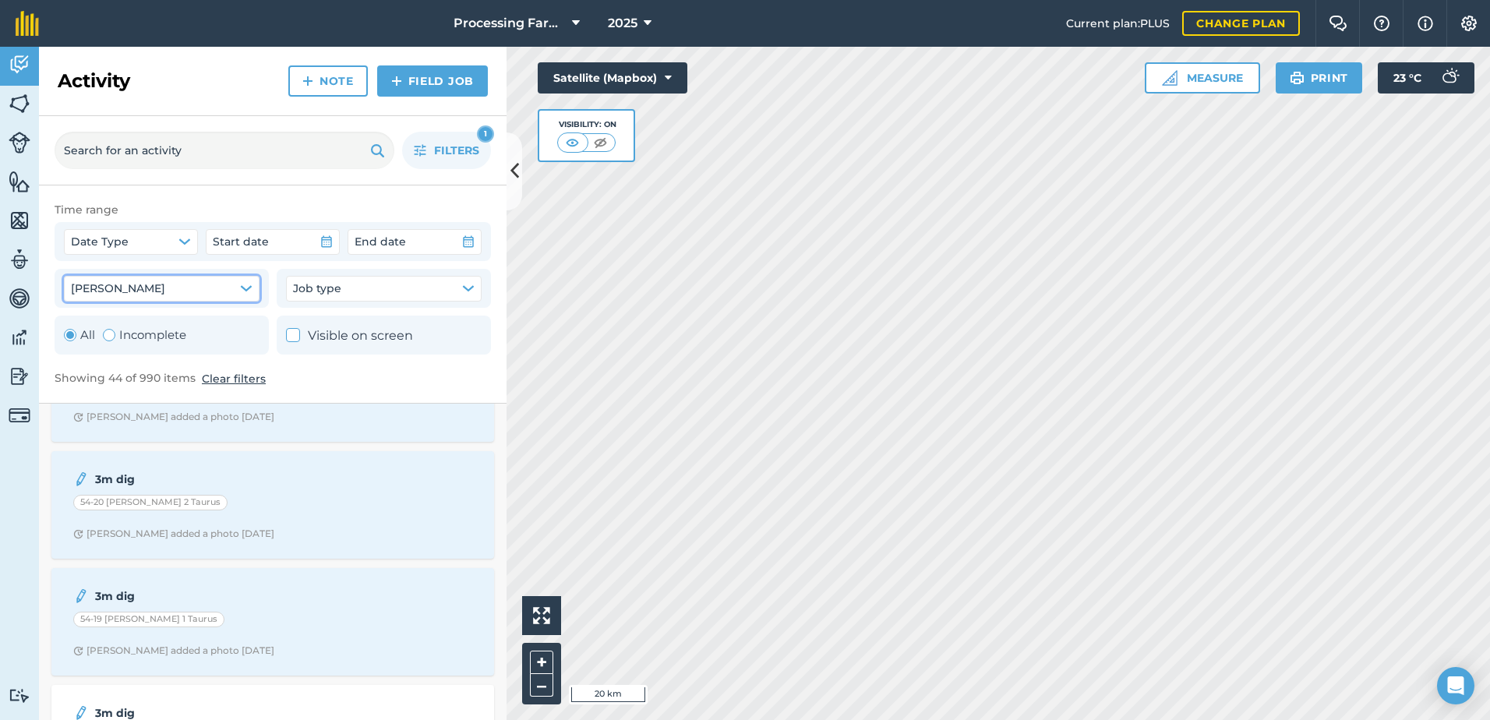
scroll to position [4835, 0]
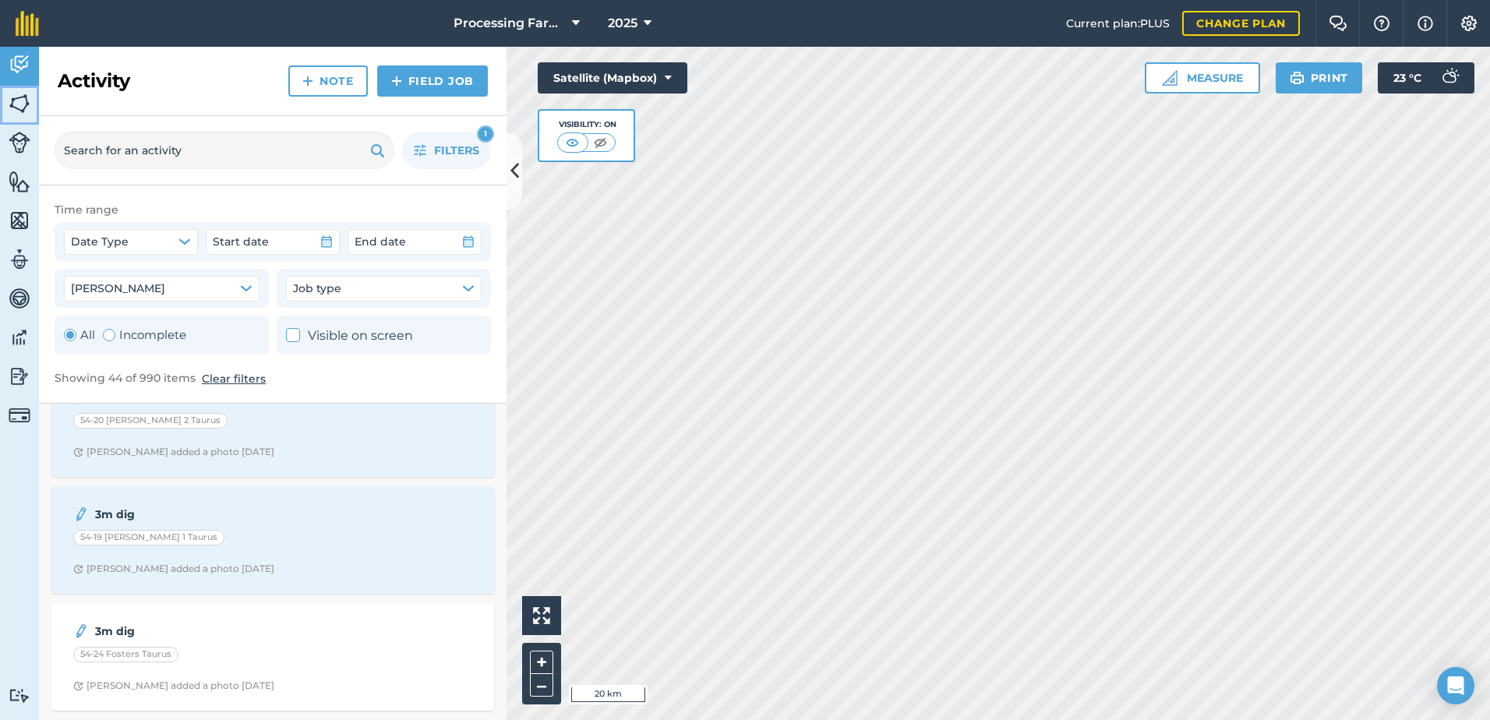
click at [20, 117] on link "Fields" at bounding box center [19, 105] width 39 height 39
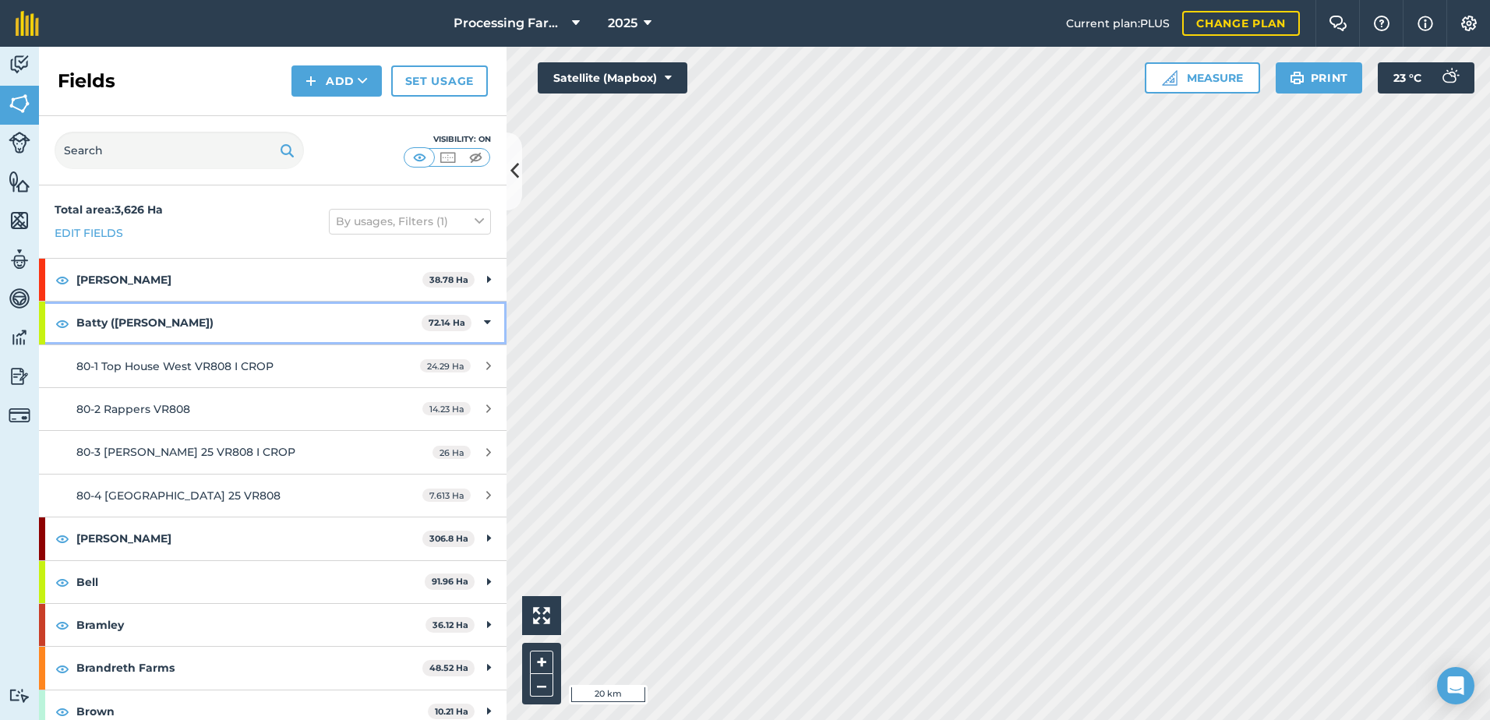
click at [108, 328] on strong "Batty ([PERSON_NAME])" at bounding box center [248, 323] width 345 height 42
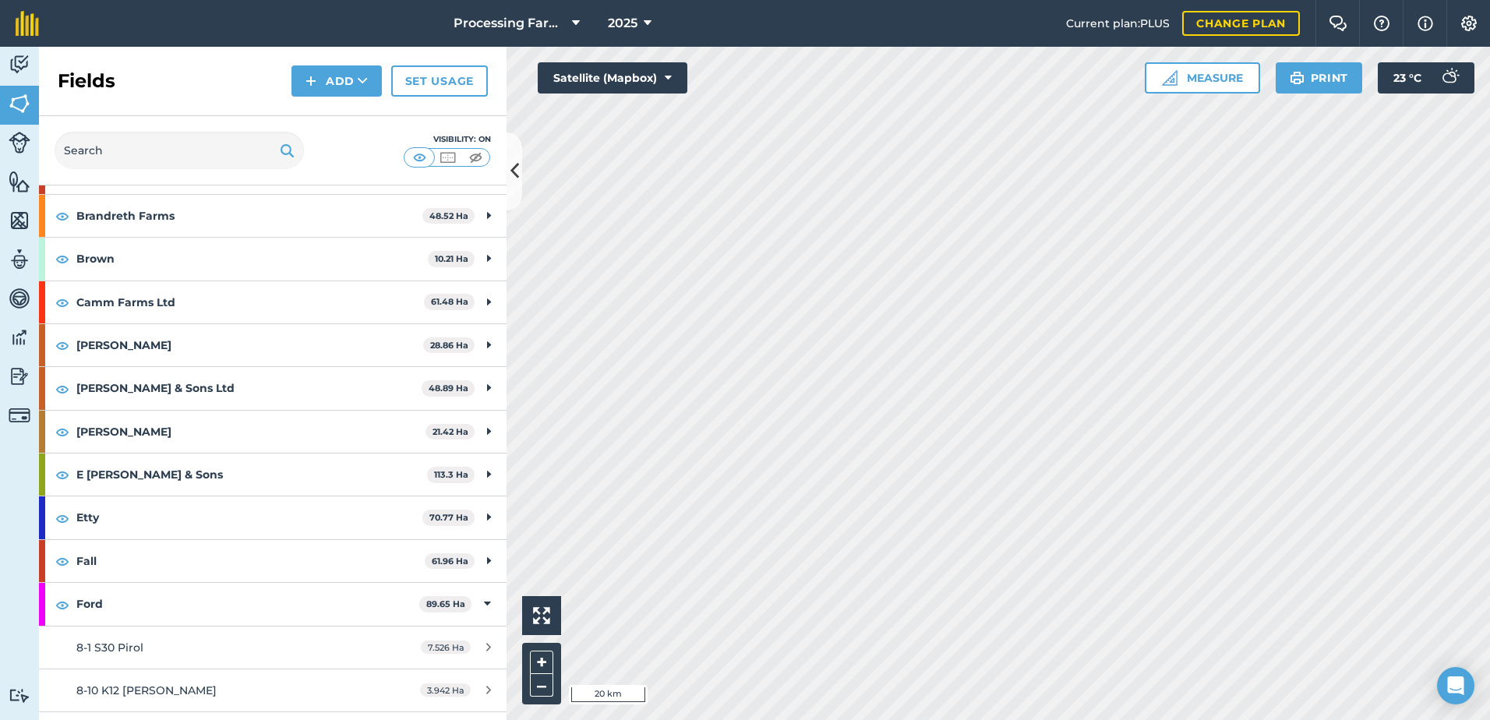
scroll to position [312, 0]
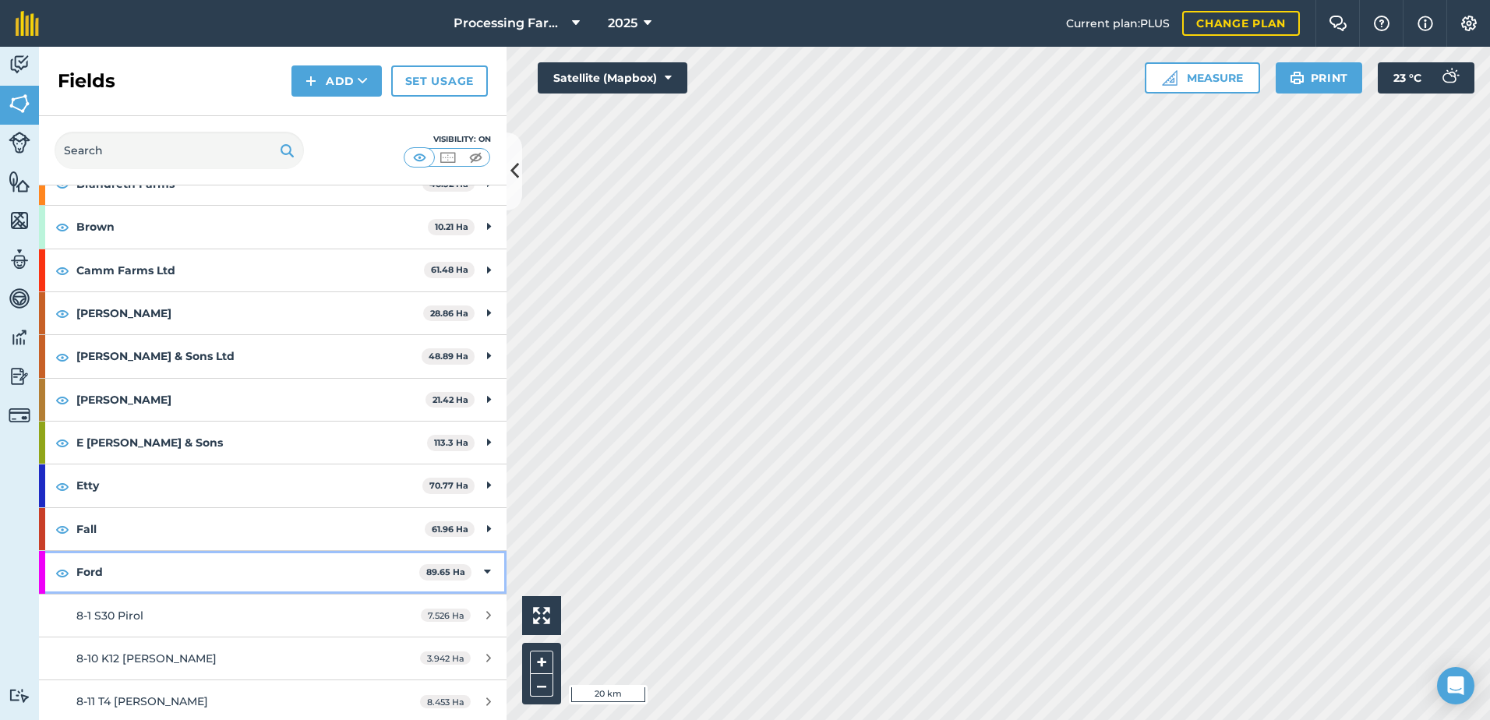
click at [83, 574] on strong "Ford" at bounding box center [247, 572] width 343 height 42
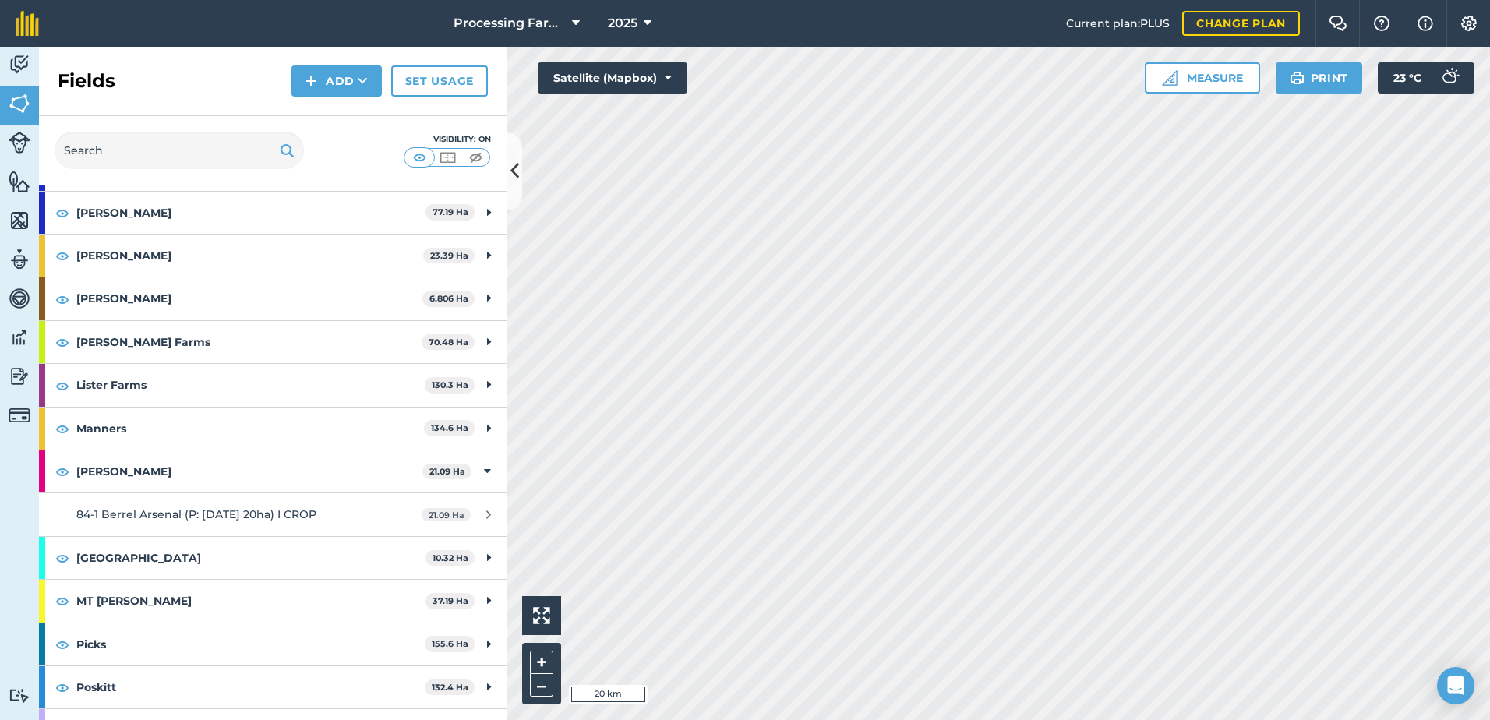
scroll to position [935, 0]
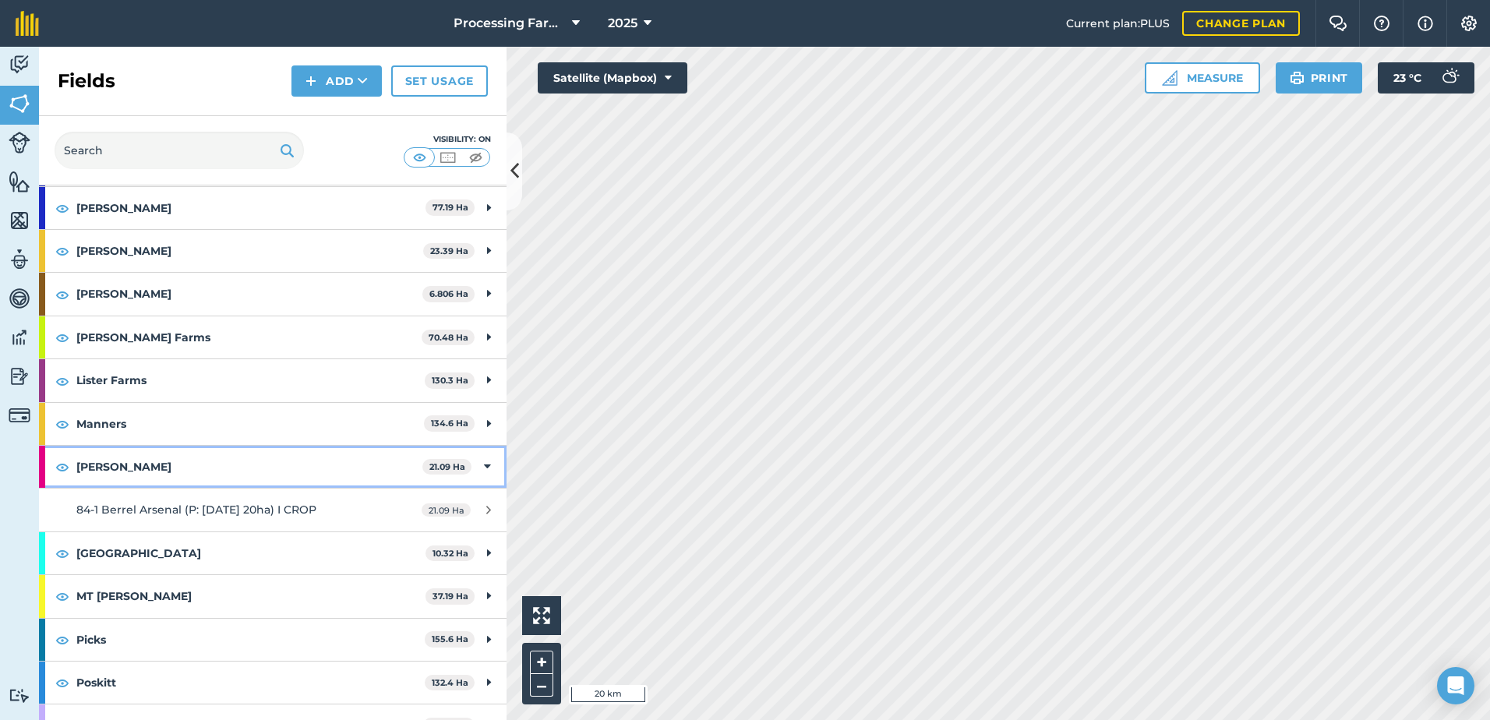
click at [92, 472] on strong "[PERSON_NAME]" at bounding box center [249, 467] width 346 height 42
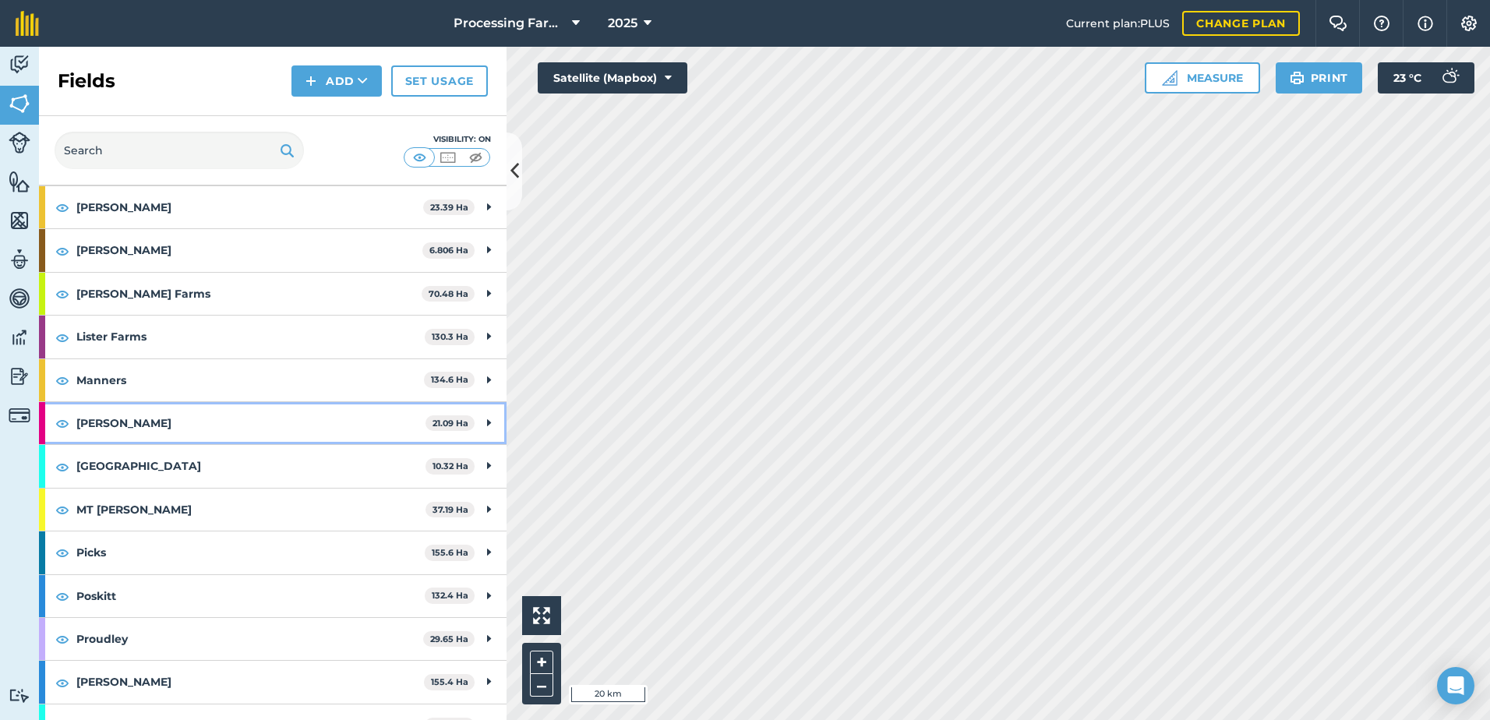
scroll to position [1013, 0]
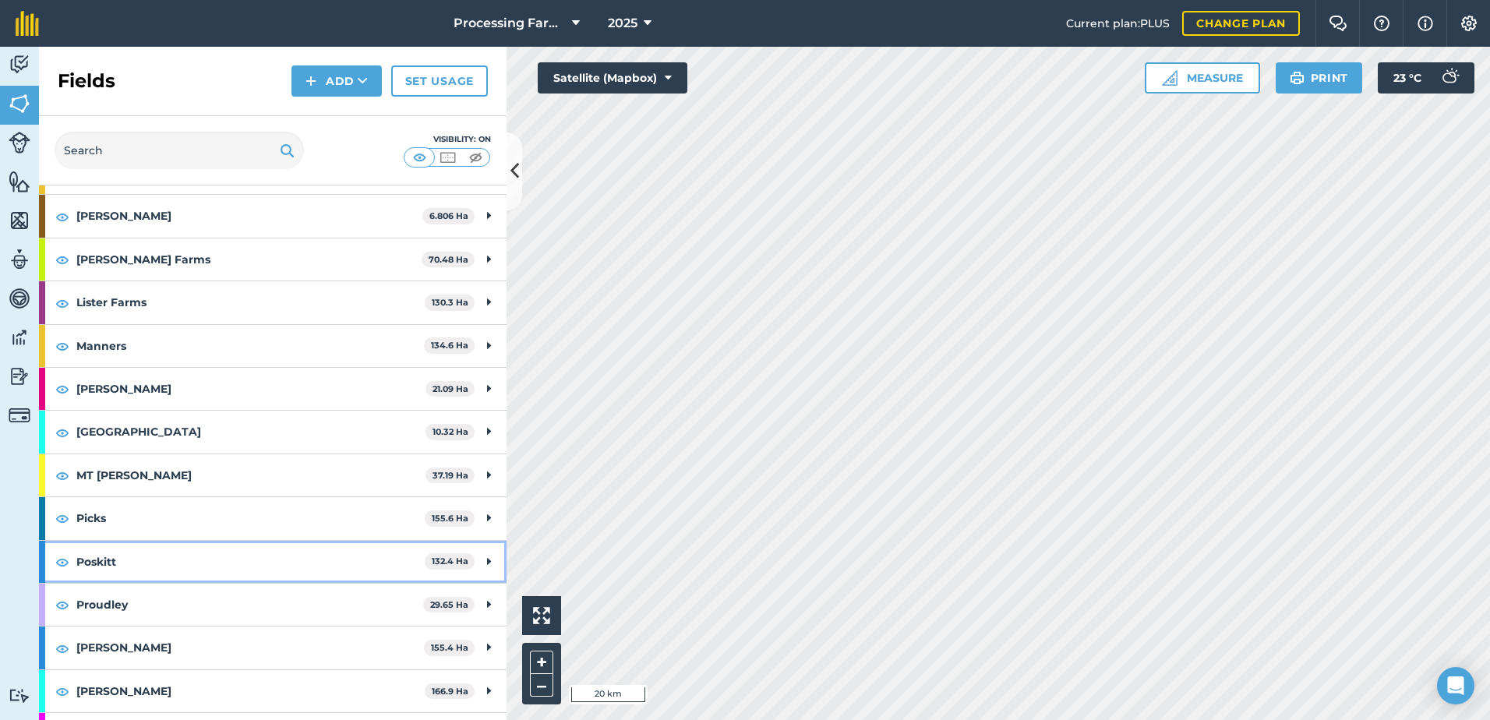
click at [107, 565] on strong "Poskitt" at bounding box center [250, 562] width 348 height 42
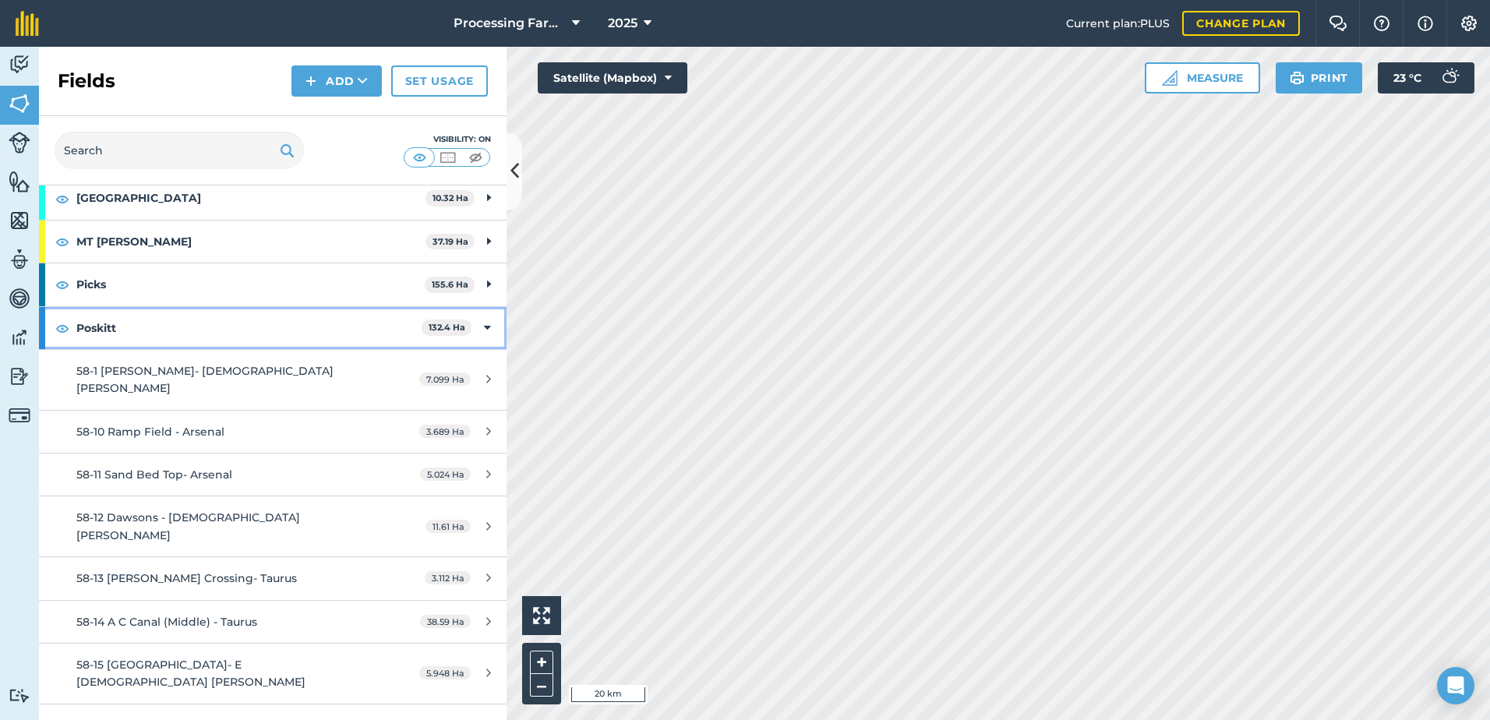
scroll to position [1325, 0]
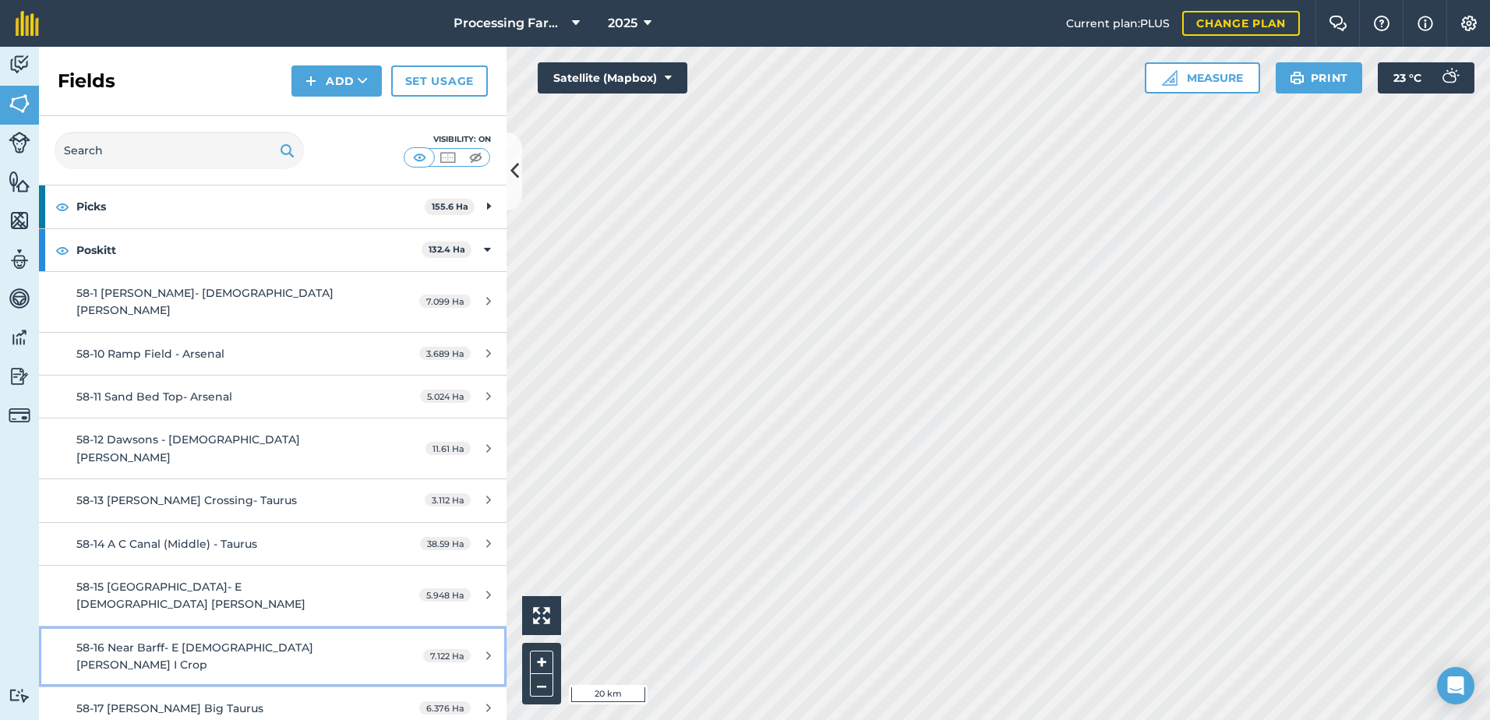
click at [198, 640] on span "58-16 Near Barff- E [DEMOGRAPHIC_DATA] [PERSON_NAME] I Crop" at bounding box center [194, 655] width 237 height 31
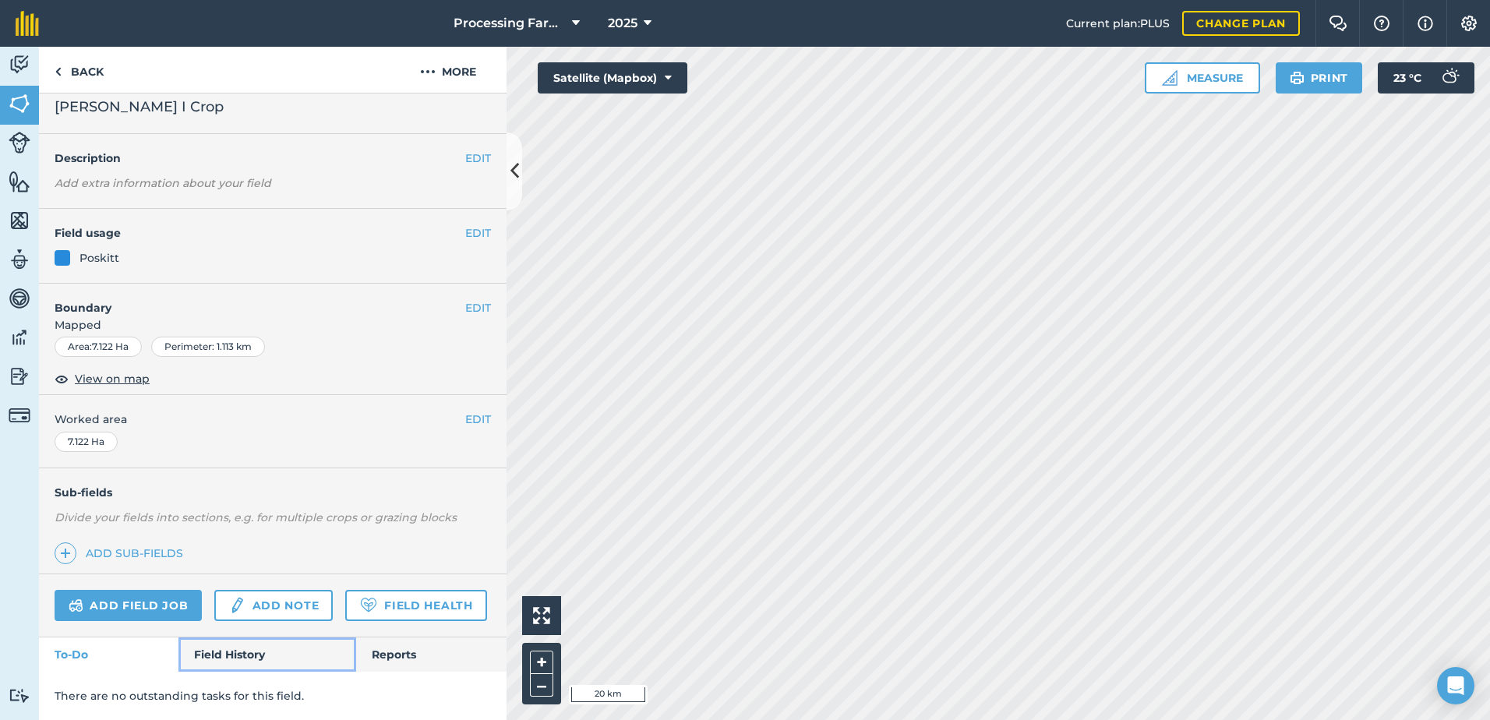
click at [228, 647] on link "Field History" at bounding box center [266, 654] width 177 height 34
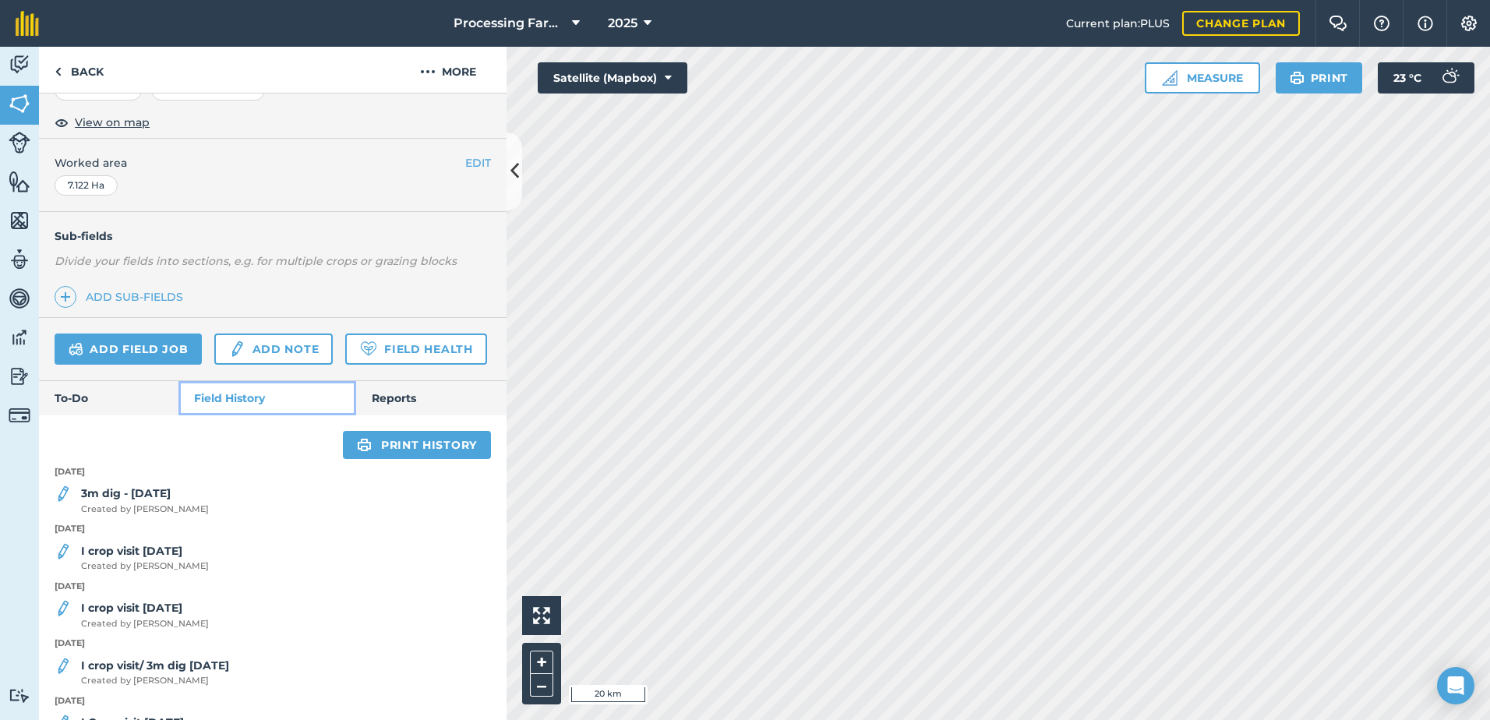
scroll to position [369, 0]
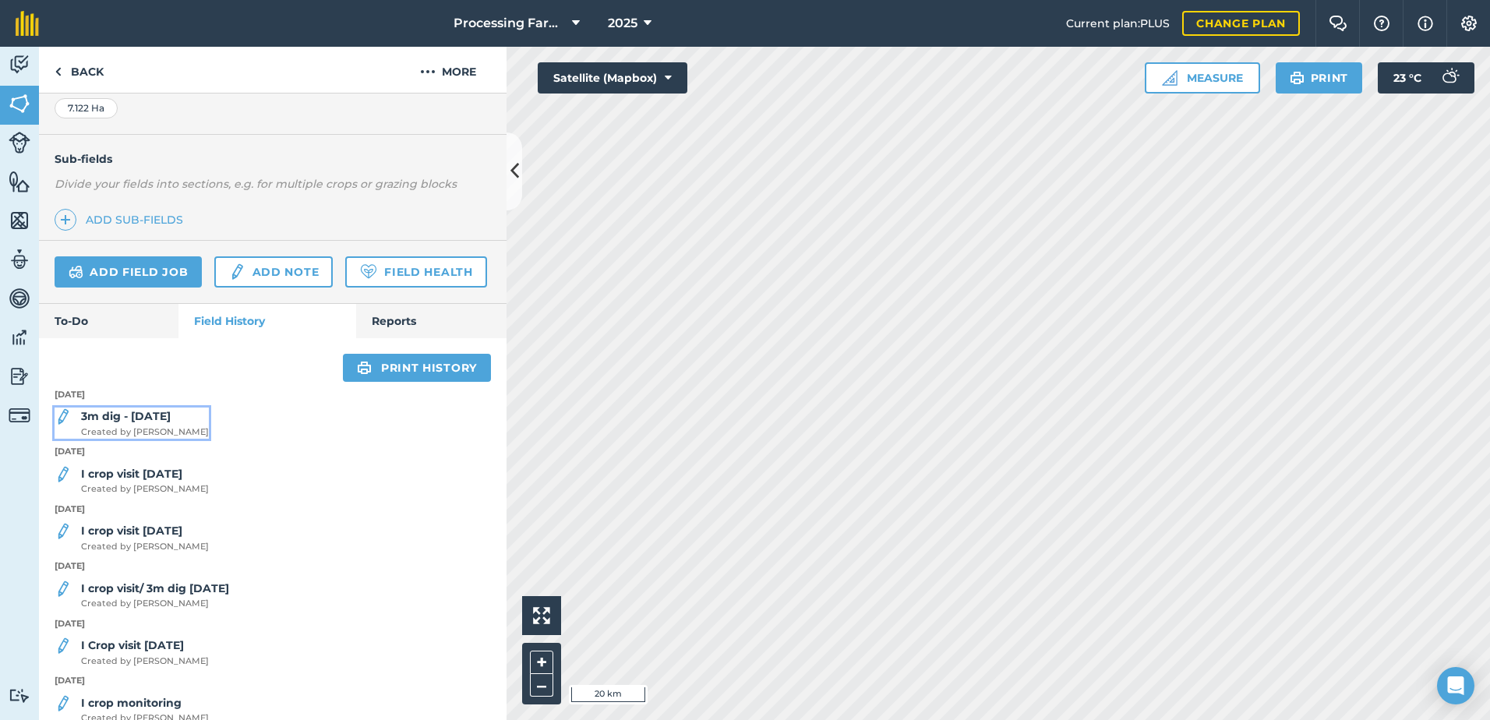
click at [172, 439] on span "Created by [PERSON_NAME]" at bounding box center [145, 432] width 128 height 14
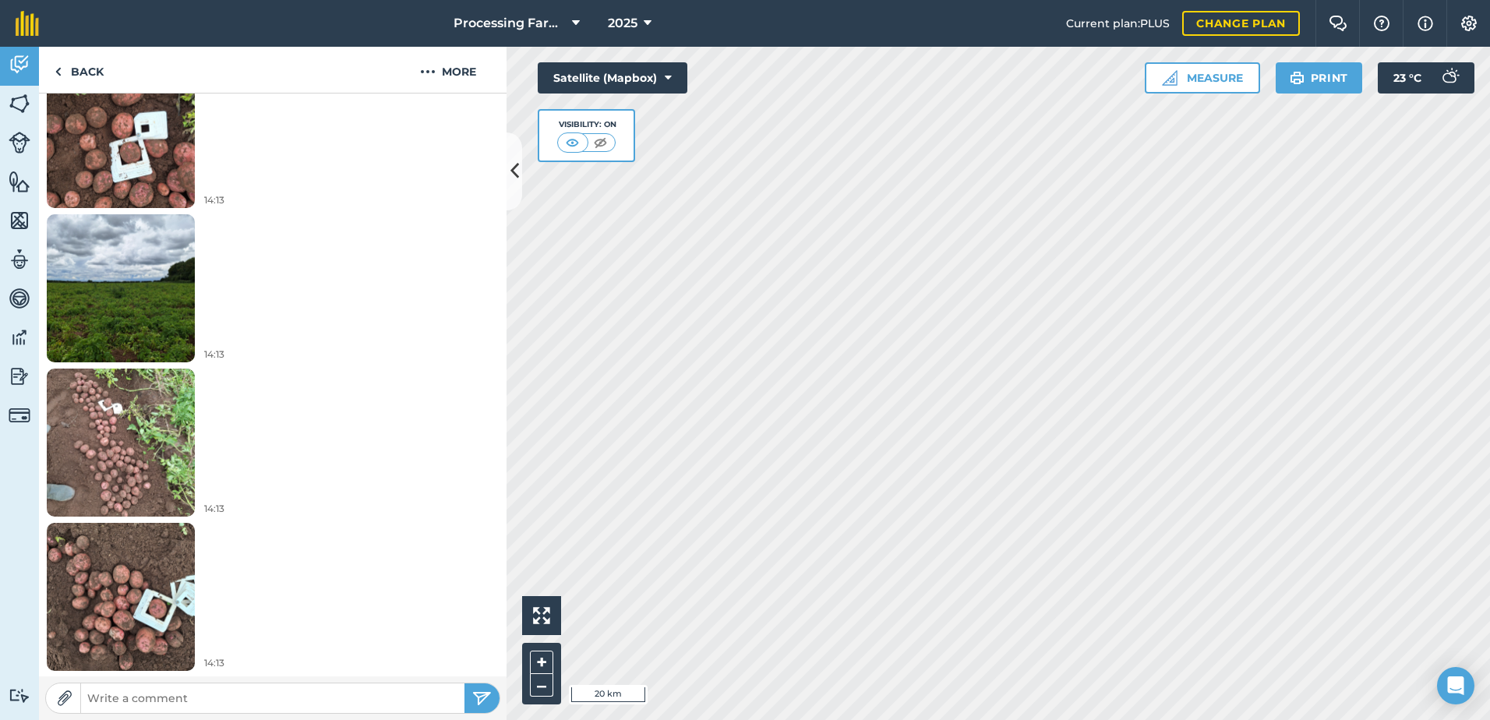
scroll to position [1396, 0]
click at [79, 76] on link "Back" at bounding box center [79, 70] width 80 height 46
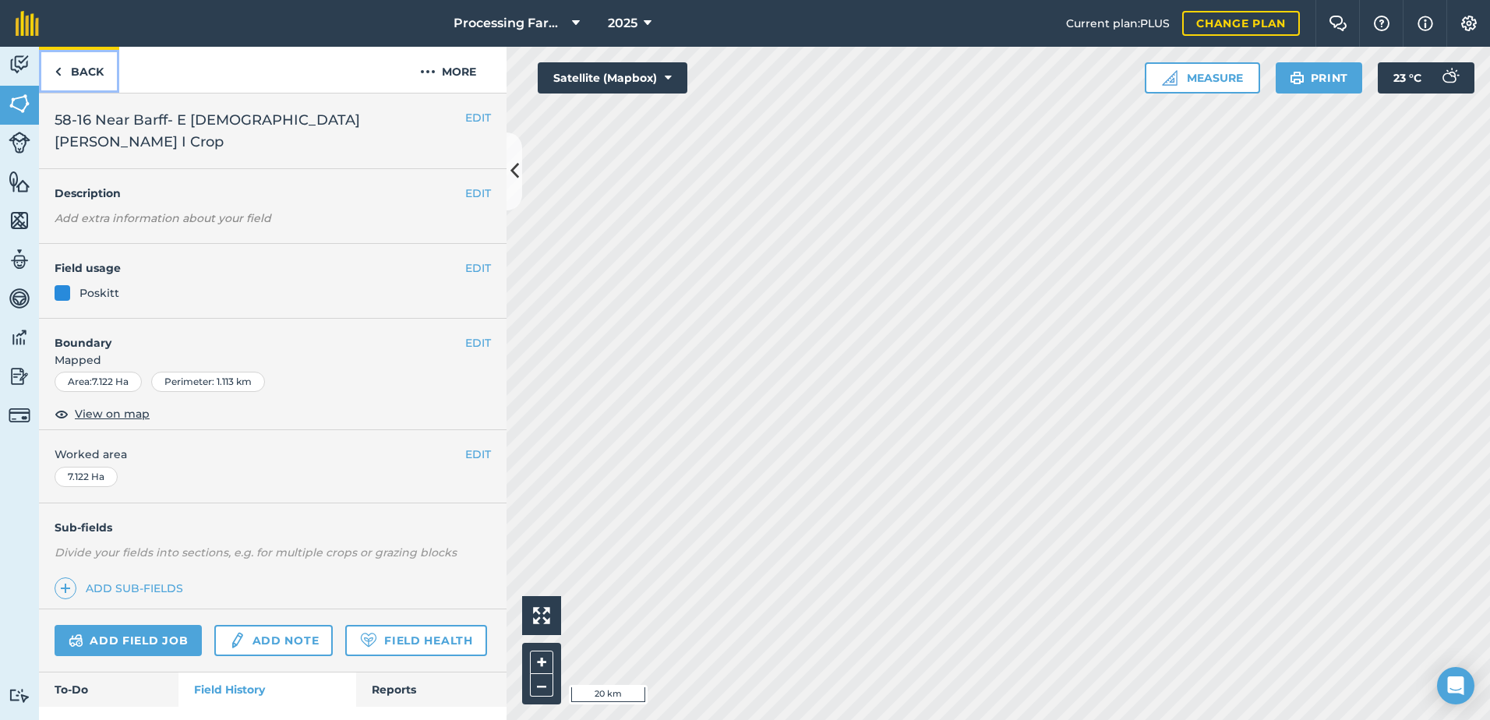
click at [60, 78] on img at bounding box center [58, 71] width 7 height 19
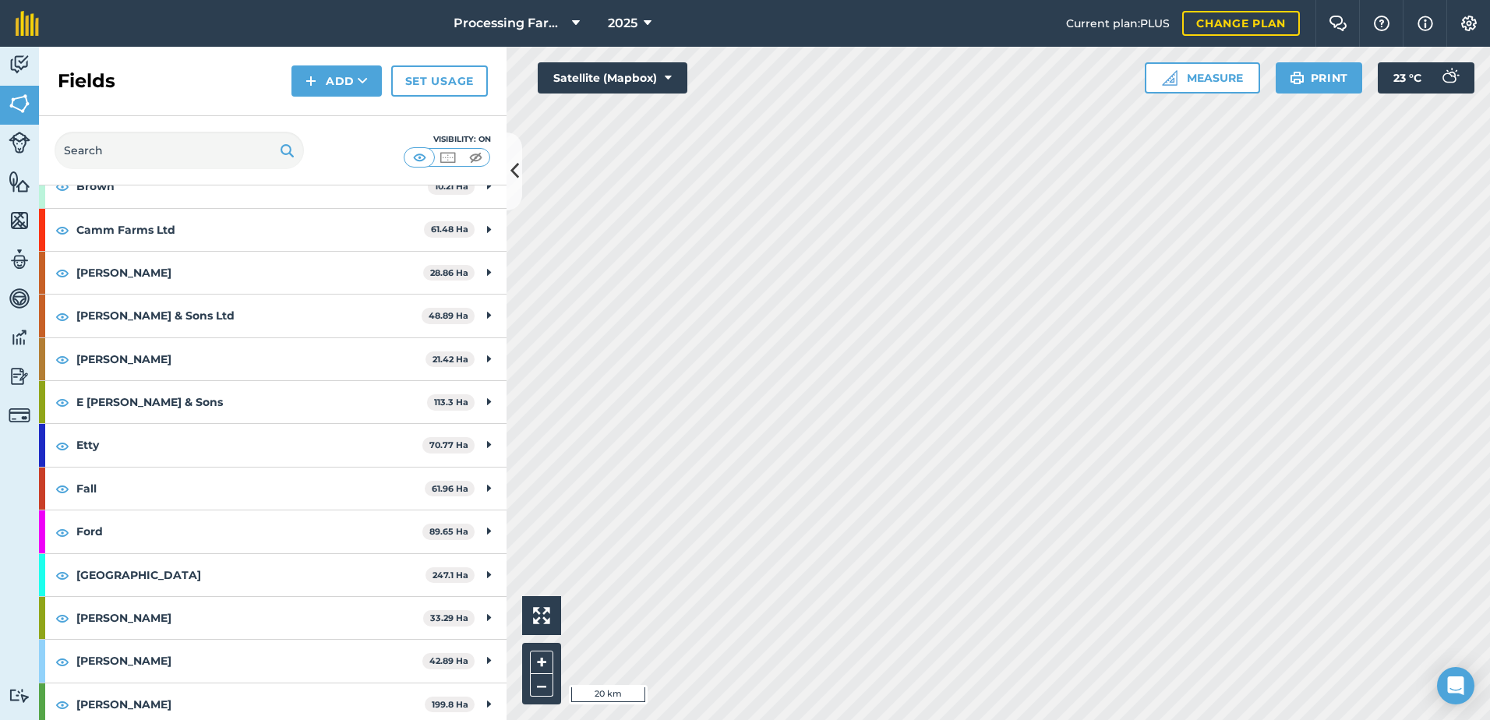
scroll to position [390, 0]
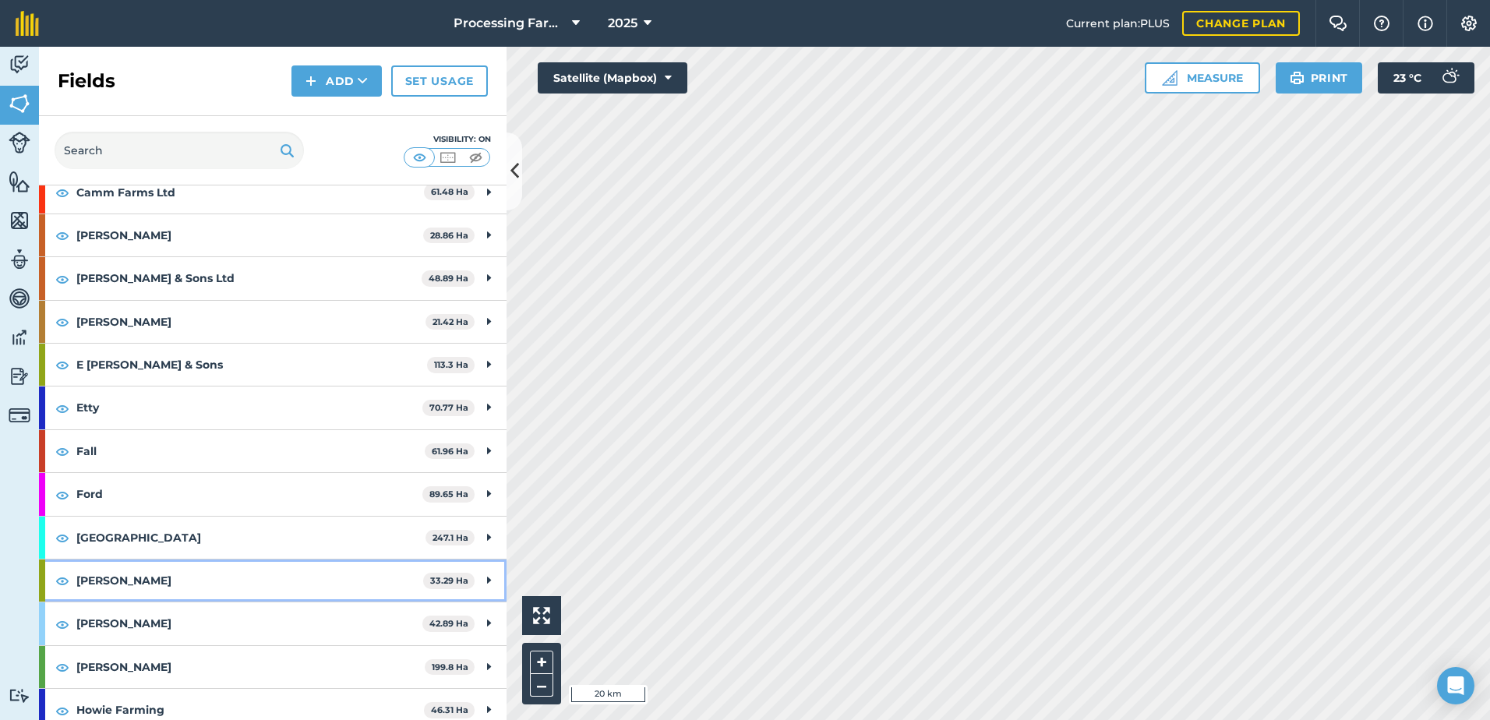
click at [122, 593] on strong "[PERSON_NAME]" at bounding box center [249, 580] width 347 height 42
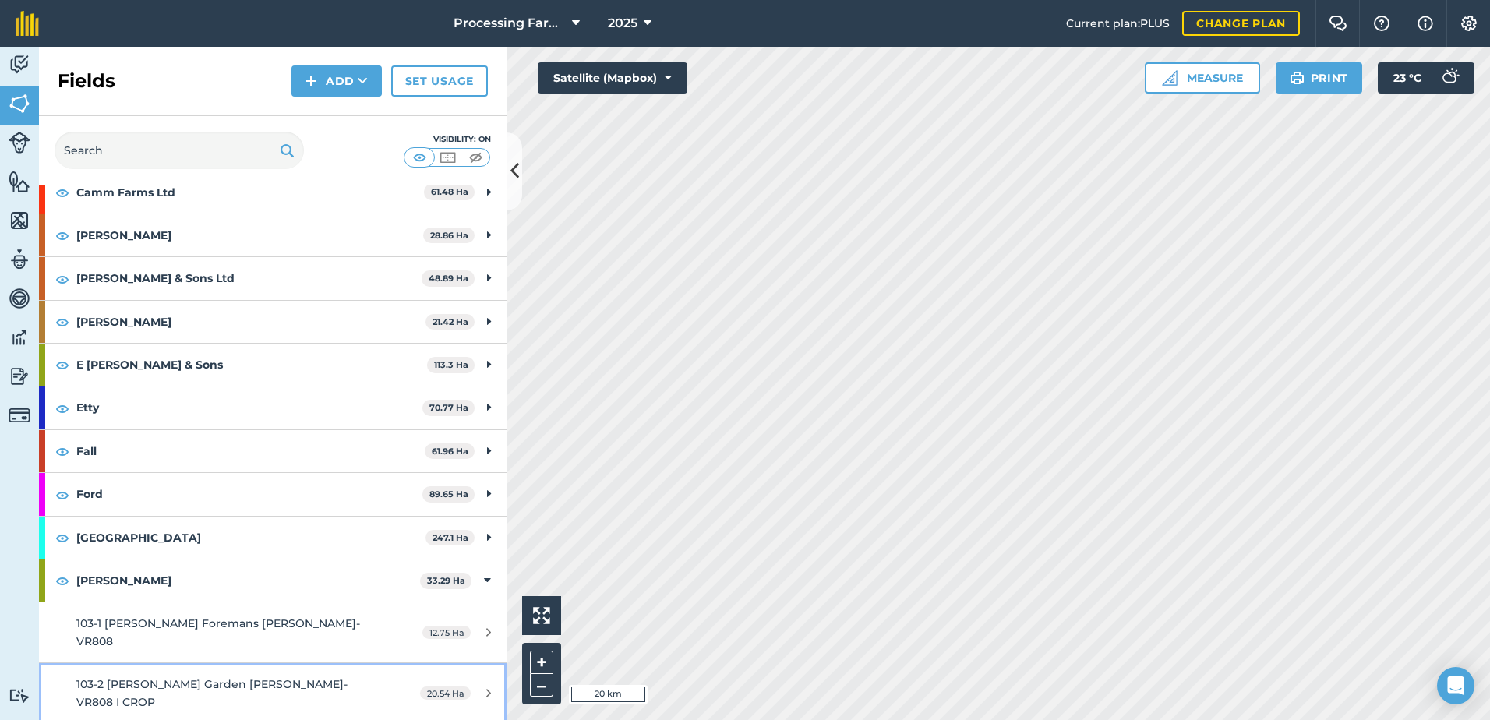
click at [318, 677] on span "103-2 [PERSON_NAME] Garden [PERSON_NAME]- VR808 I CROP" at bounding box center [211, 692] width 271 height 31
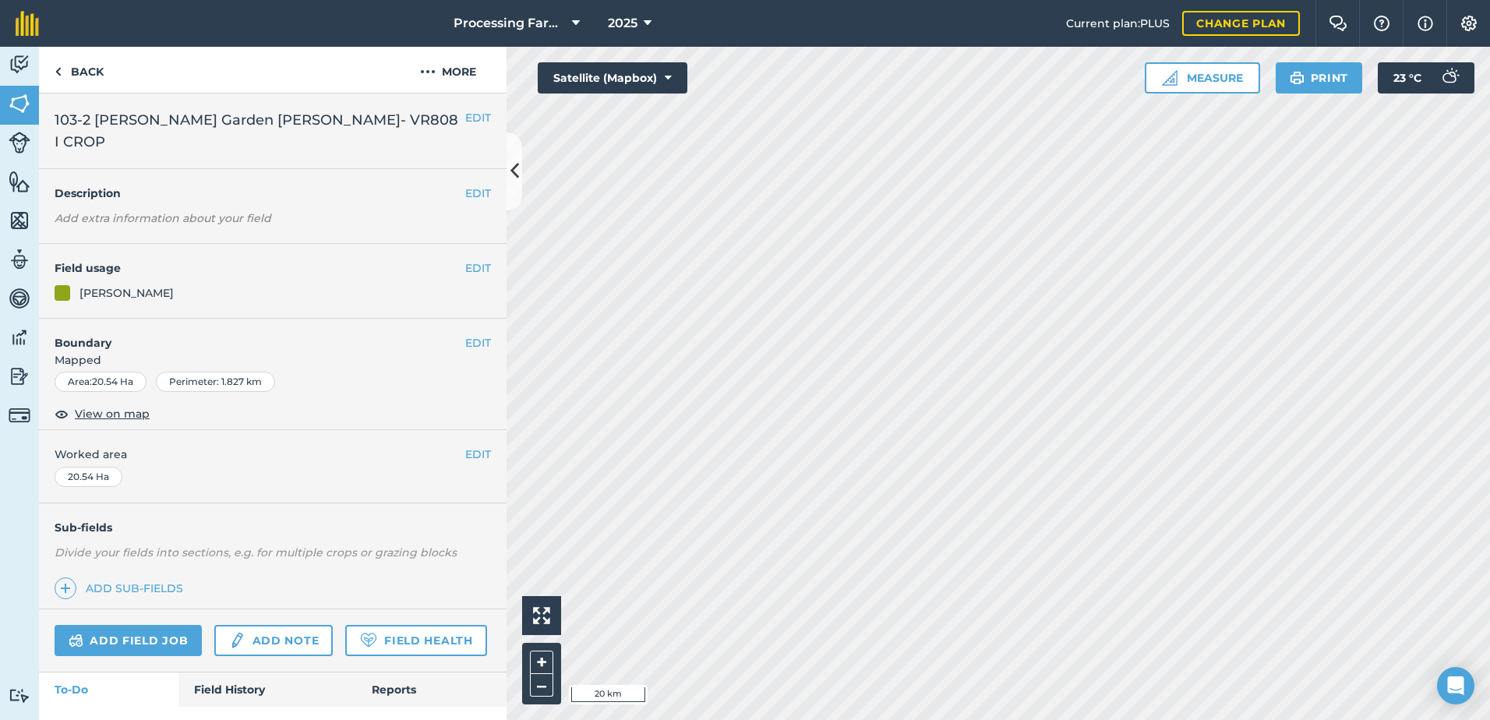
scroll to position [57, 0]
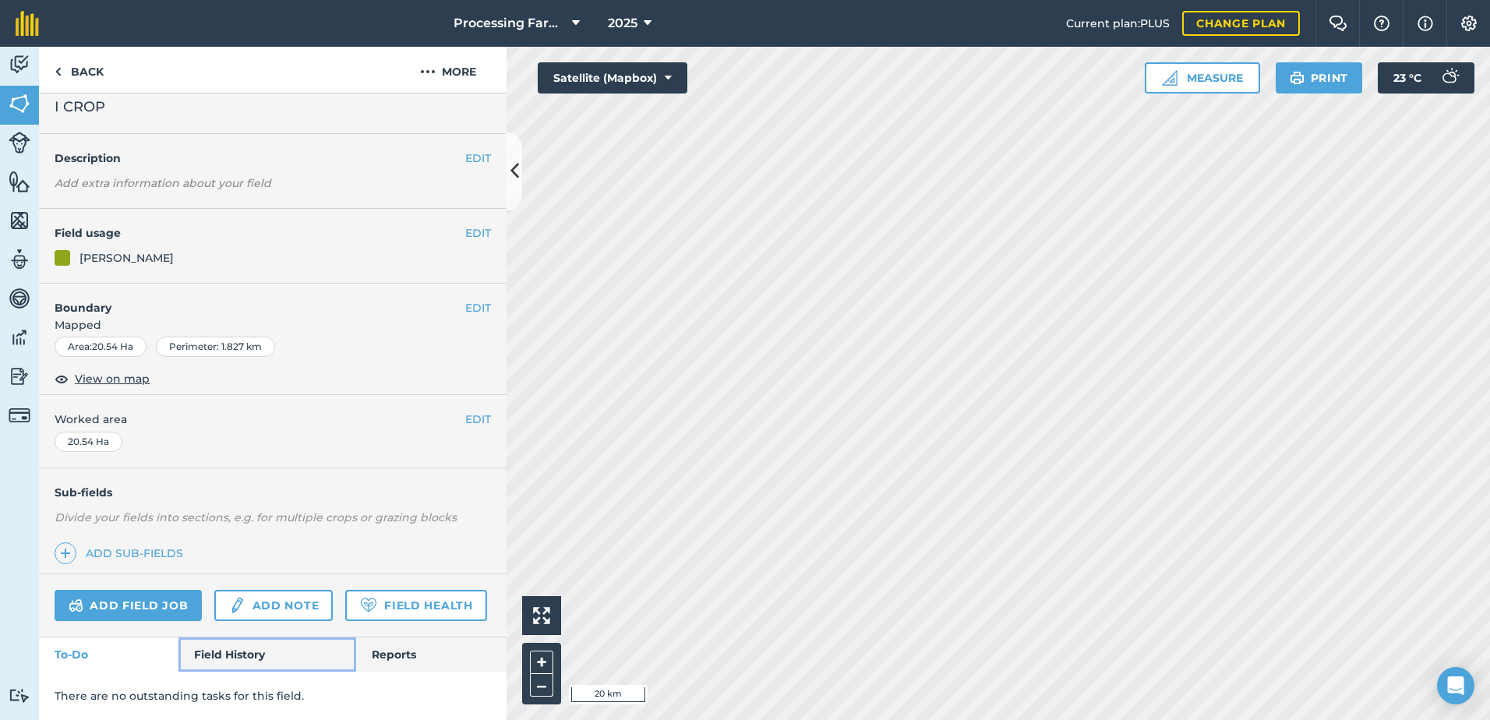
click at [262, 662] on link "Field History" at bounding box center [266, 654] width 177 height 34
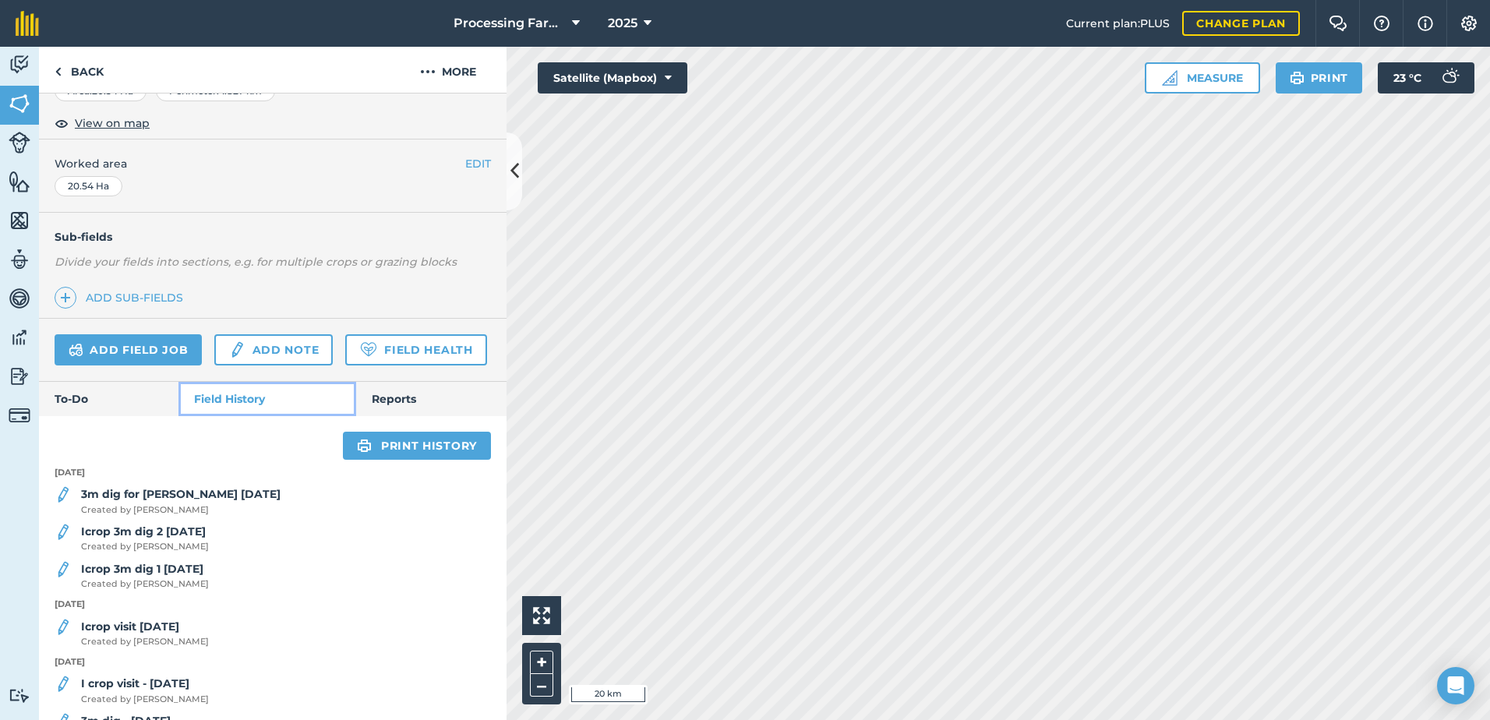
scroll to position [369, 0]
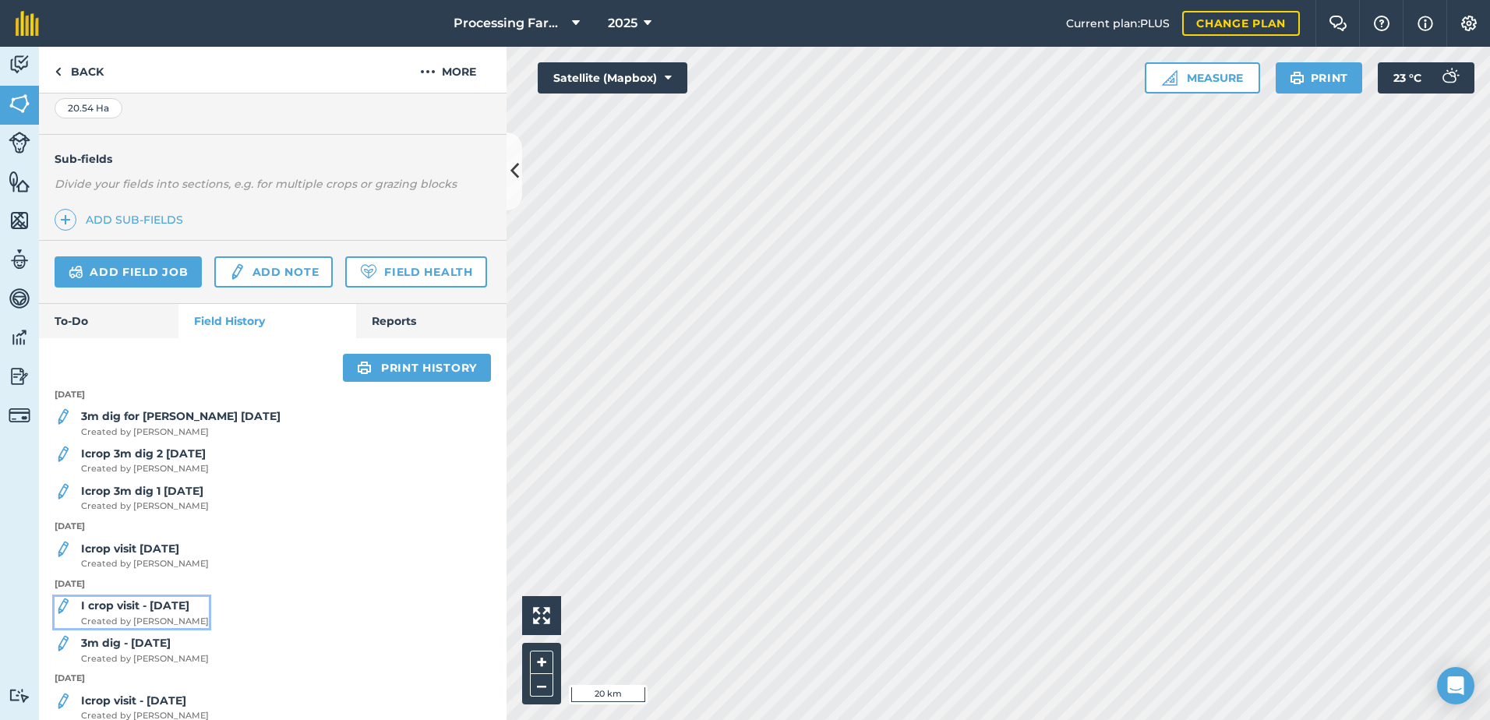
click at [159, 612] on strong "I crop visit - [DATE]" at bounding box center [135, 605] width 108 height 14
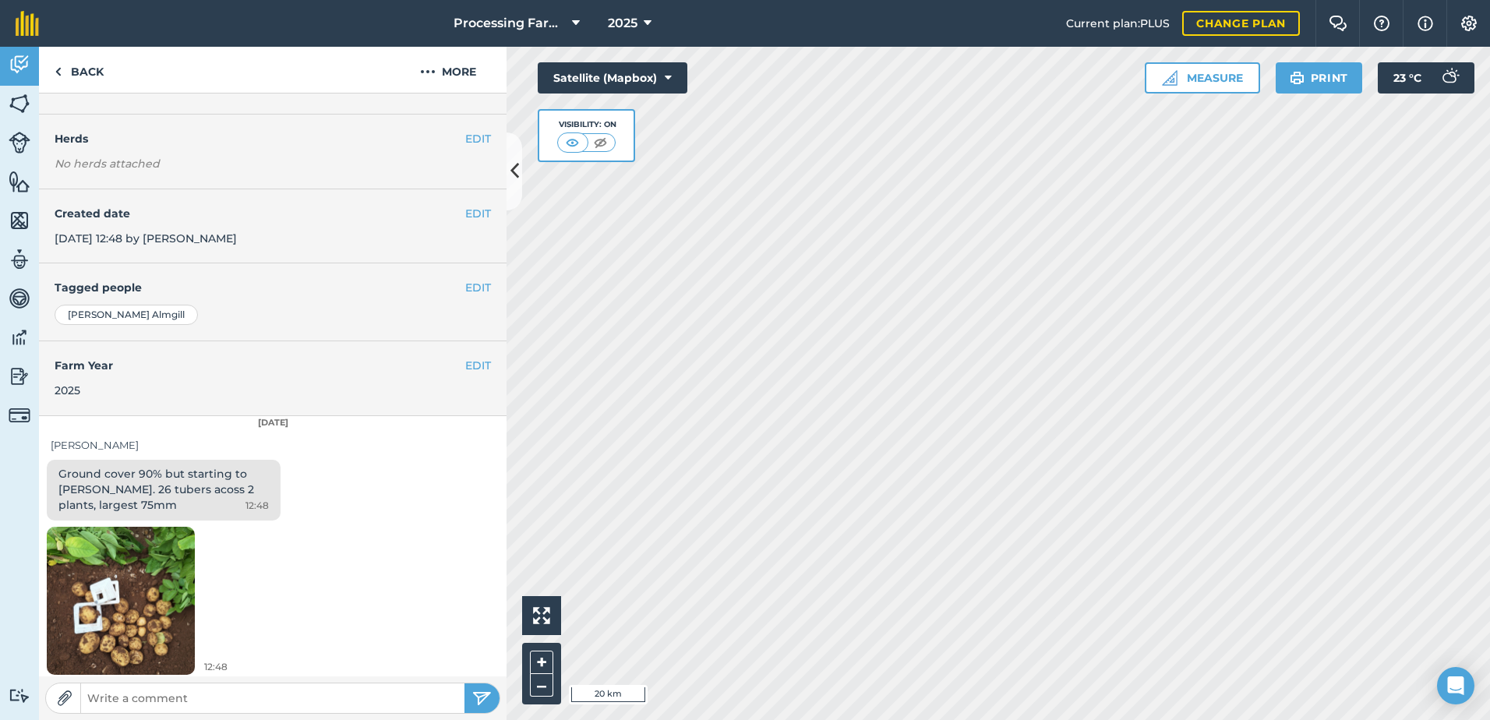
scroll to position [178, 0]
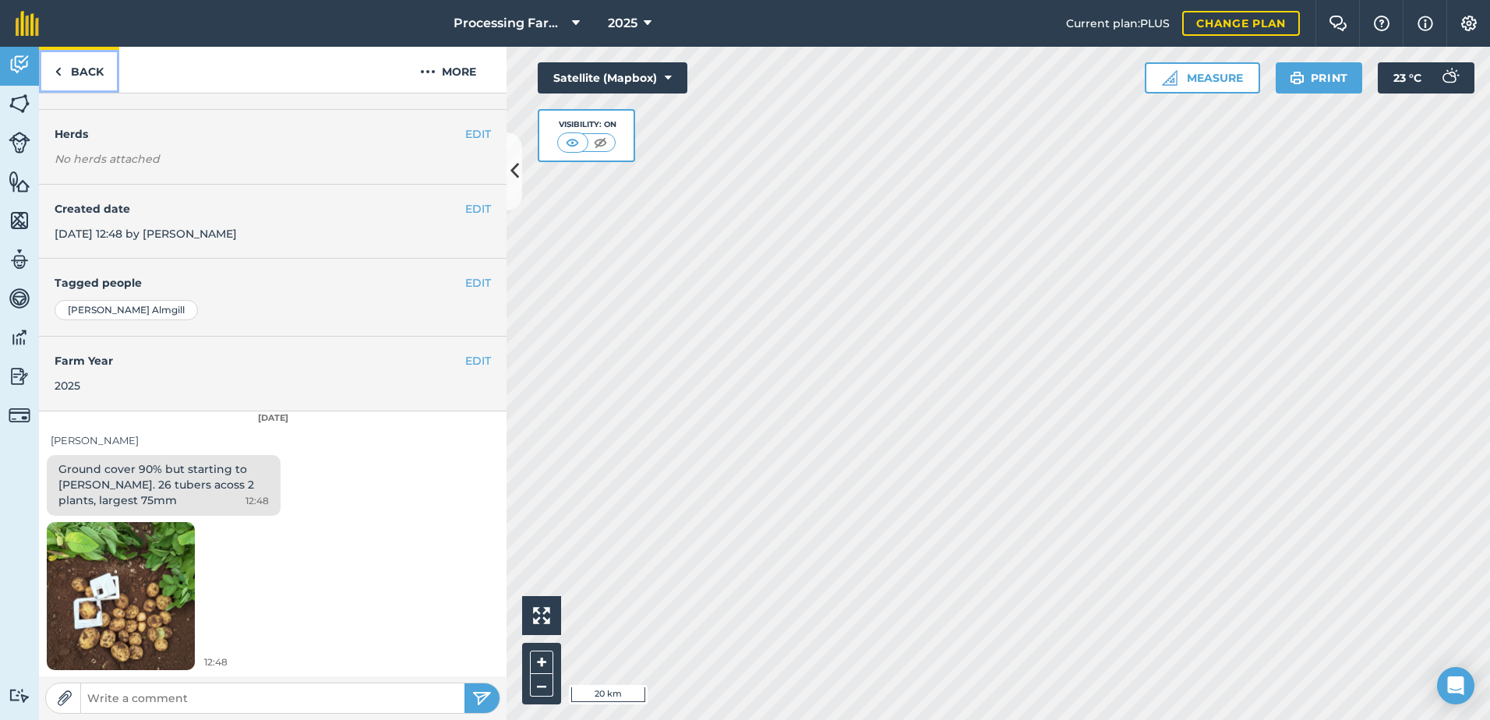
click at [100, 64] on link "Back" at bounding box center [79, 70] width 80 height 46
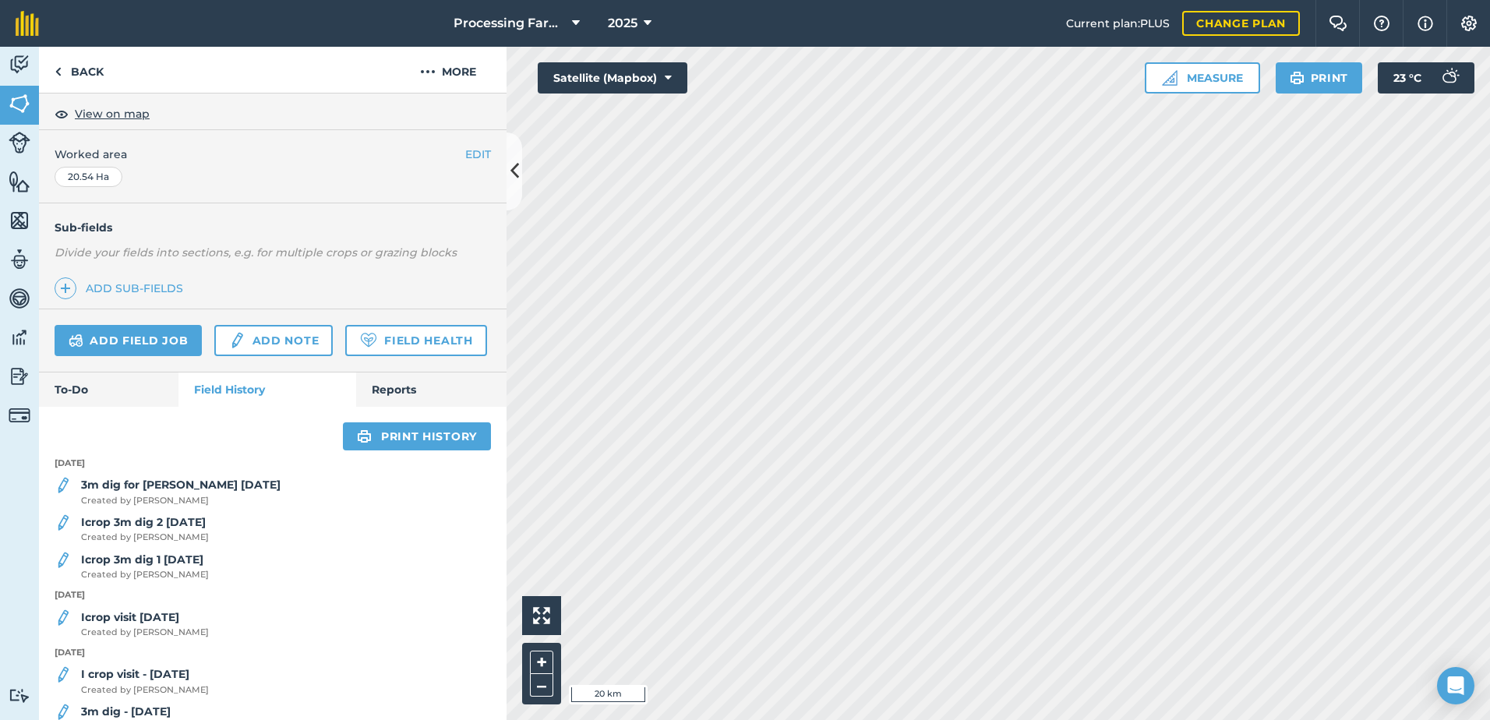
scroll to position [312, 0]
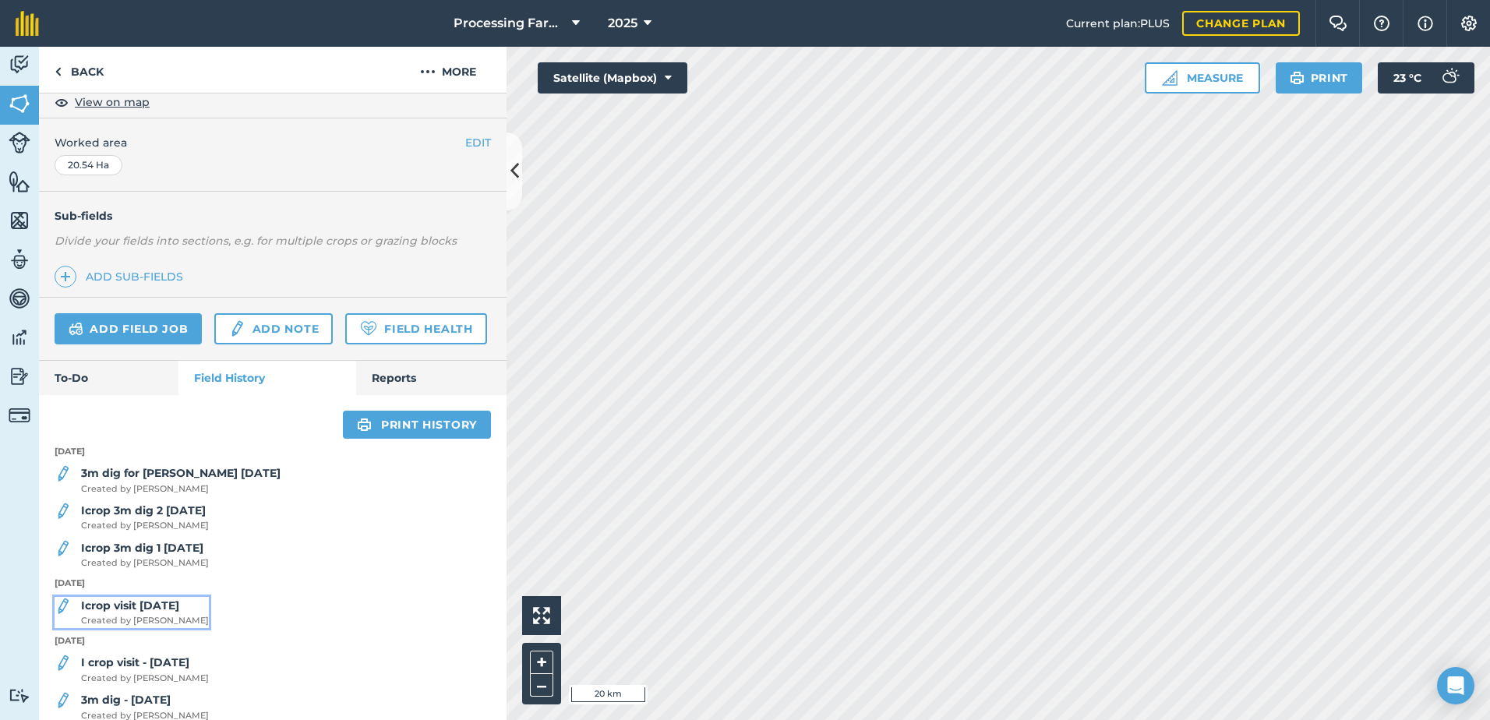
click at [179, 612] on strong "Icrop visit [DATE]" at bounding box center [130, 605] width 98 height 14
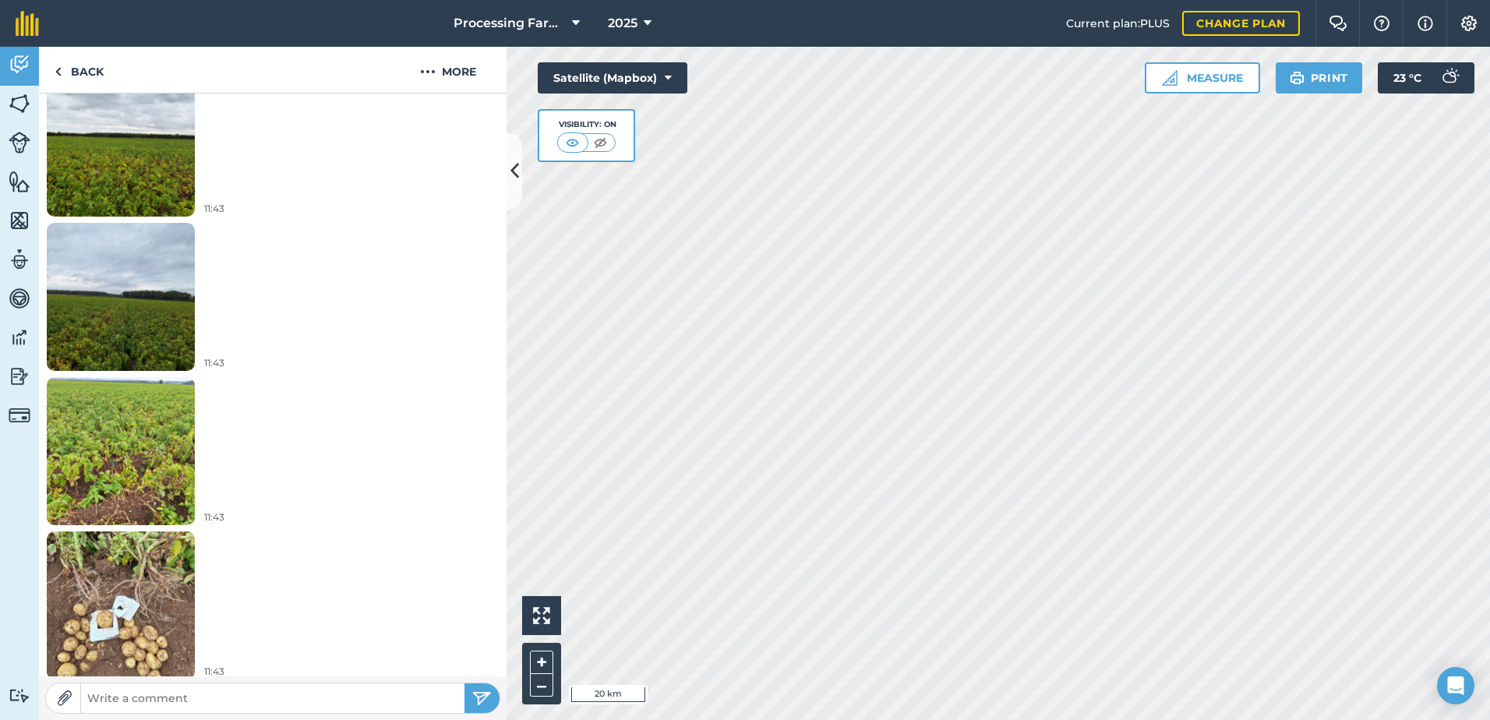
scroll to position [257, 0]
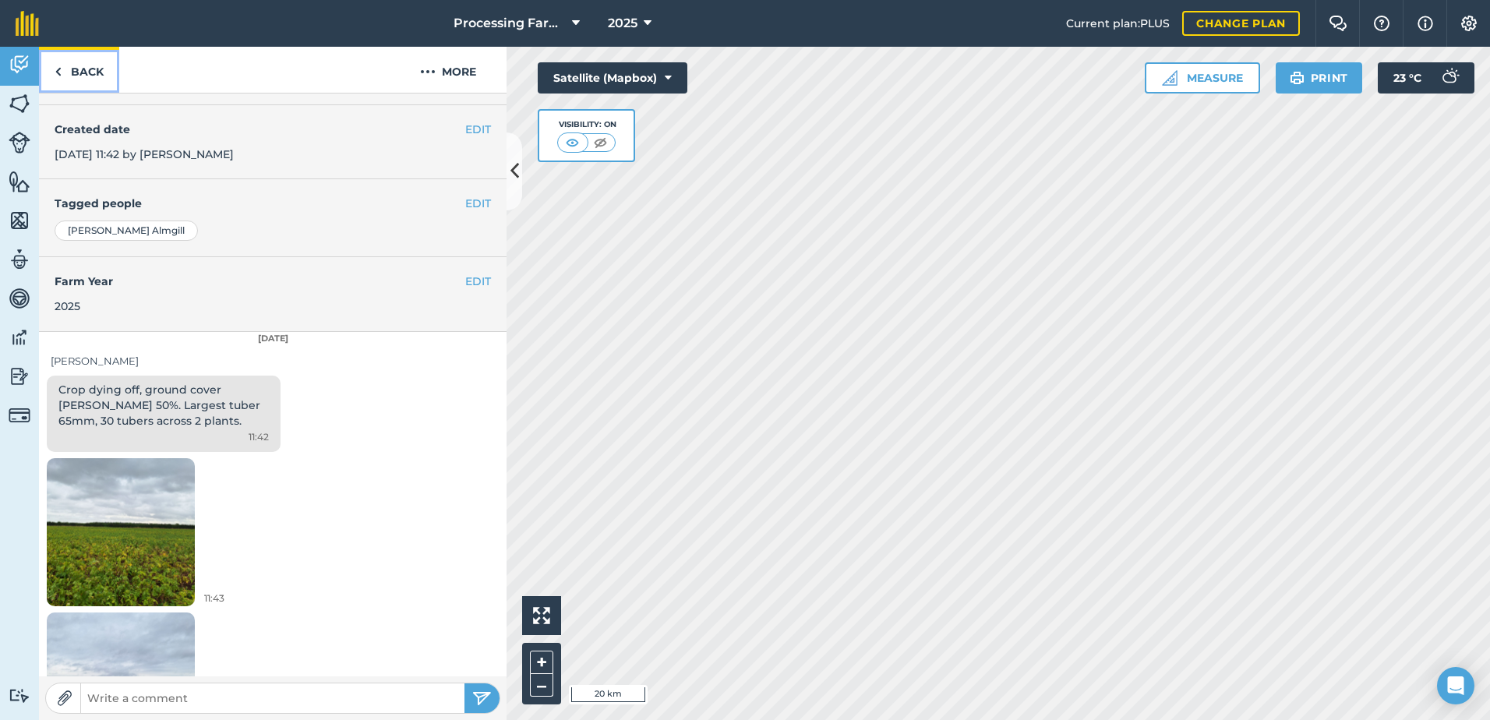
click at [89, 77] on link "Back" at bounding box center [79, 70] width 80 height 46
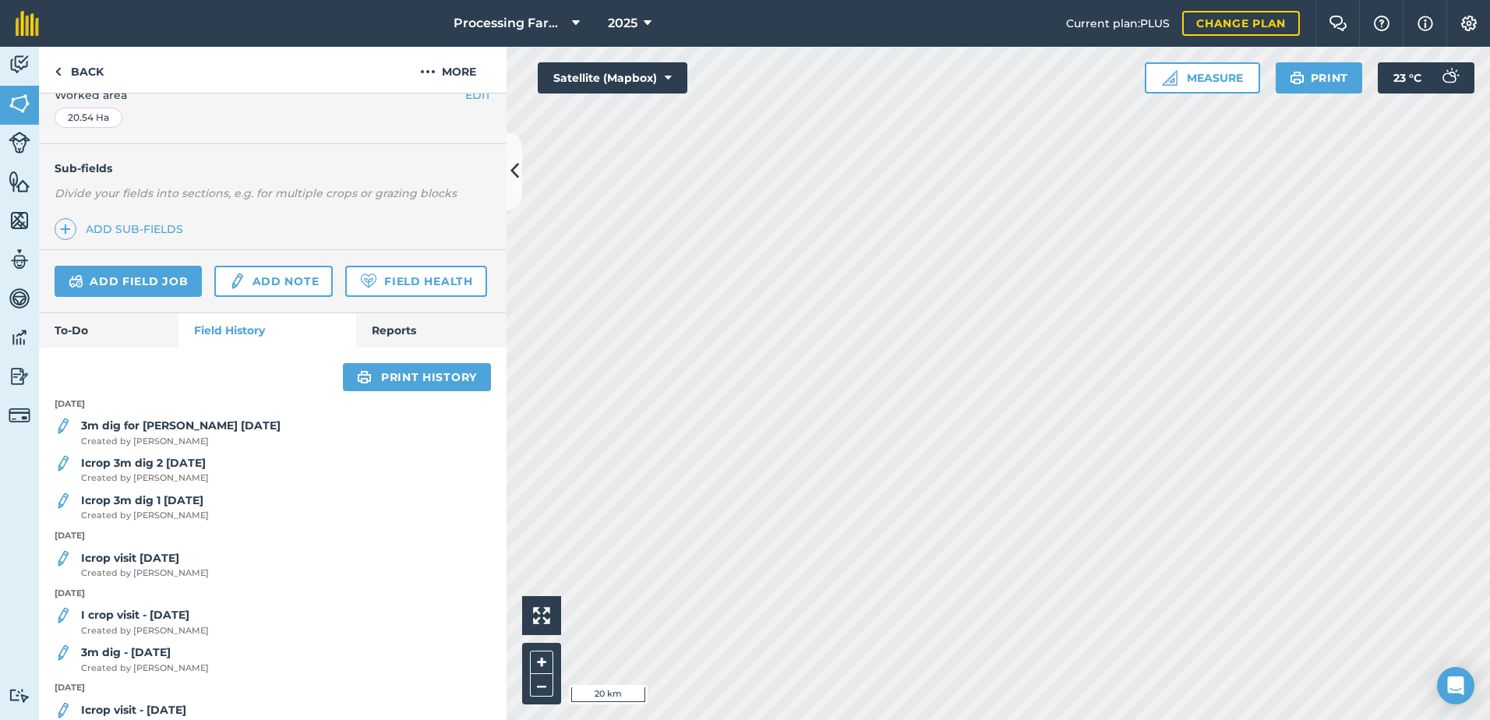
scroll to position [390, 0]
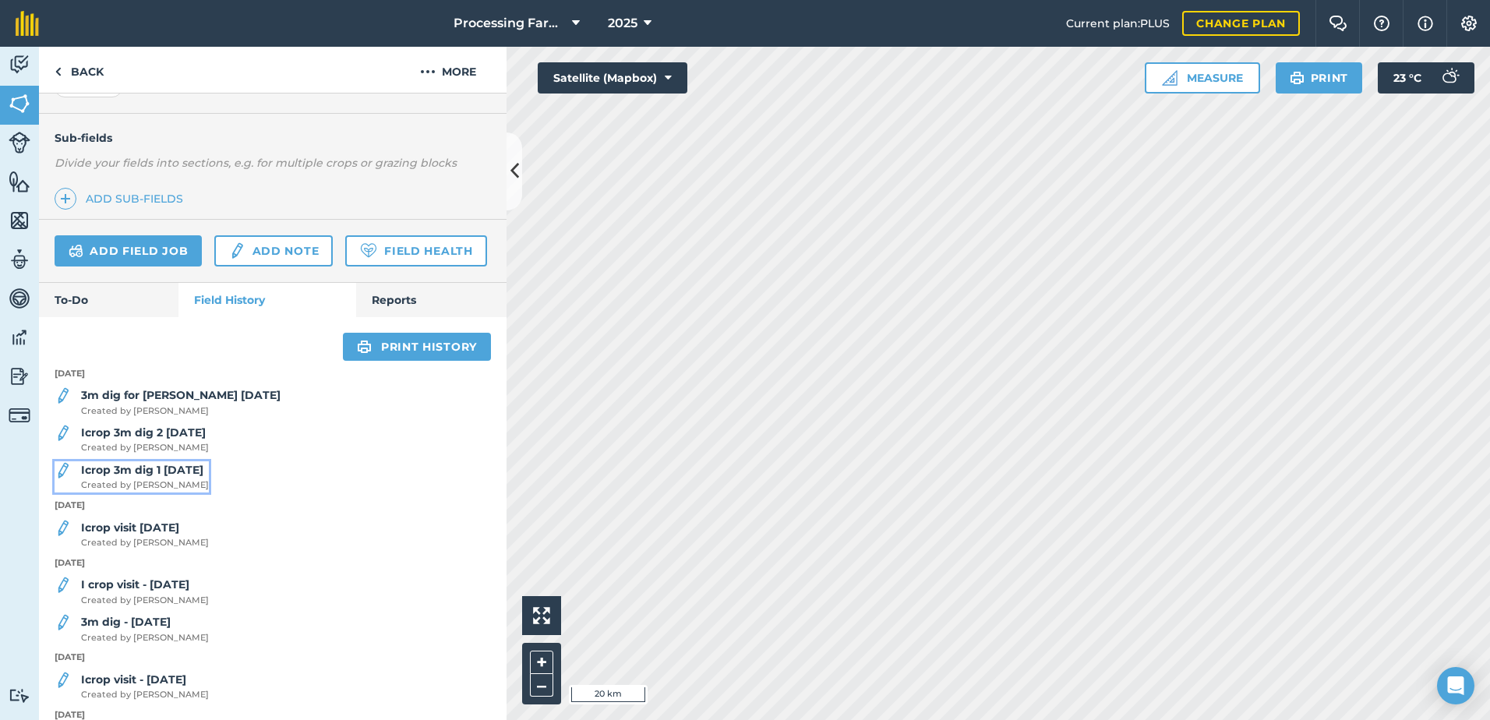
click at [188, 477] on strong "Icrop 3m dig 1 [DATE]" at bounding box center [142, 470] width 122 height 14
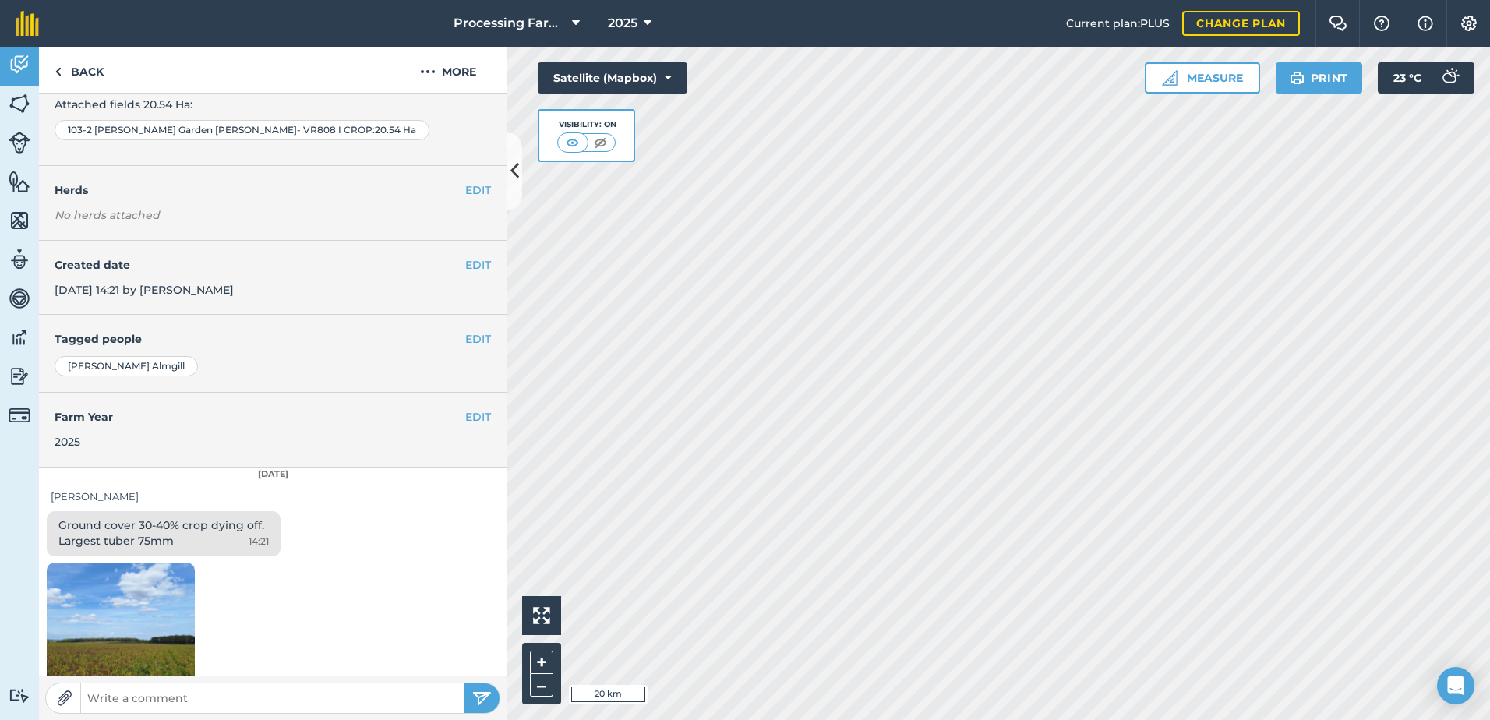
scroll to position [156, 0]
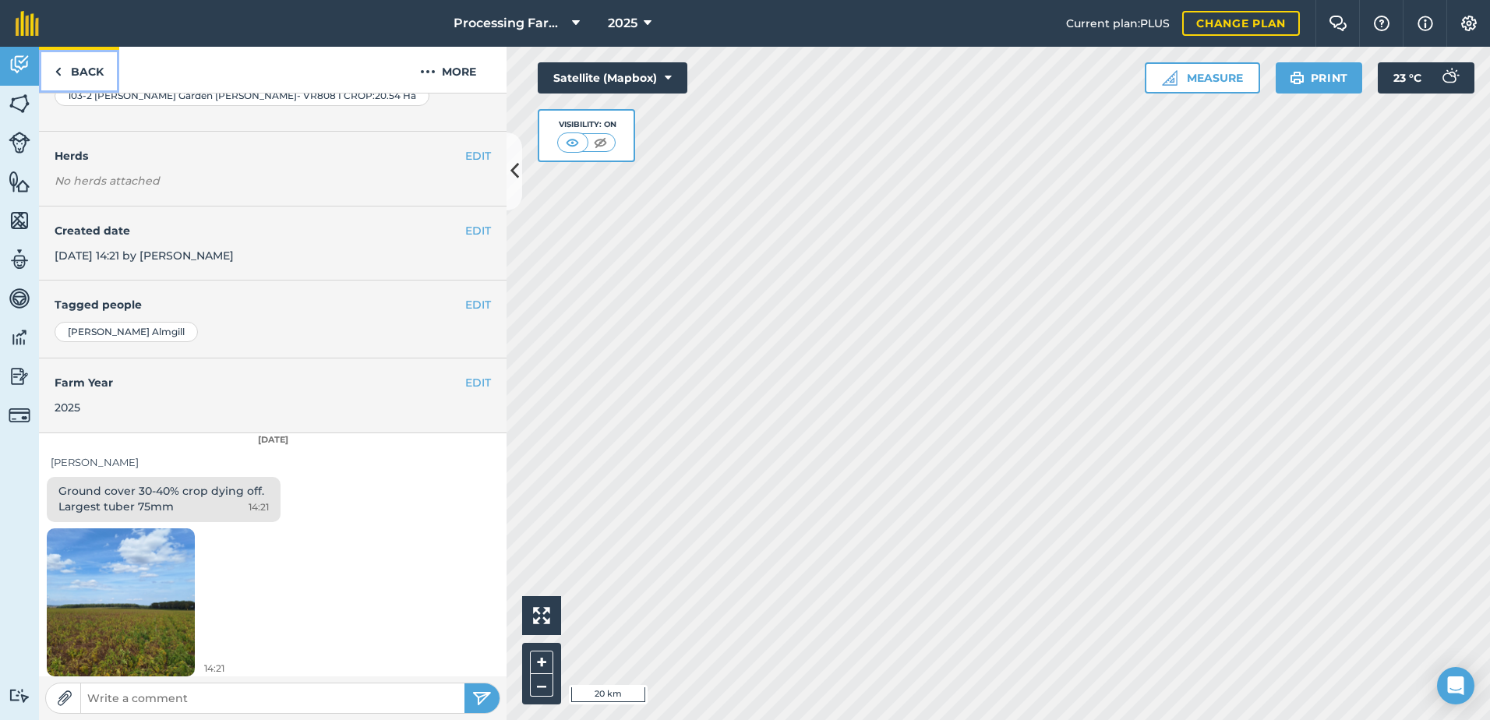
click at [90, 64] on link "Back" at bounding box center [79, 70] width 80 height 46
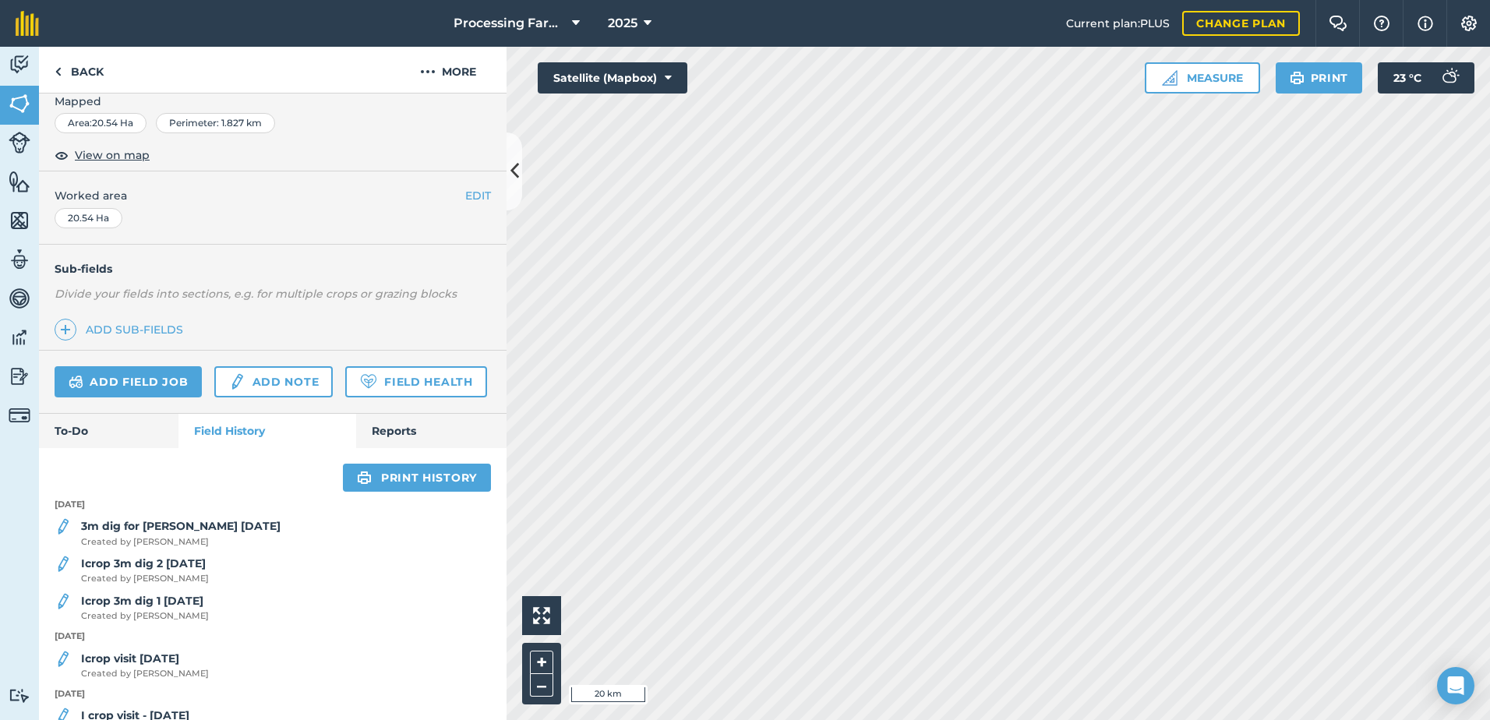
scroll to position [312, 0]
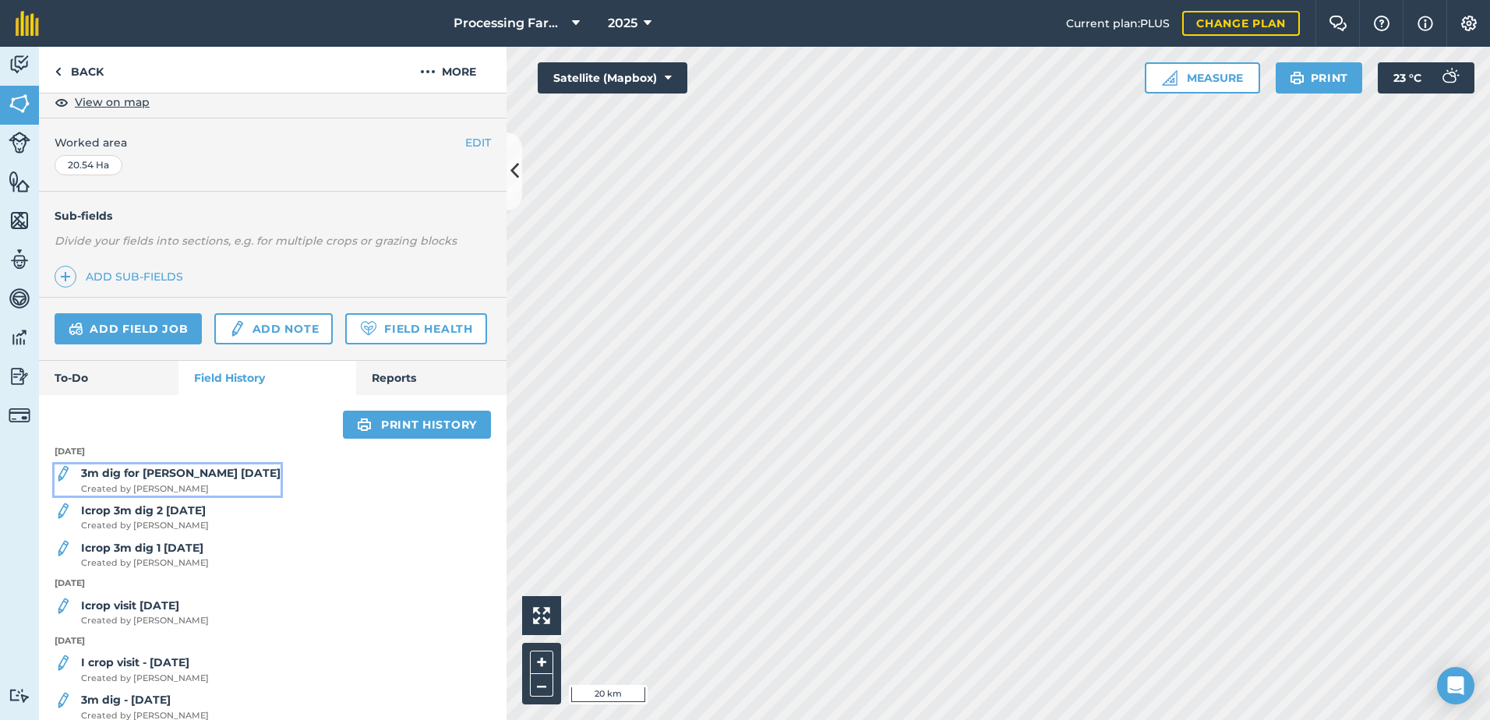
click at [226, 480] on strong "3m dig for [PERSON_NAME] [DATE]" at bounding box center [180, 473] width 199 height 14
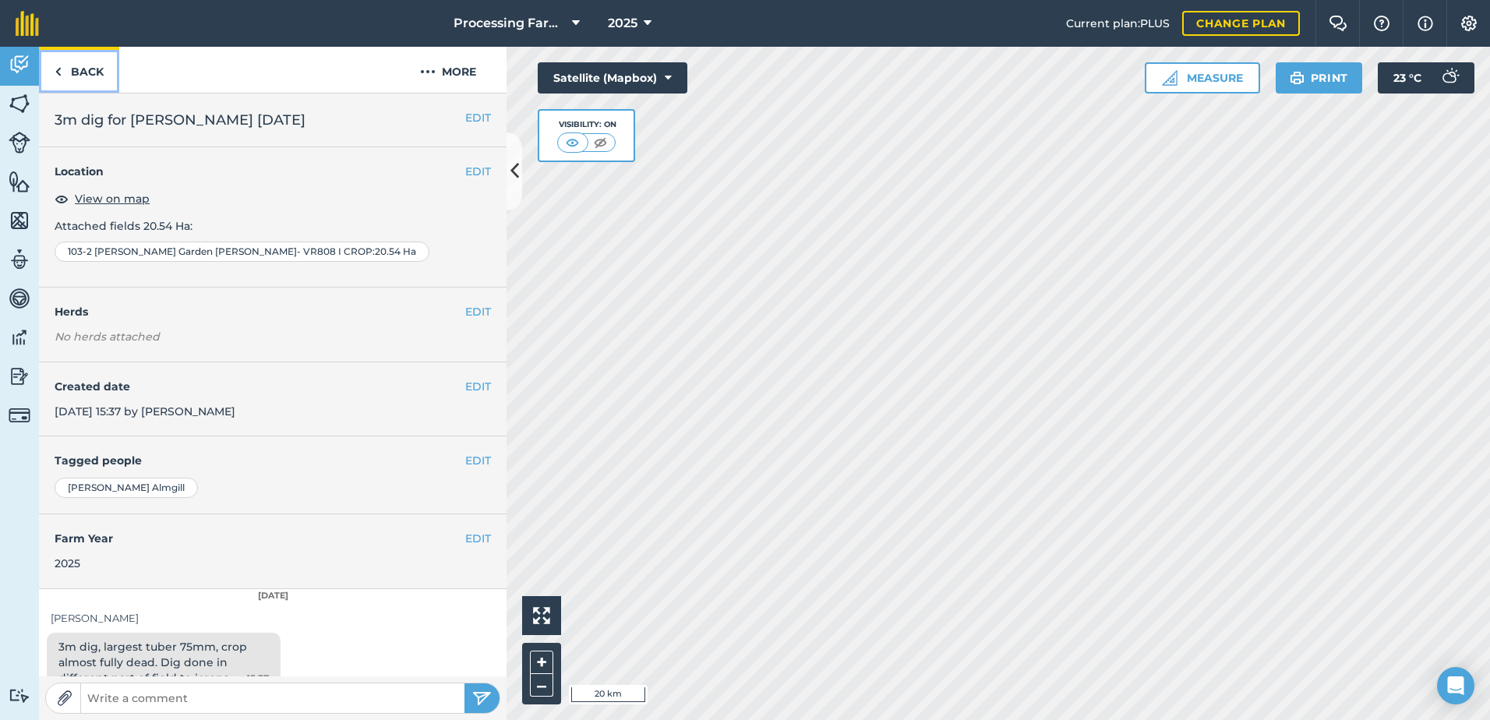
click at [83, 62] on link "Back" at bounding box center [79, 70] width 80 height 46
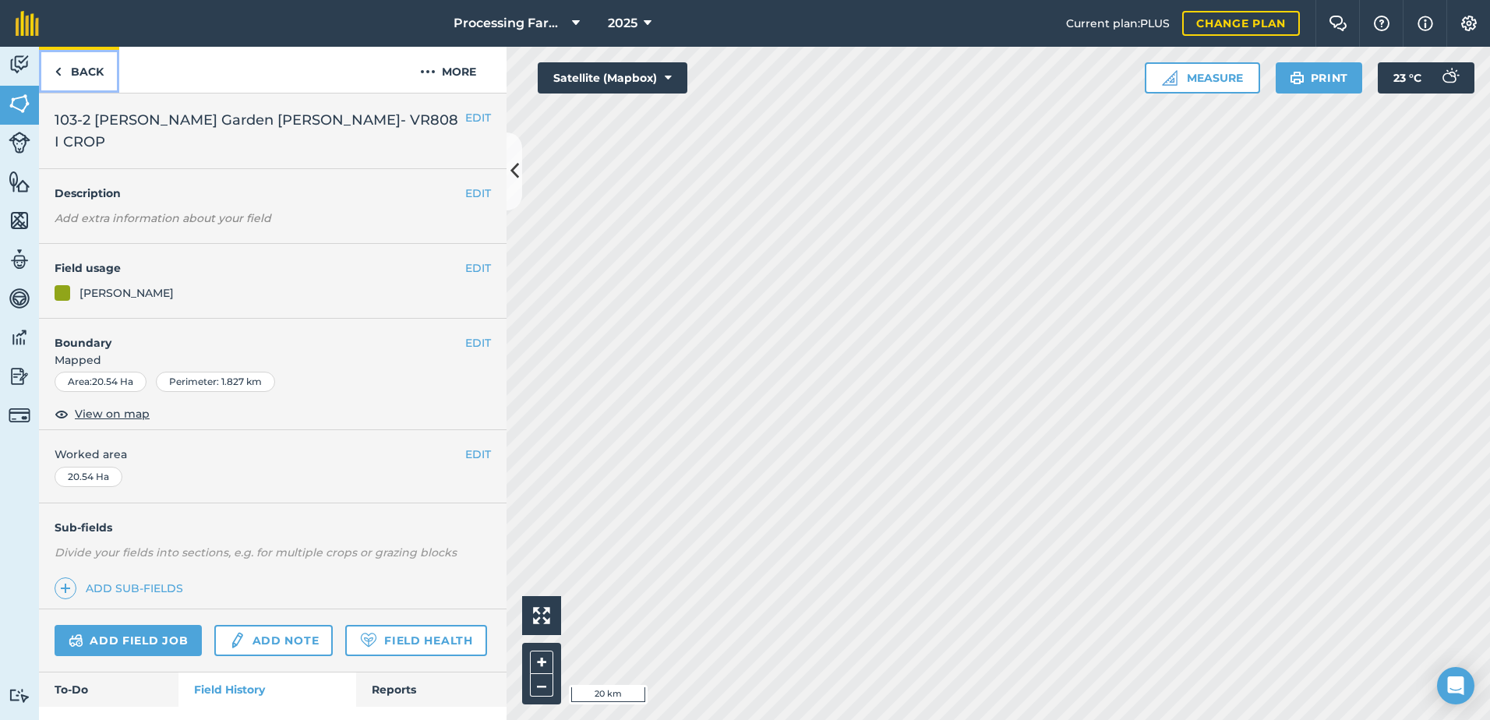
click at [85, 76] on link "Back" at bounding box center [79, 70] width 80 height 46
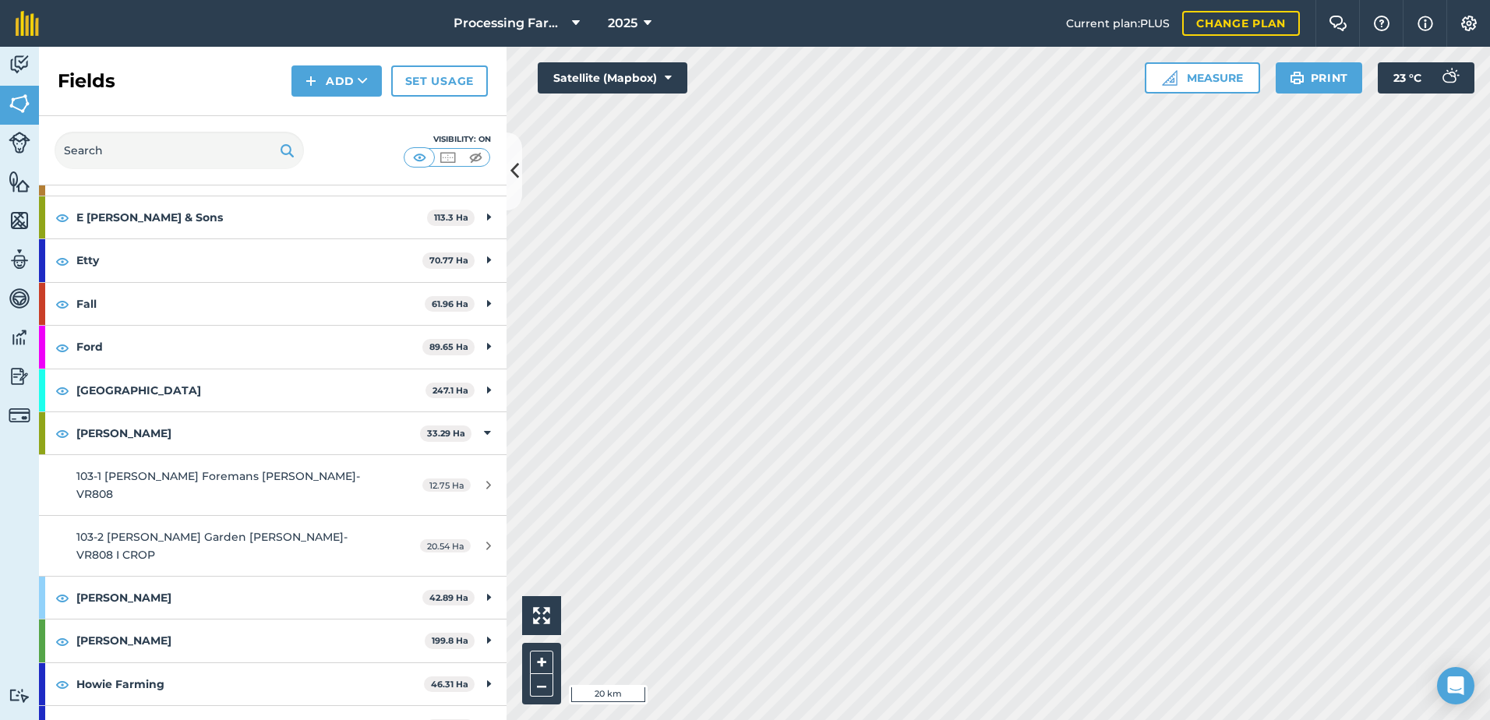
scroll to position [545, 0]
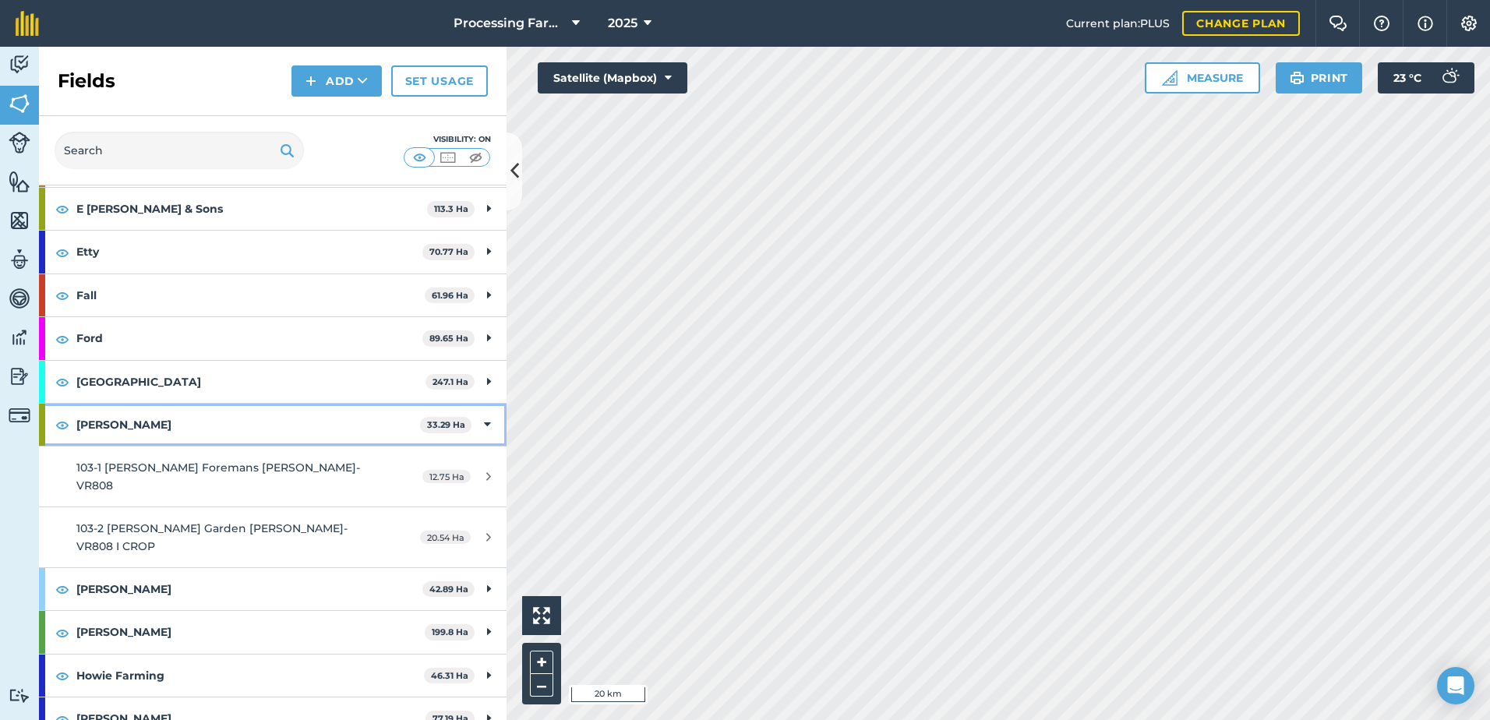
click at [119, 427] on strong "[PERSON_NAME]" at bounding box center [248, 425] width 344 height 42
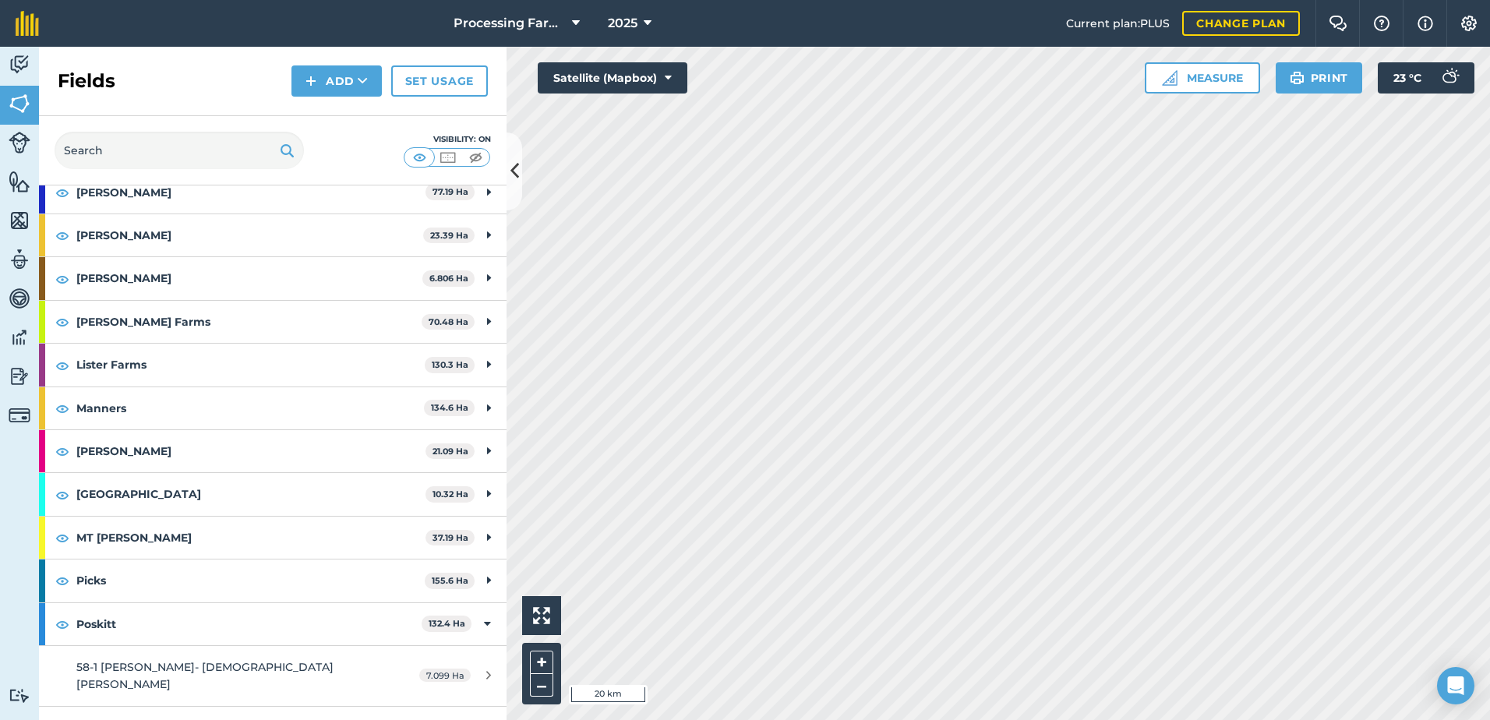
scroll to position [1013, 0]
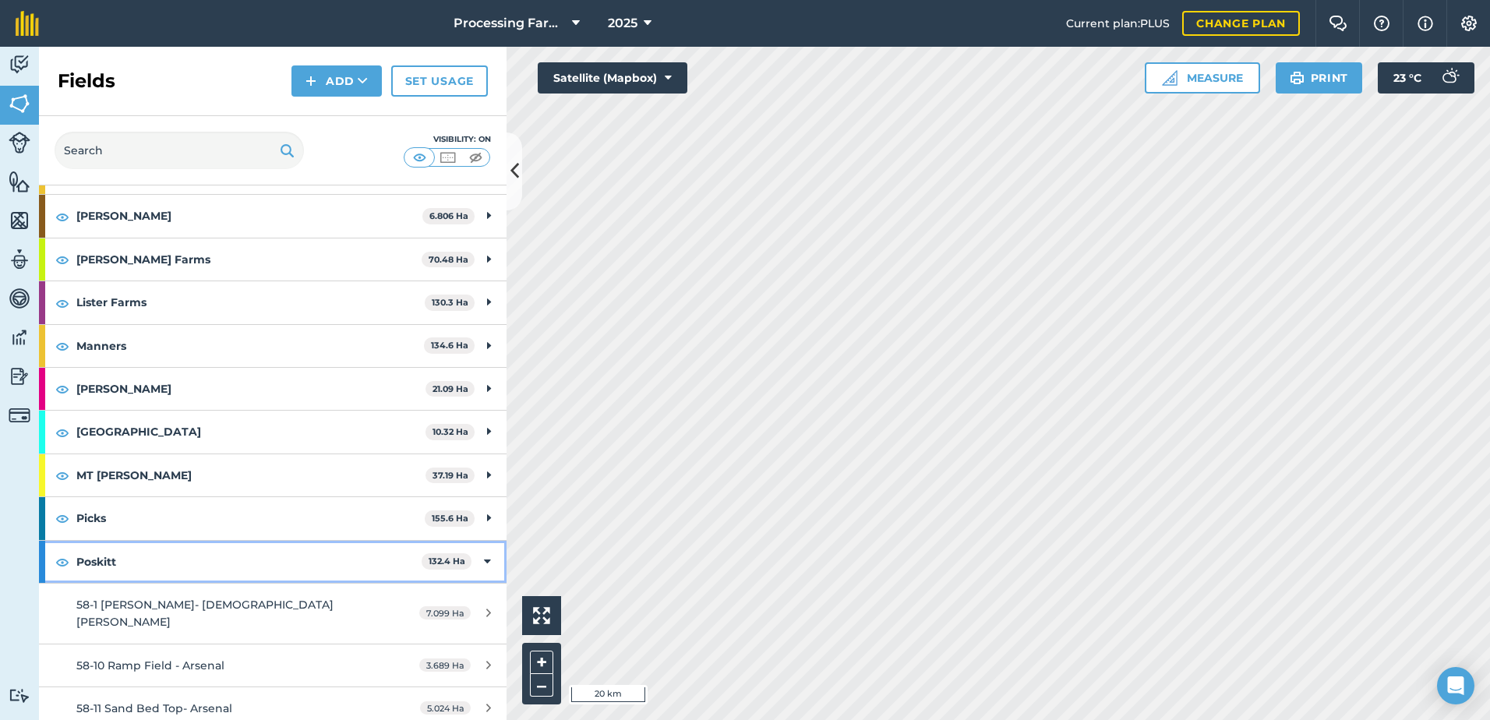
click at [107, 552] on strong "Poskitt" at bounding box center [248, 562] width 345 height 42
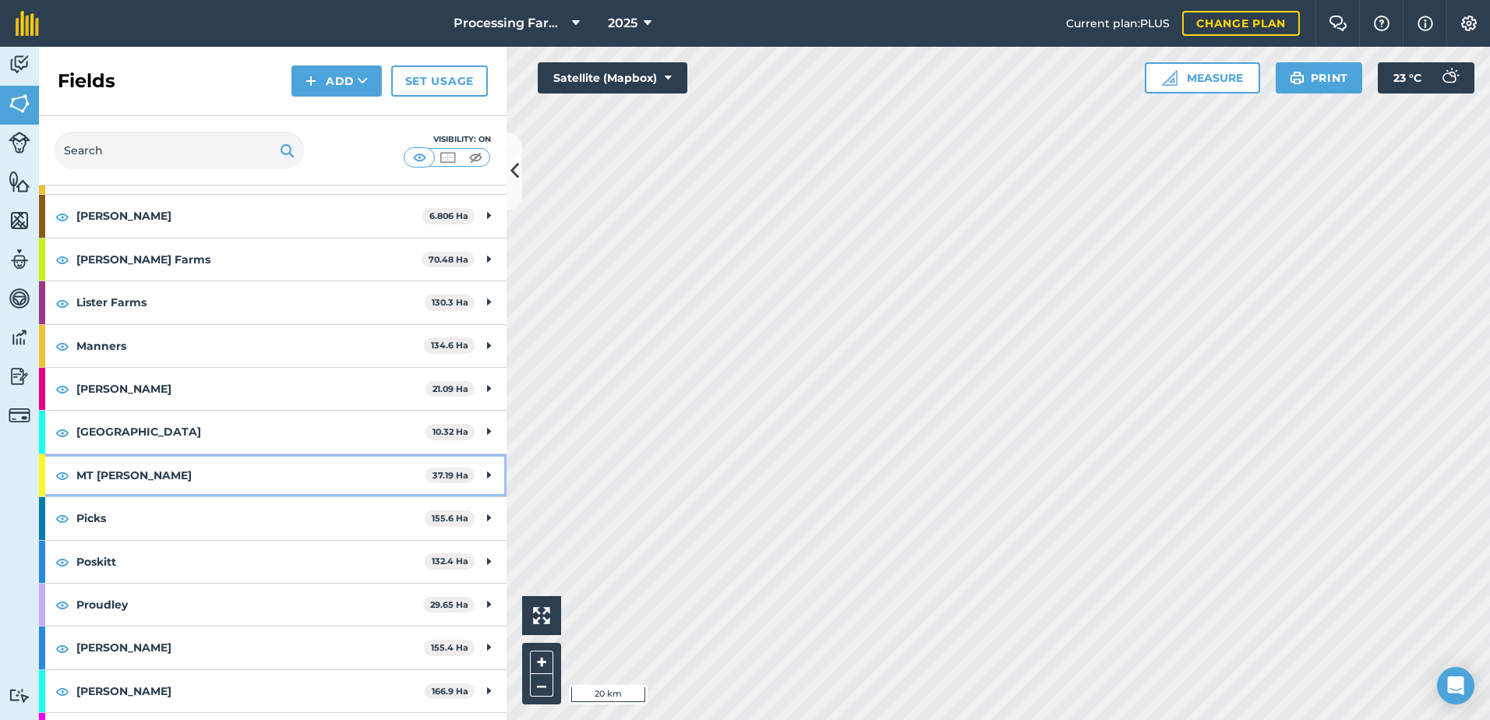
click at [134, 477] on strong "MT [PERSON_NAME]" at bounding box center [250, 475] width 349 height 42
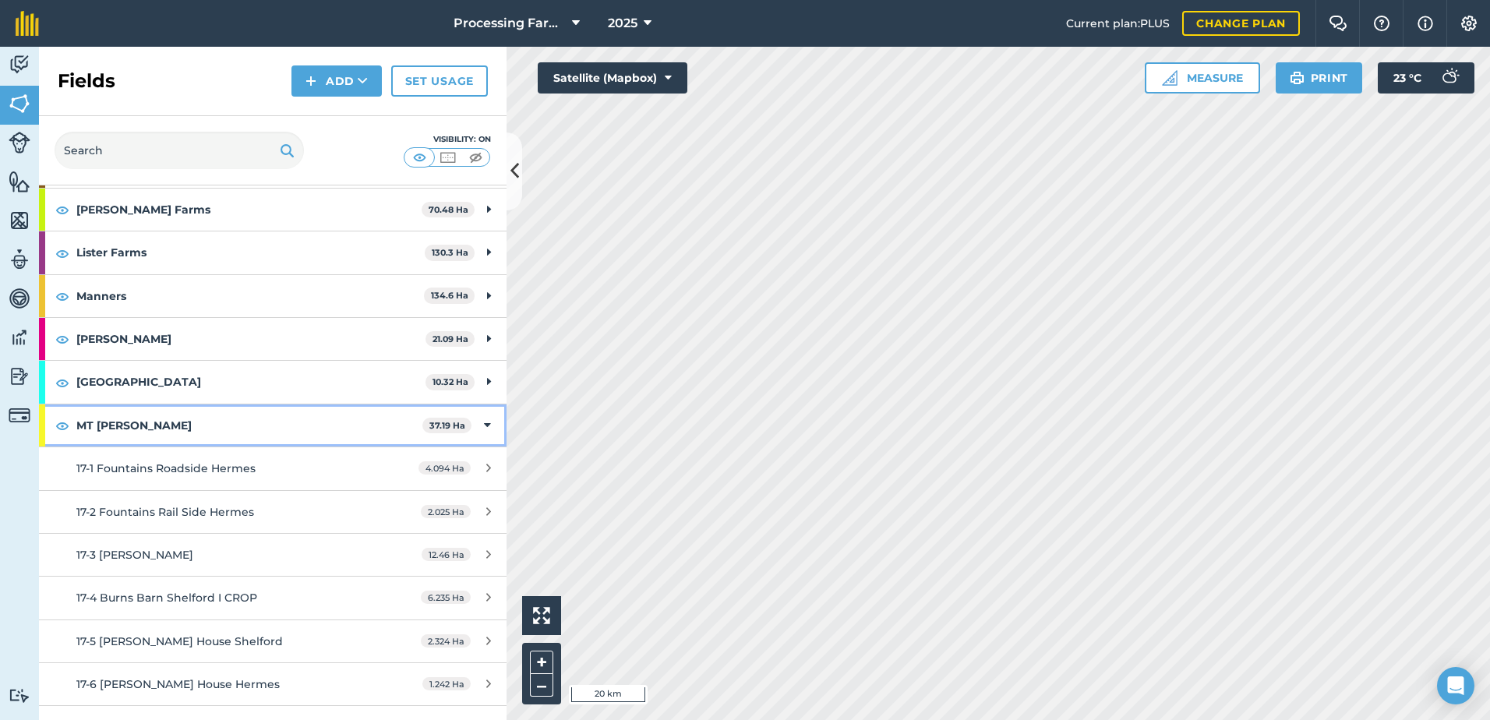
scroll to position [1091, 0]
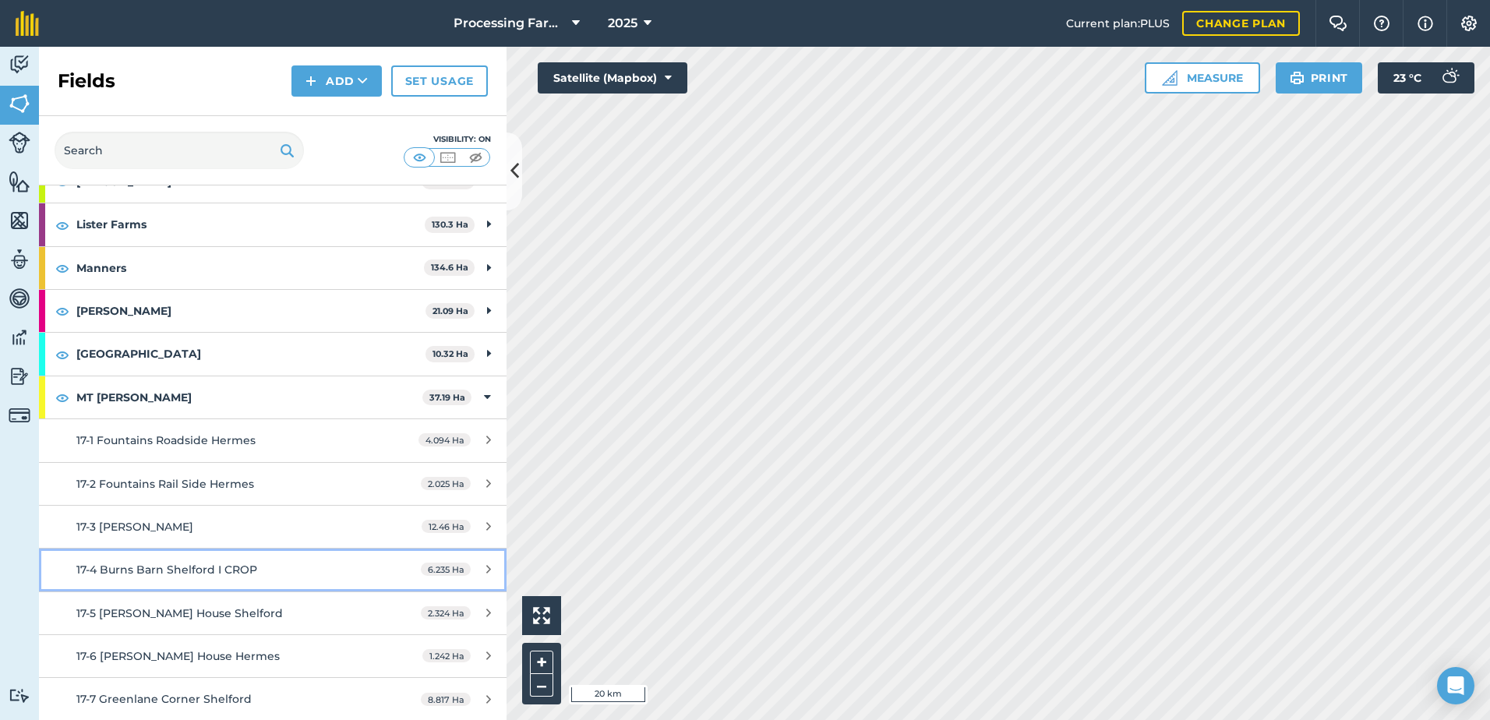
click at [247, 567] on span "17-4 Burns Barn Shelford I CROP" at bounding box center [166, 570] width 181 height 14
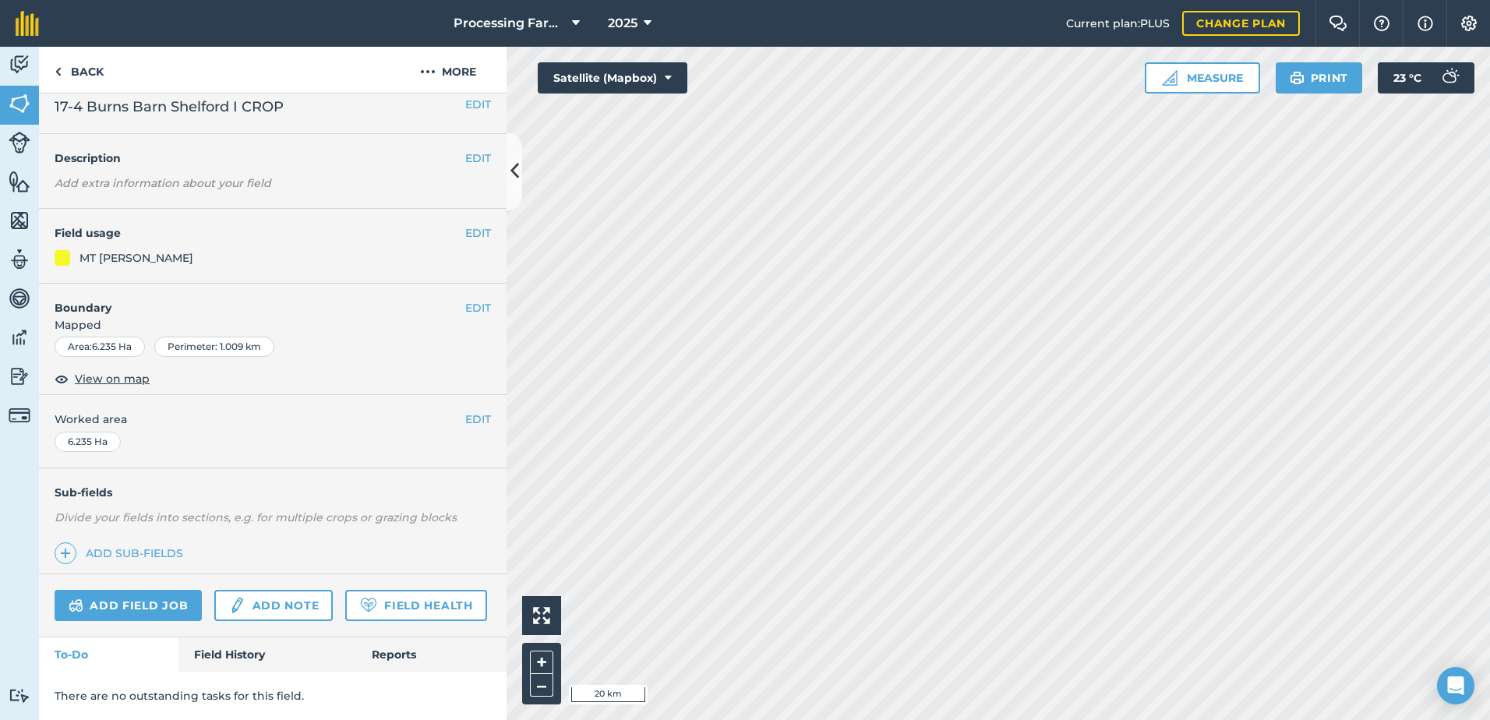
scroll to position [57, 0]
click at [240, 650] on link "Field History" at bounding box center [266, 654] width 177 height 34
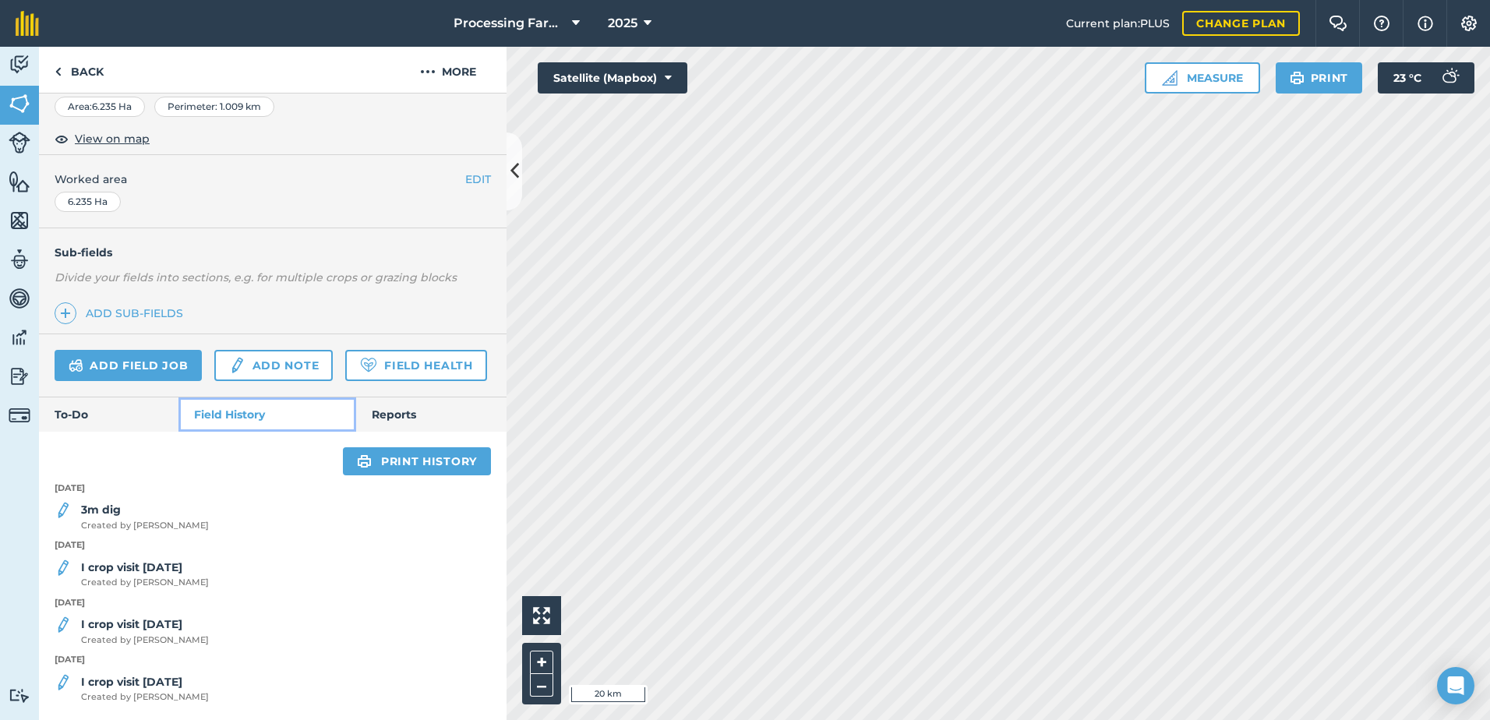
scroll to position [297, 0]
click at [104, 520] on span "Created by [PERSON_NAME]" at bounding box center [145, 526] width 128 height 14
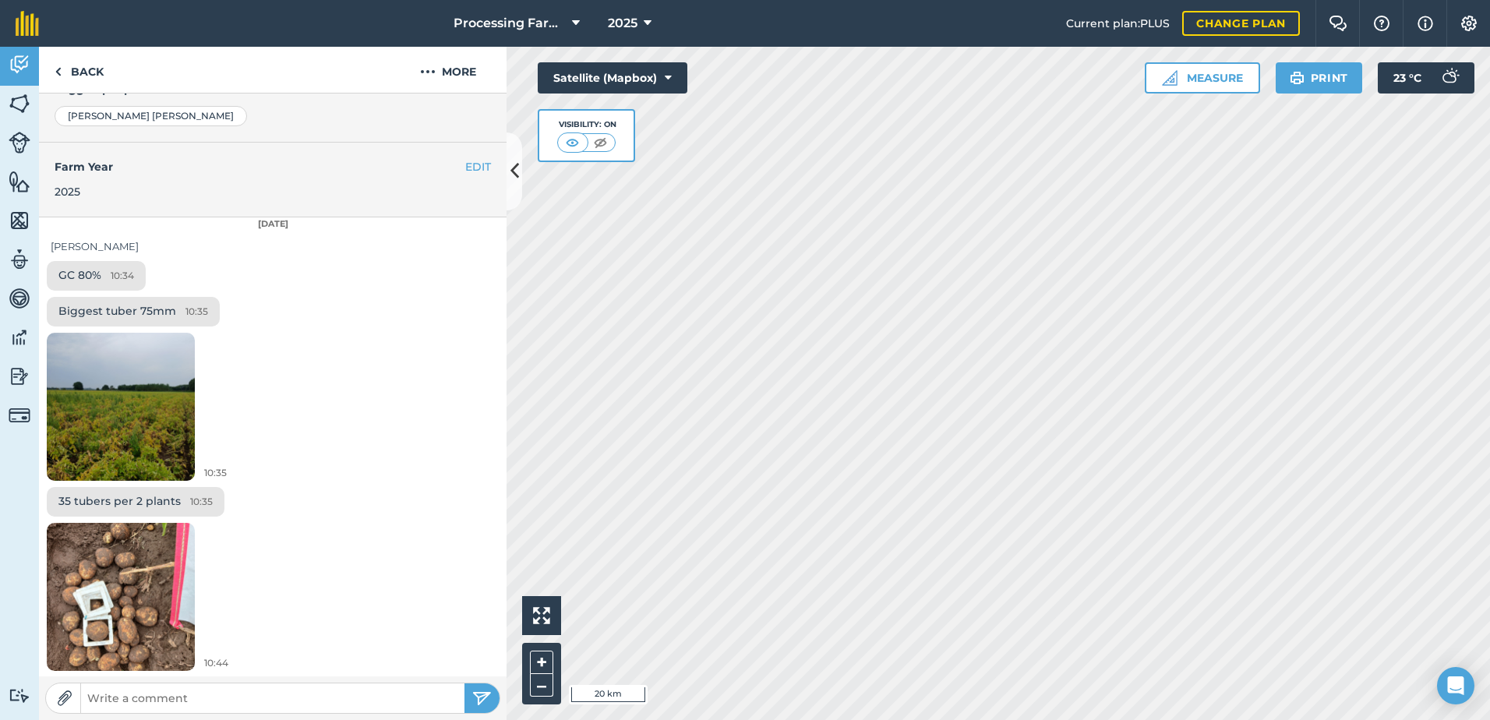
scroll to position [372, 0]
